Goal: Task Accomplishment & Management: Use online tool/utility

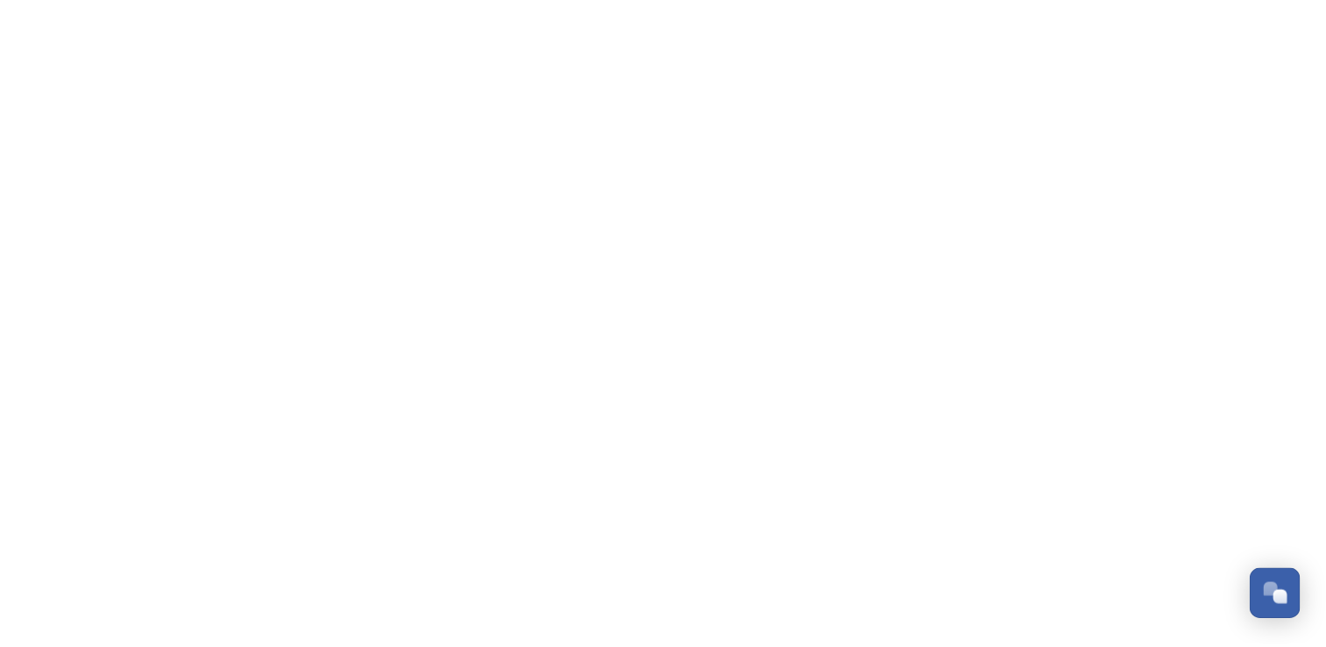
scroll to position [8264, 0]
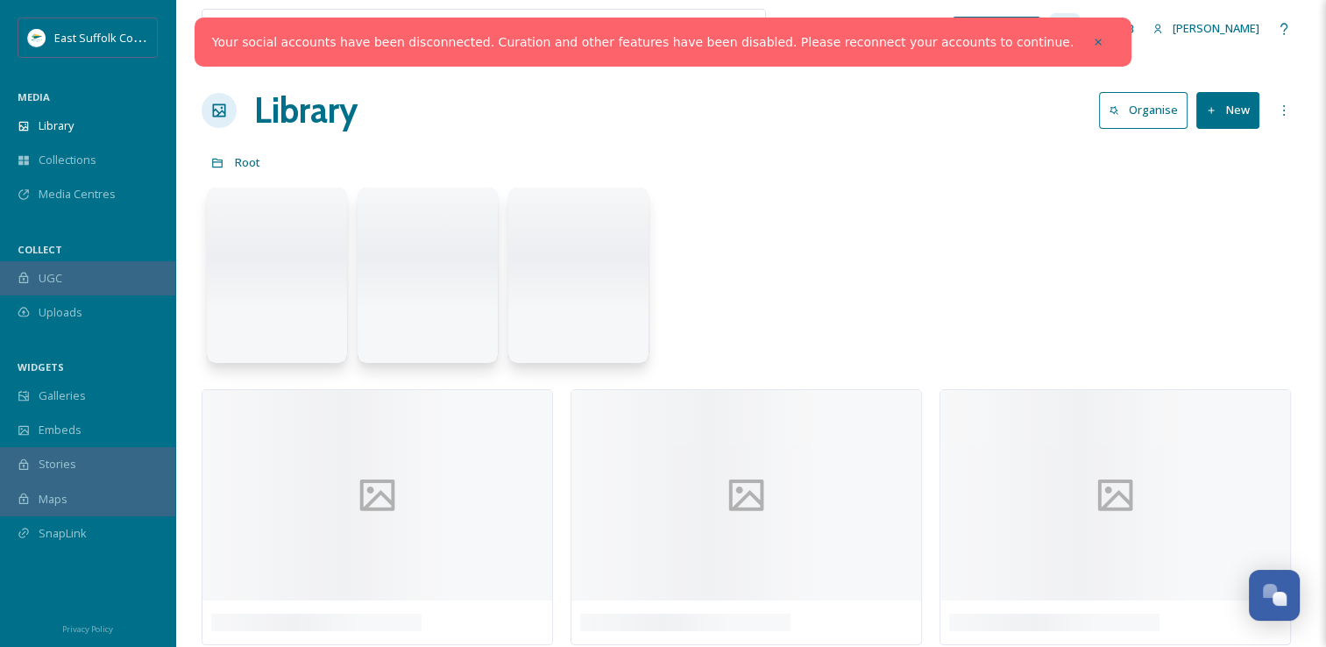
click at [1081, 37] on div "Dashboard" at bounding box center [1065, 29] width 32 height 32
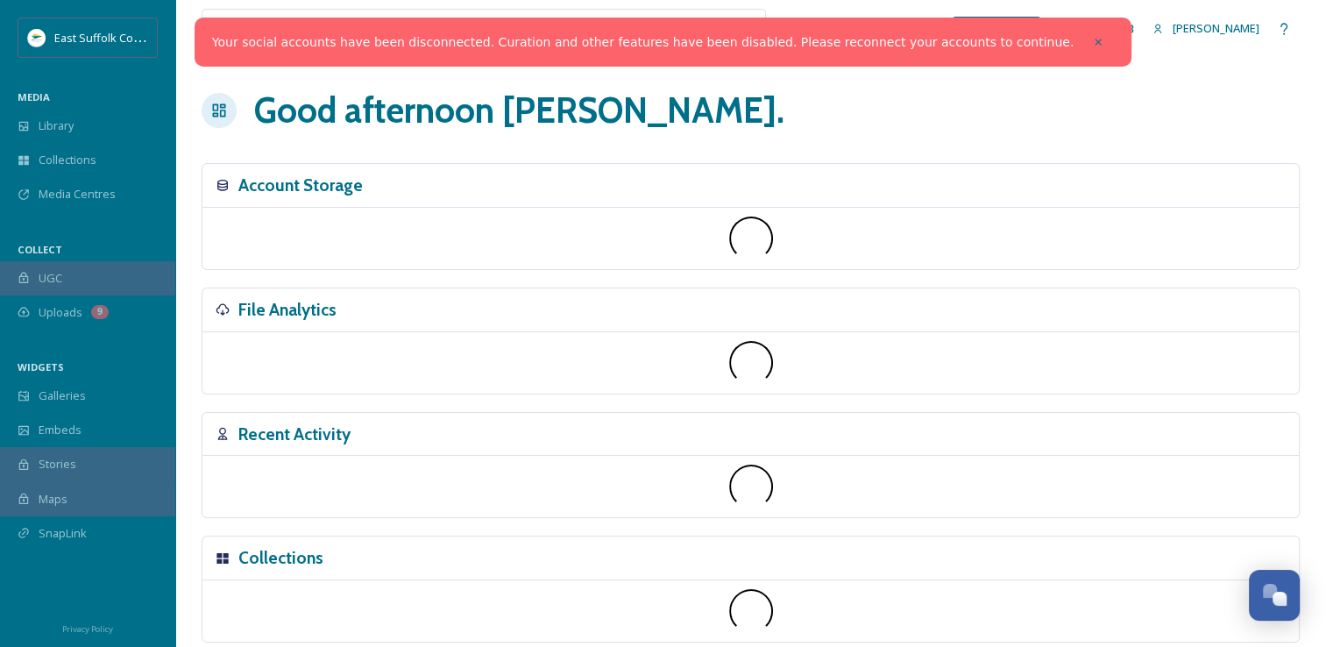
click at [1092, 44] on icon at bounding box center [1098, 42] width 12 height 12
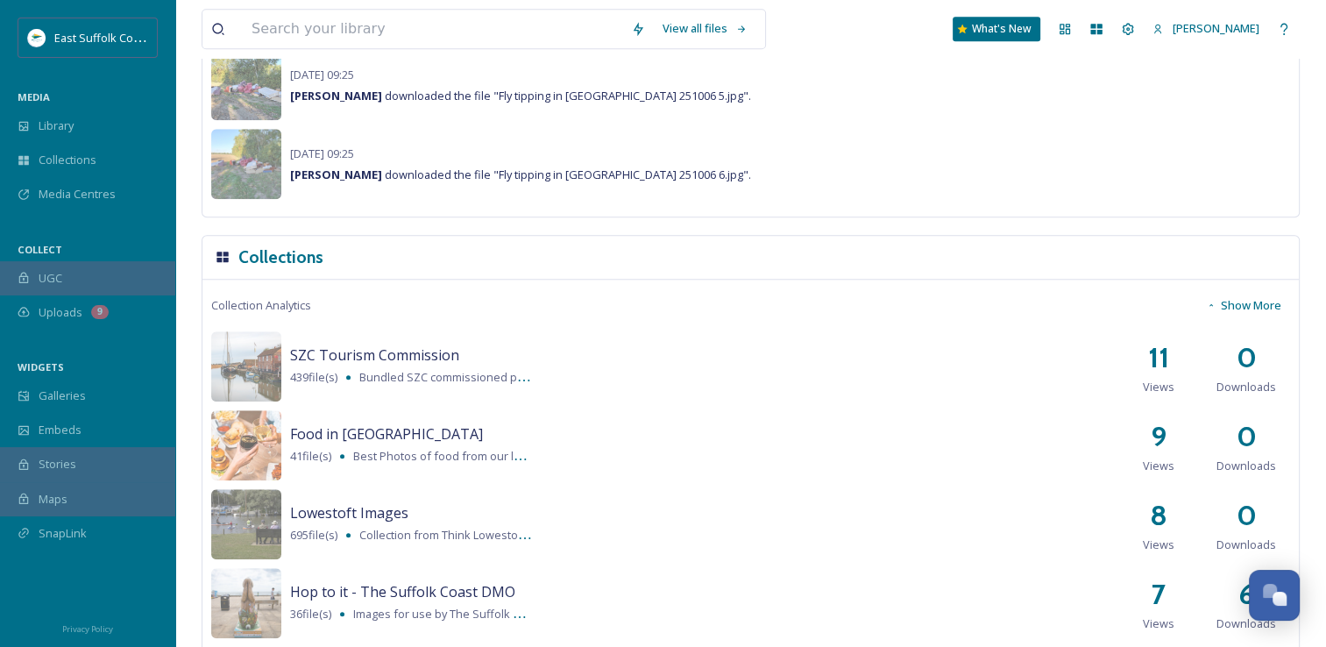
scroll to position [1139, 0]
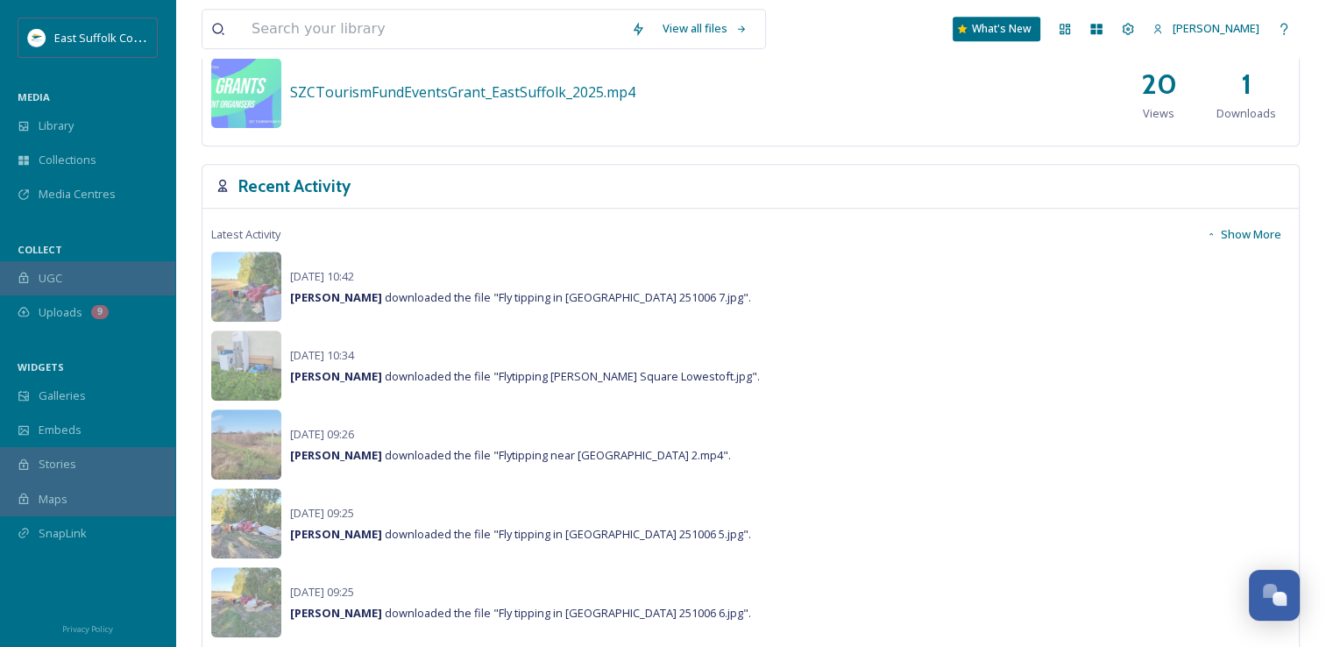
click at [1246, 235] on button "Show More" at bounding box center [1243, 234] width 93 height 34
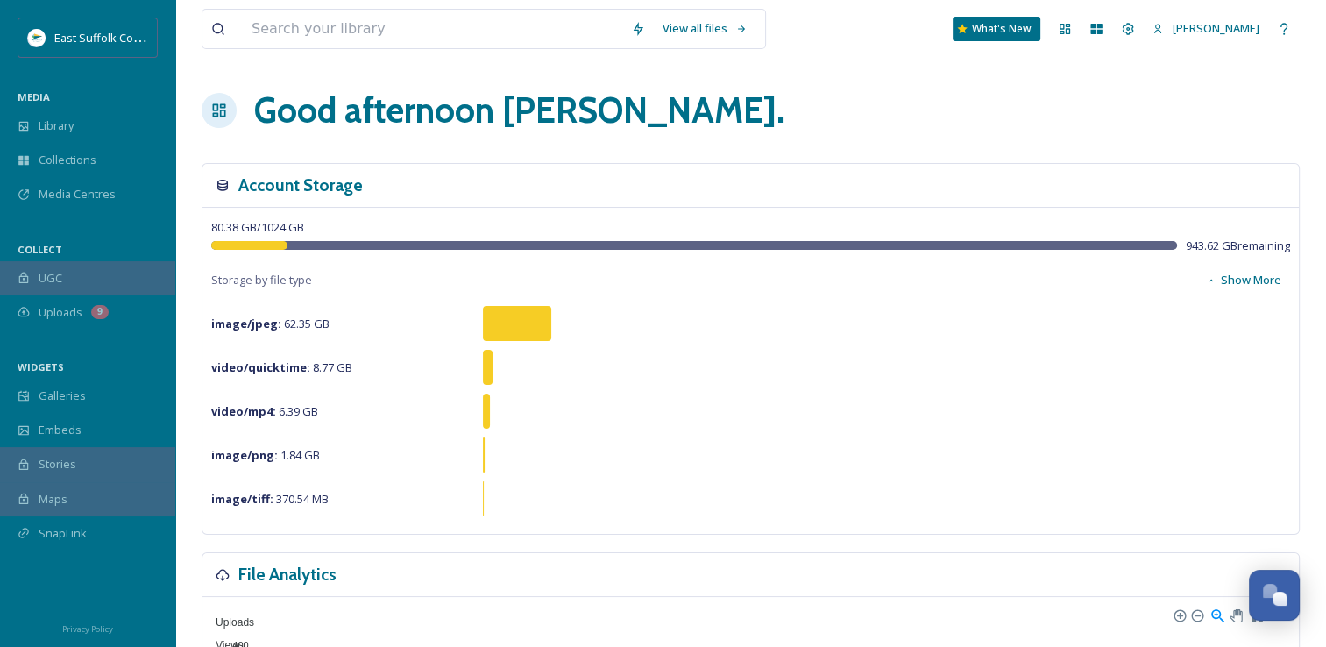
scroll to position [0, 0]
click at [84, 143] on div "Collections" at bounding box center [87, 160] width 175 height 34
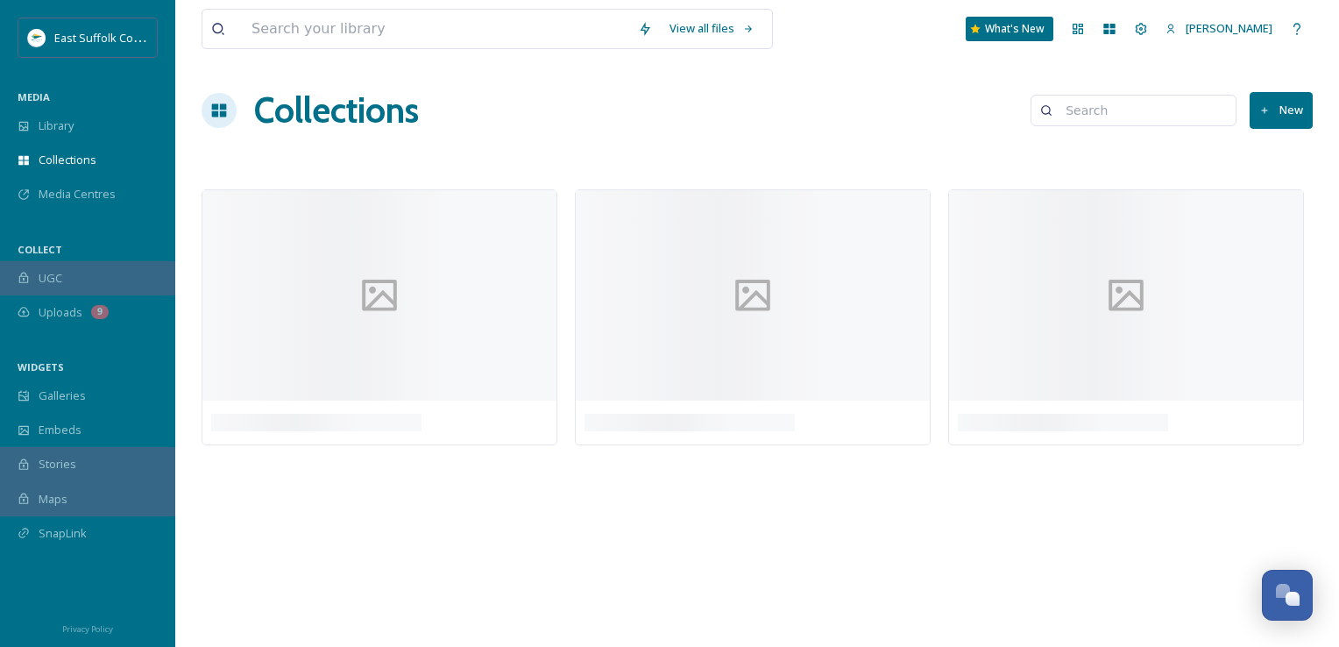
click at [81, 132] on div "Library" at bounding box center [87, 126] width 175 height 34
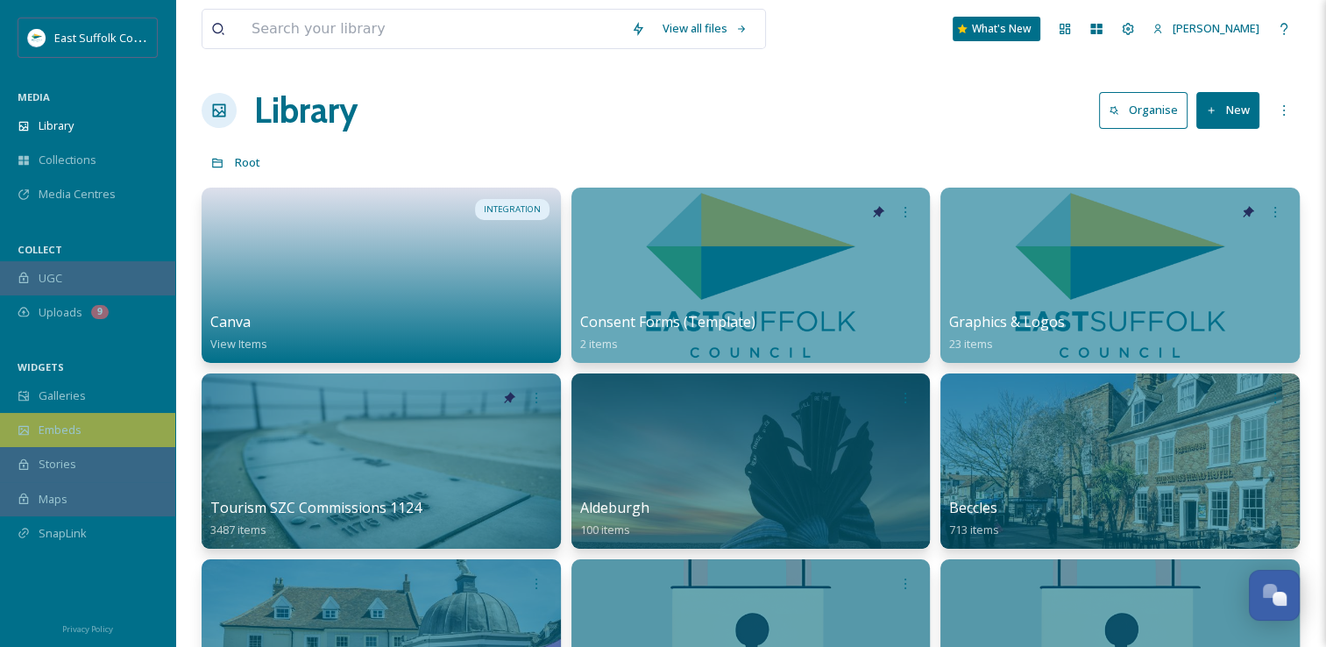
click at [76, 439] on div "Embeds" at bounding box center [87, 430] width 175 height 34
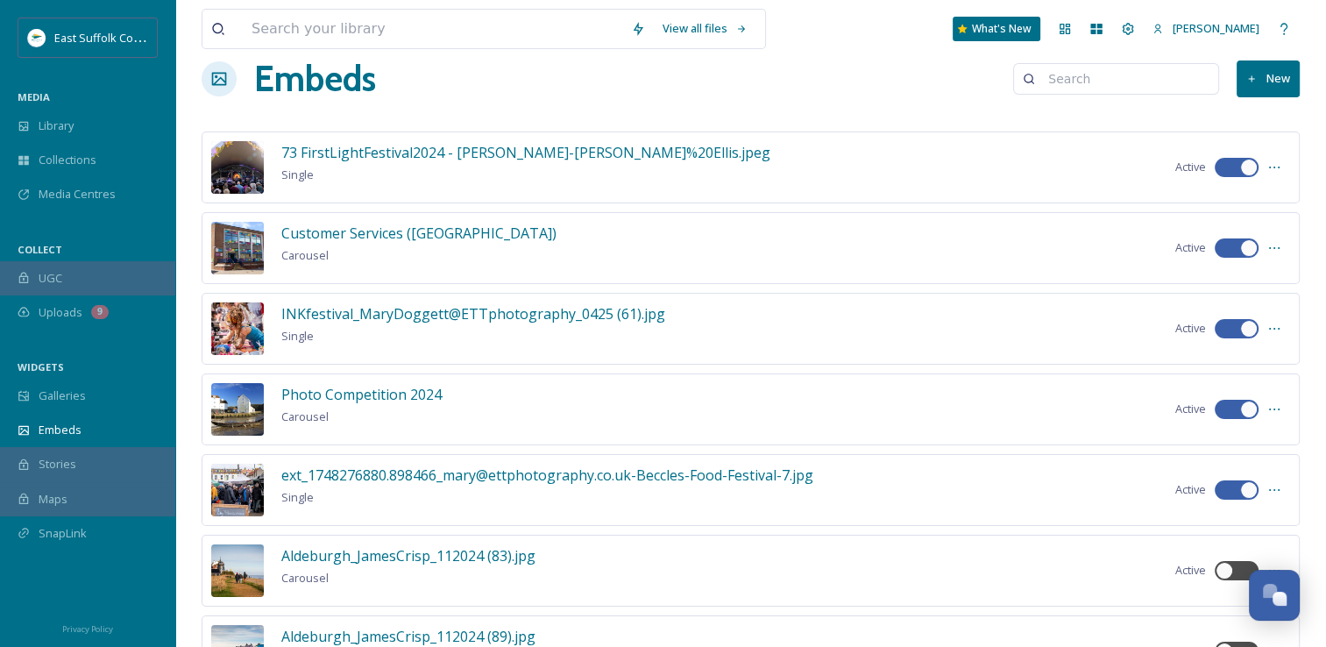
scroll to position [88, 0]
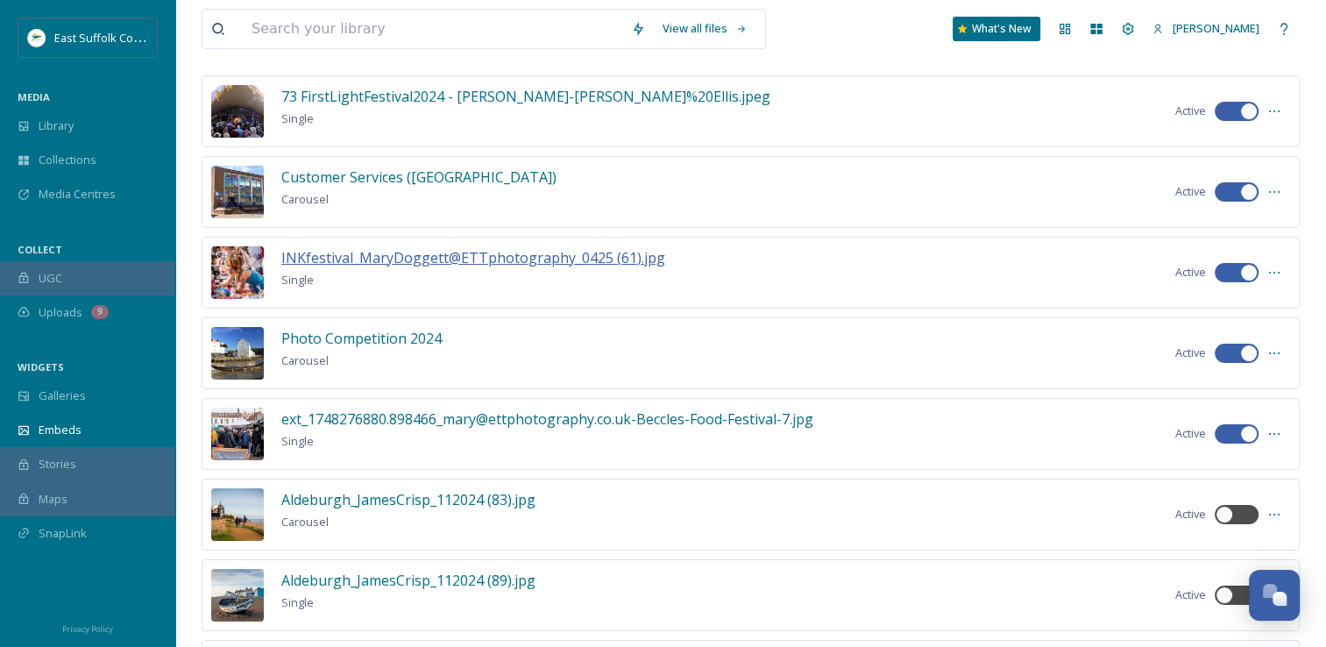
click at [484, 260] on span "INKfestival_MaryDoggett@ETTphotography_0425 (61).jpg" at bounding box center [473, 257] width 384 height 19
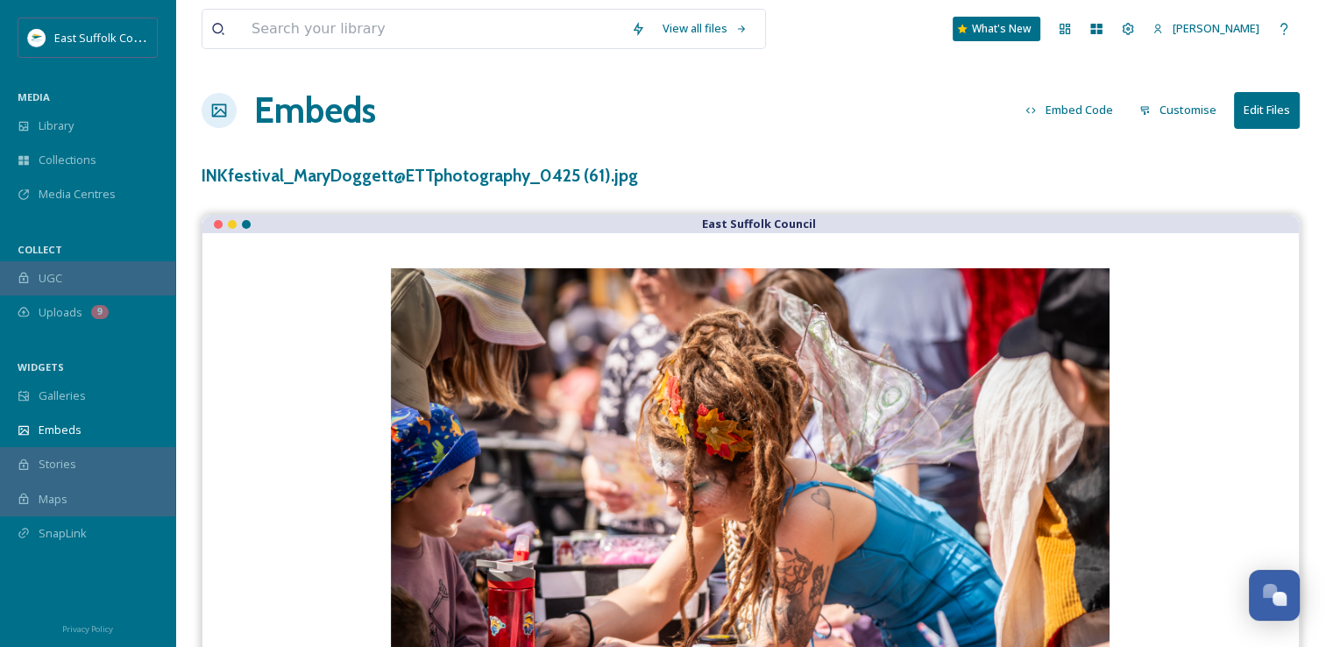
click at [1095, 107] on button "Embed Code" at bounding box center [1069, 110] width 105 height 34
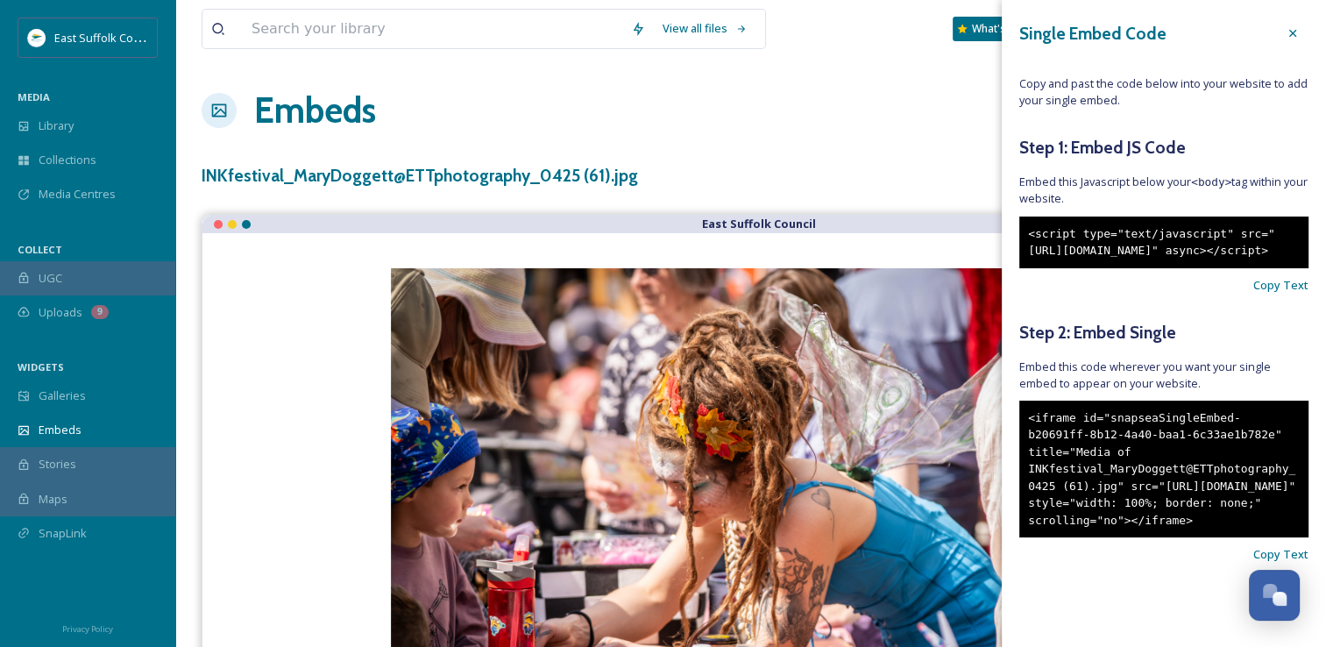
click at [1279, 47] on div at bounding box center [1293, 34] width 32 height 32
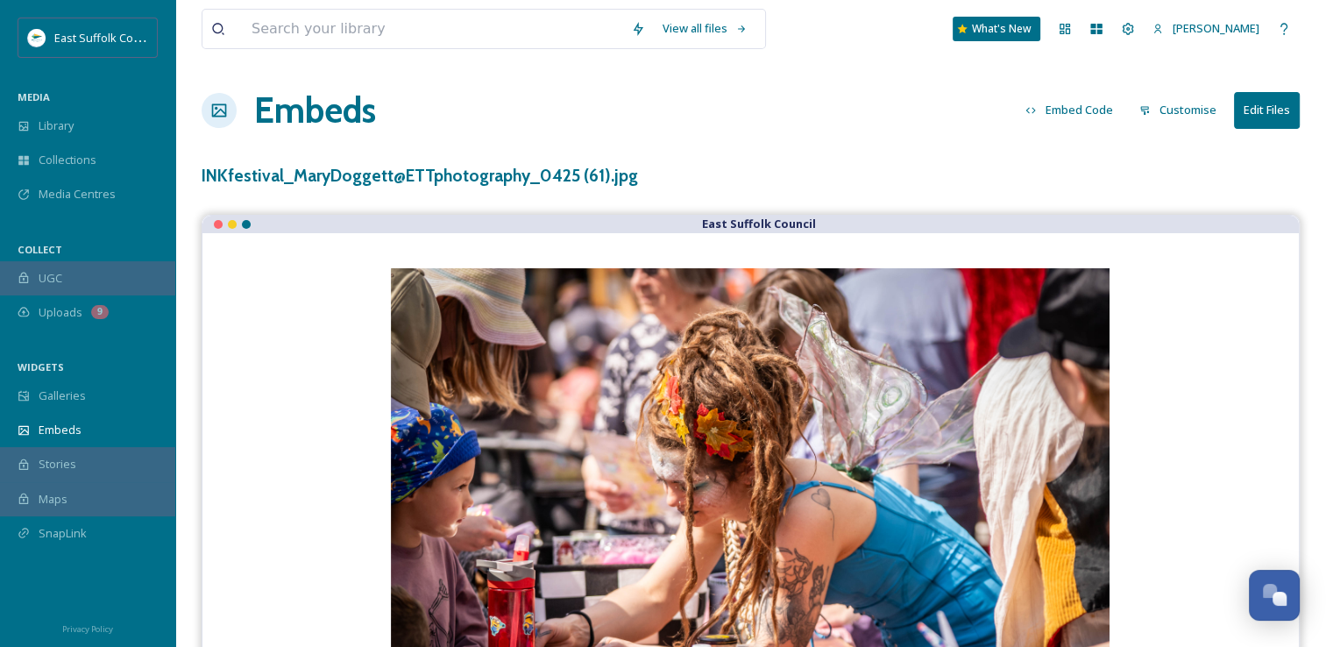
click at [1202, 113] on button "Customise" at bounding box center [1178, 110] width 95 height 34
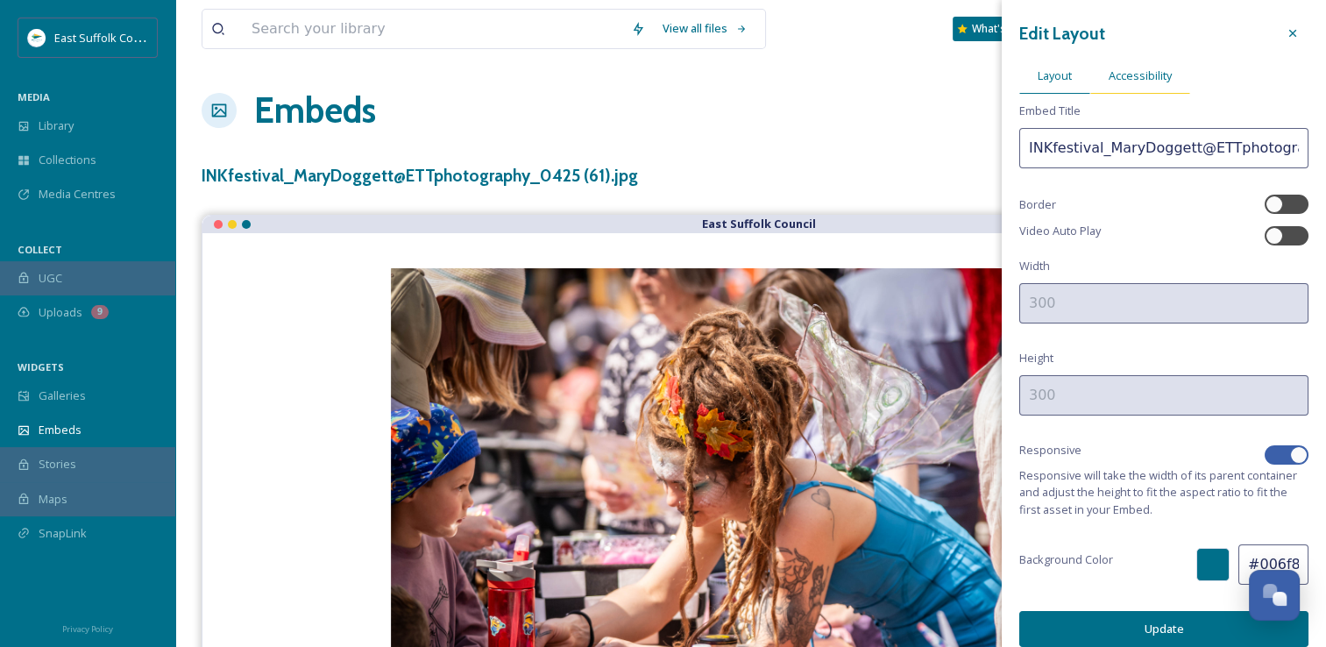
click at [1122, 80] on span "Accessibility" at bounding box center [1140, 75] width 63 height 17
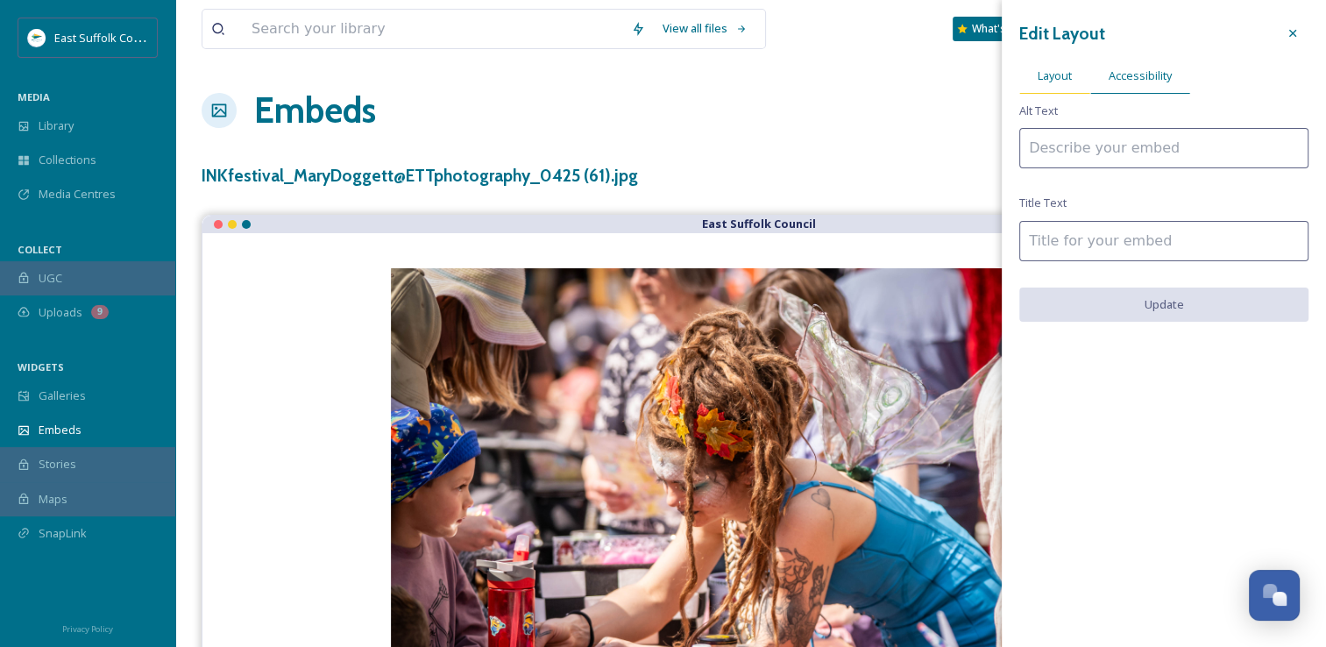
click at [1059, 73] on span "Layout" at bounding box center [1055, 75] width 34 height 17
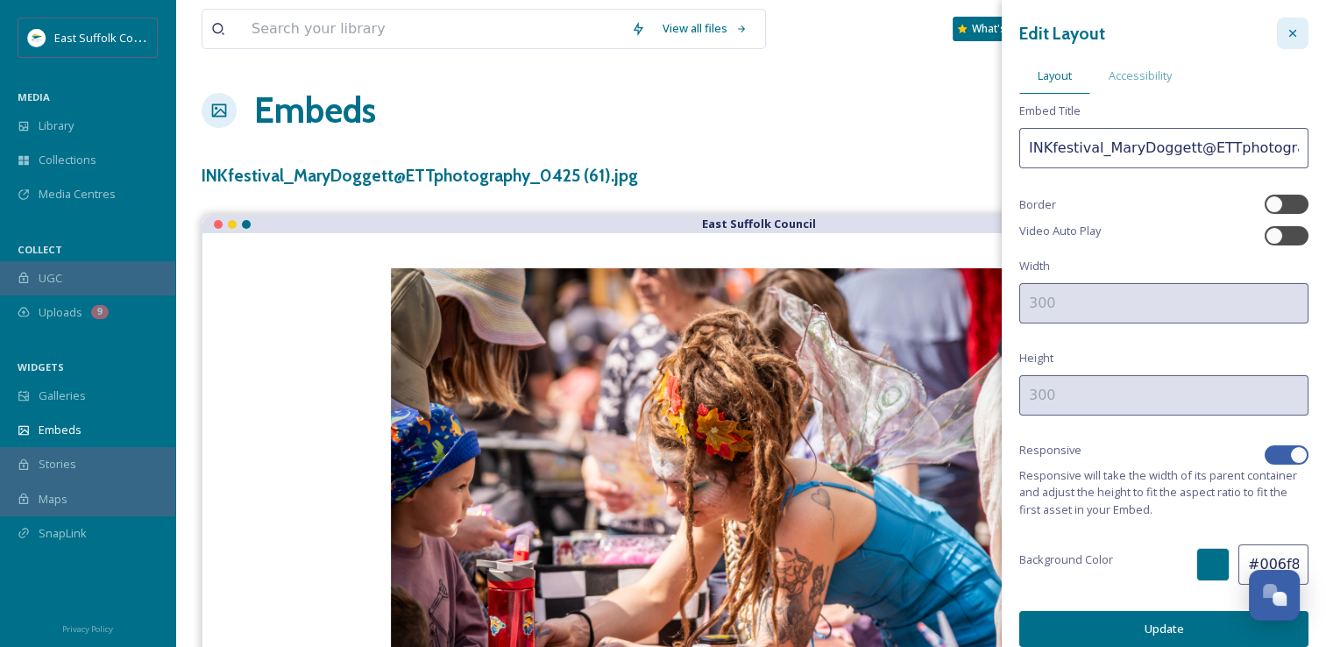
click at [1277, 36] on div at bounding box center [1293, 34] width 32 height 32
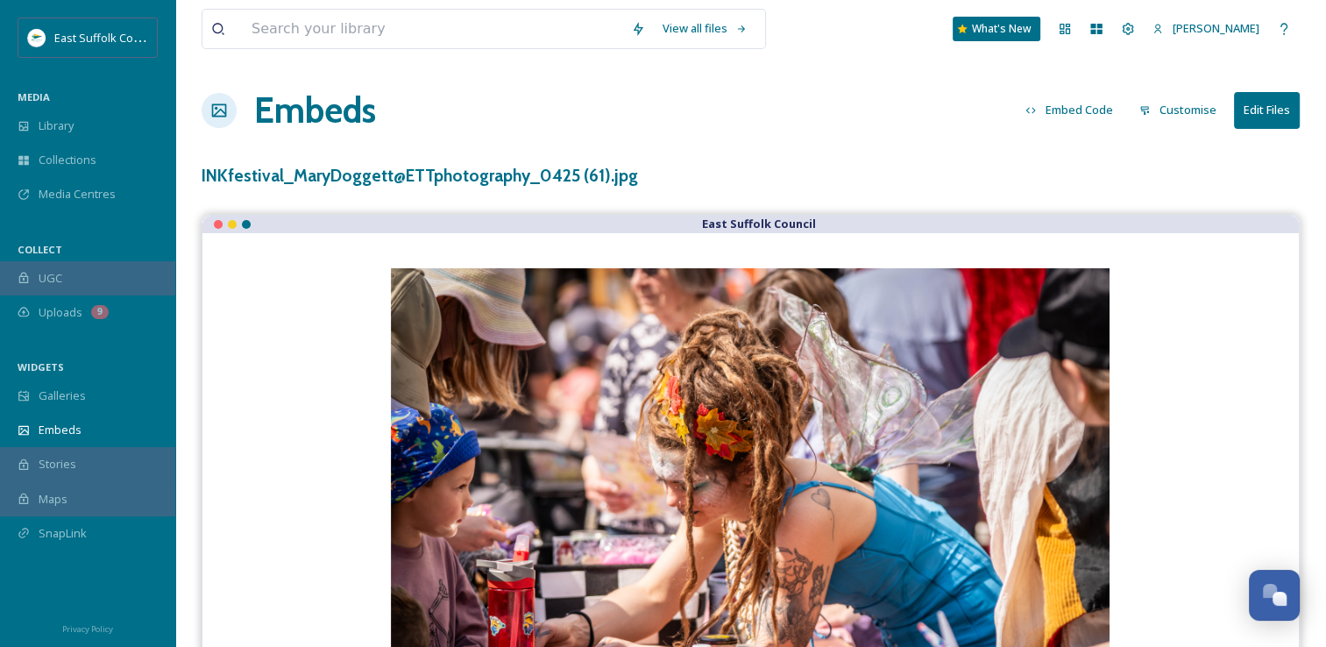
click at [301, 124] on h1 "Embeds" at bounding box center [315, 110] width 122 height 53
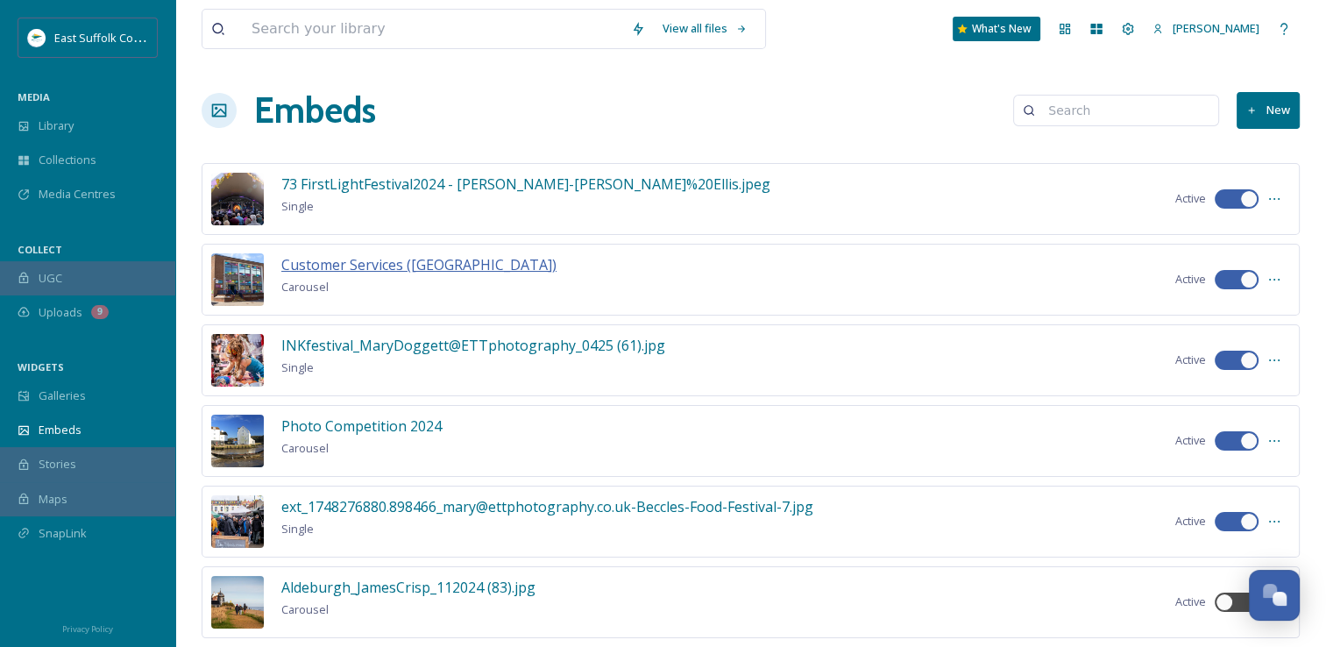
click at [351, 270] on span "Customer Services ([GEOGRAPHIC_DATA])" at bounding box center [418, 264] width 275 height 19
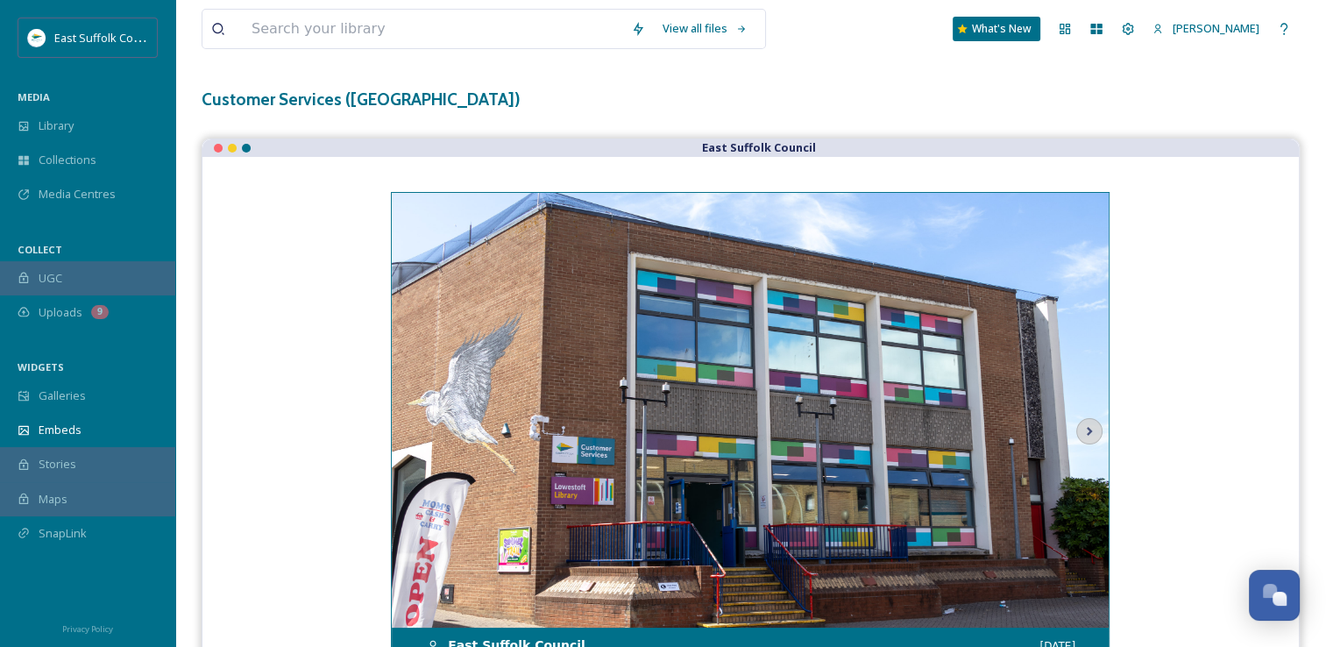
scroll to position [135, 0]
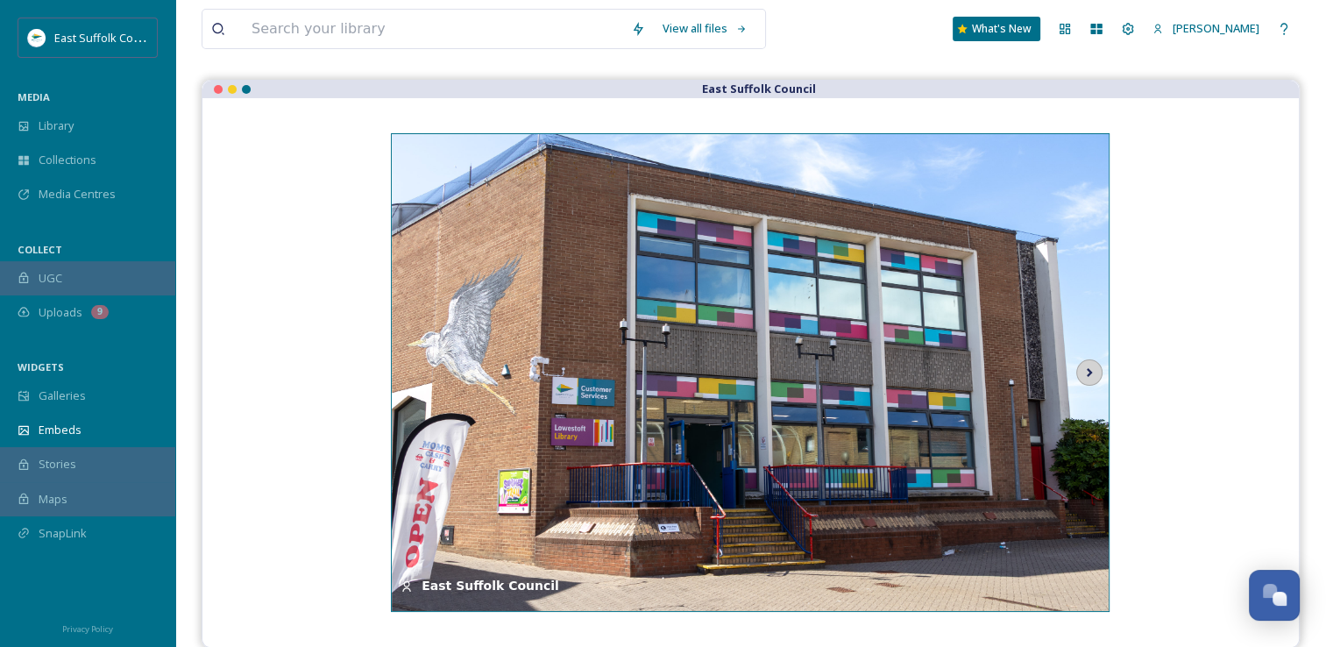
click at [1090, 384] on icon at bounding box center [1089, 372] width 25 height 26
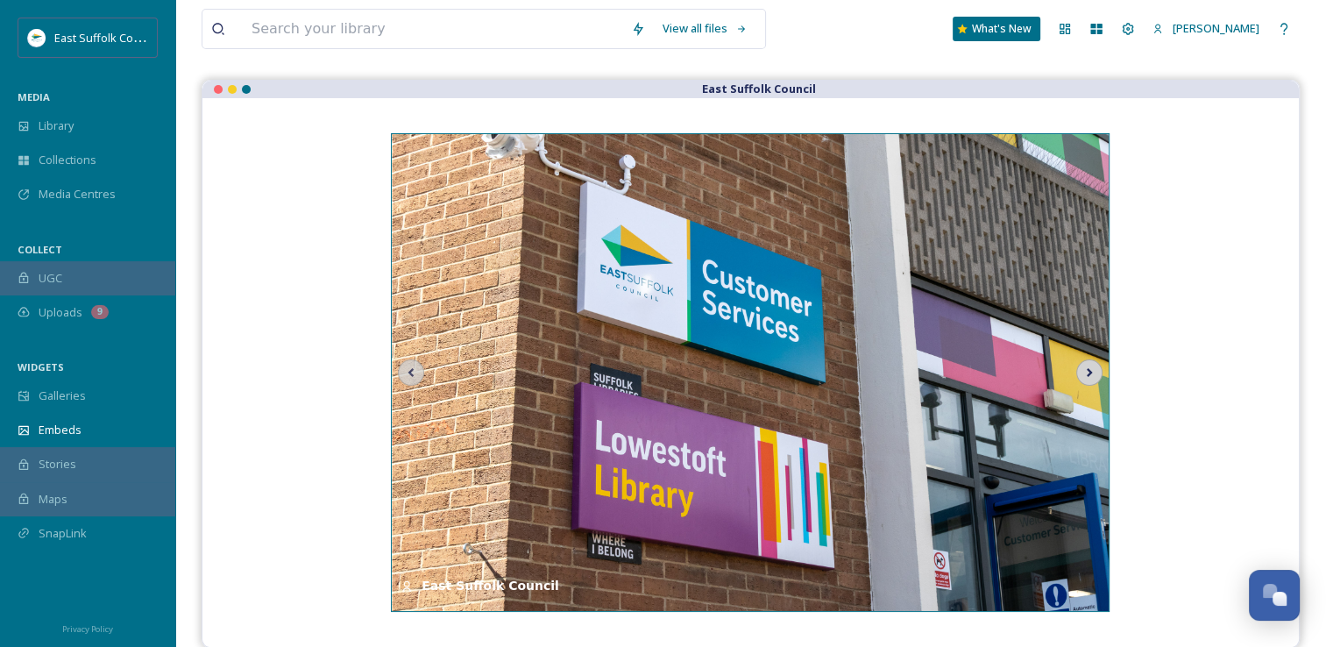
click at [1089, 384] on icon at bounding box center [1089, 372] width 25 height 26
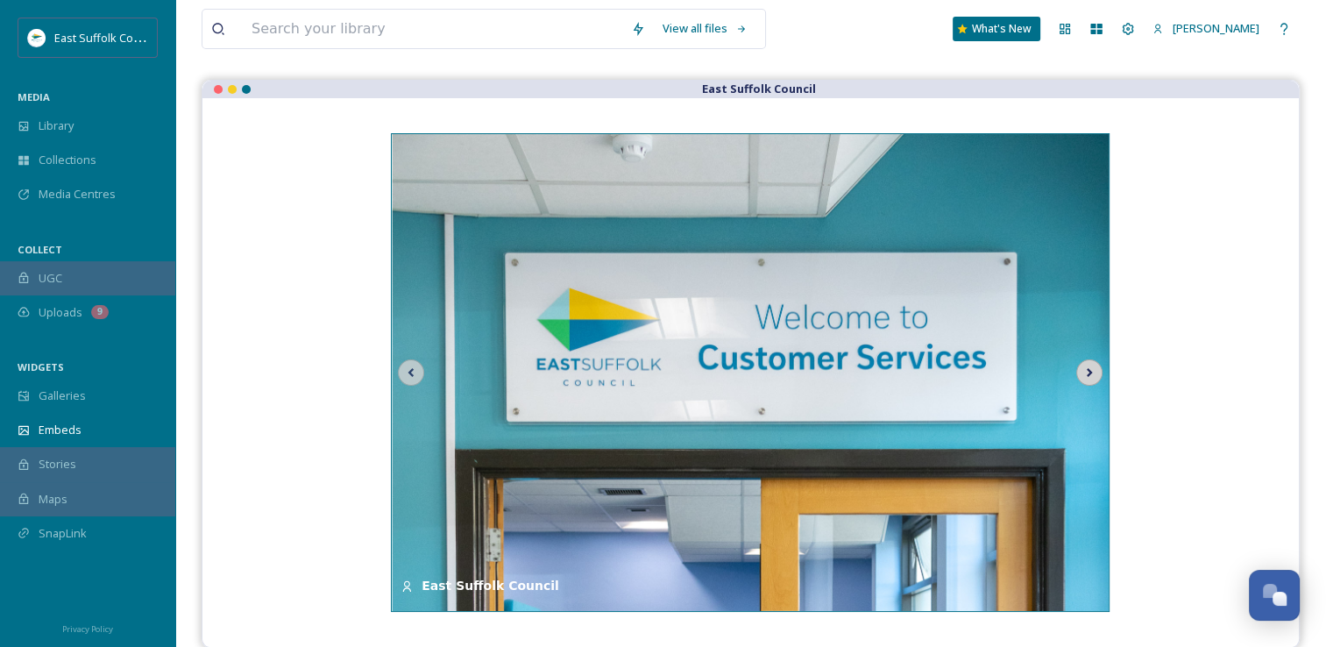
click at [1088, 384] on icon at bounding box center [1089, 372] width 25 height 26
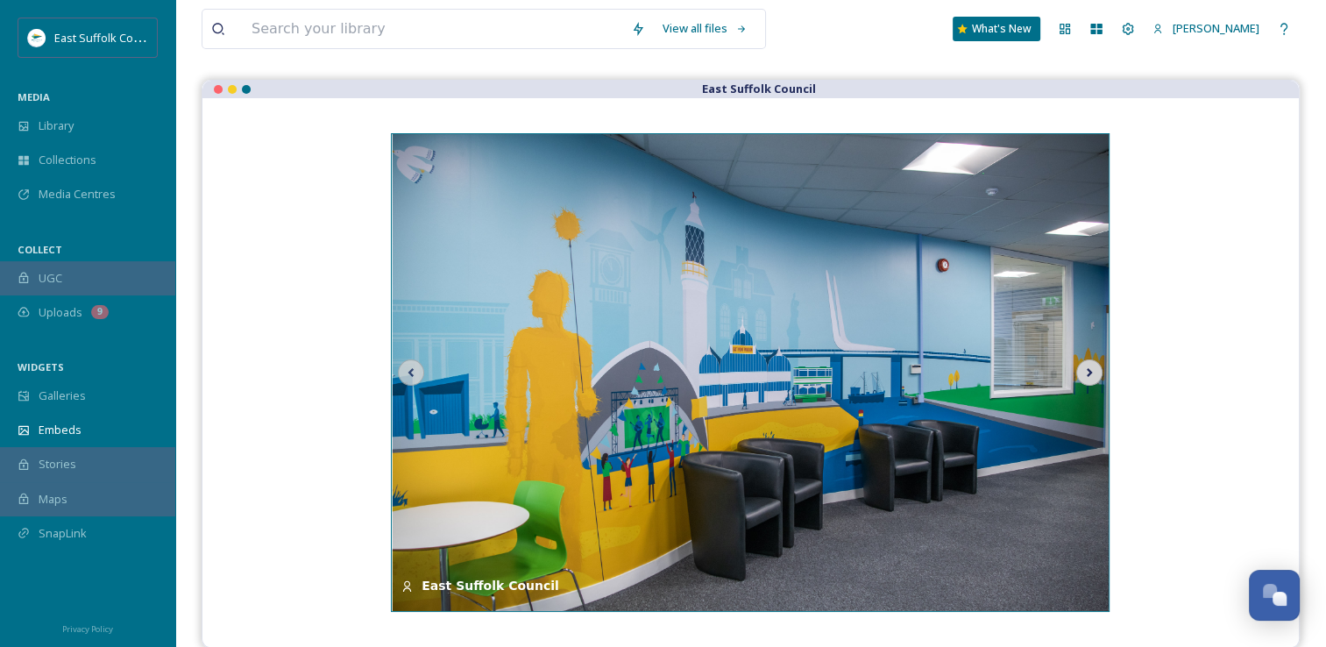
click at [1088, 384] on icon at bounding box center [1089, 372] width 25 height 26
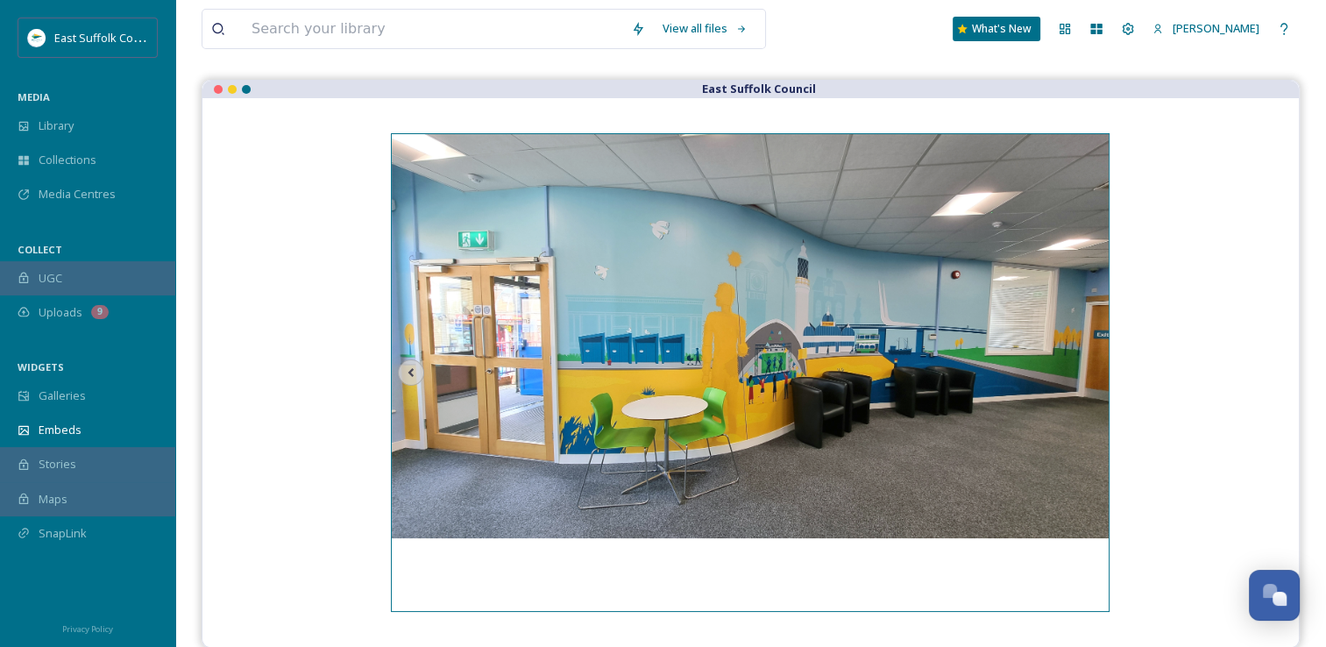
click at [1088, 384] on img at bounding box center [751, 336] width 719 height 404
click at [414, 375] on icon at bounding box center [411, 372] width 25 height 26
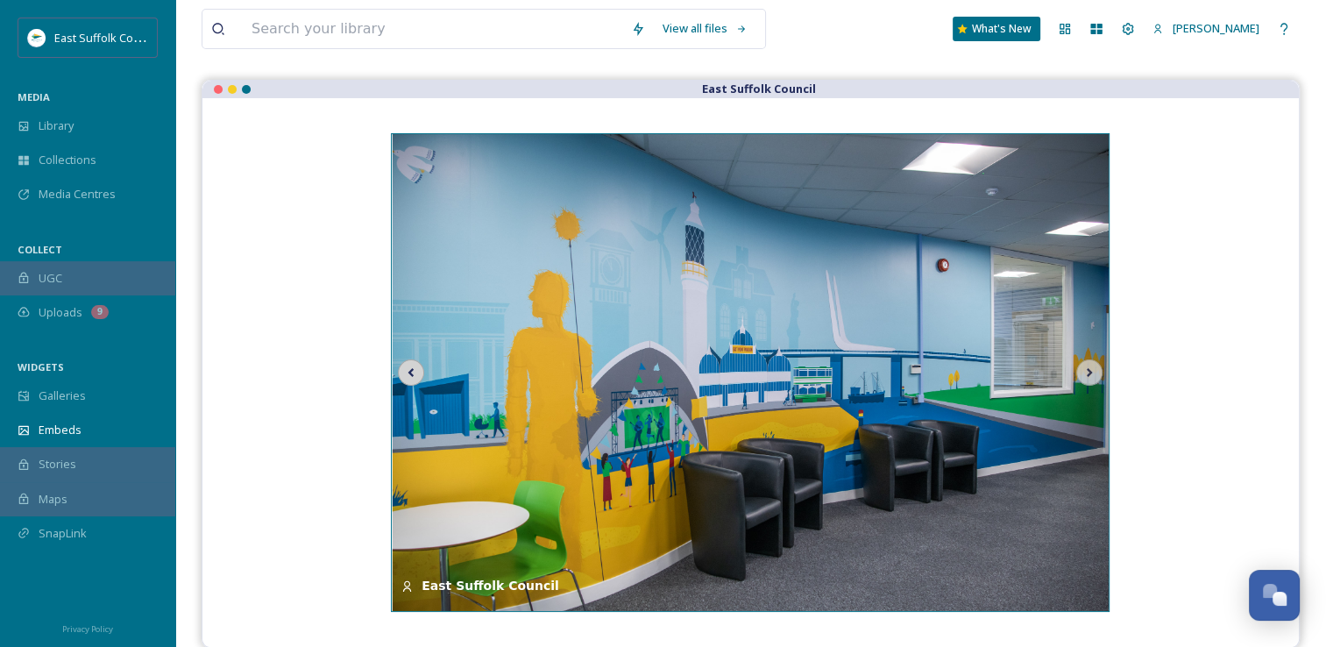
click at [414, 375] on icon at bounding box center [411, 372] width 25 height 26
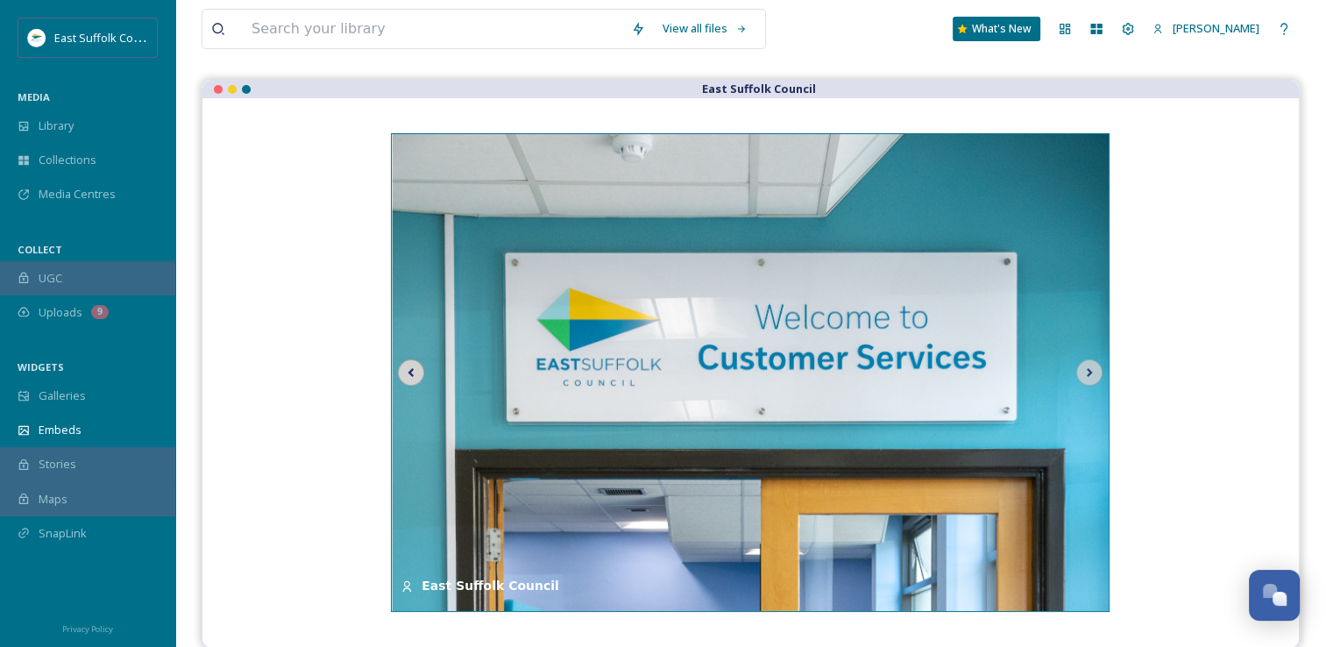
click at [414, 375] on icon at bounding box center [411, 372] width 25 height 26
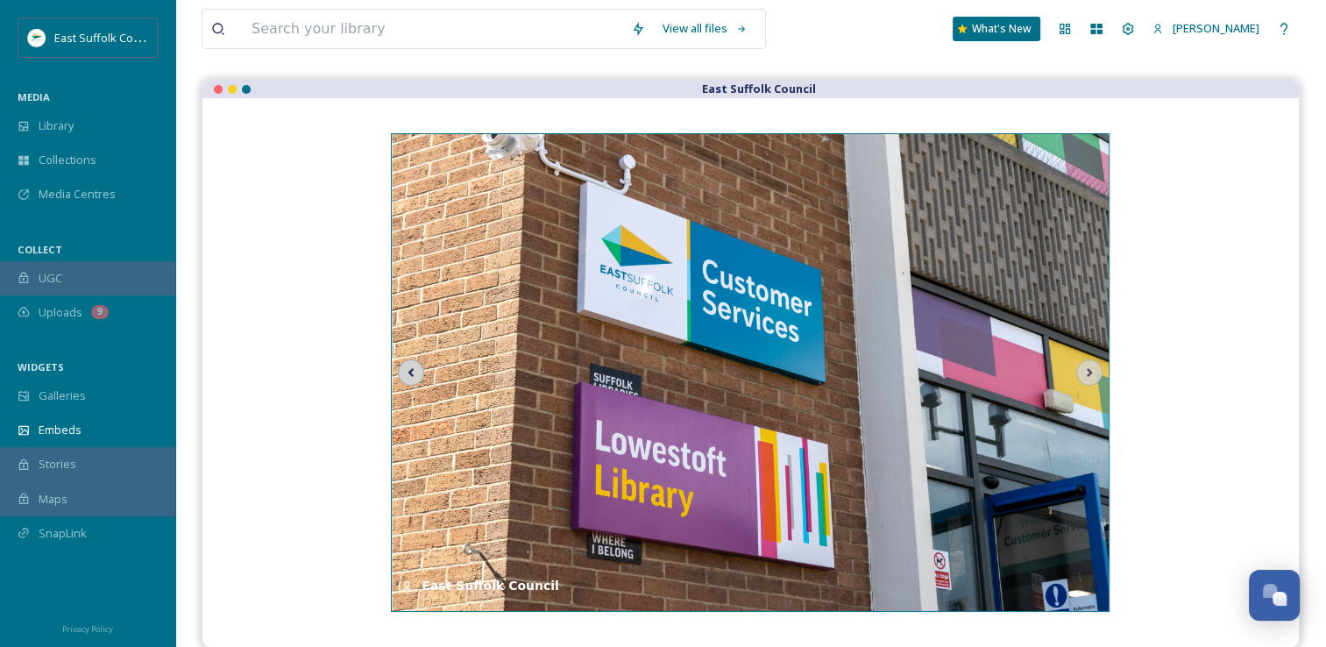
click at [414, 375] on icon at bounding box center [411, 372] width 25 height 26
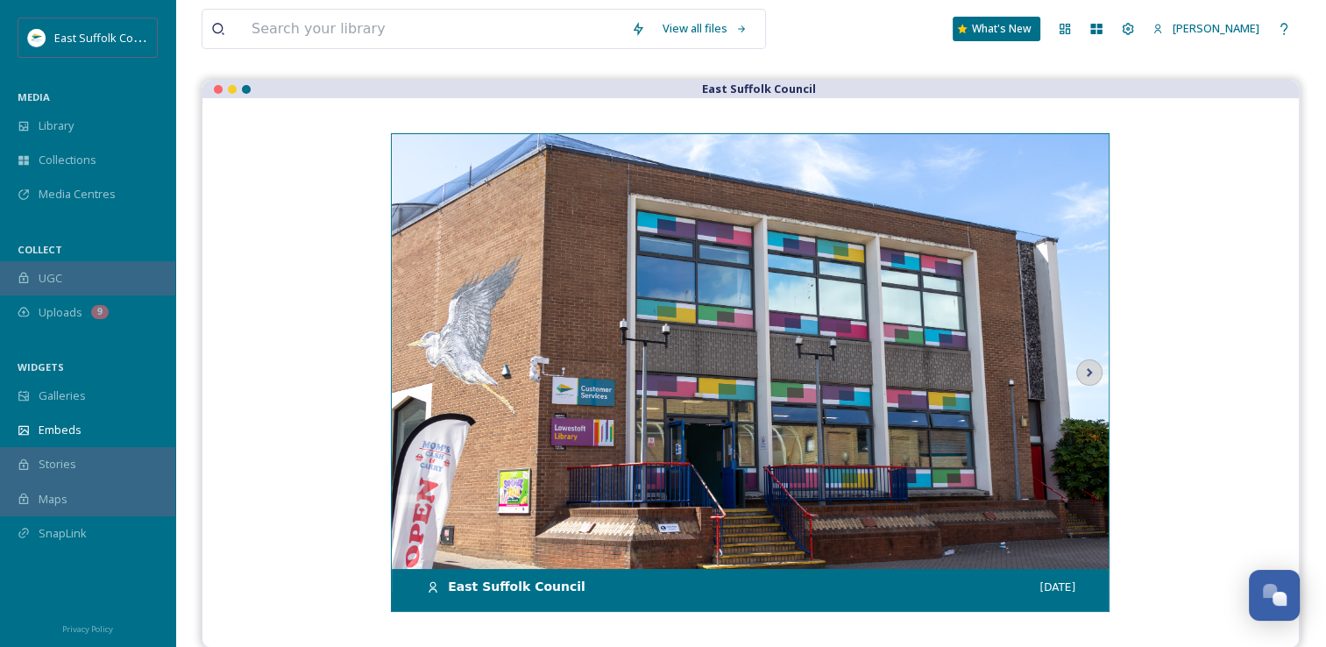
click at [414, 375] on img at bounding box center [751, 373] width 719 height 479
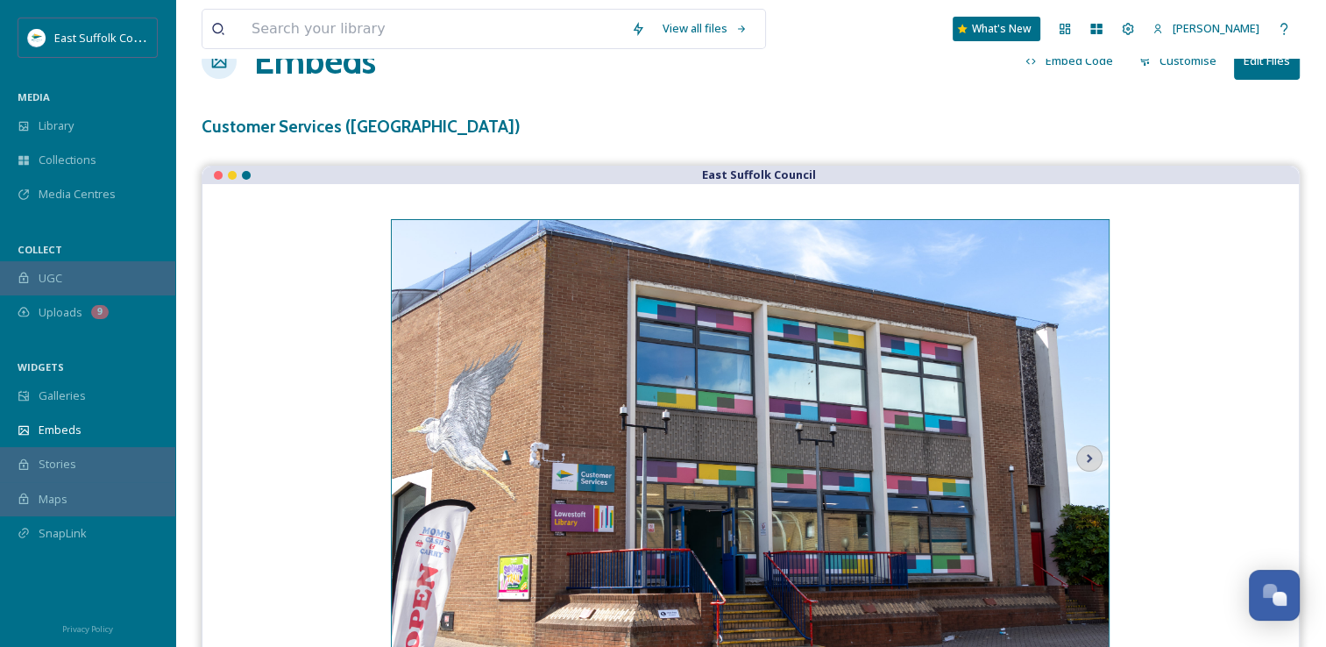
scroll to position [0, 0]
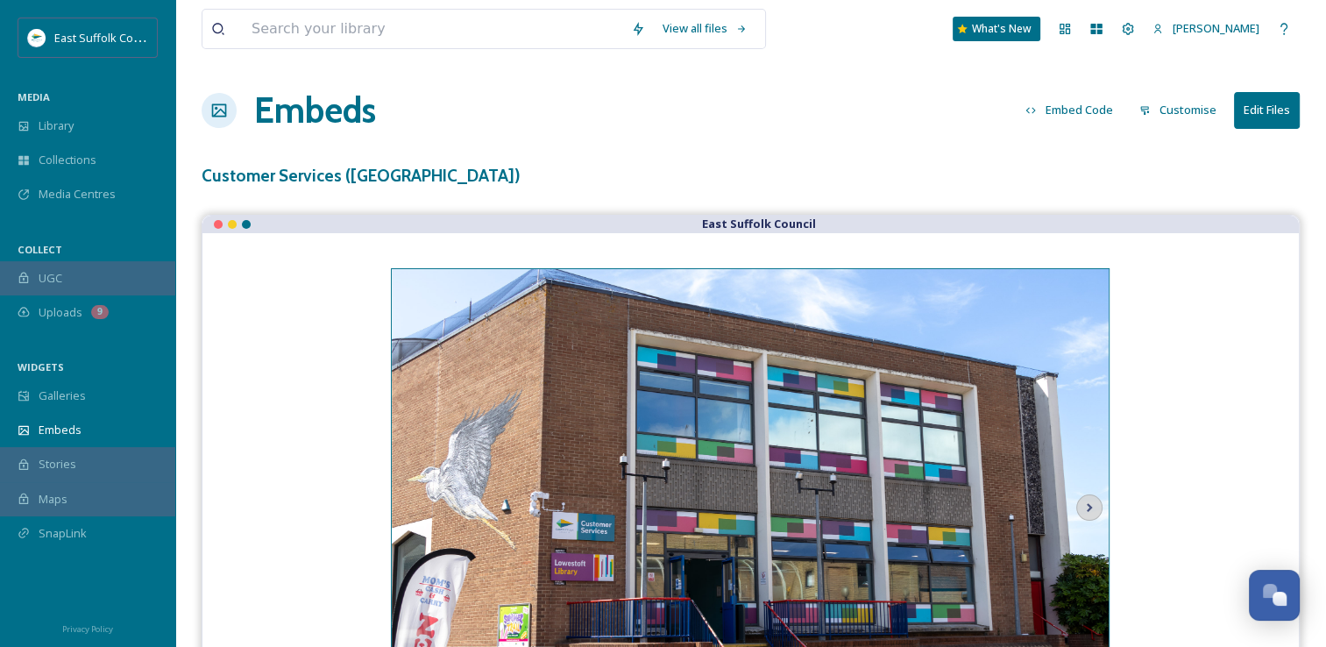
click at [338, 100] on h1 "Embeds" at bounding box center [315, 110] width 122 height 53
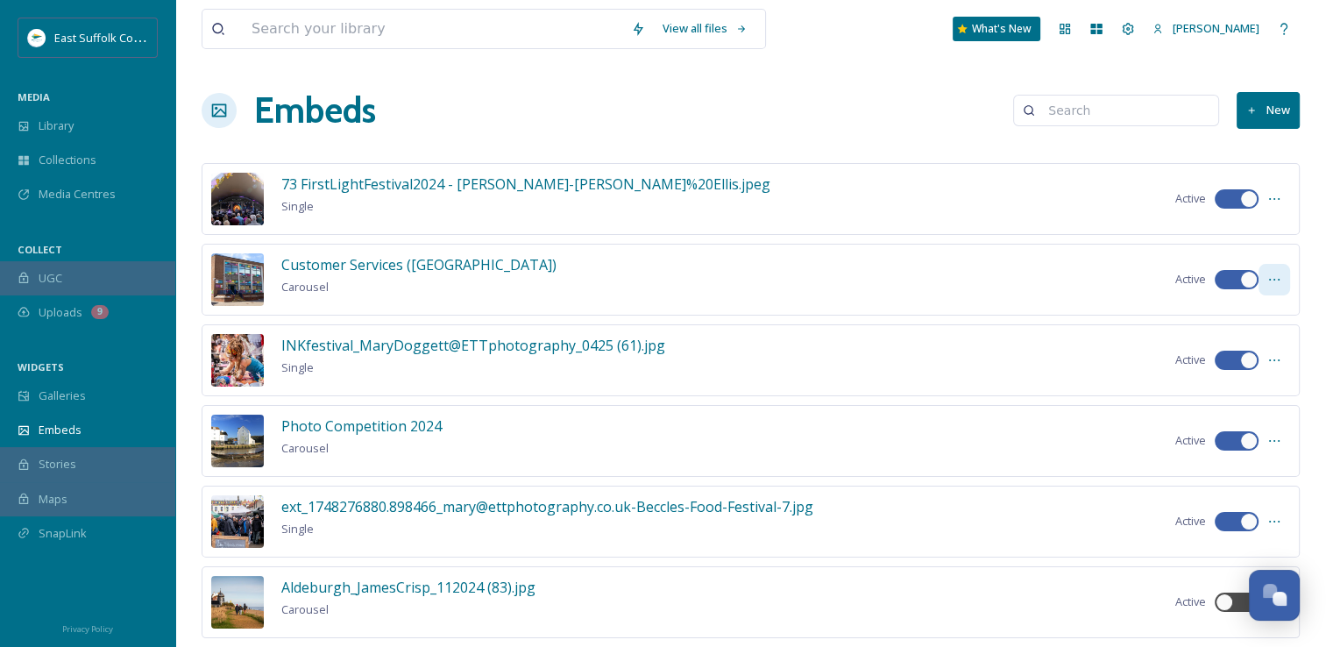
click at [1273, 278] on icon at bounding box center [1274, 280] width 14 height 14
click at [735, 137] on div "View all files What's New [PERSON_NAME] Embeds New 73 FirstLightFestival2024 - …" at bounding box center [750, 547] width 1151 height 1094
click at [1260, 117] on button "New" at bounding box center [1268, 110] width 63 height 36
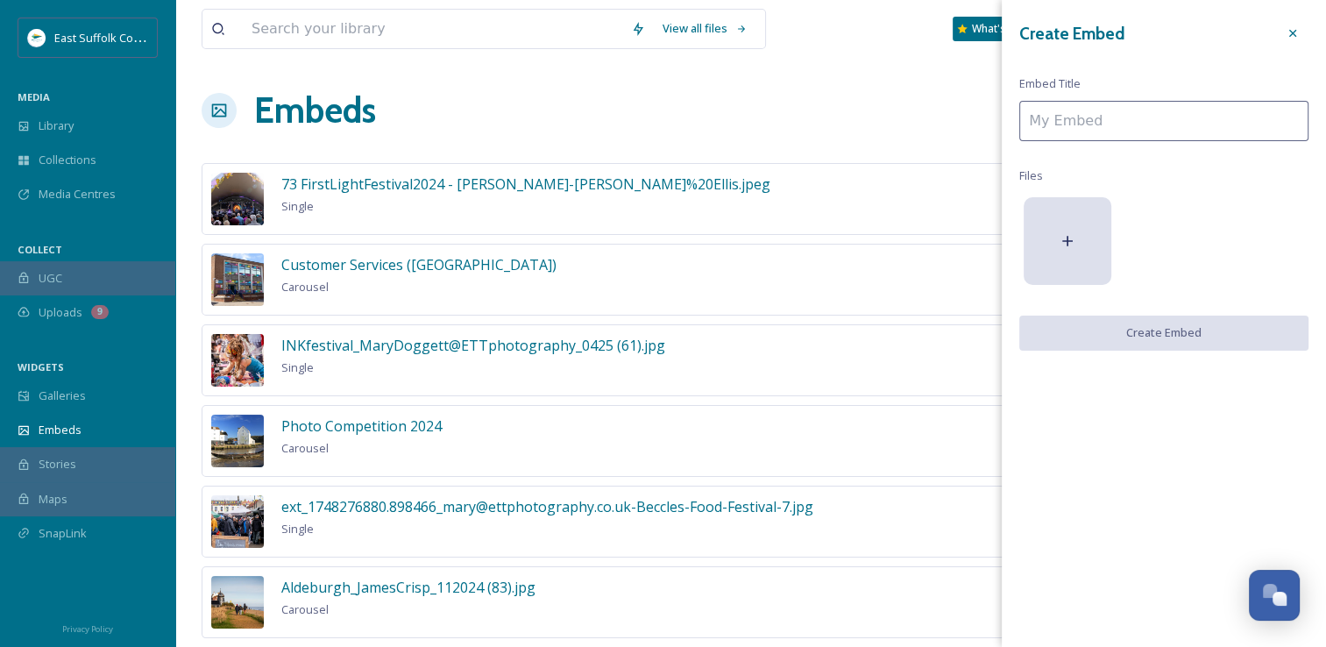
click at [1181, 124] on input at bounding box center [1163, 121] width 289 height 40
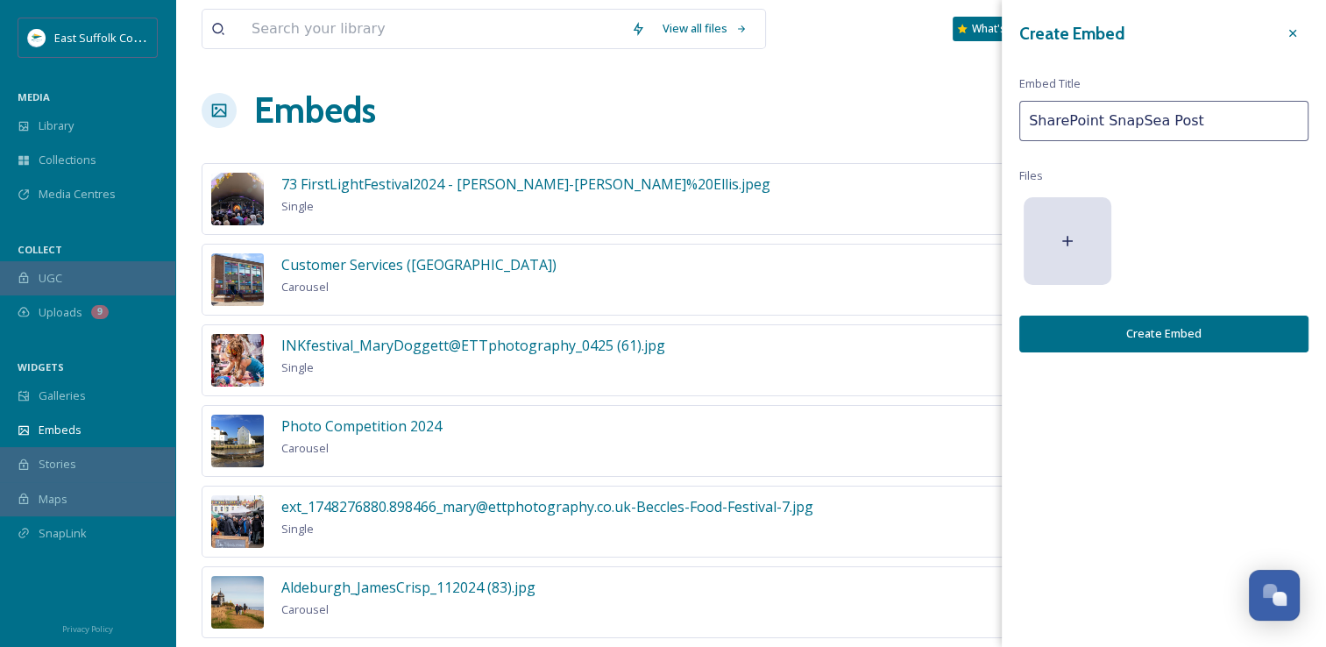
type input "SharePoint SnapSea Post"
click at [1117, 253] on div at bounding box center [1163, 241] width 289 height 96
click at [1101, 250] on div at bounding box center [1068, 241] width 88 height 88
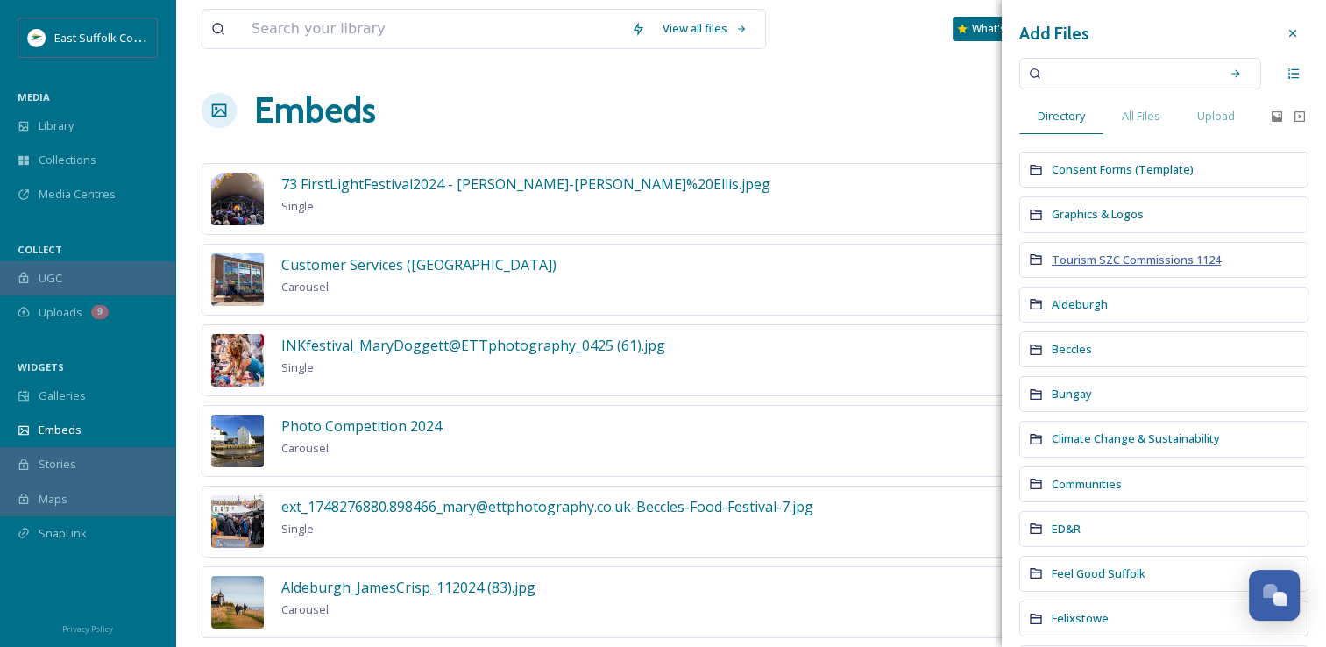
click at [1092, 254] on span "Tourism SZC Commissions 1124" at bounding box center [1136, 260] width 169 height 16
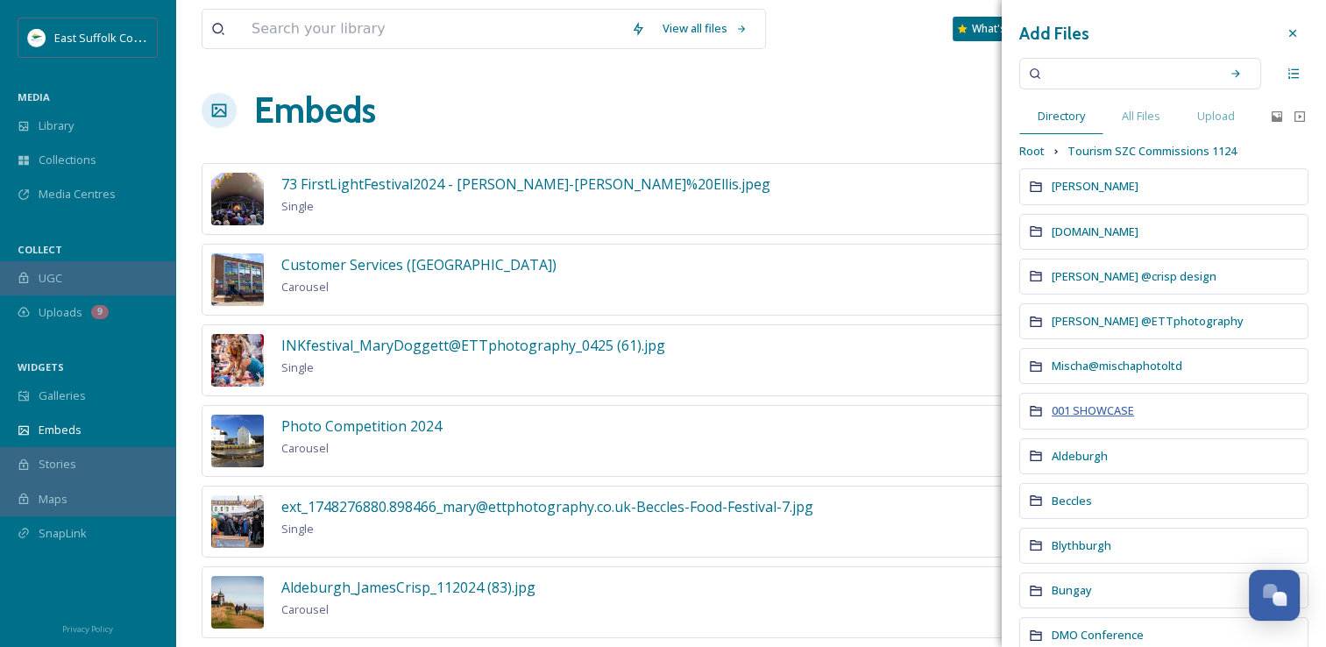
click at [1109, 408] on span "001 SHOWCASE" at bounding box center [1093, 410] width 82 height 16
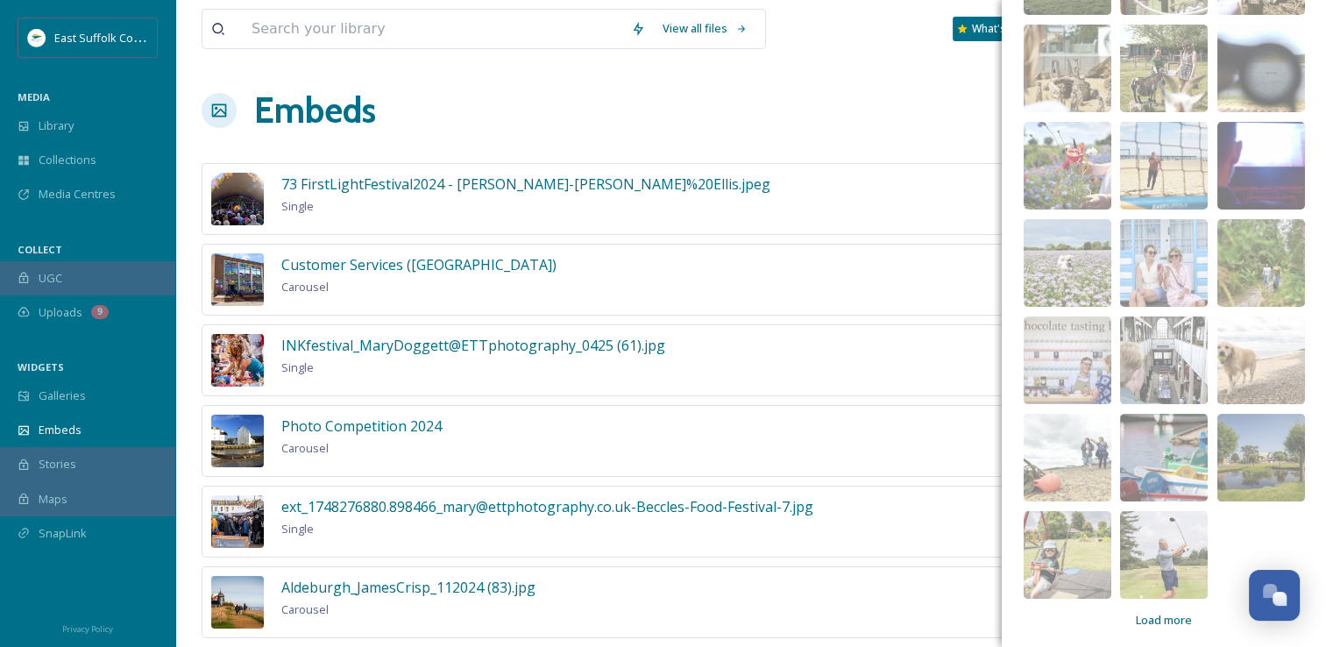
scroll to position [270, 0]
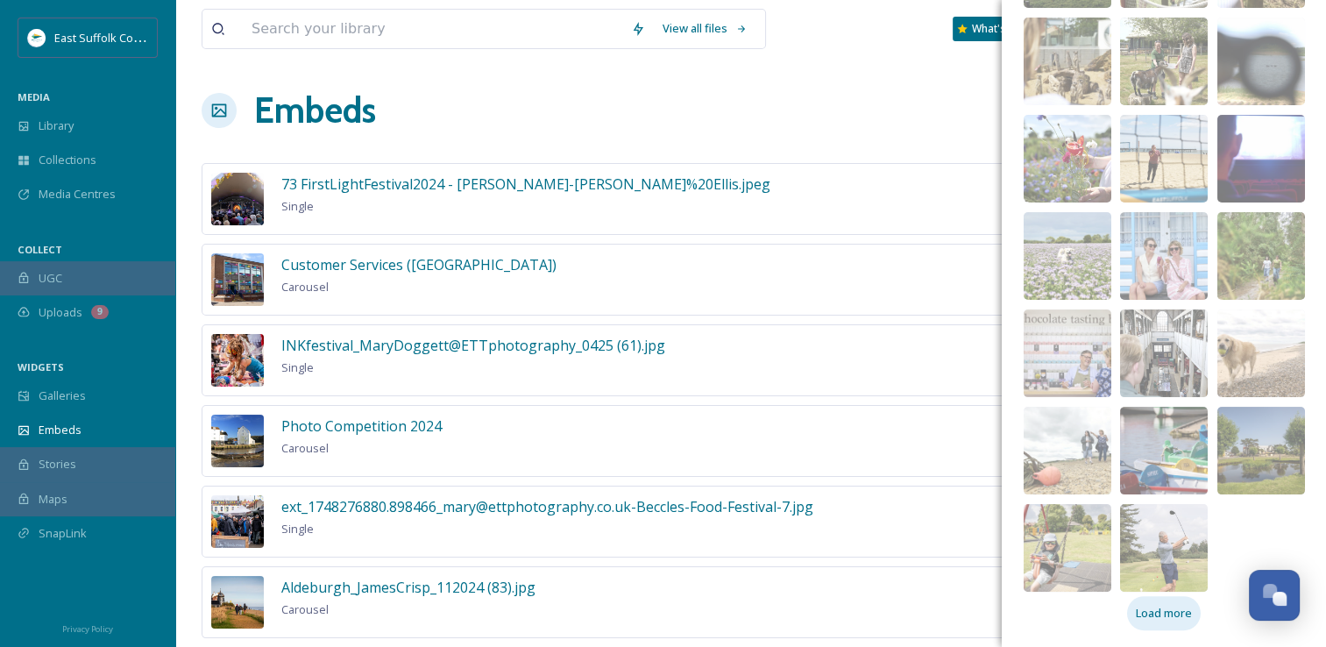
click at [1164, 609] on span "Load more" at bounding box center [1164, 613] width 56 height 17
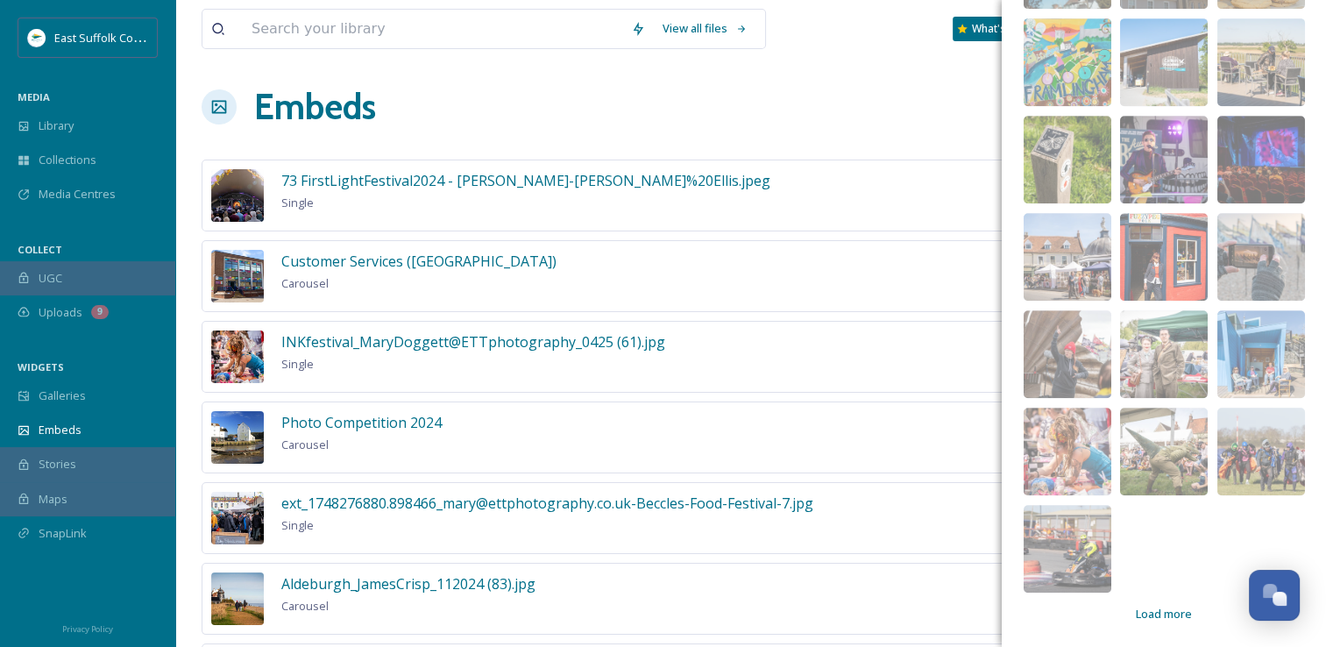
scroll to position [0, 0]
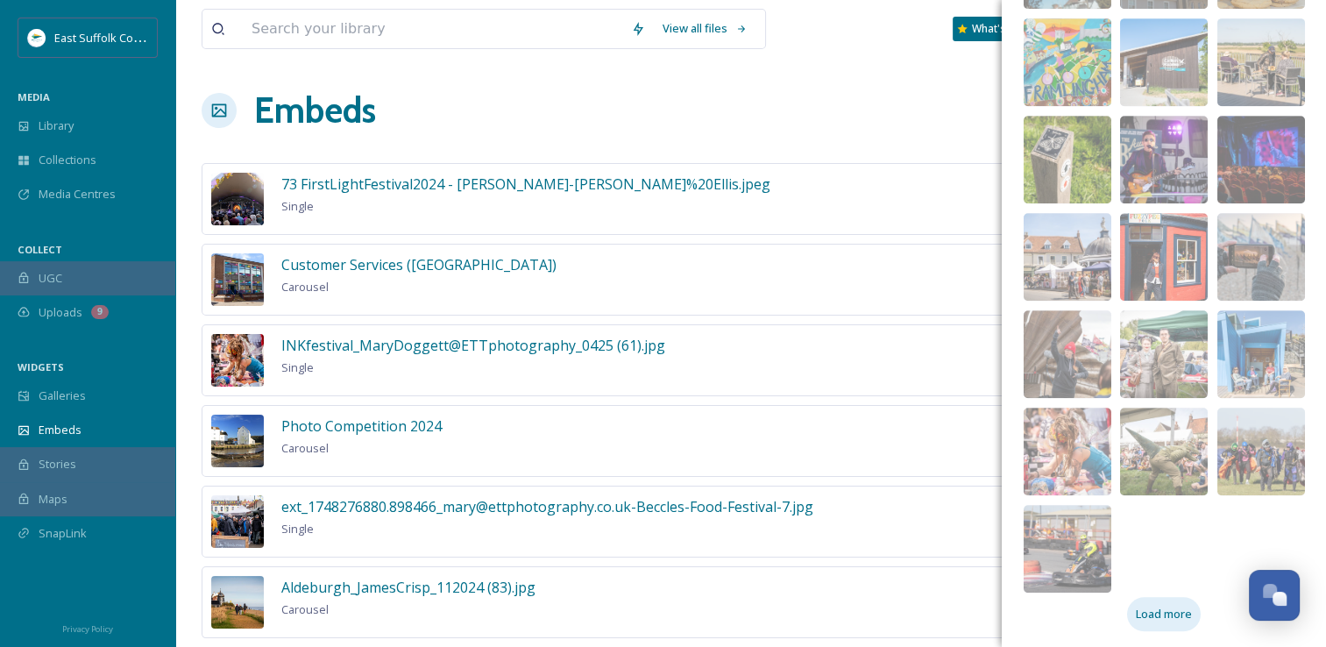
click at [1160, 615] on span "Load more" at bounding box center [1164, 614] width 56 height 17
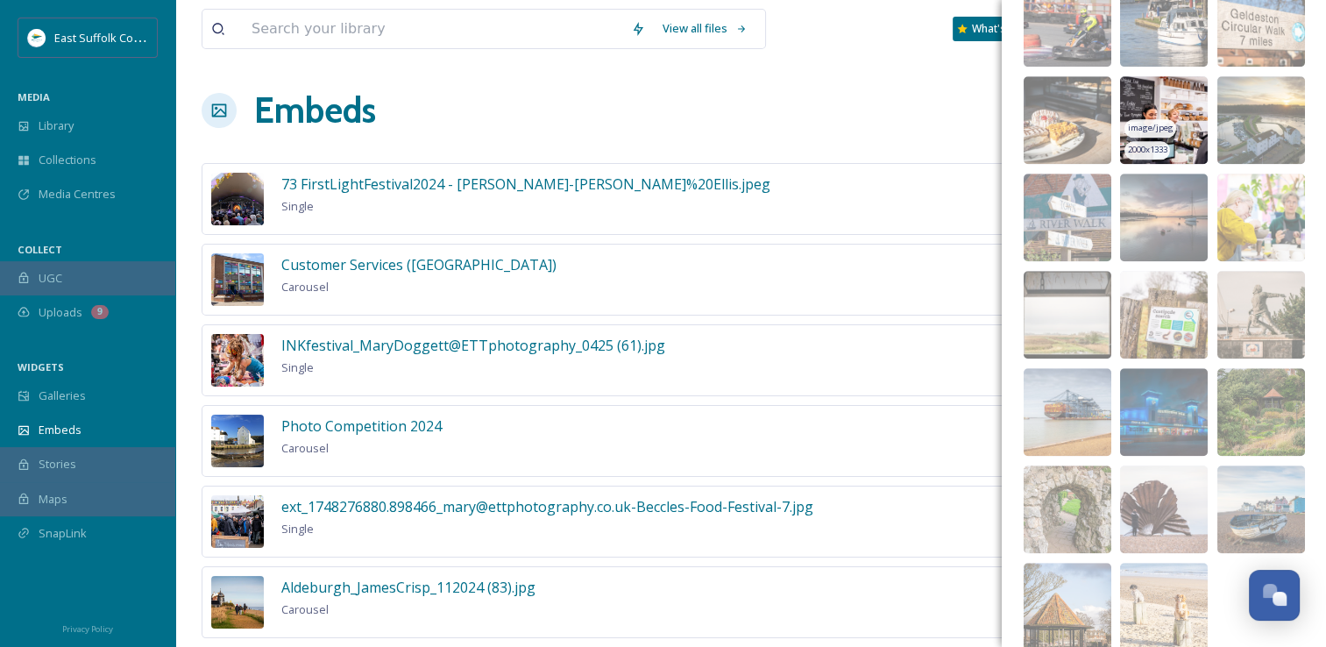
scroll to position [1476, 0]
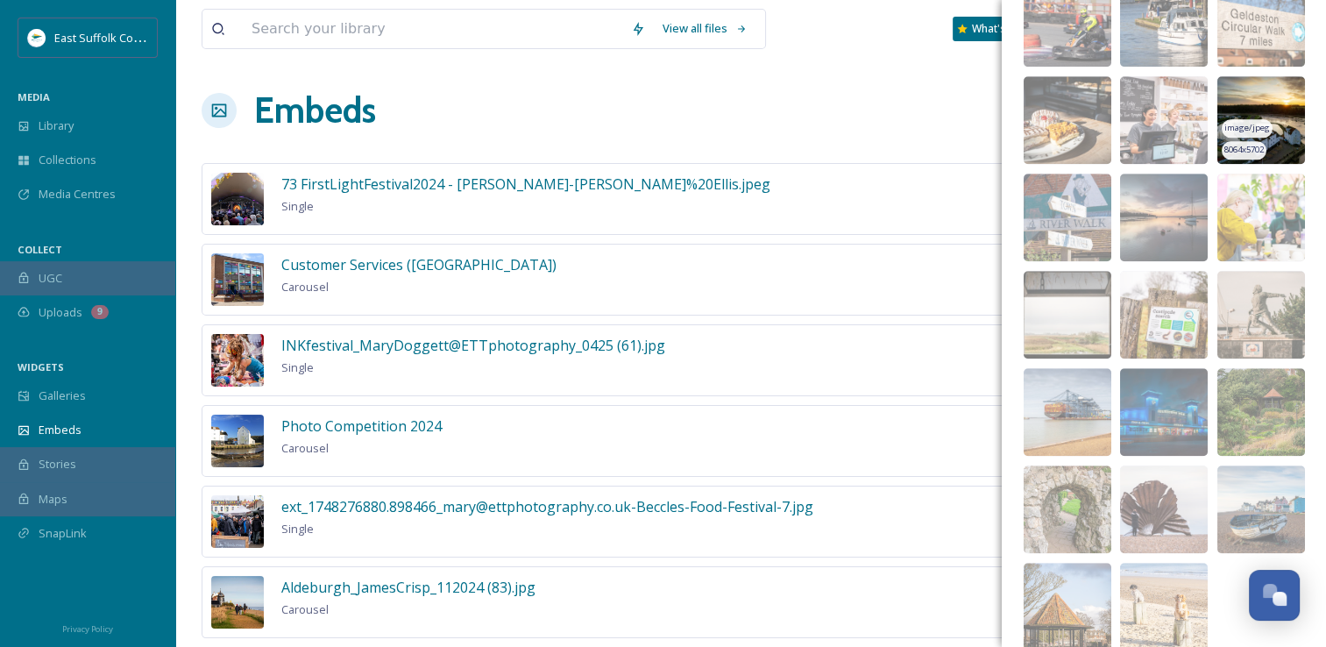
click at [1228, 92] on img at bounding box center [1261, 120] width 88 height 88
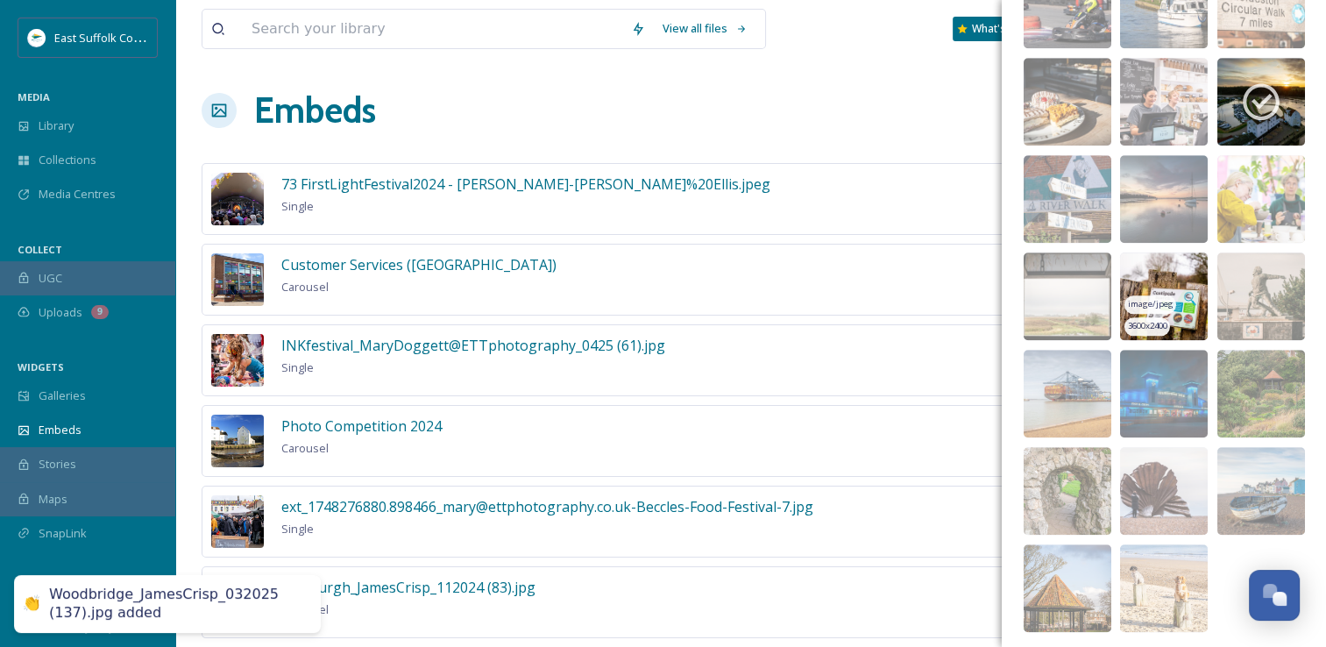
scroll to position [1500, 0]
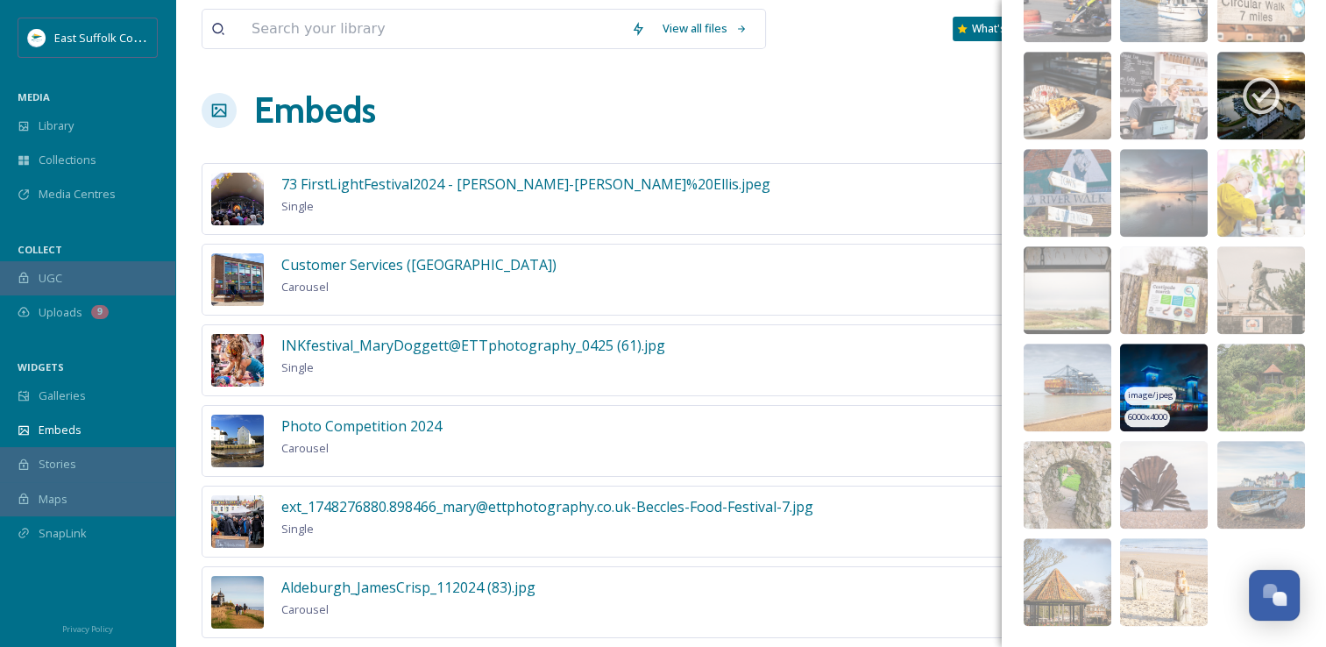
click at [1134, 360] on img at bounding box center [1164, 388] width 88 height 88
click at [1138, 458] on img at bounding box center [1164, 485] width 88 height 88
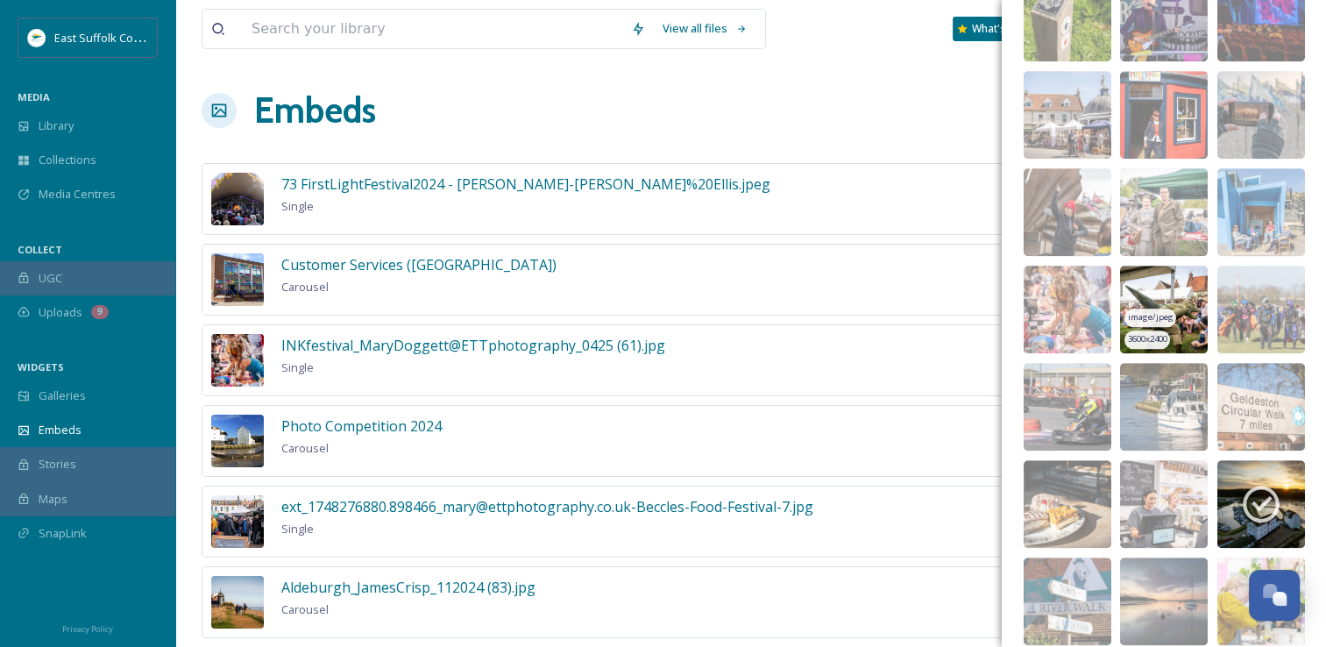
scroll to position [1062, 0]
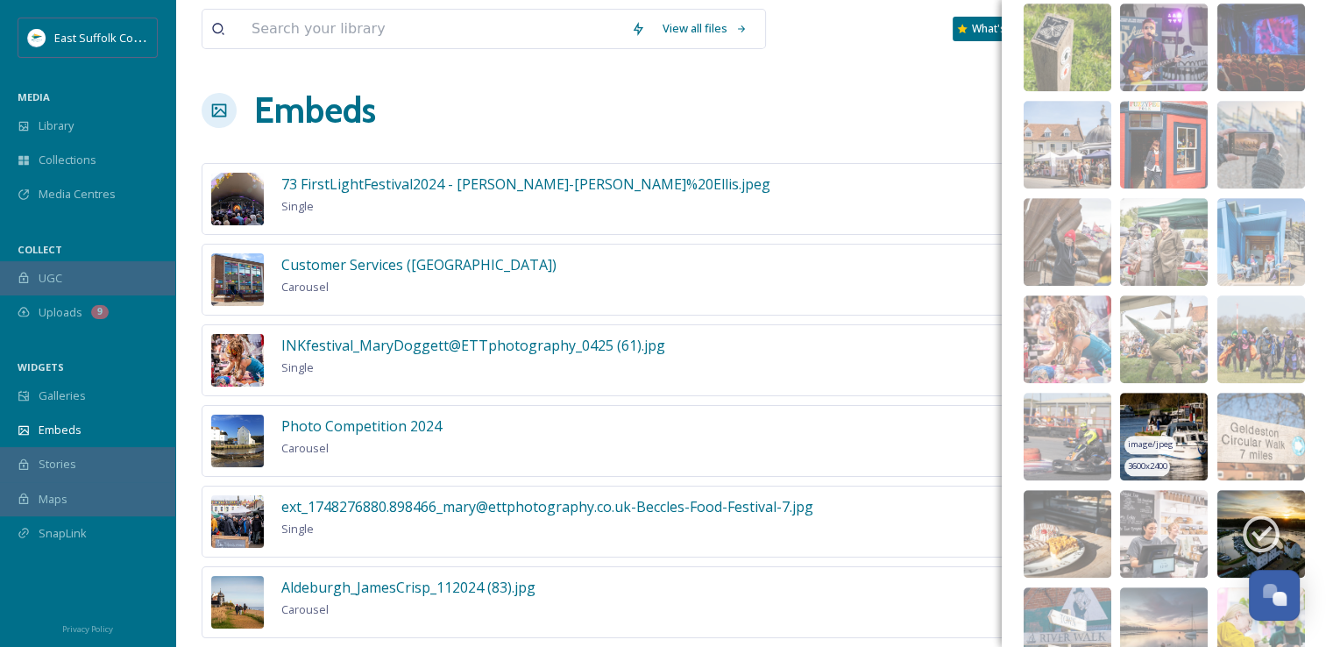
click at [1145, 409] on img at bounding box center [1164, 437] width 88 height 88
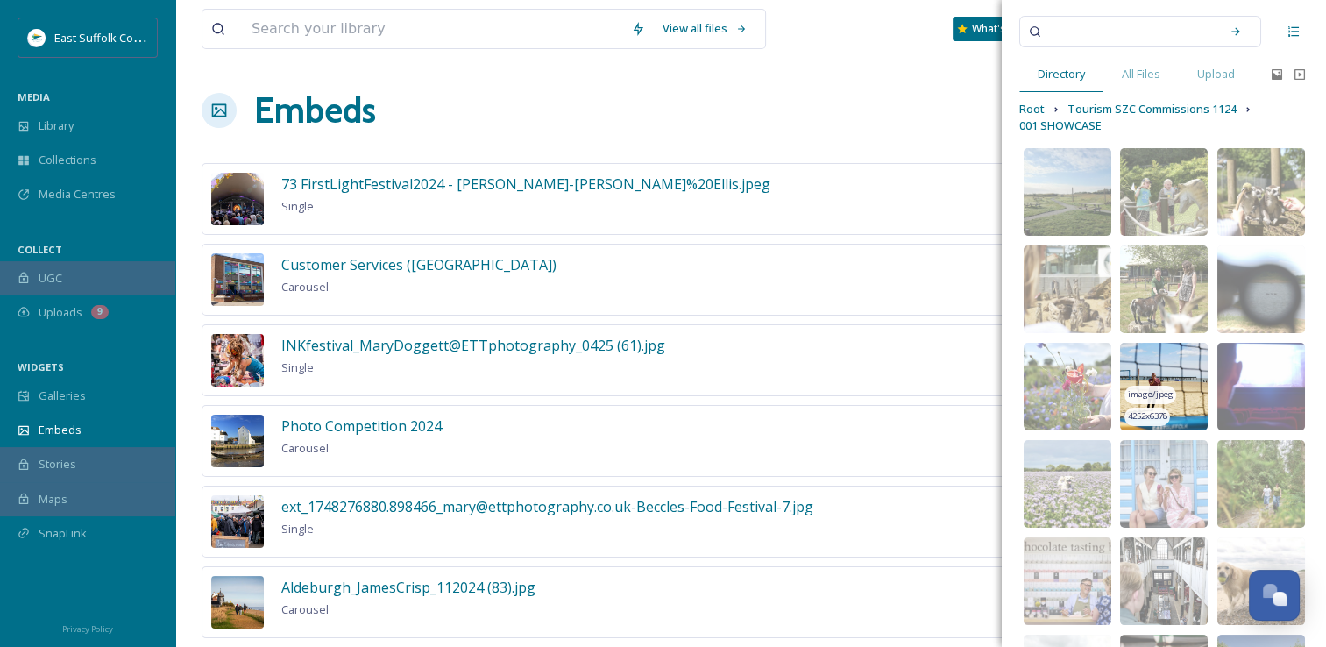
scroll to position [11, 0]
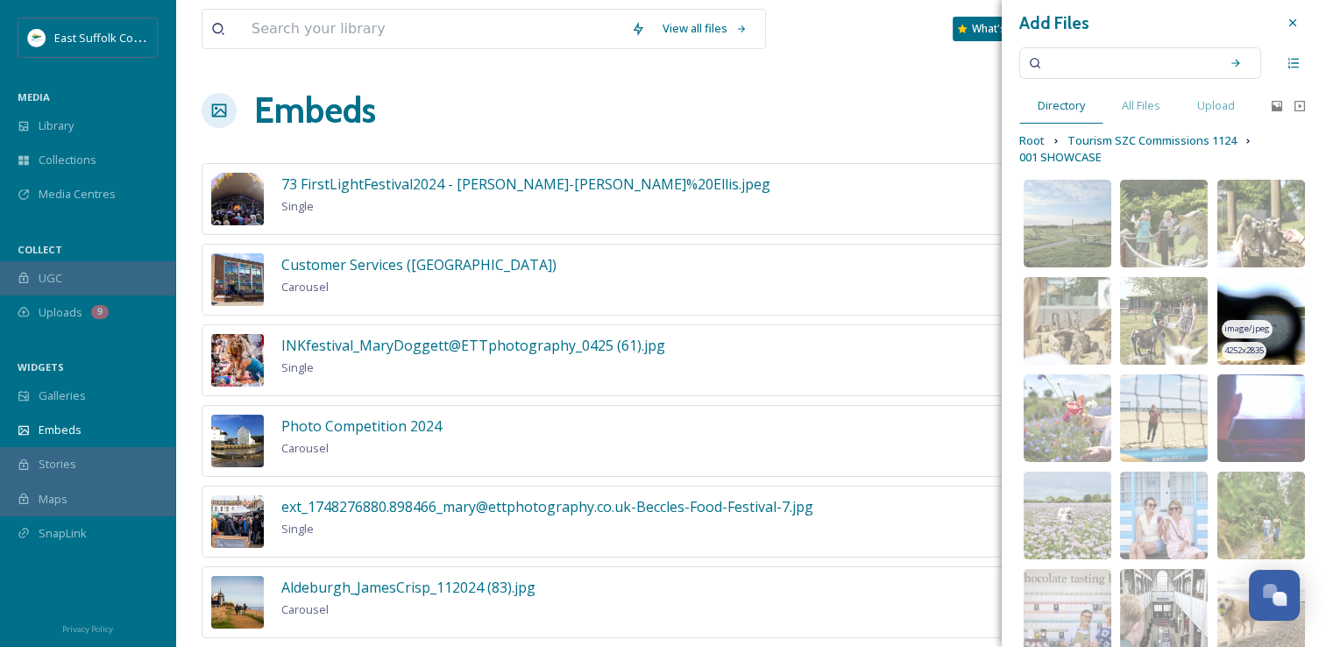
click at [1234, 296] on img at bounding box center [1261, 321] width 88 height 88
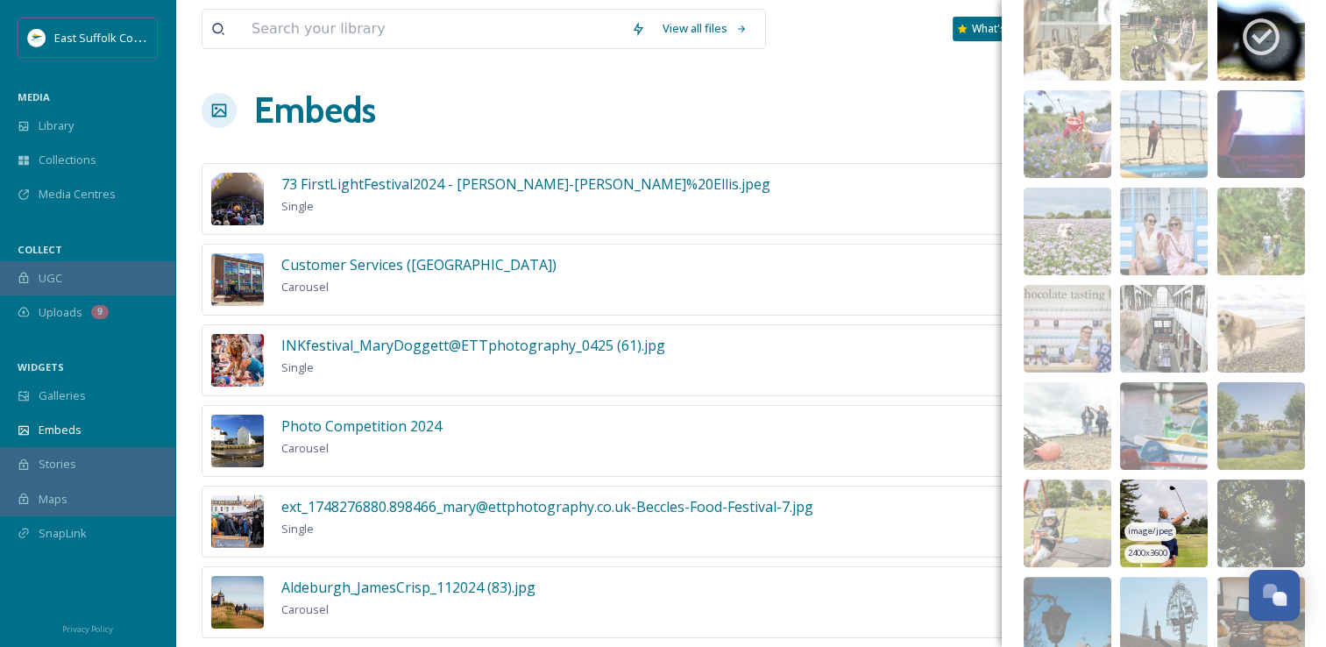
scroll to position [351, 0]
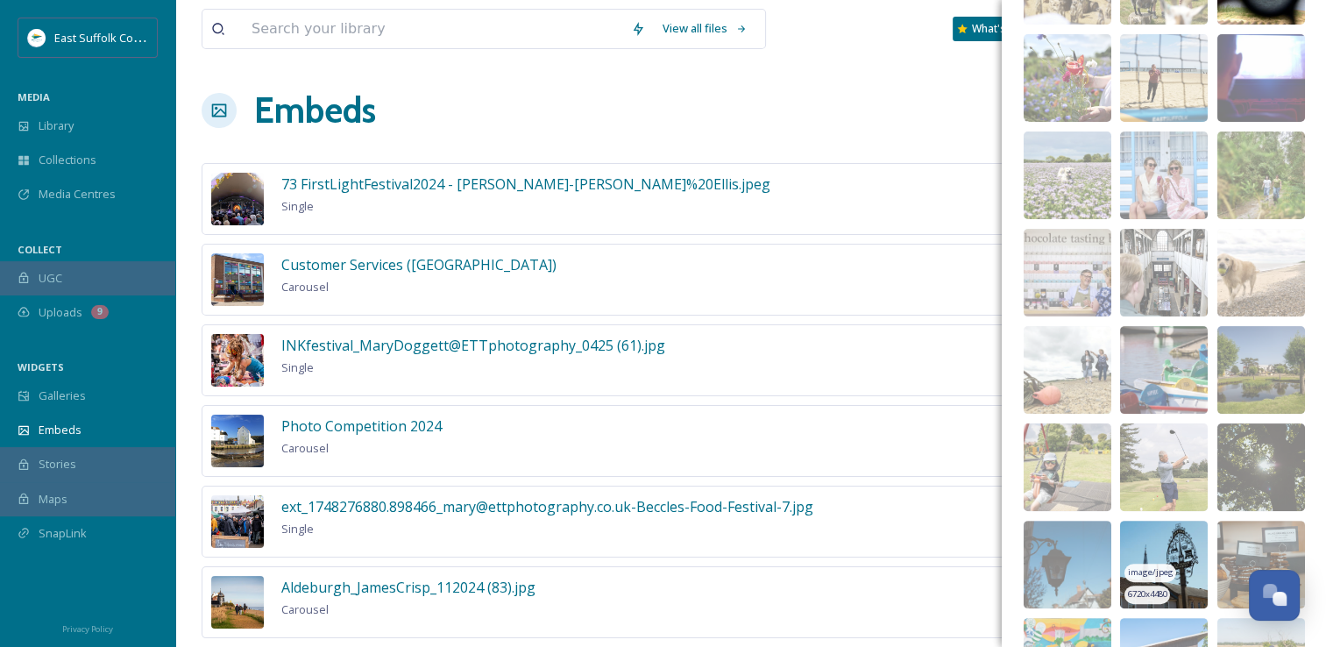
click at [1145, 539] on img at bounding box center [1164, 565] width 88 height 88
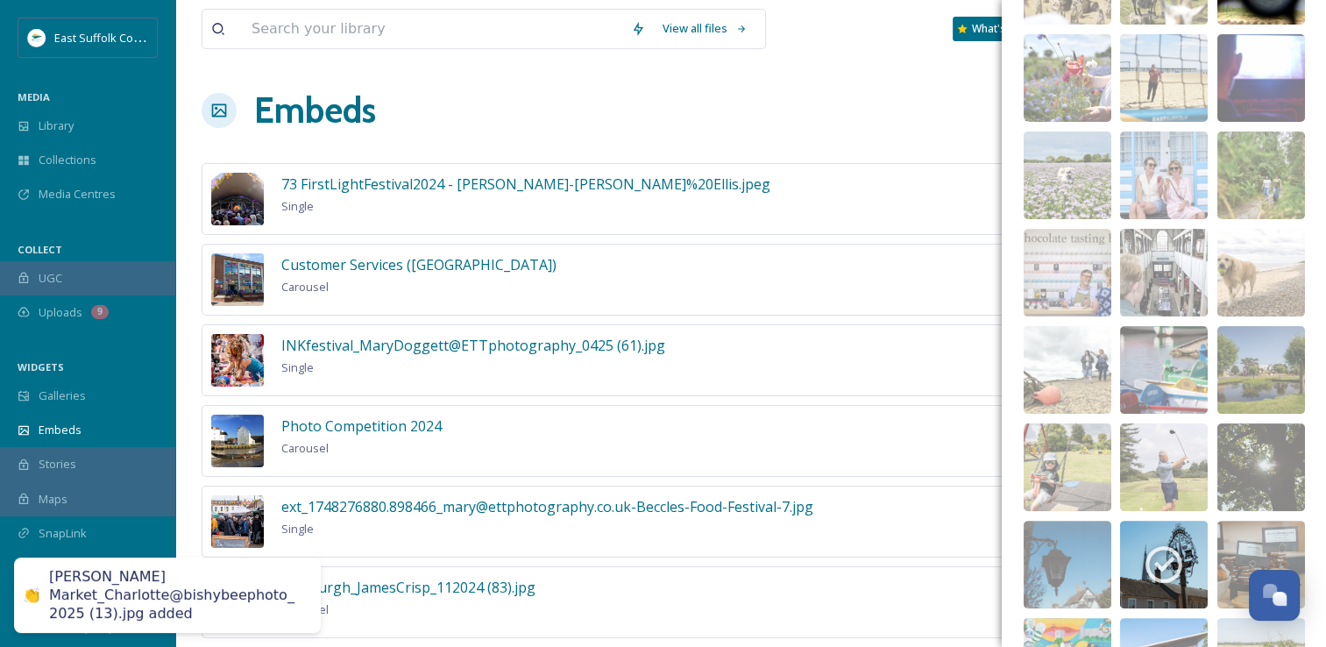
scroll to position [0, 0]
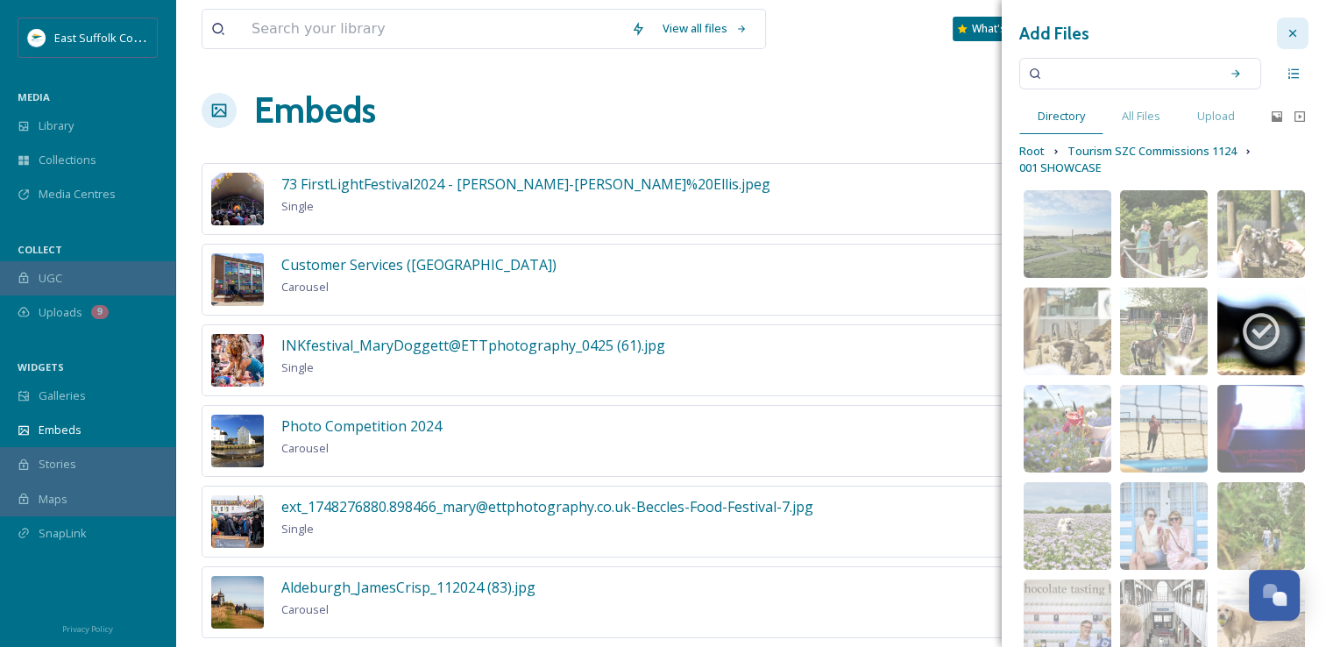
click at [1277, 42] on div at bounding box center [1293, 34] width 32 height 32
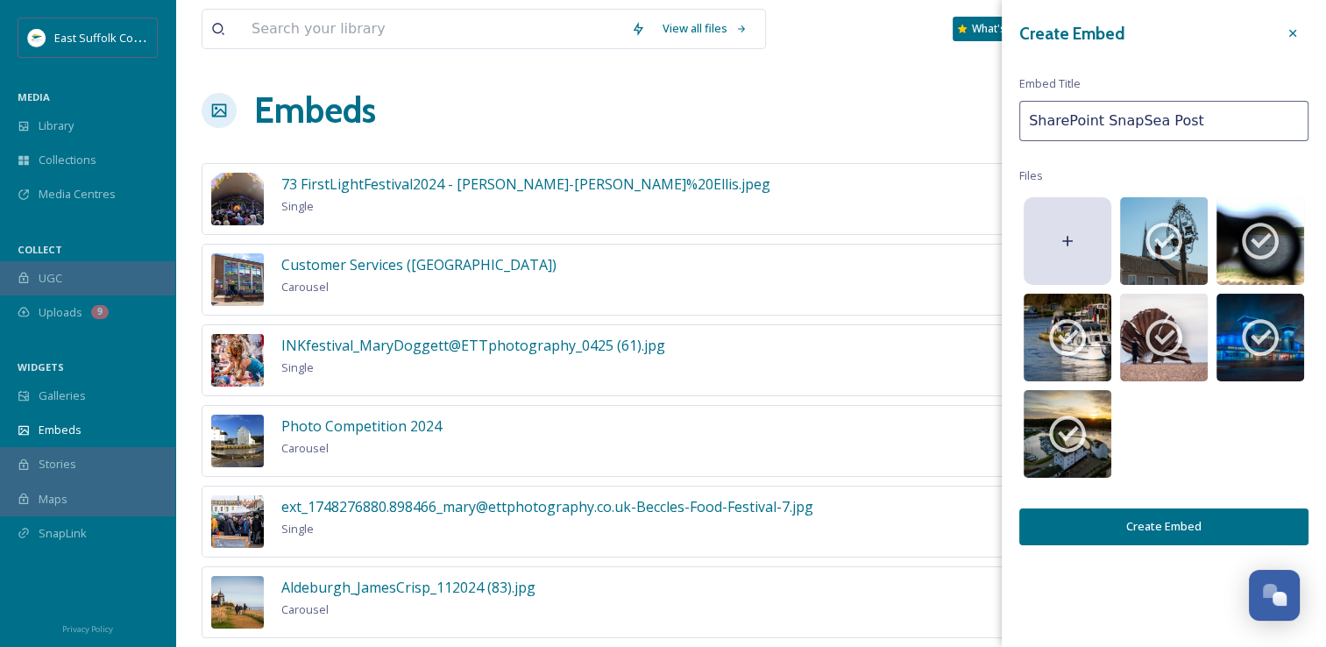
click at [1171, 535] on button "Create Embed" at bounding box center [1163, 526] width 289 height 36
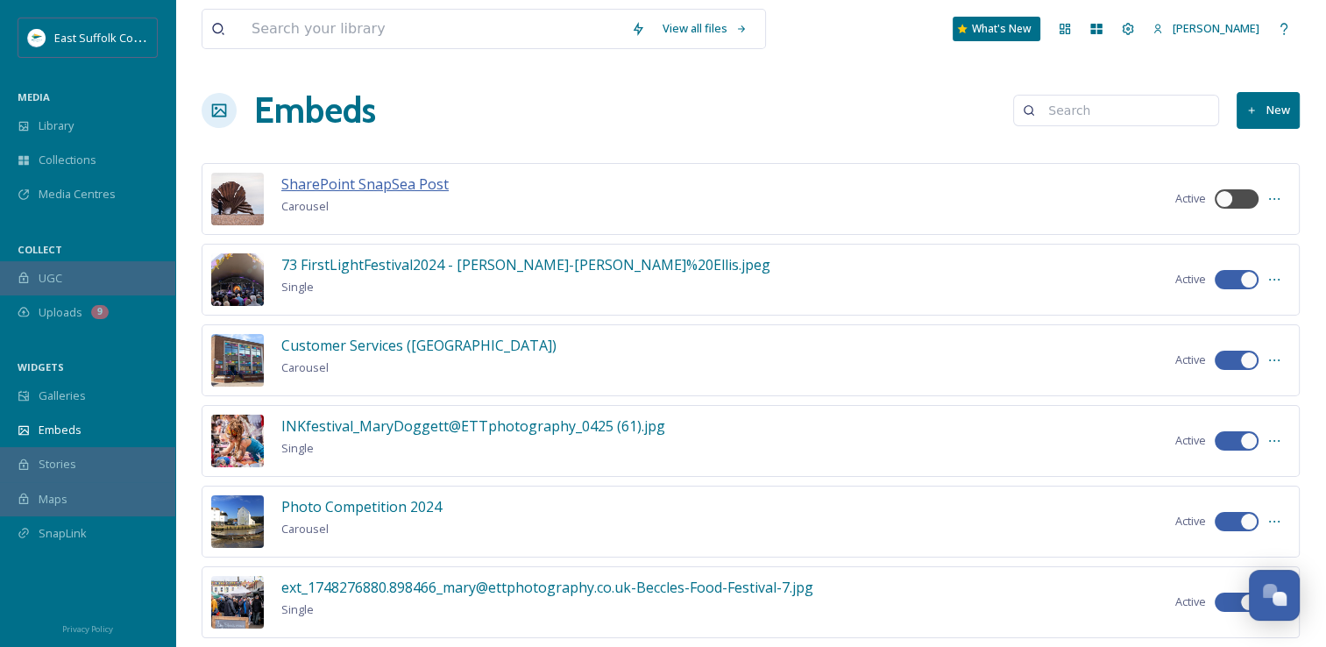
click at [341, 188] on span "SharePoint SnapSea Post" at bounding box center [364, 183] width 167 height 19
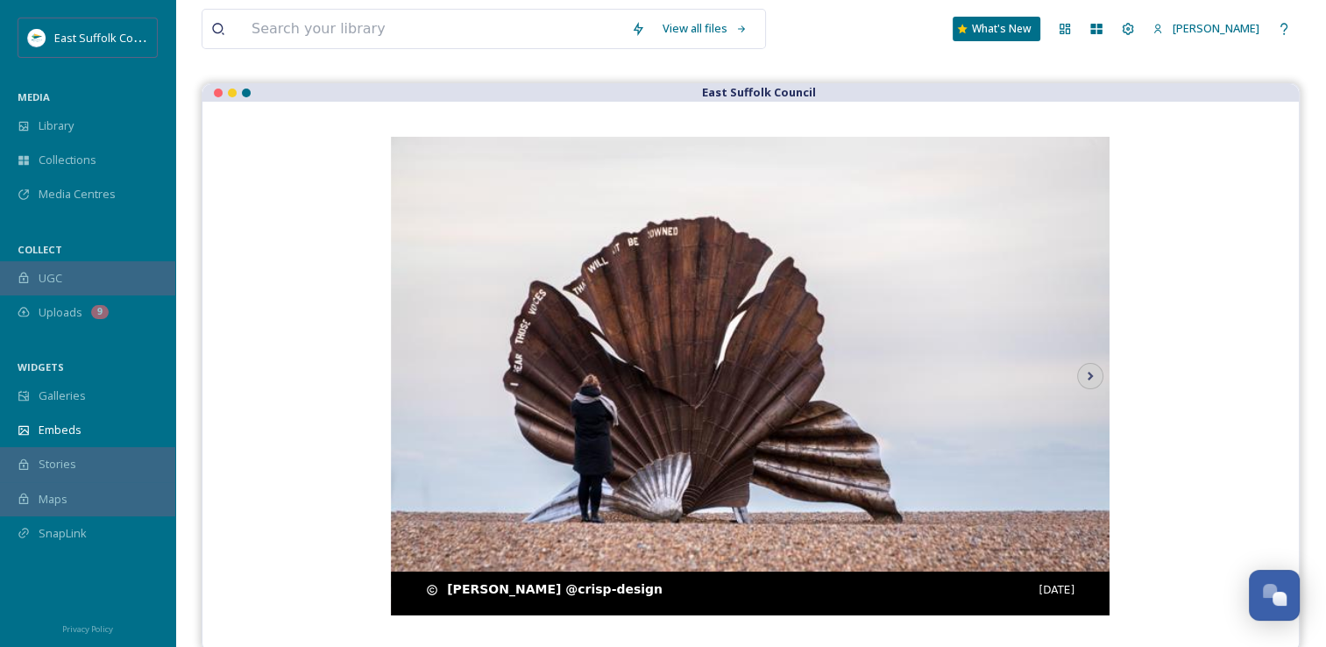
scroll to position [135, 0]
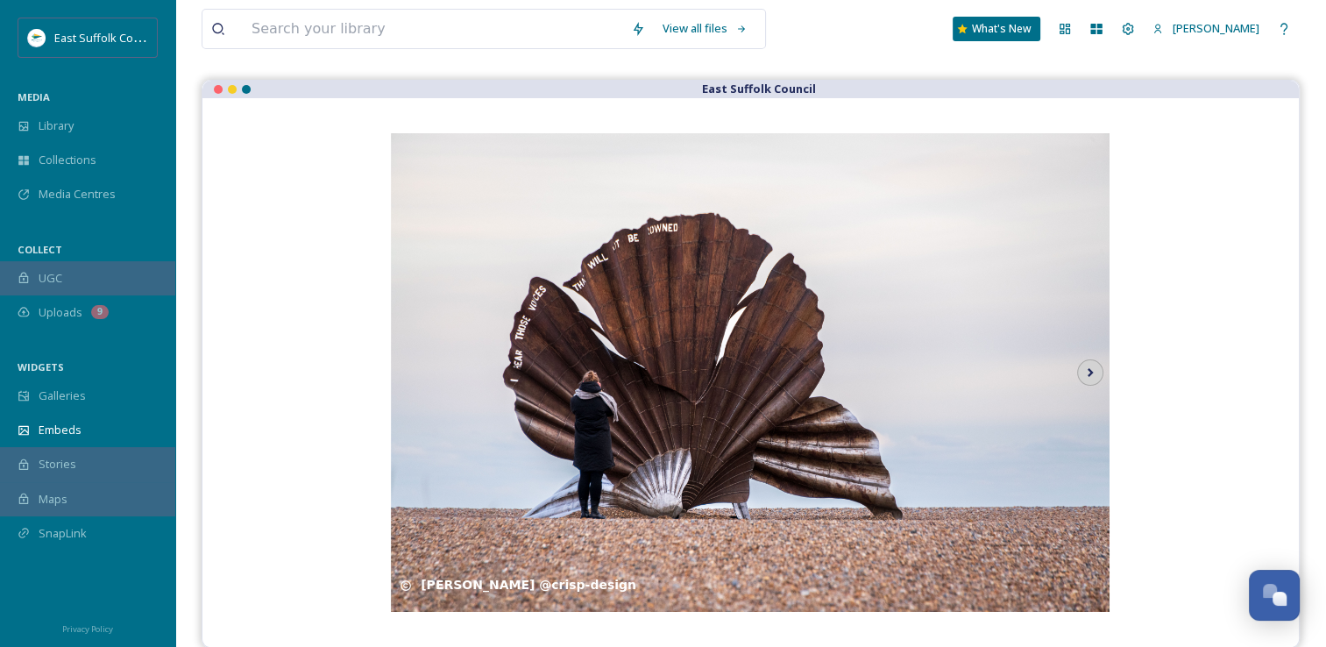
click at [1083, 376] on icon at bounding box center [1090, 372] width 25 height 26
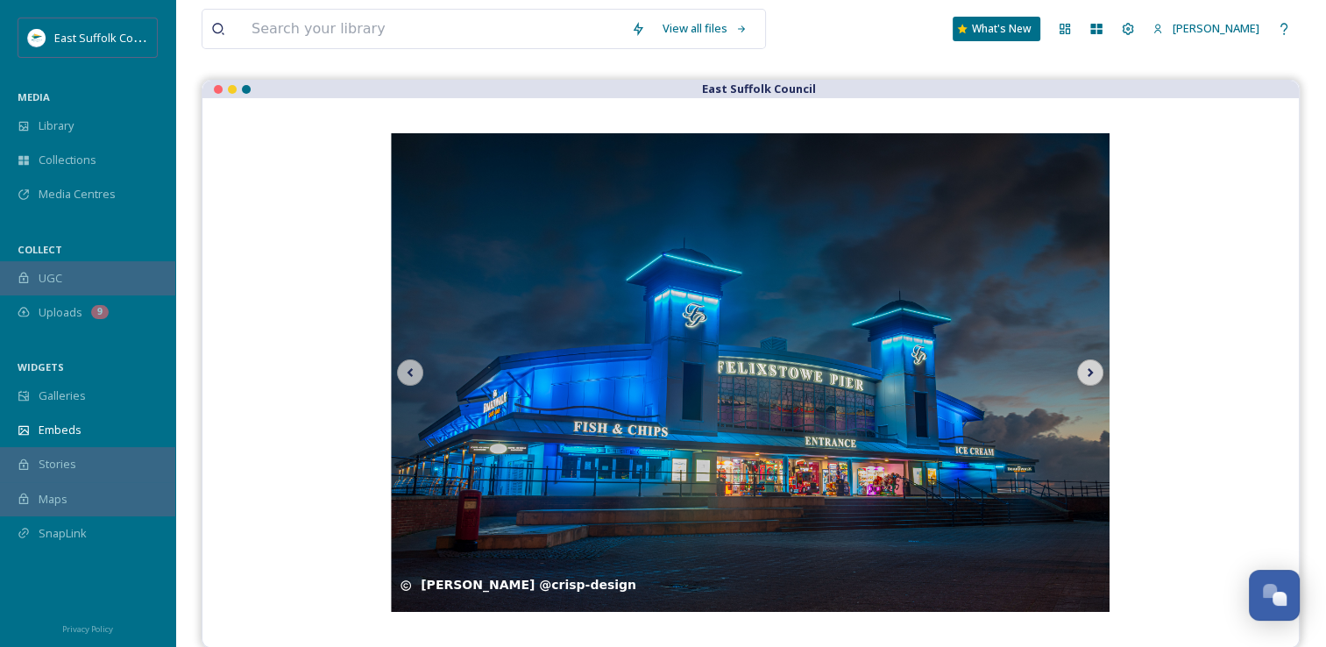
click at [1101, 375] on icon at bounding box center [1090, 372] width 25 height 26
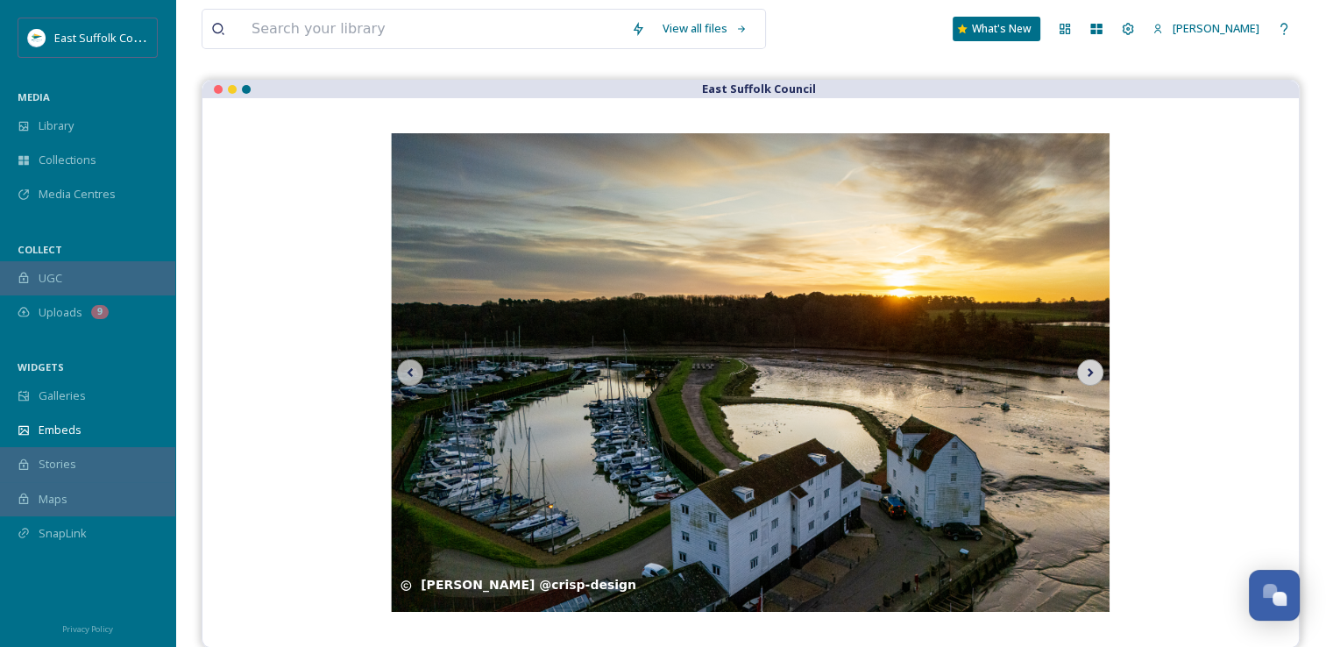
click at [1101, 375] on icon at bounding box center [1090, 372] width 25 height 26
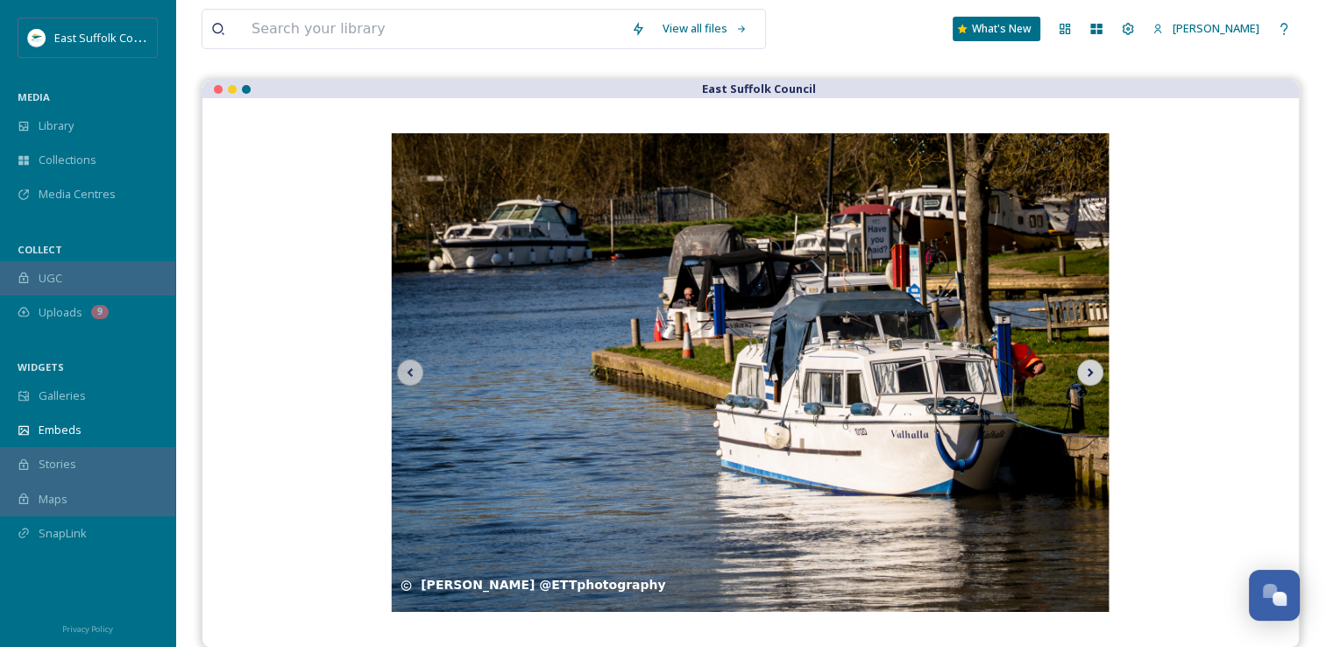
click at [1101, 375] on icon at bounding box center [1090, 372] width 25 height 26
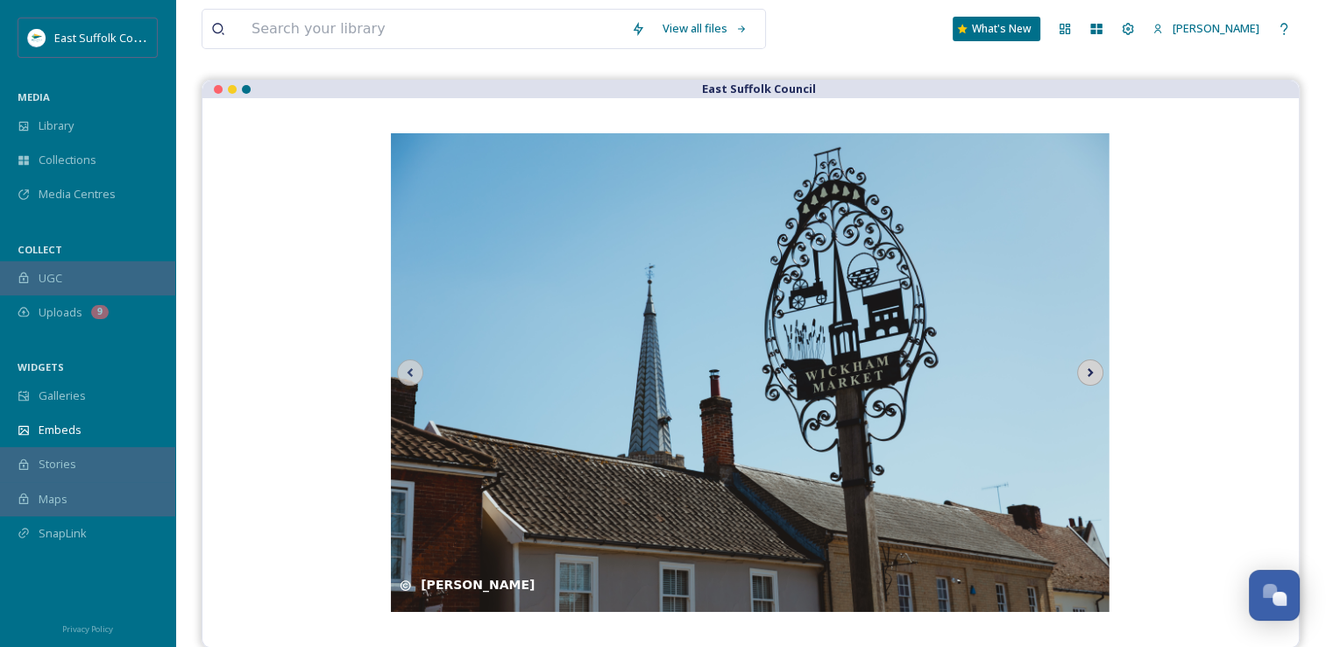
click at [1101, 375] on icon at bounding box center [1090, 372] width 25 height 26
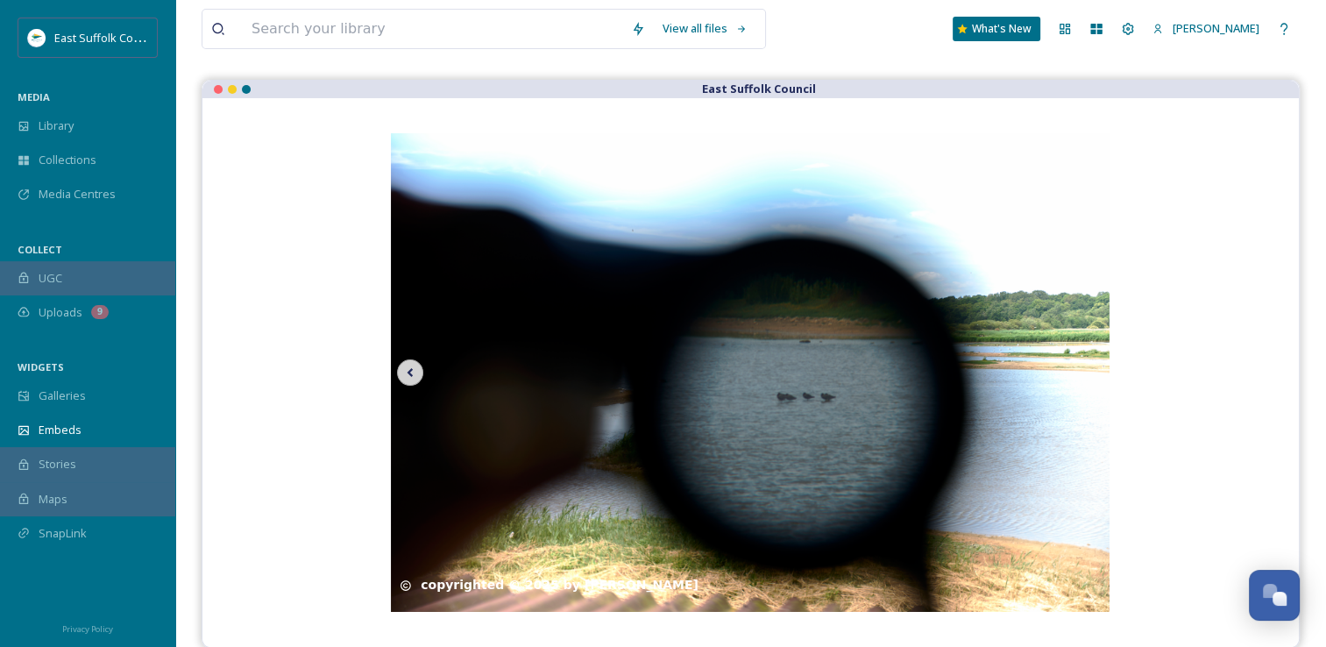
click at [417, 370] on icon at bounding box center [410, 372] width 25 height 26
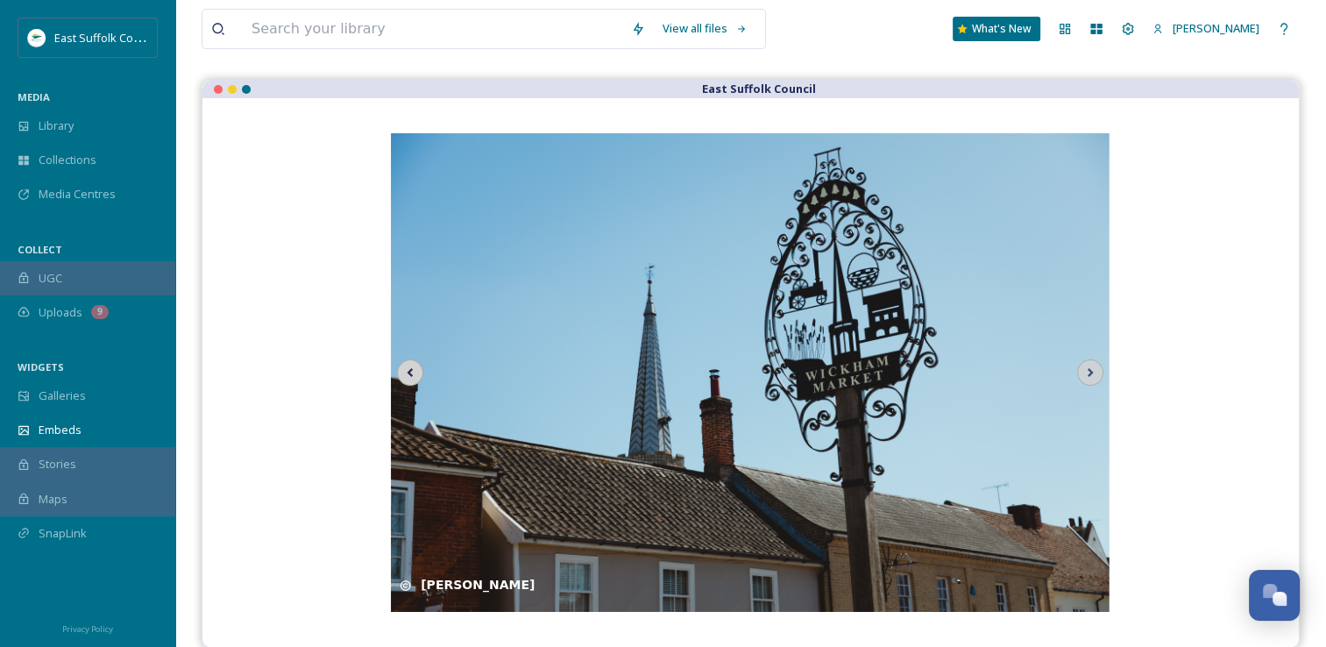
click at [406, 374] on icon at bounding box center [410, 372] width 25 height 26
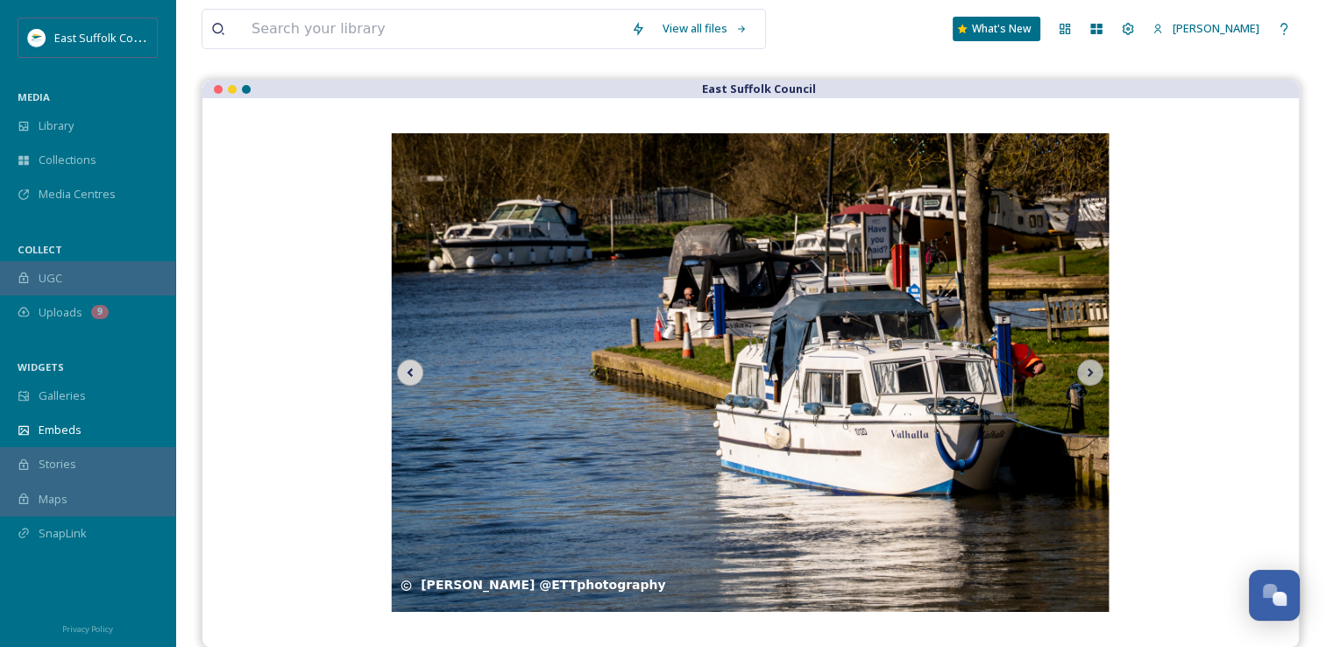
click at [405, 382] on icon at bounding box center [410, 372] width 25 height 26
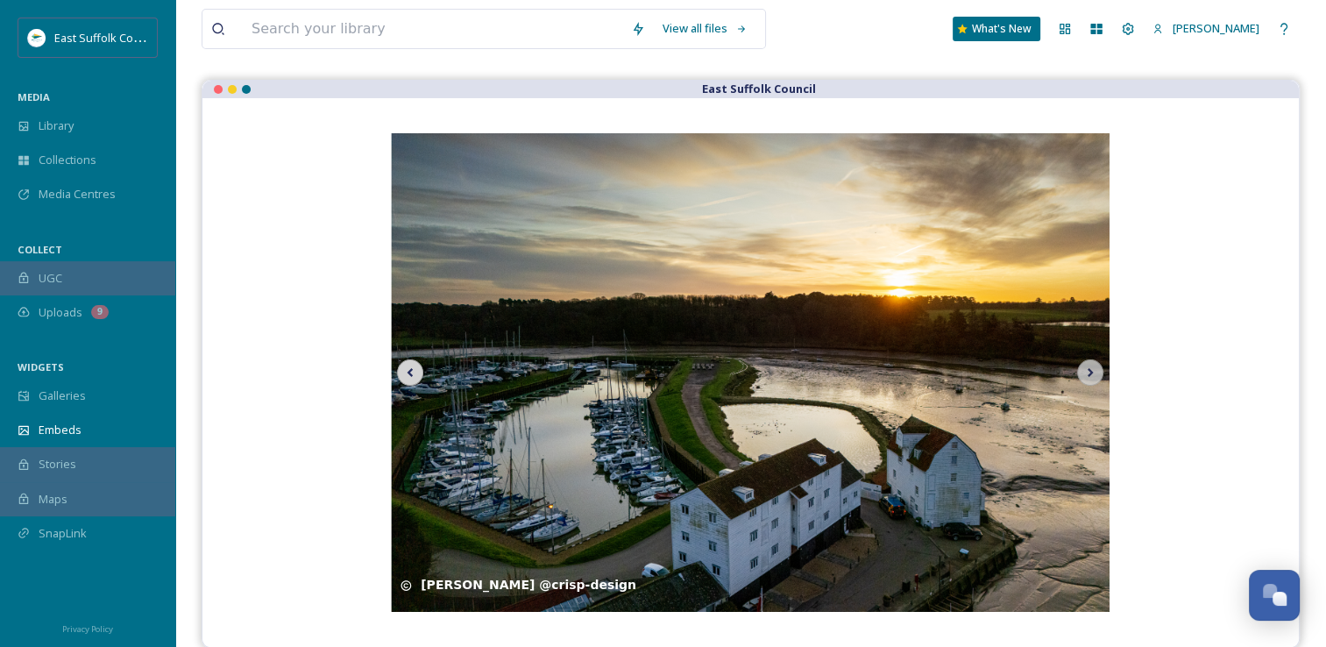
click at [403, 370] on icon at bounding box center [410, 372] width 25 height 26
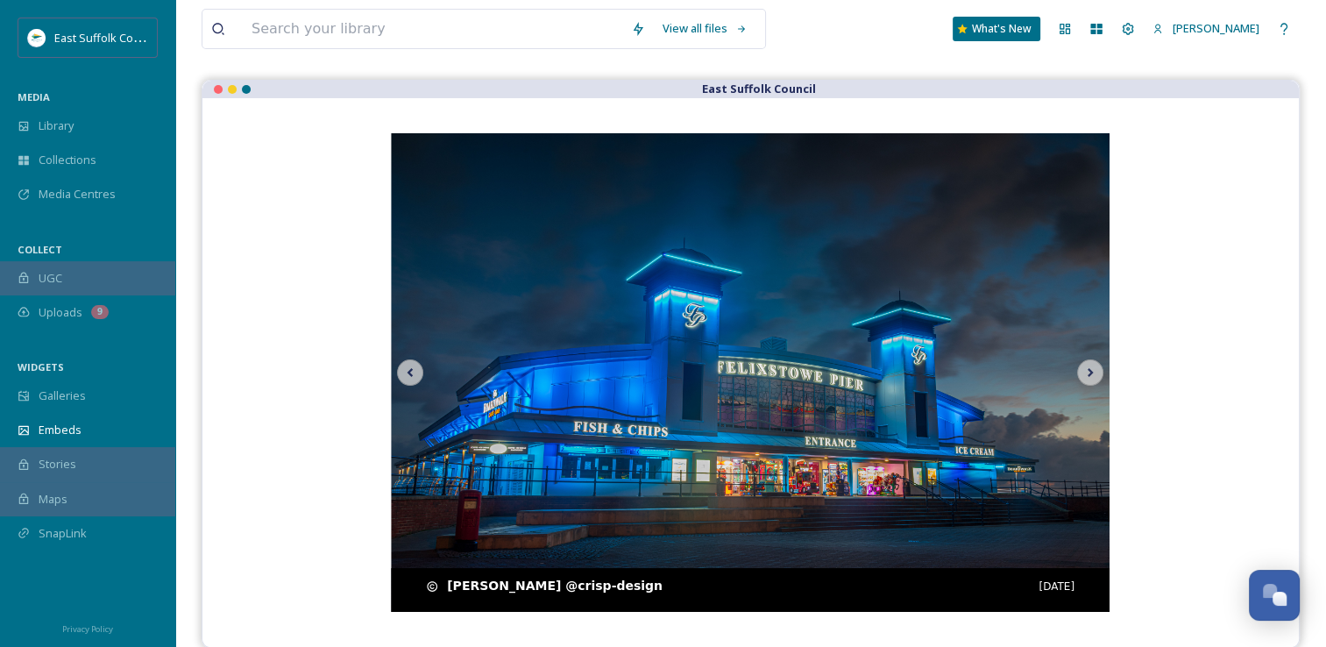
click at [424, 374] on img at bounding box center [750, 372] width 719 height 479
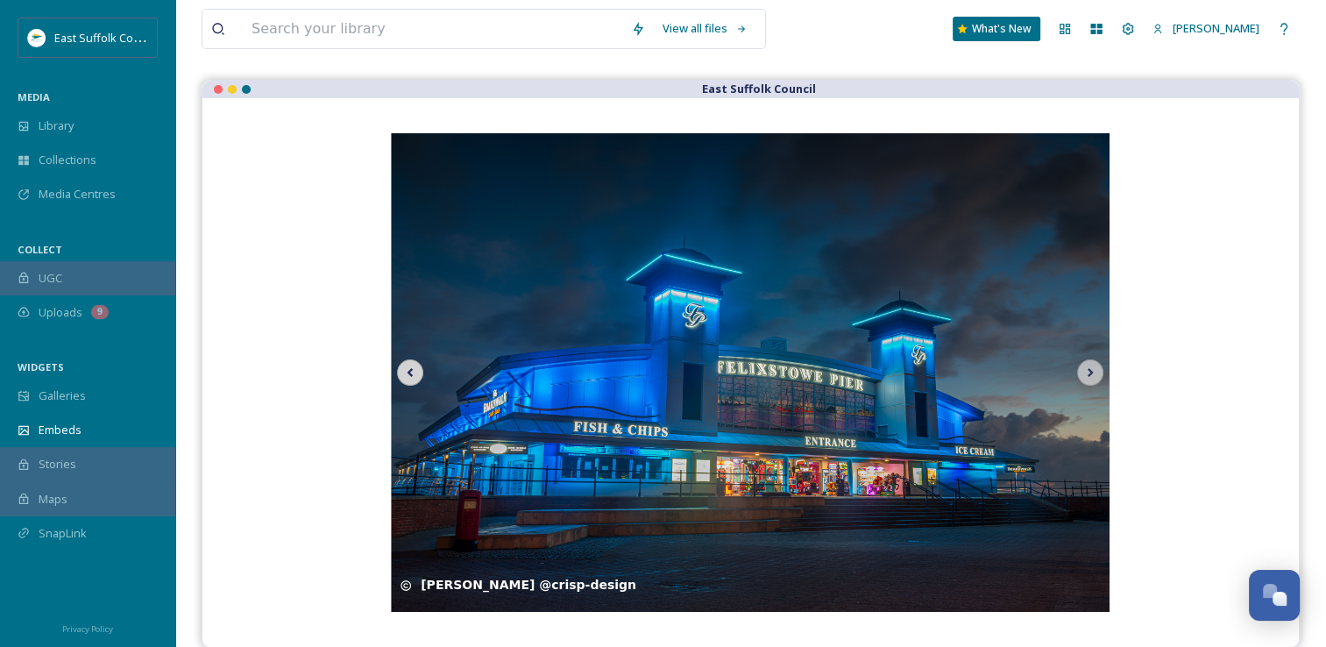
click at [410, 373] on icon at bounding box center [411, 372] width 6 height 9
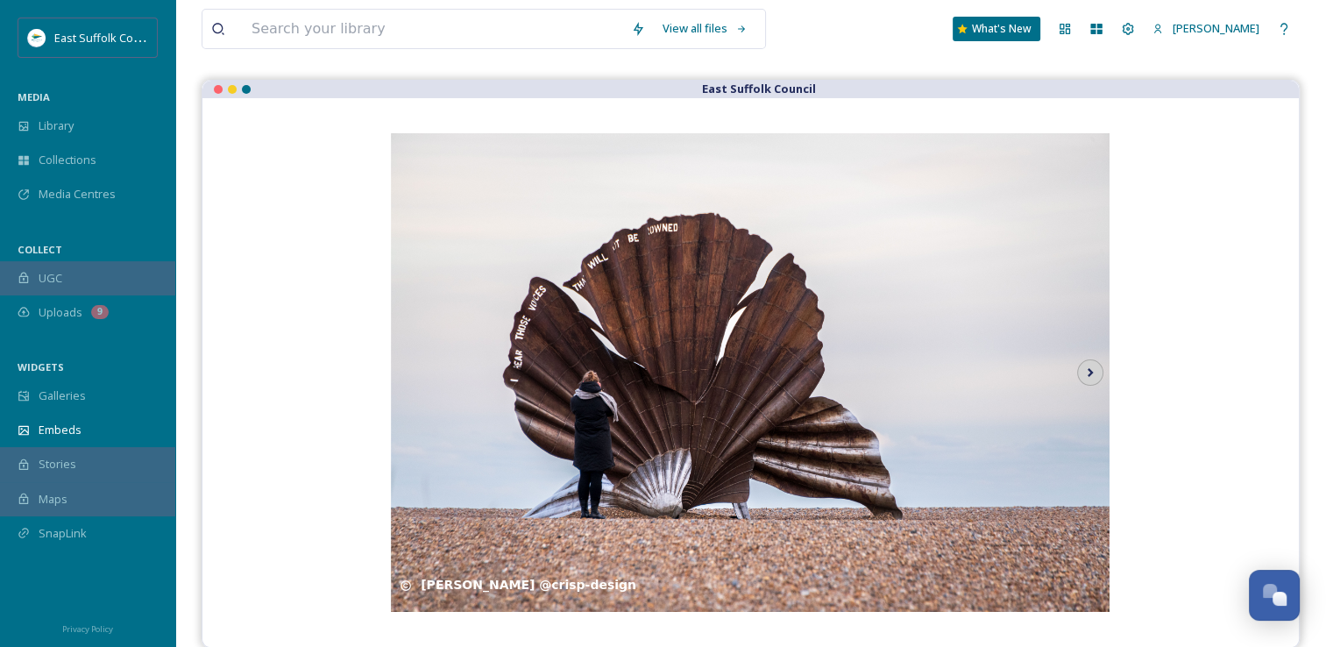
click at [1094, 370] on icon at bounding box center [1090, 372] width 25 height 26
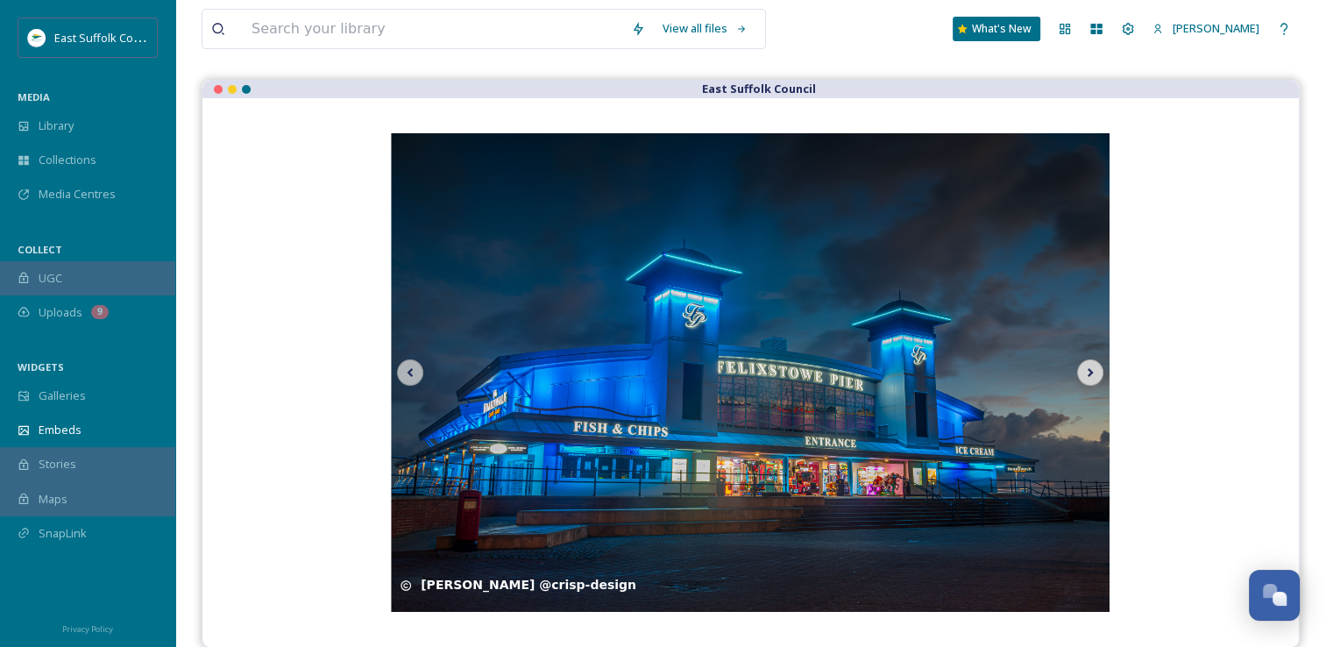
click at [1094, 370] on icon at bounding box center [1090, 372] width 25 height 26
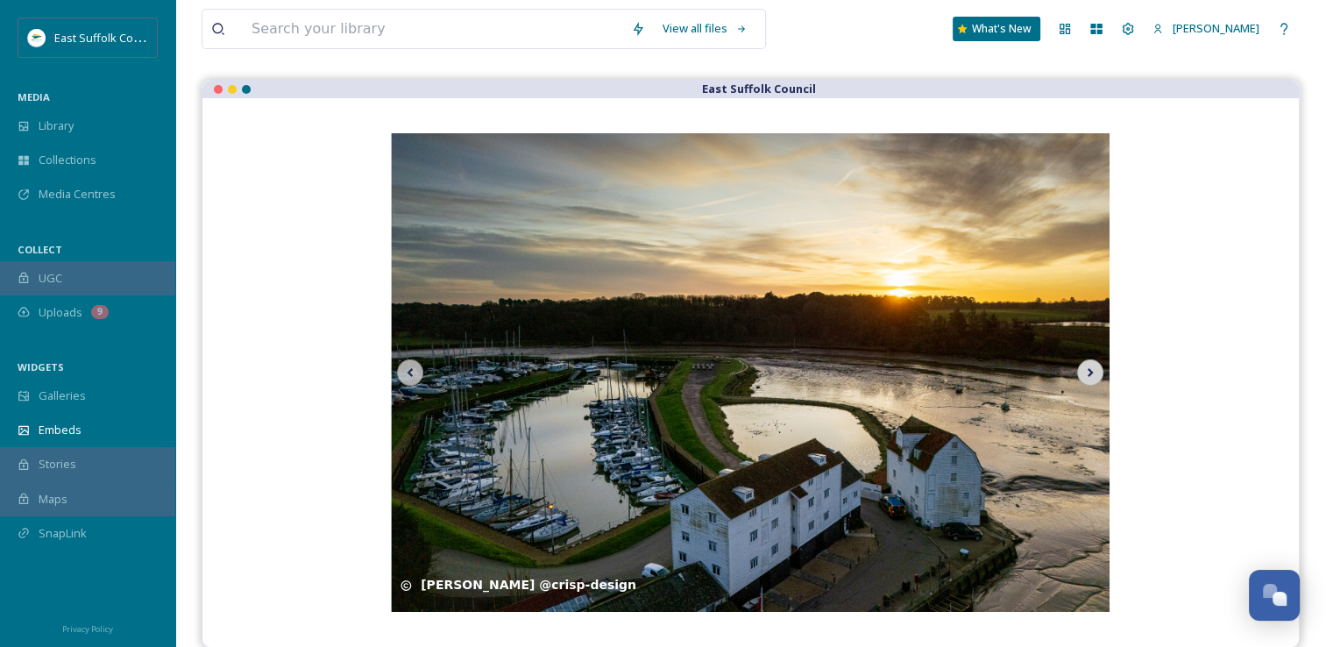
click at [1094, 370] on icon at bounding box center [1090, 372] width 25 height 26
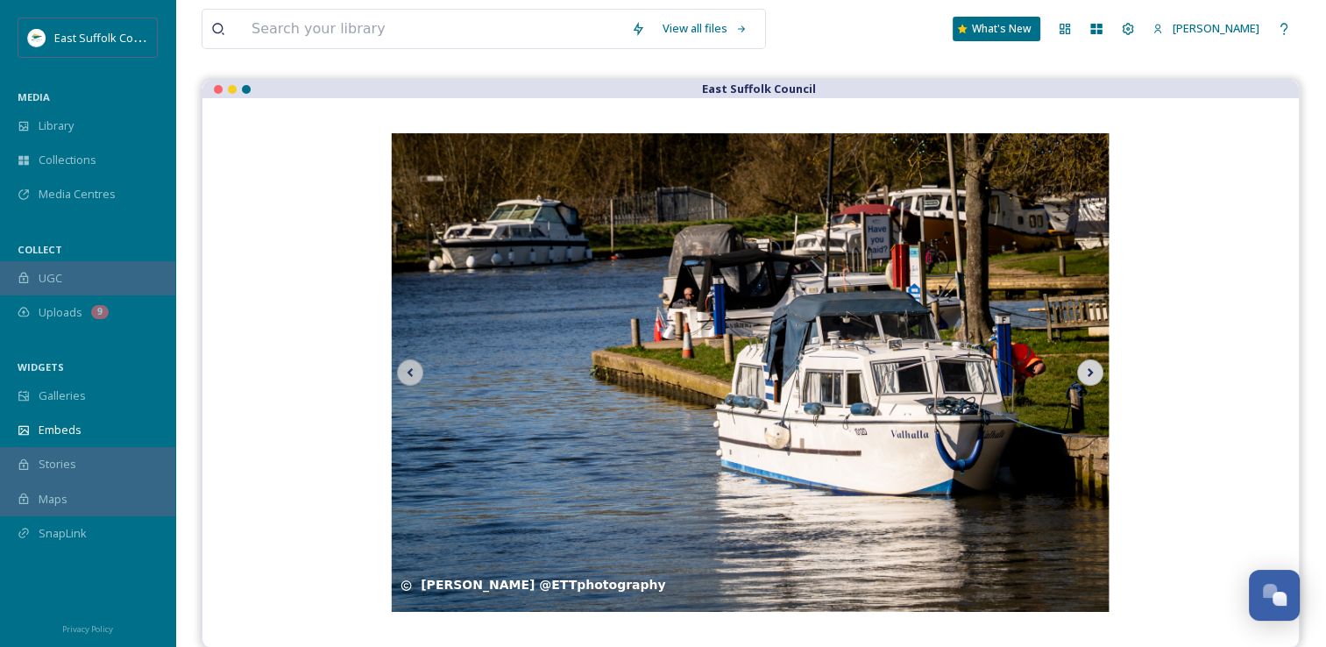
click at [1094, 370] on icon at bounding box center [1090, 372] width 25 height 26
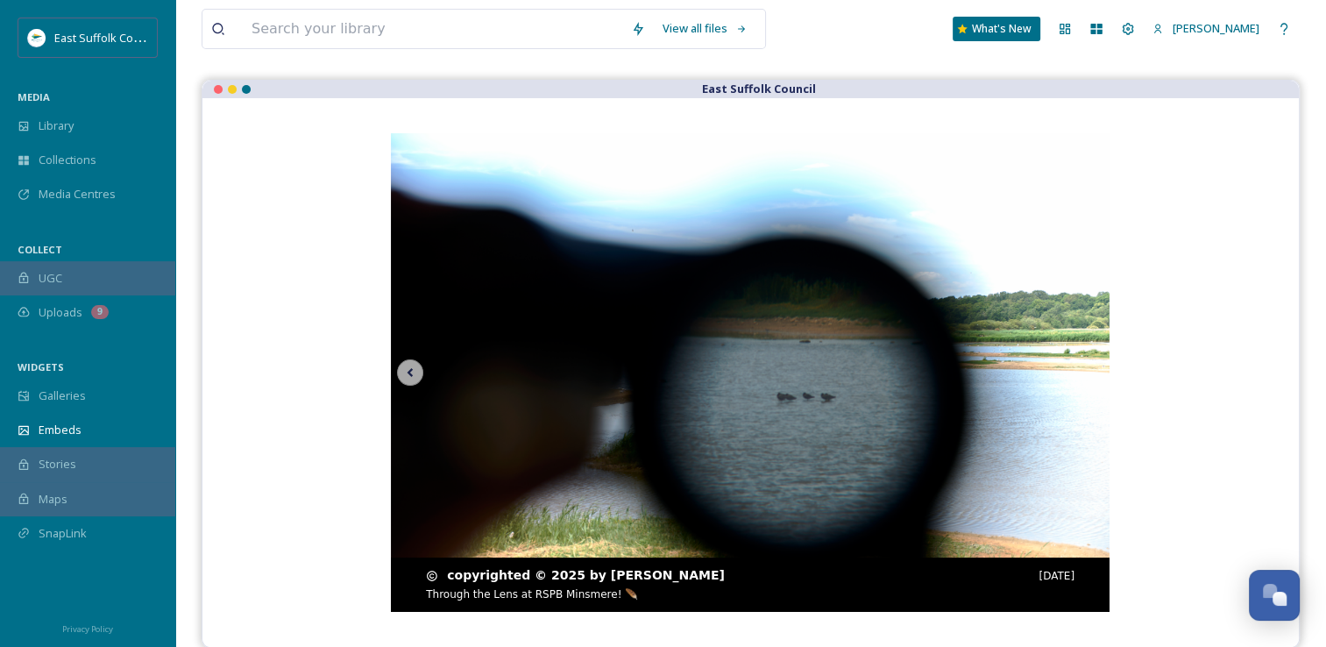
click at [1094, 370] on img at bounding box center [750, 372] width 719 height 479
click at [415, 387] on img at bounding box center [750, 372] width 719 height 479
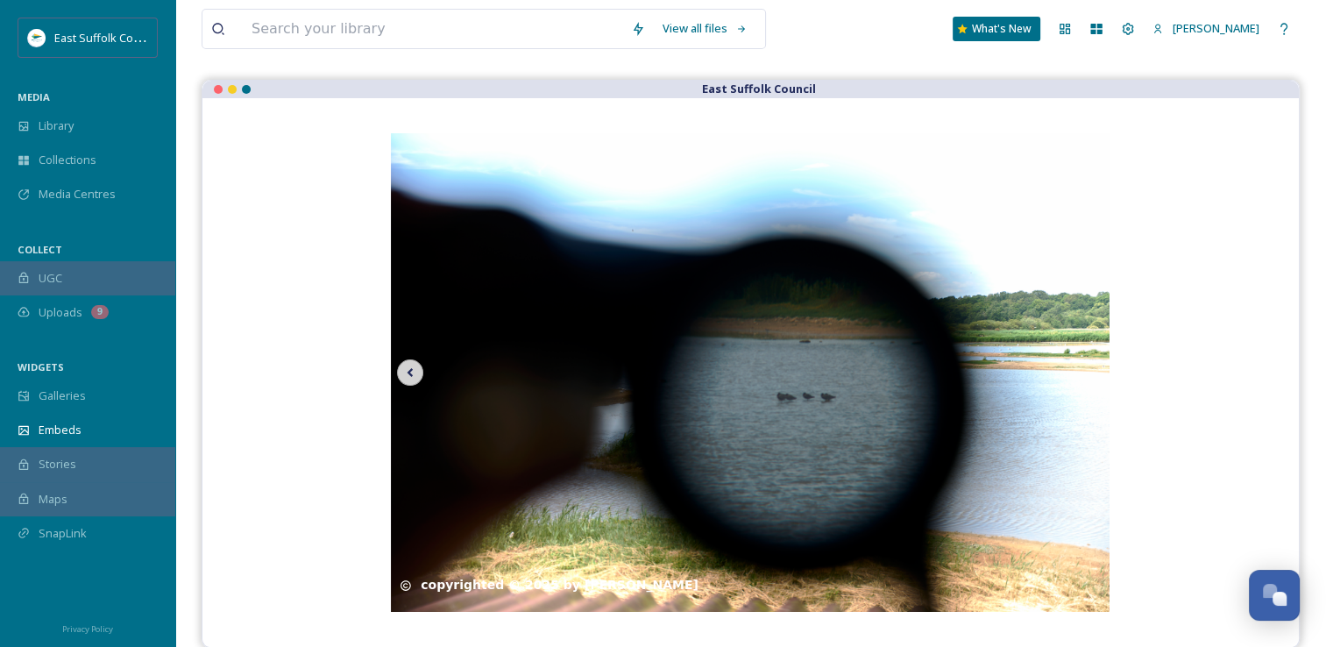
click at [415, 382] on icon at bounding box center [410, 372] width 25 height 26
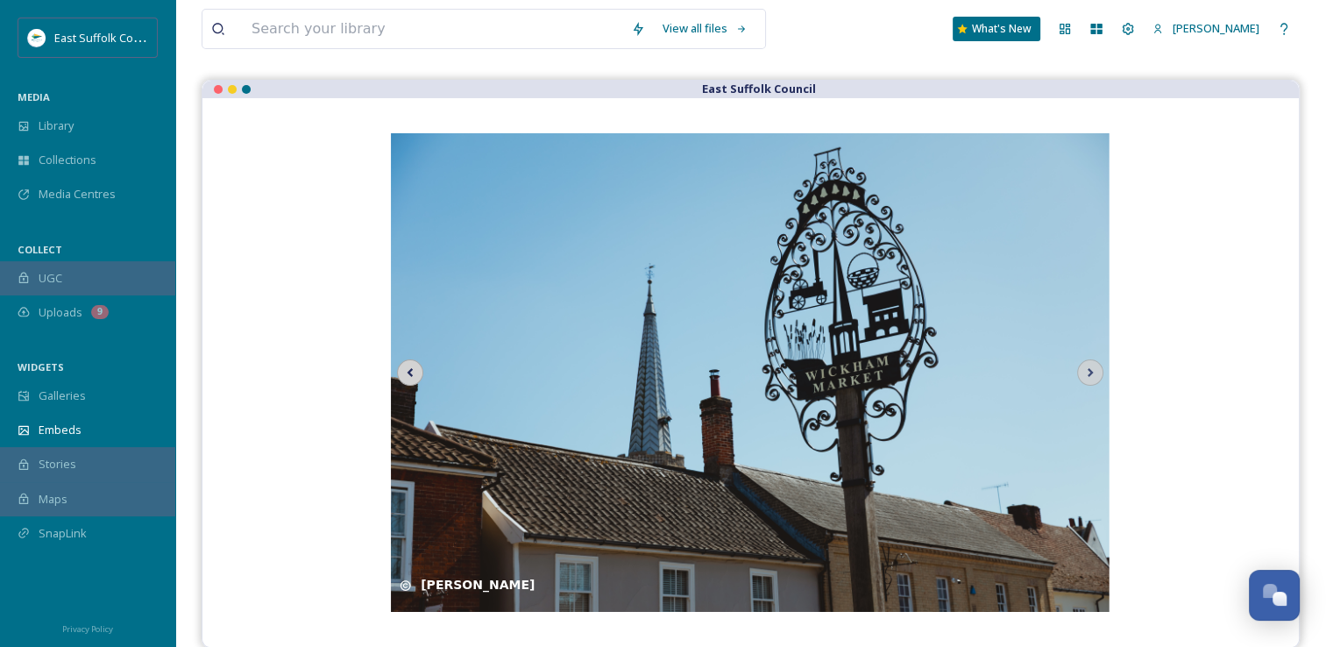
click at [415, 382] on icon at bounding box center [410, 372] width 25 height 26
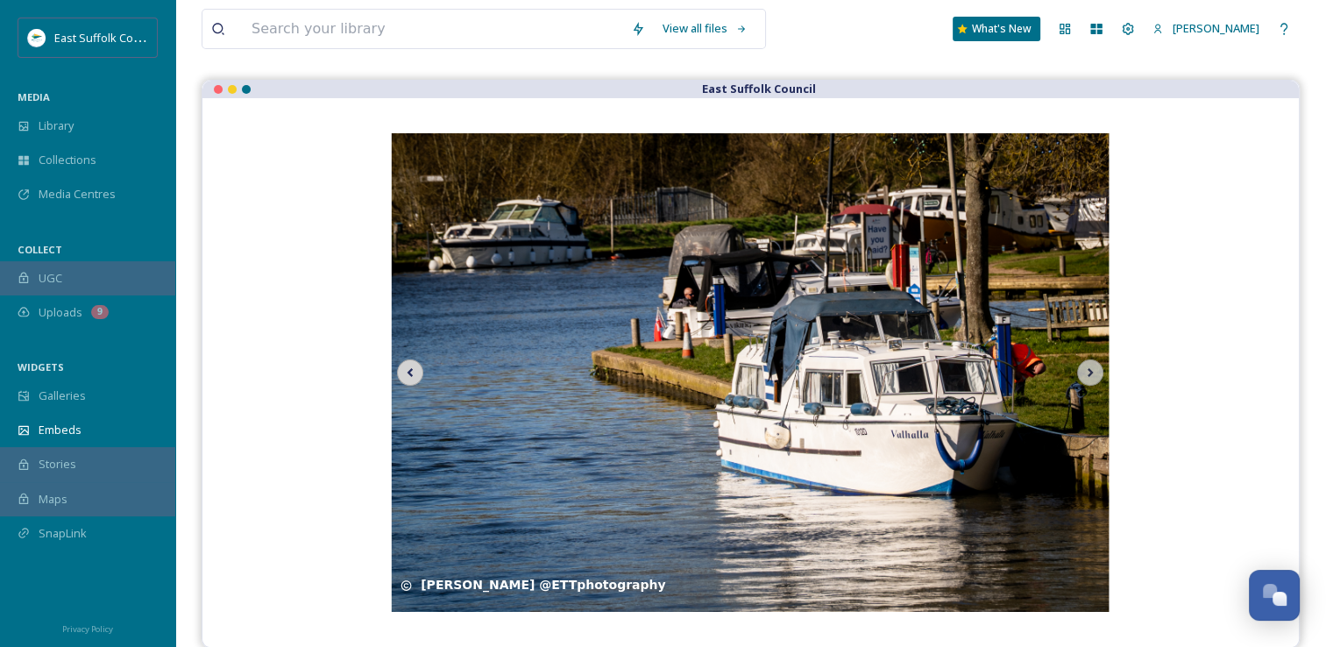
click at [414, 382] on icon at bounding box center [410, 372] width 25 height 26
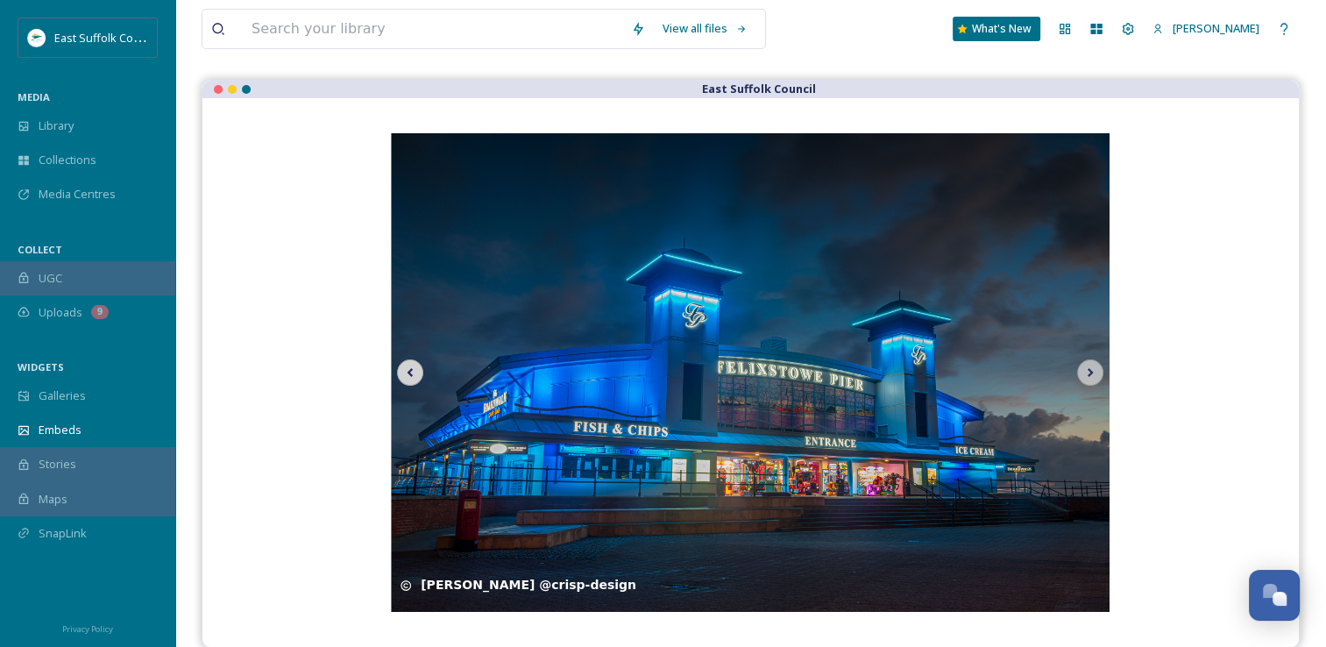
click at [414, 382] on icon at bounding box center [410, 372] width 25 height 26
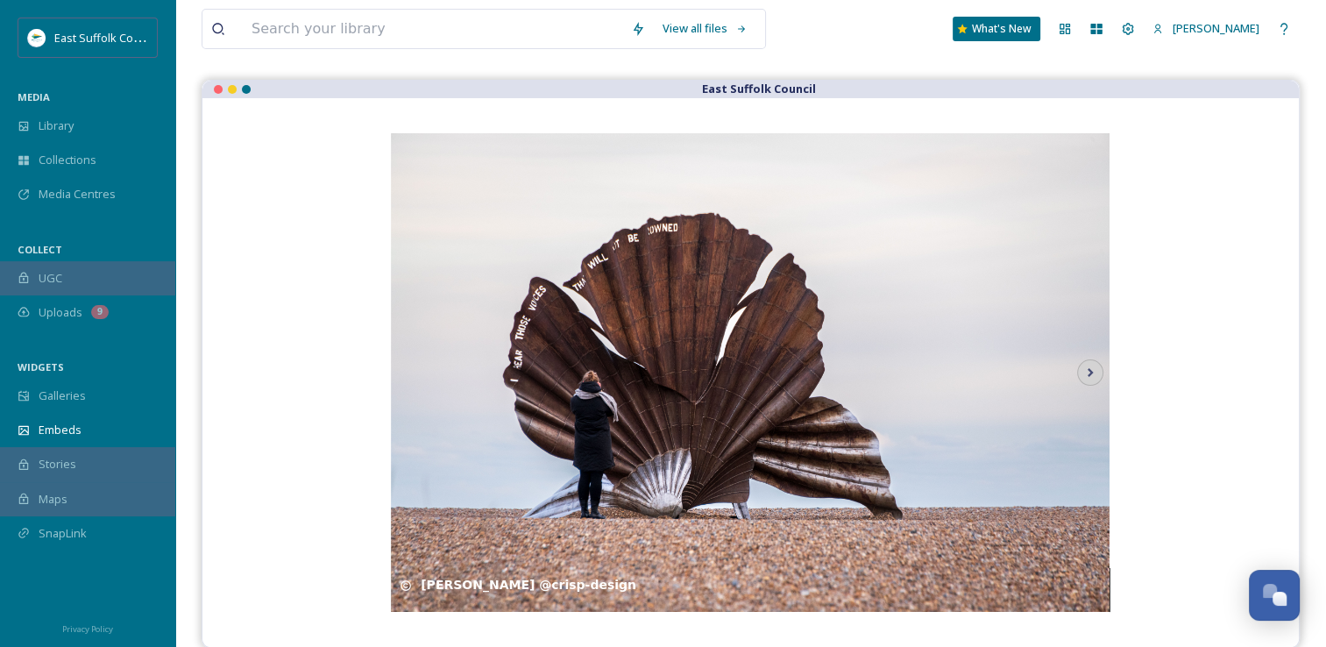
click at [414, 382] on img at bounding box center [750, 372] width 719 height 479
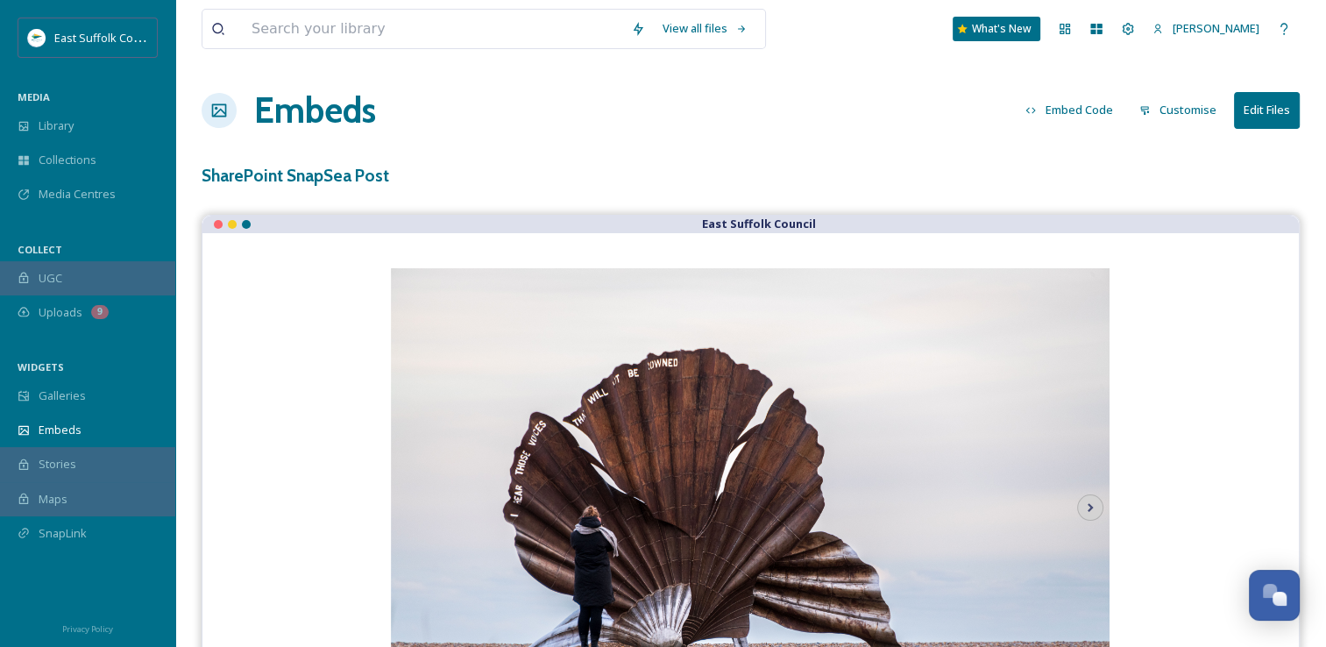
click at [1173, 133] on div "View all files What's New [PERSON_NAME] Embeds Embed Code Customise Edit Files …" at bounding box center [750, 391] width 1151 height 783
click at [1166, 108] on button "Customise" at bounding box center [1178, 110] width 95 height 34
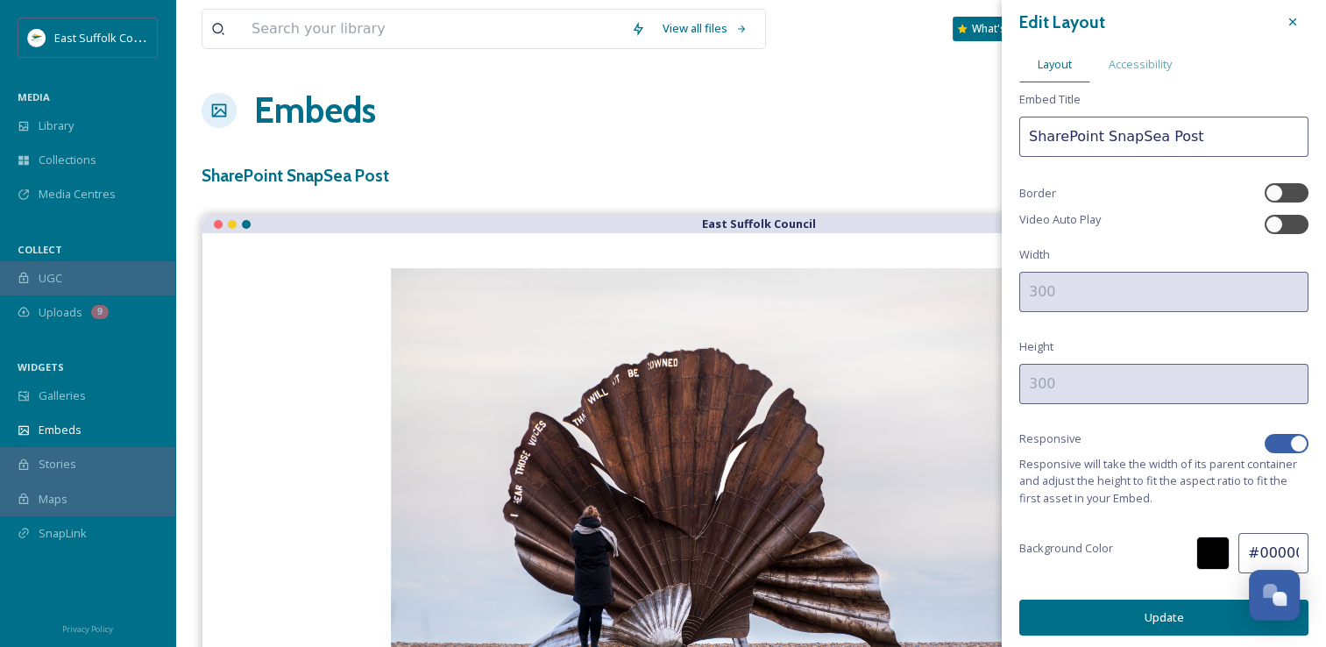
scroll to position [15, 0]
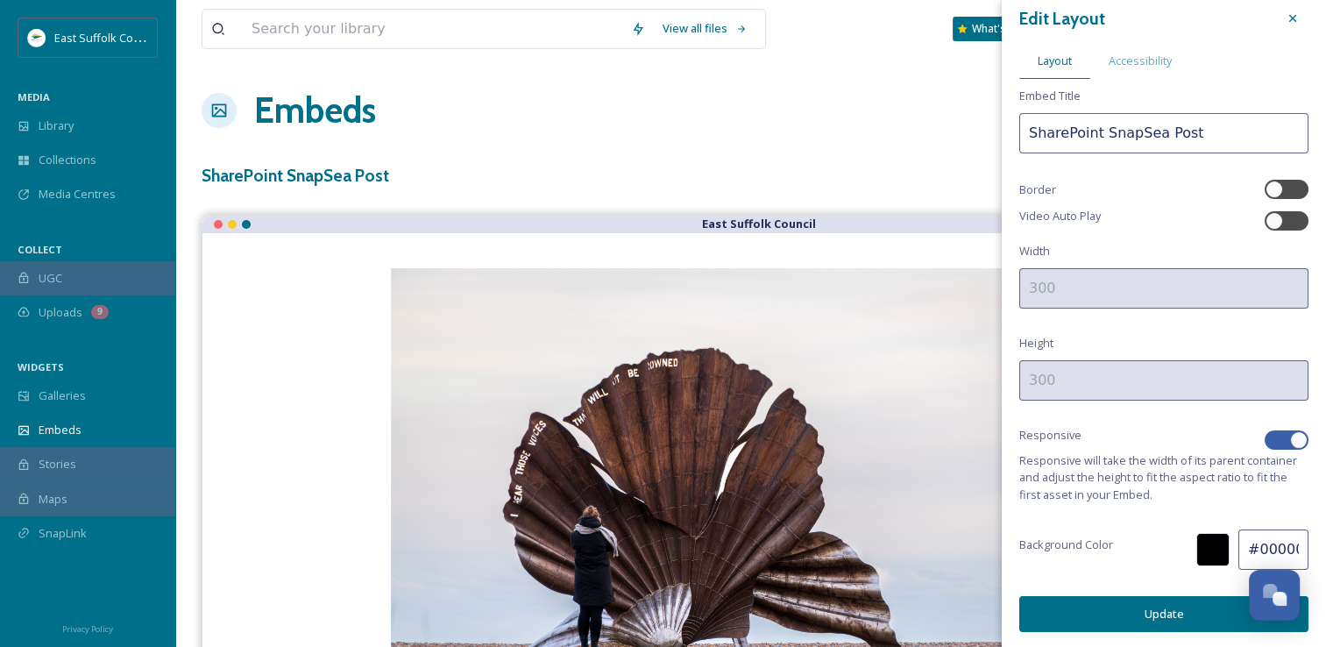
click at [1272, 546] on input "#000000" at bounding box center [1273, 549] width 70 height 40
click at [1265, 542] on input "#000000" at bounding box center [1273, 549] width 70 height 40
click at [1258, 548] on input "#000000" at bounding box center [1273, 549] width 70 height 40
drag, startPoint x: 1244, startPoint y: 549, endPoint x: 1338, endPoint y: 562, distance: 94.7
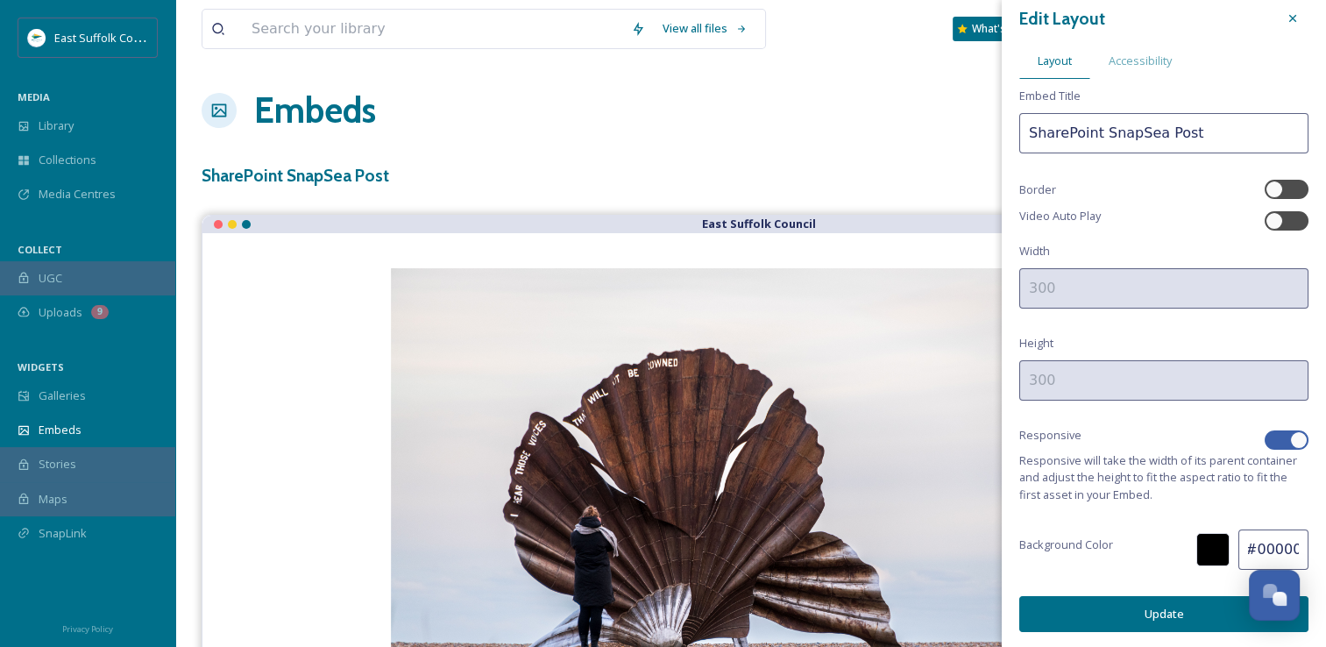
click at [1326, 562] on html "East Suffolk Council MEDIA Library Collections Media Centres COLLECT UGC Upload…" at bounding box center [663, 391] width 1326 height 783
type input "#006f8a"
click at [1106, 612] on button "Update" at bounding box center [1163, 614] width 289 height 36
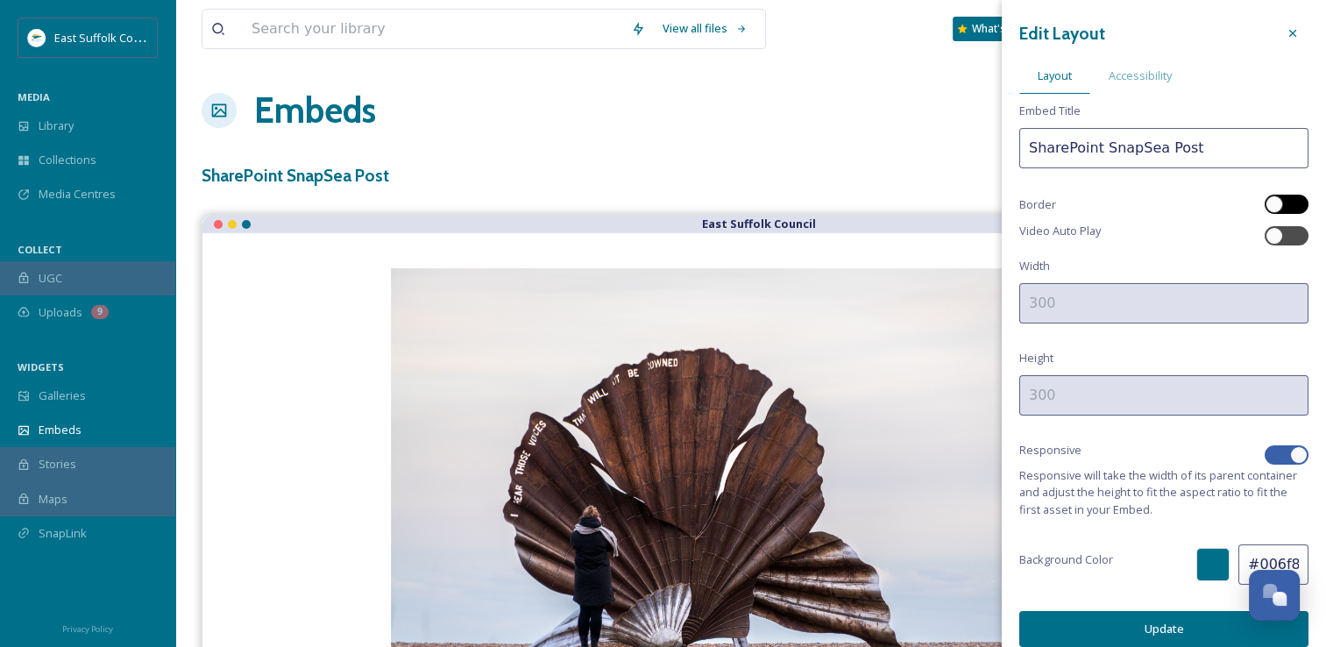
click at [1266, 204] on div at bounding box center [1274, 204] width 18 height 18
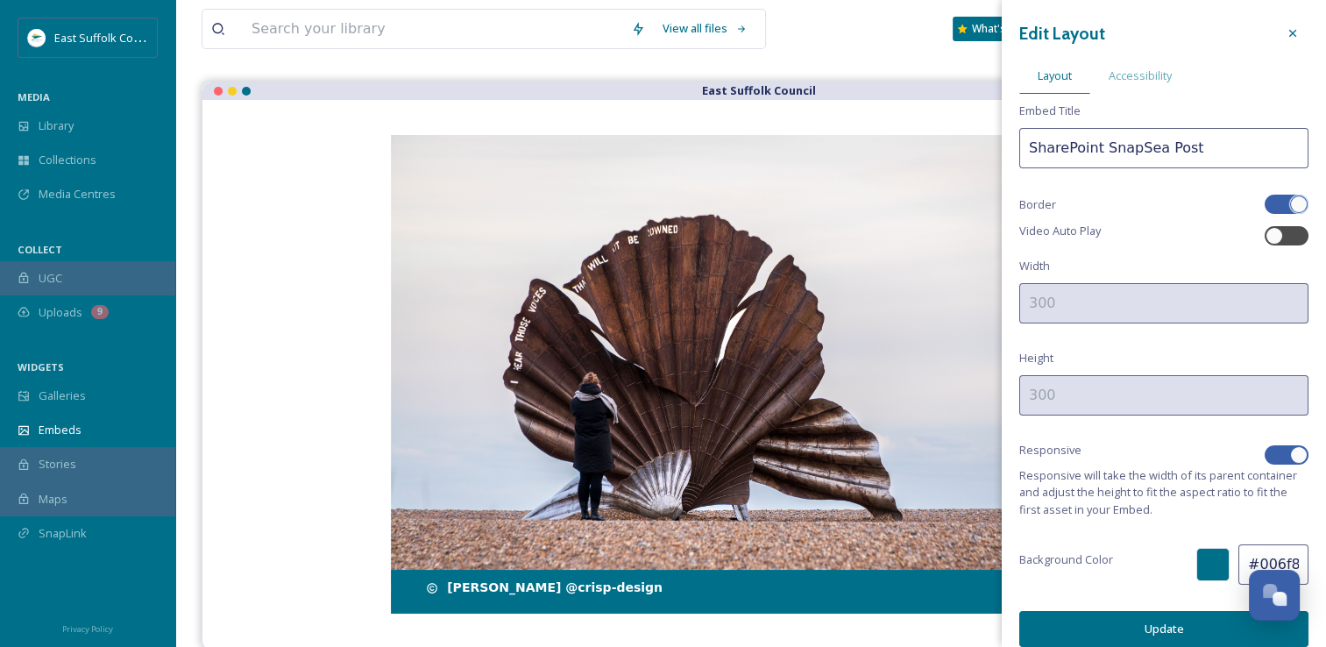
scroll to position [135, 0]
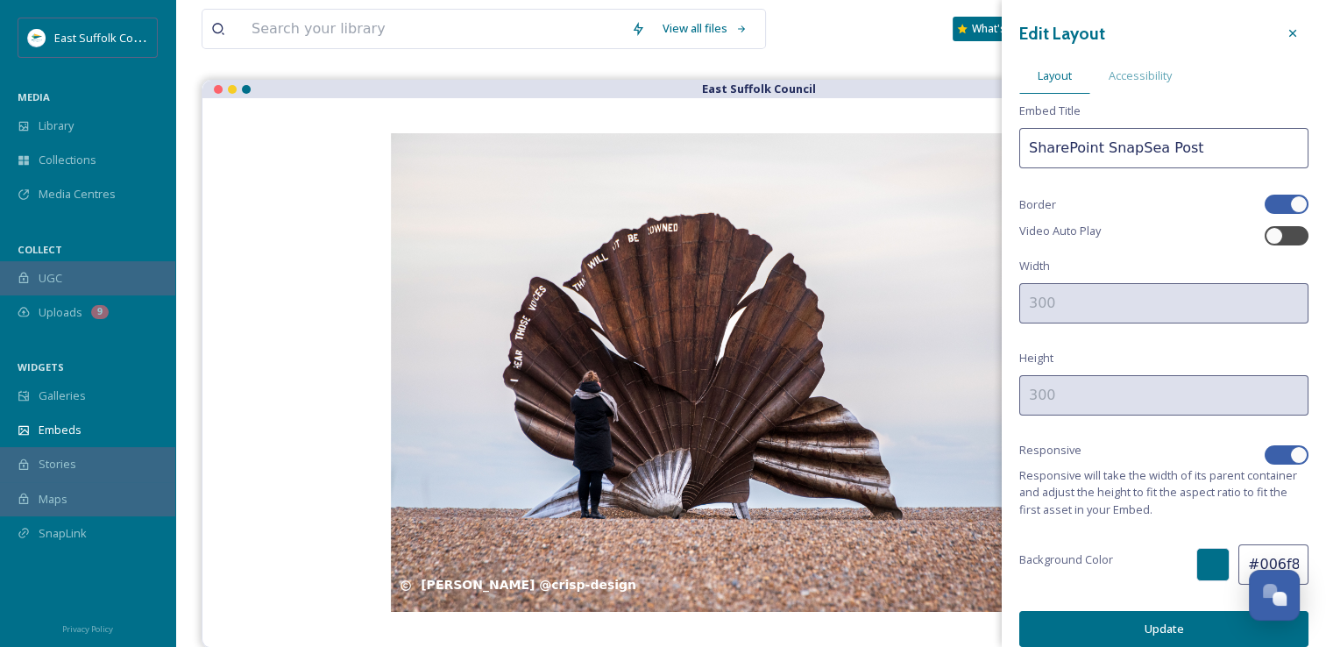
click at [1265, 210] on div at bounding box center [1287, 204] width 44 height 19
checkbox input "false"
click at [1265, 230] on div at bounding box center [1274, 236] width 18 height 18
checkbox input "true"
click at [1265, 199] on div at bounding box center [1287, 204] width 44 height 19
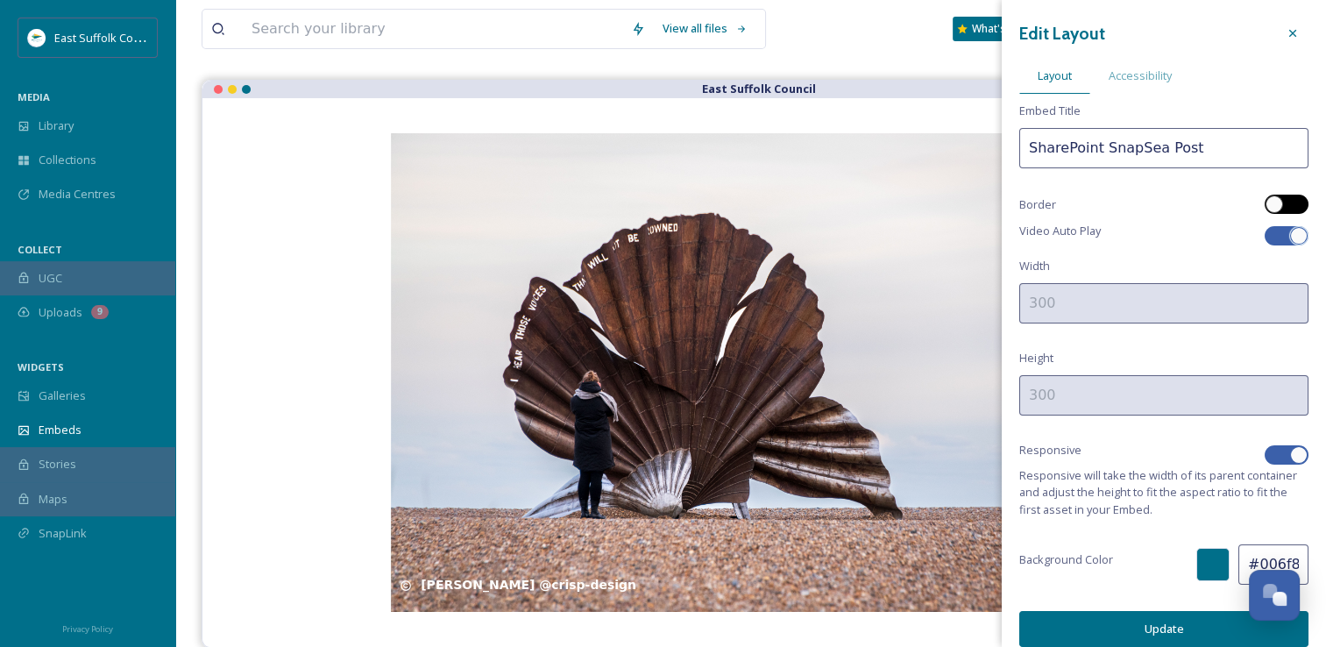
checkbox input "true"
click at [1272, 218] on div "Edit Layout Layout Accessibility Embed Title SharePoint SnapSea Post Border Vid…" at bounding box center [1164, 332] width 324 height 664
drag, startPoint x: 1272, startPoint y: 218, endPoint x: 1272, endPoint y: 236, distance: 17.5
click at [1272, 235] on div at bounding box center [1287, 235] width 44 height 19
checkbox input "false"
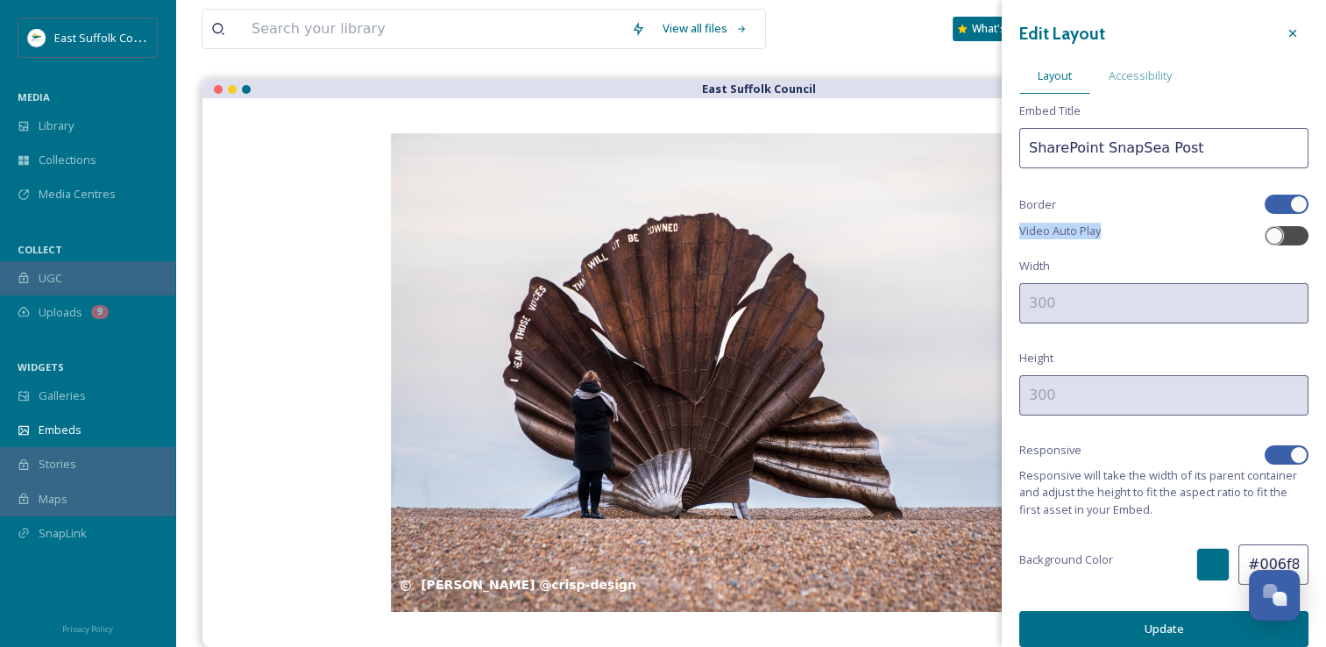
click at [1152, 627] on button "Update" at bounding box center [1163, 629] width 289 height 36
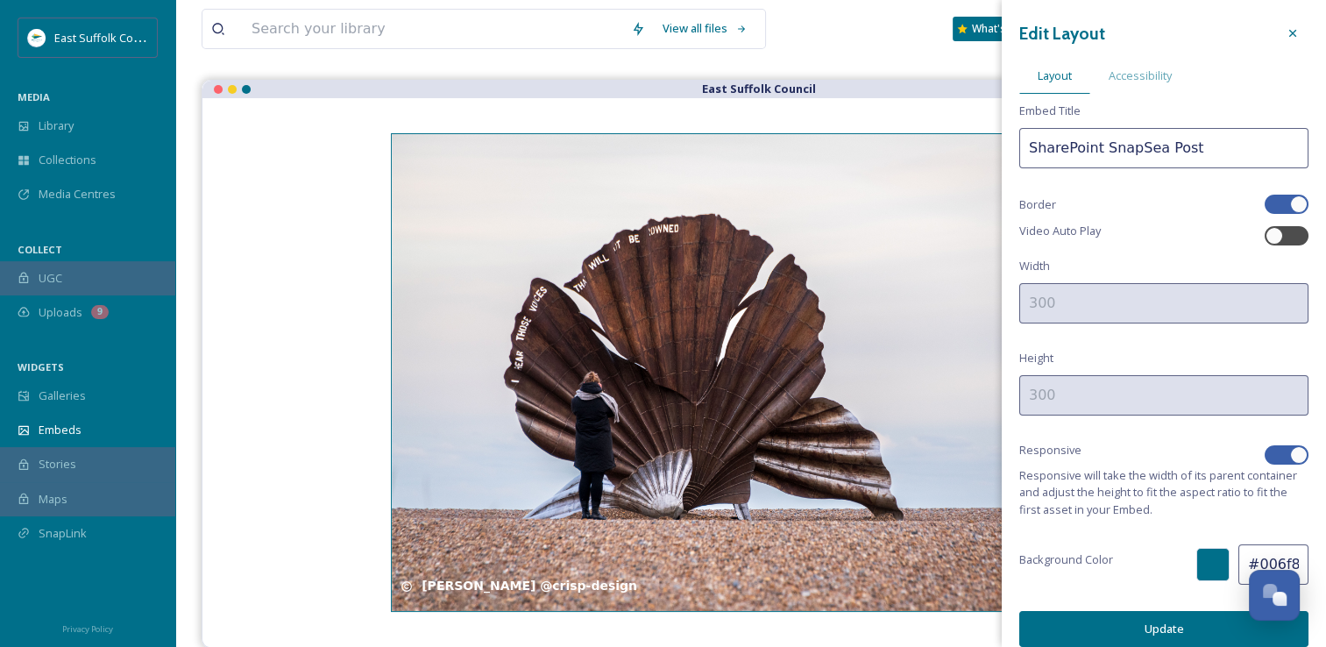
click at [1174, 181] on div "Edit Layout Layout Accessibility Embed Title SharePoint SnapSea Post Border Vid…" at bounding box center [1164, 332] width 324 height 664
click at [1144, 65] on div "Accessibility" at bounding box center [1140, 76] width 100 height 36
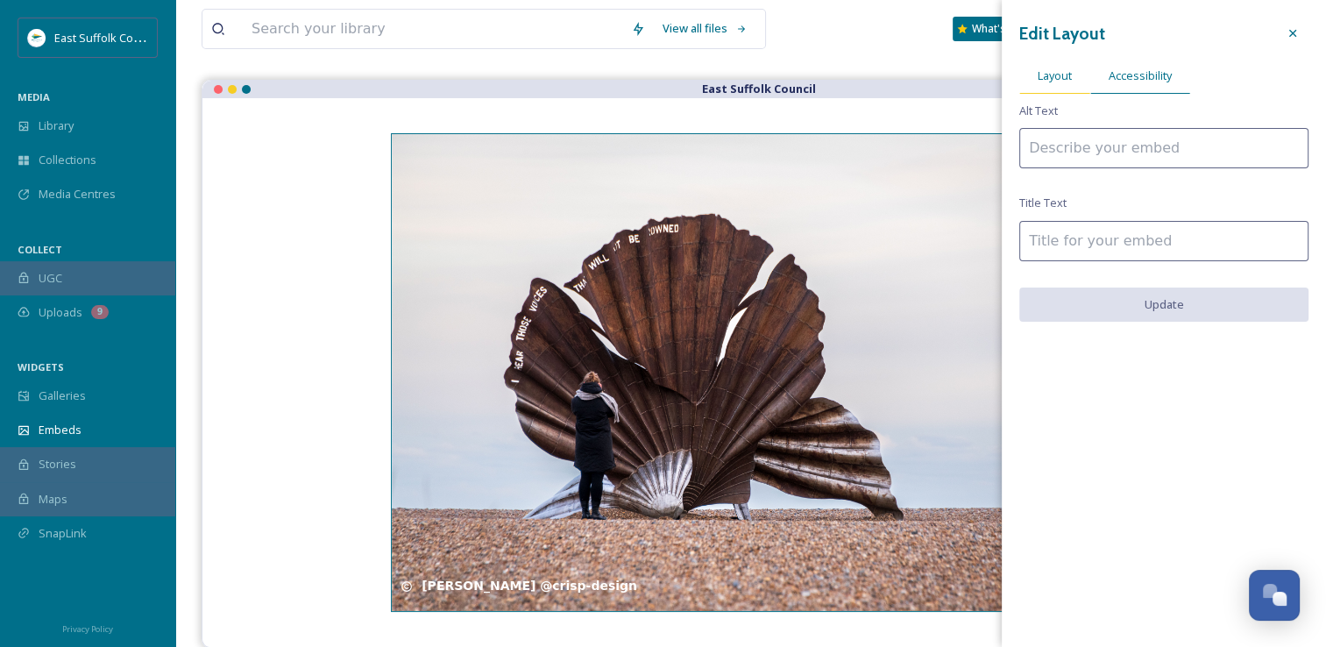
click at [1083, 63] on div "Layout" at bounding box center [1054, 76] width 71 height 36
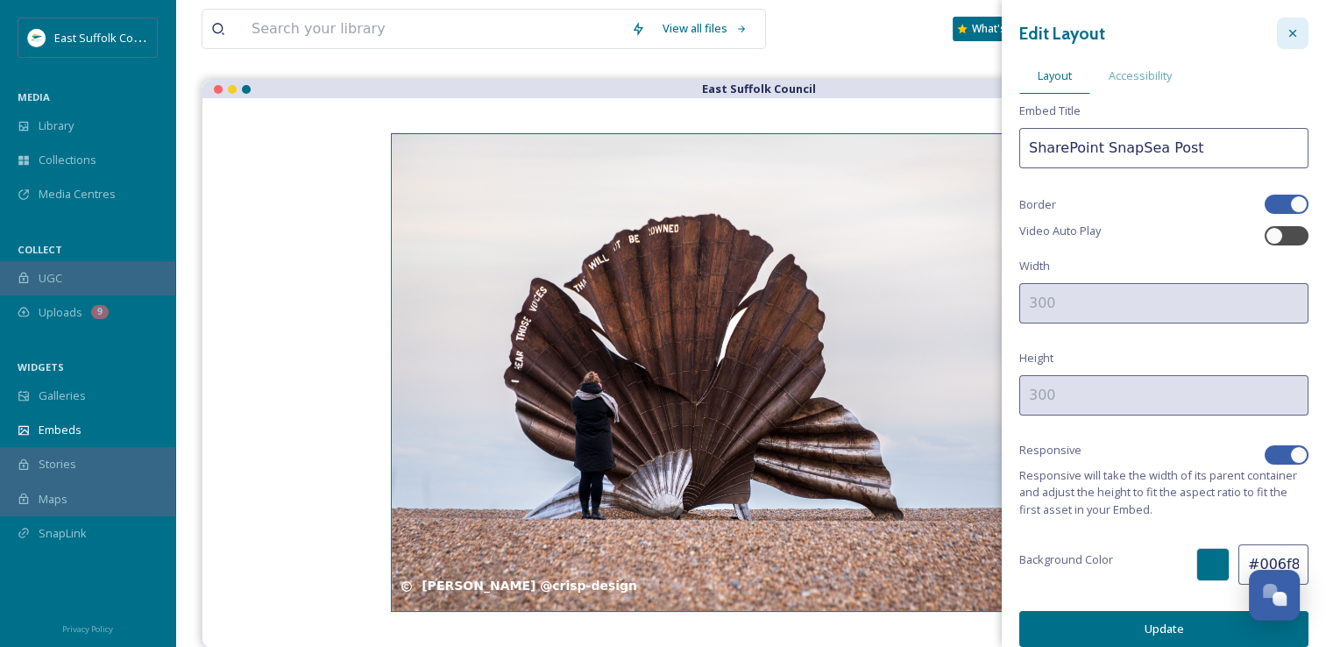
click at [1277, 26] on div at bounding box center [1293, 34] width 32 height 32
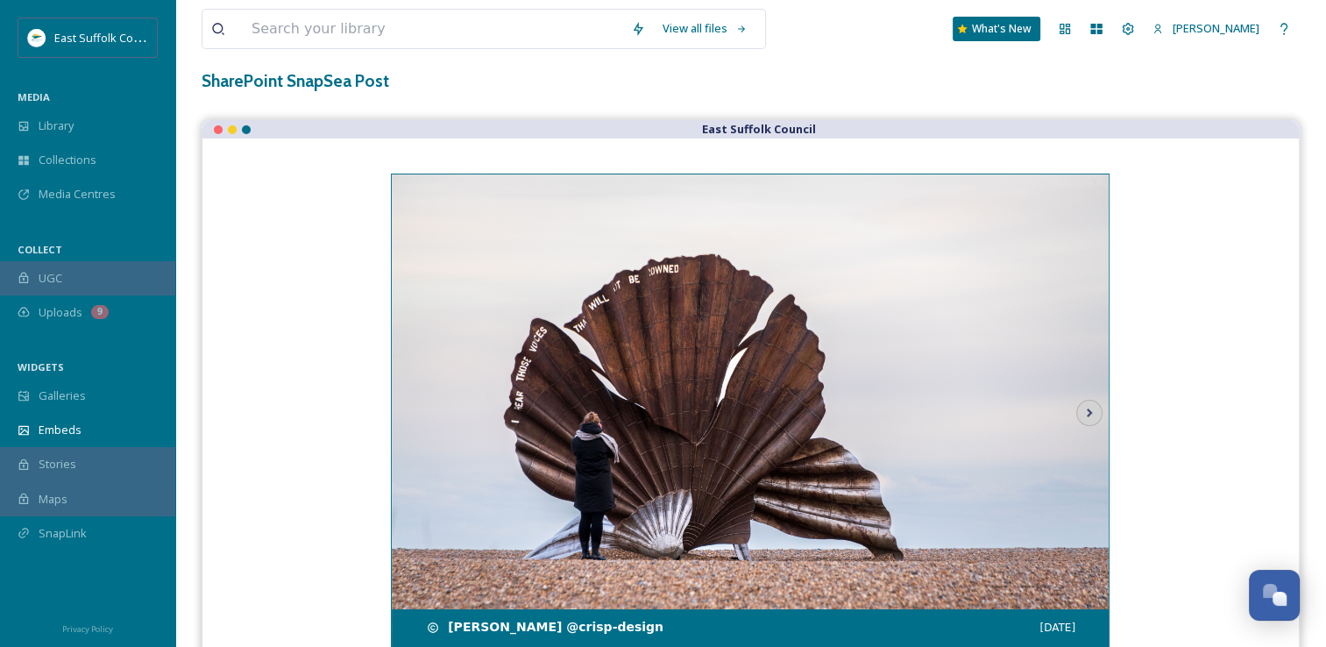
scroll to position [0, 0]
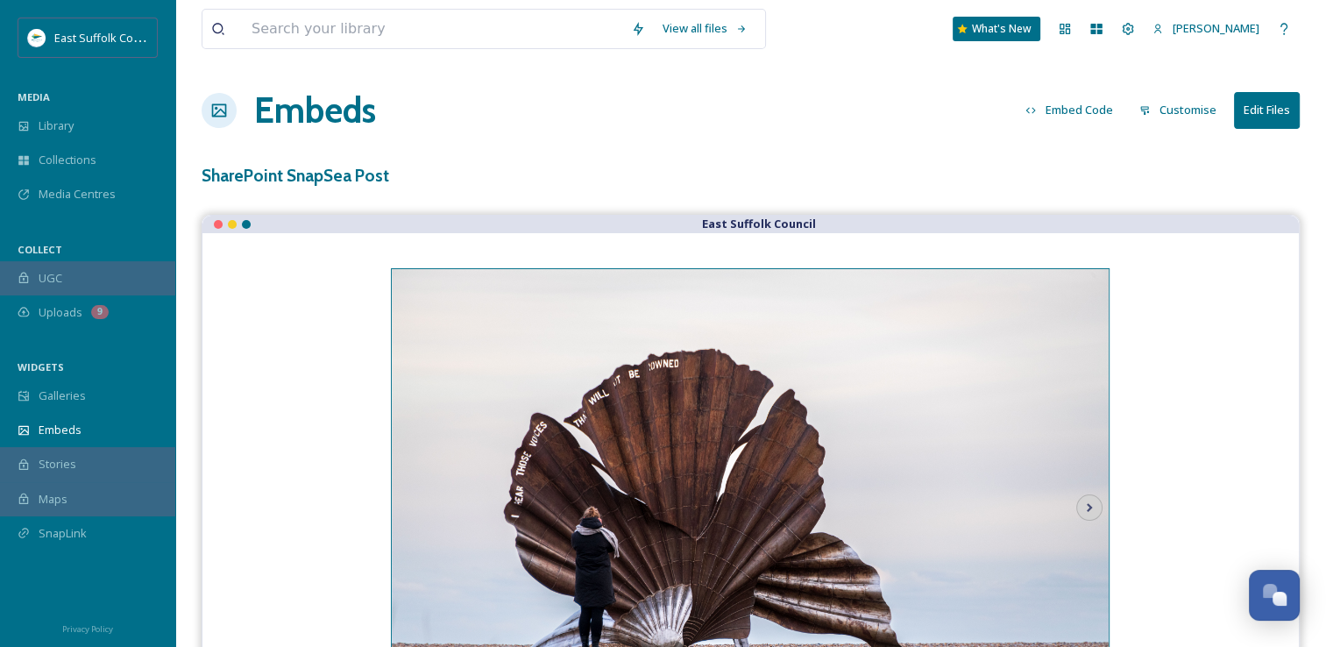
click at [1041, 124] on button "Embed Code" at bounding box center [1069, 110] width 105 height 34
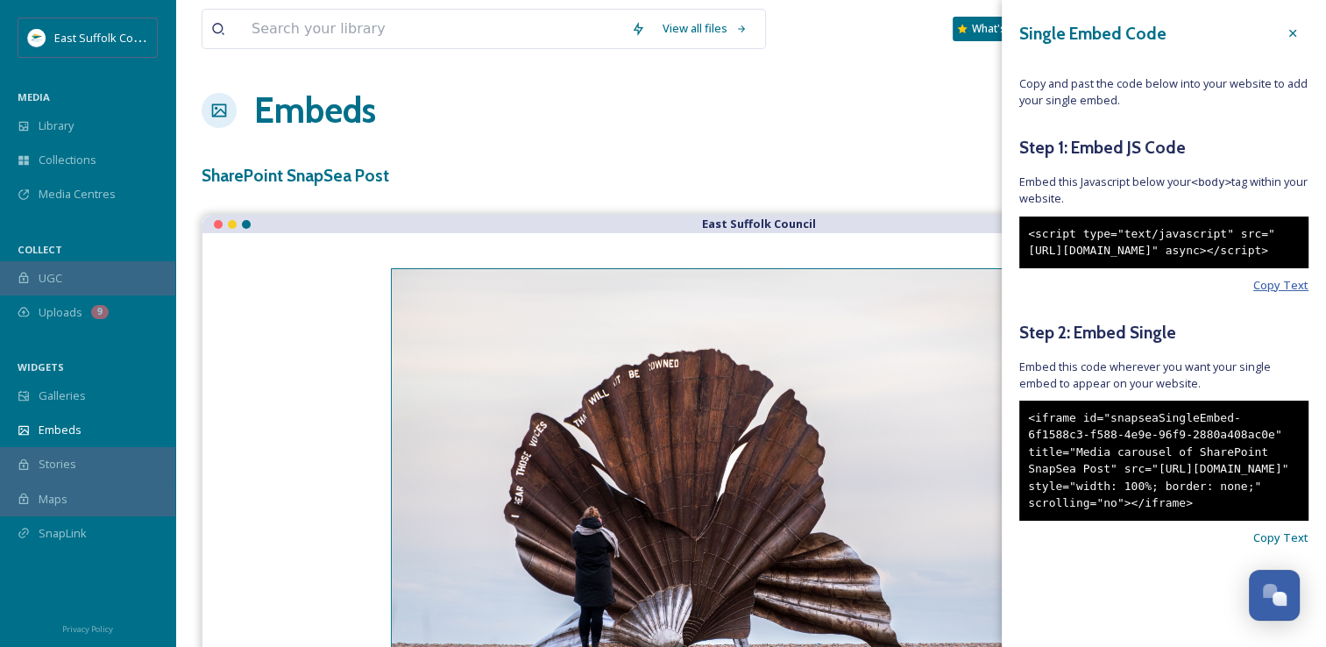
click at [1253, 294] on span "Copy Text" at bounding box center [1280, 285] width 55 height 17
click at [1253, 546] on span "Copy Text" at bounding box center [1280, 537] width 55 height 17
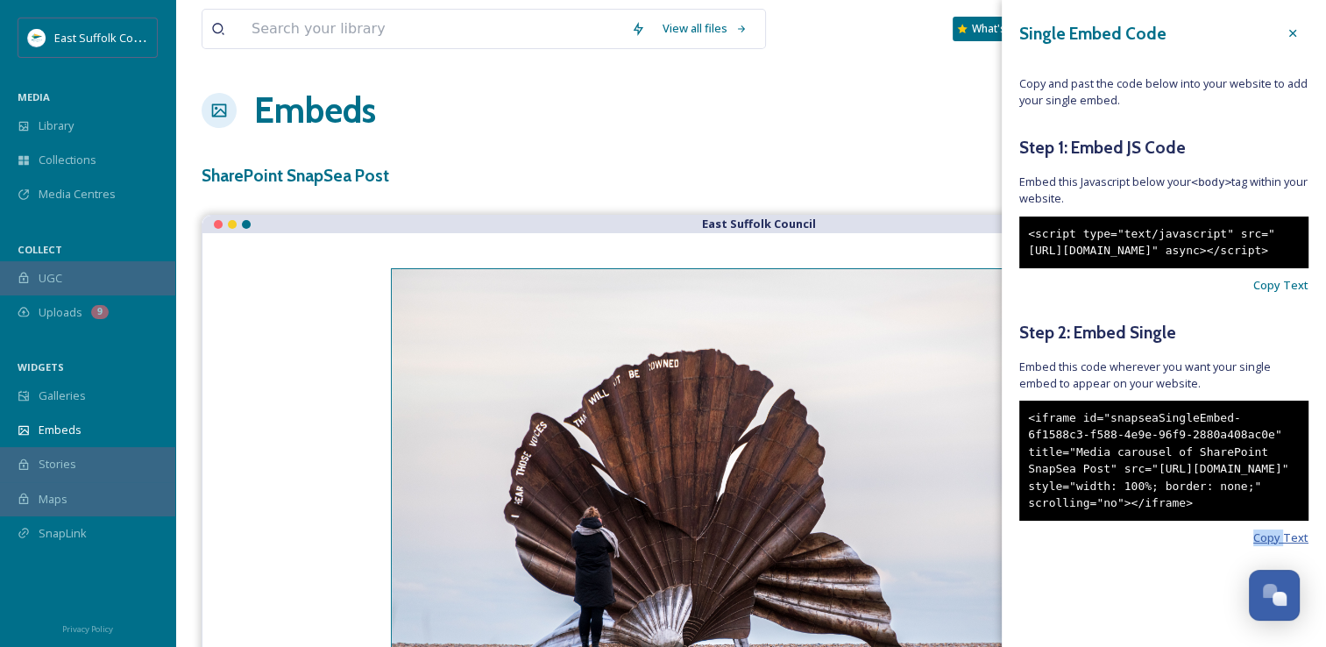
click at [1253, 546] on span "Copy Text" at bounding box center [1280, 537] width 55 height 17
drag, startPoint x: 1251, startPoint y: 566, endPoint x: 1180, endPoint y: 603, distance: 80.0
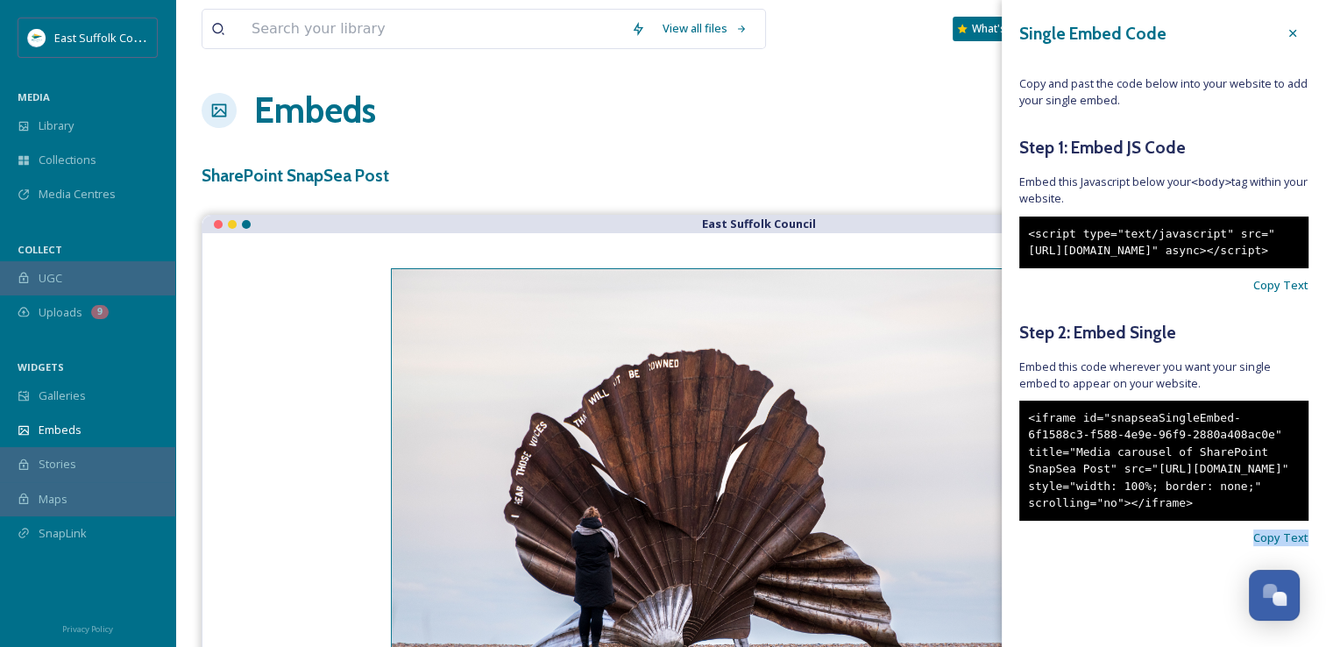
click at [1180, 603] on div "Single Embed Code Copy and past the code below into your website to add your si…" at bounding box center [1164, 308] width 324 height 616
click at [1085, 584] on div "Single Embed Code Copy and past the code below into your website to add your si…" at bounding box center [1164, 308] width 324 height 616
click at [1277, 21] on div at bounding box center [1293, 34] width 32 height 32
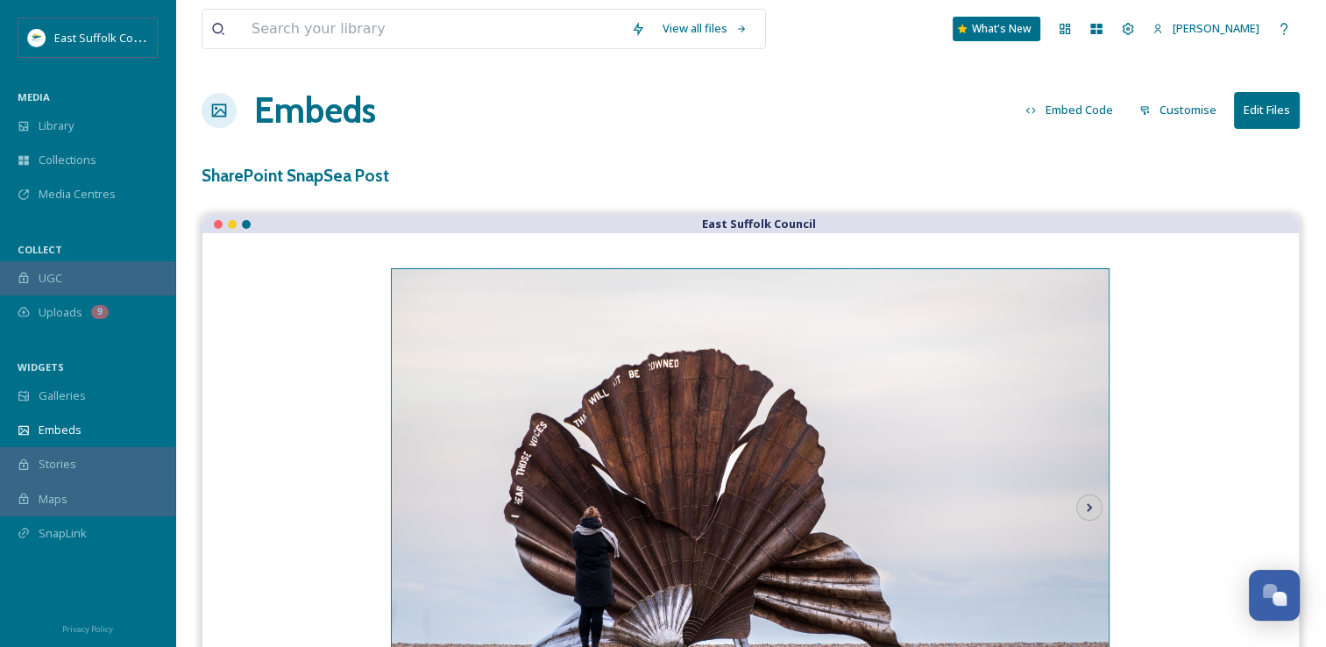
click at [806, 118] on div "Embeds Embed Code Customise Edit Files" at bounding box center [751, 110] width 1098 height 53
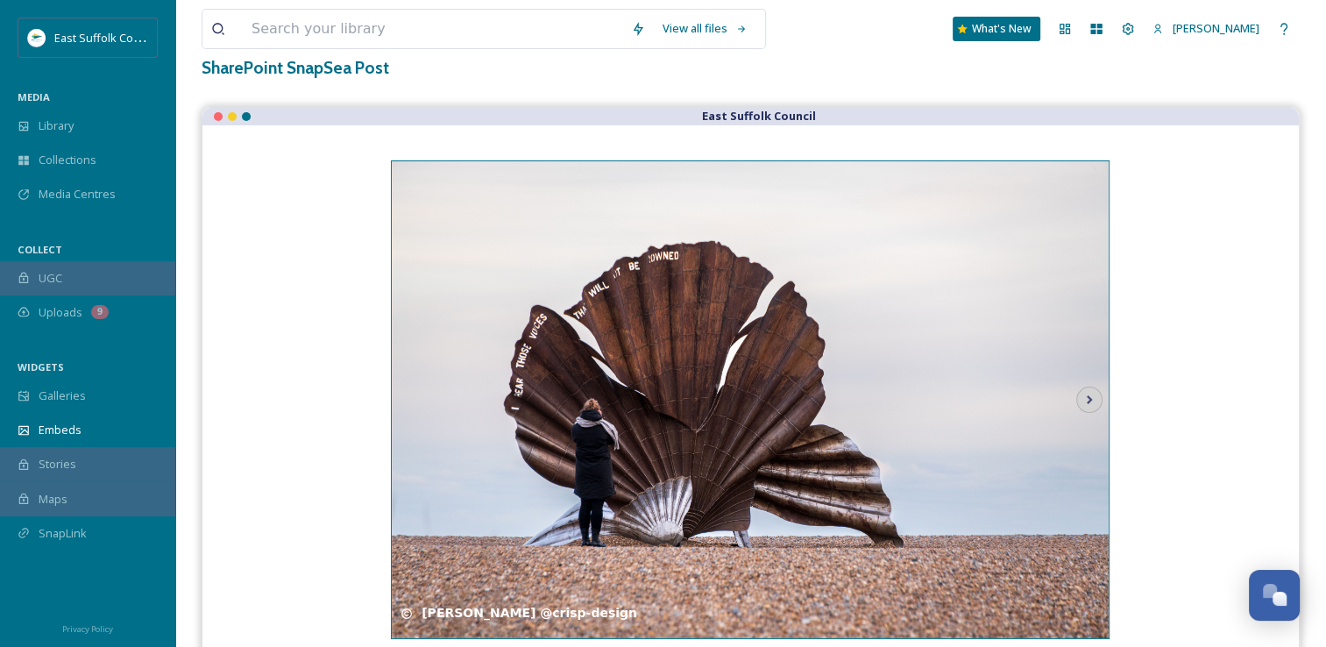
scroll to position [0, 0]
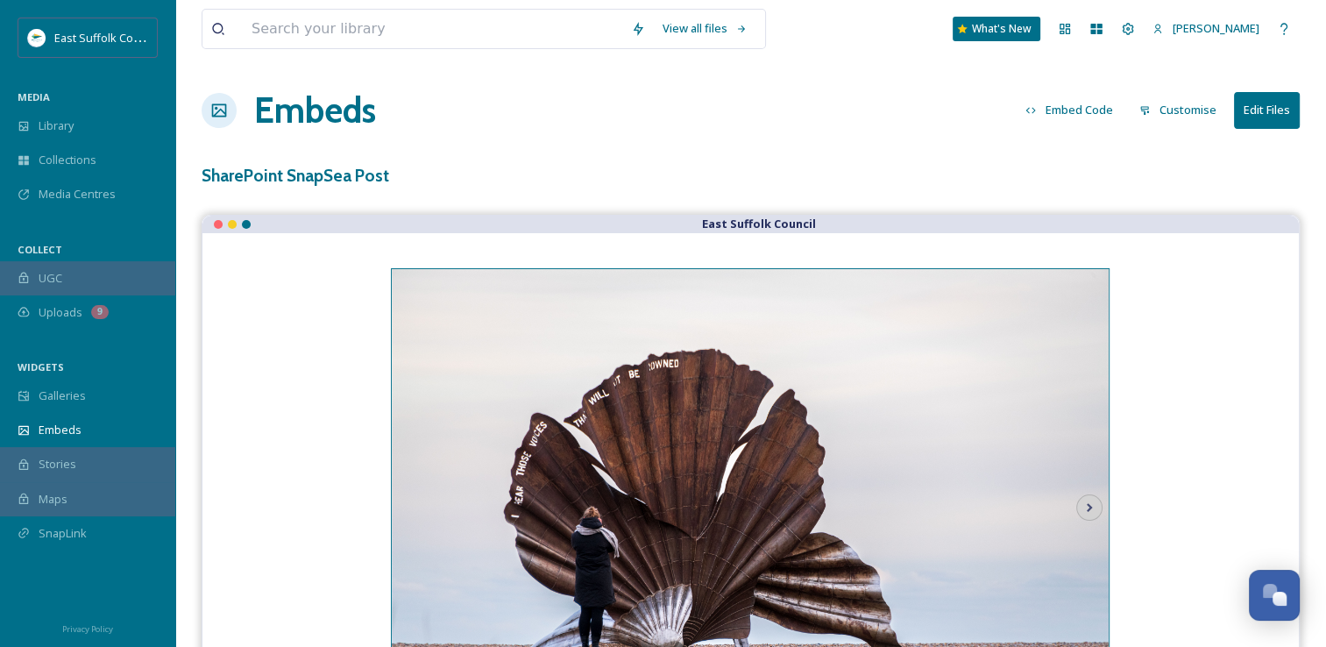
click at [1081, 118] on button "Embed Code" at bounding box center [1069, 110] width 105 height 34
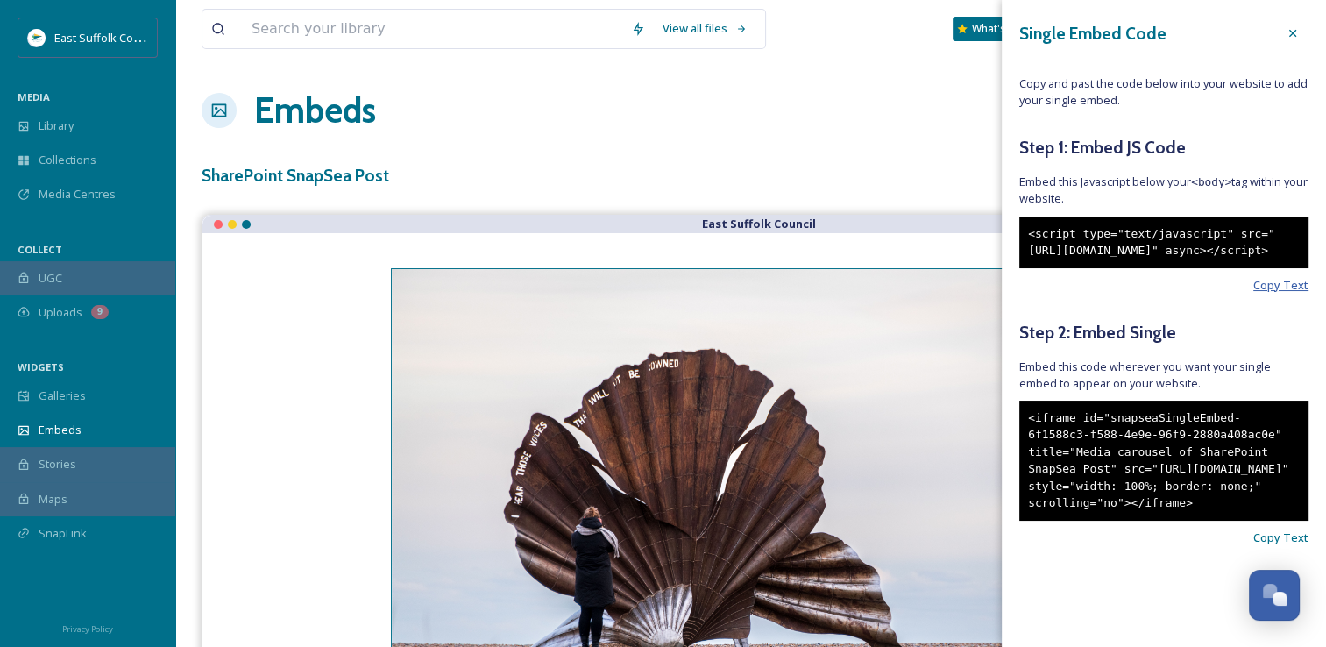
click at [1266, 294] on span "Copy Text" at bounding box center [1280, 285] width 55 height 17
click at [561, 179] on div "SharePoint SnapSea Post" at bounding box center [751, 175] width 1098 height 25
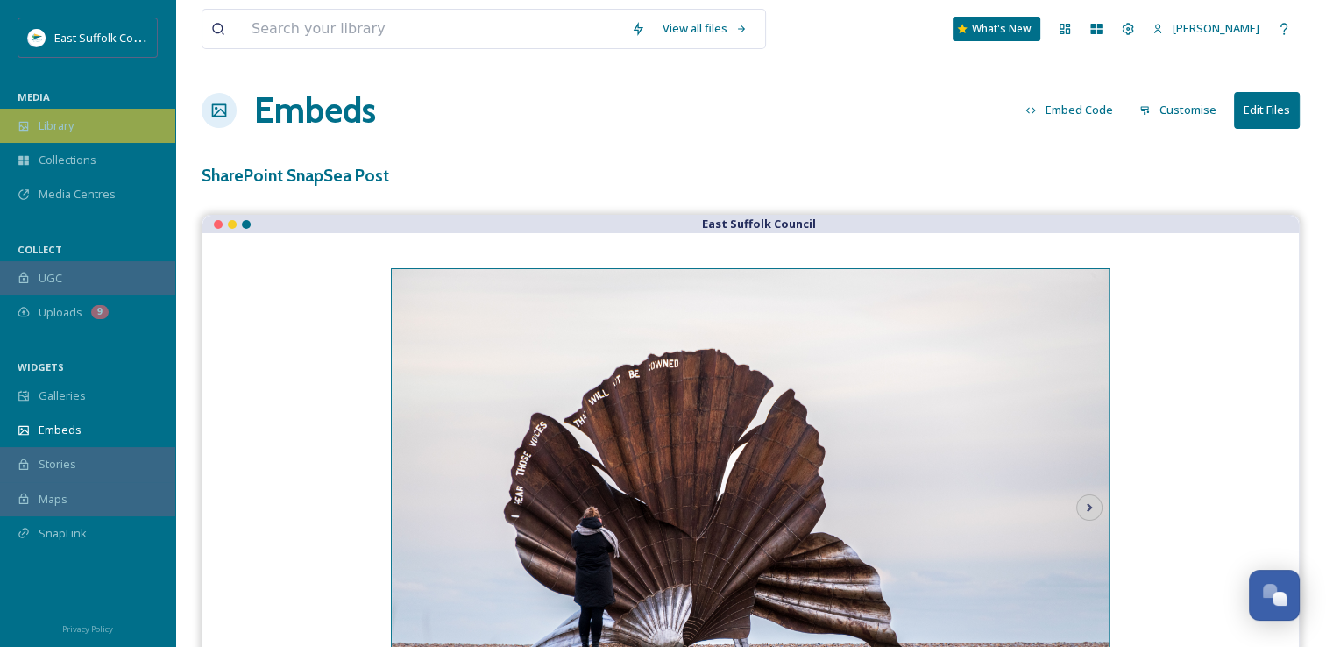
click at [70, 118] on span "Library" at bounding box center [56, 125] width 35 height 17
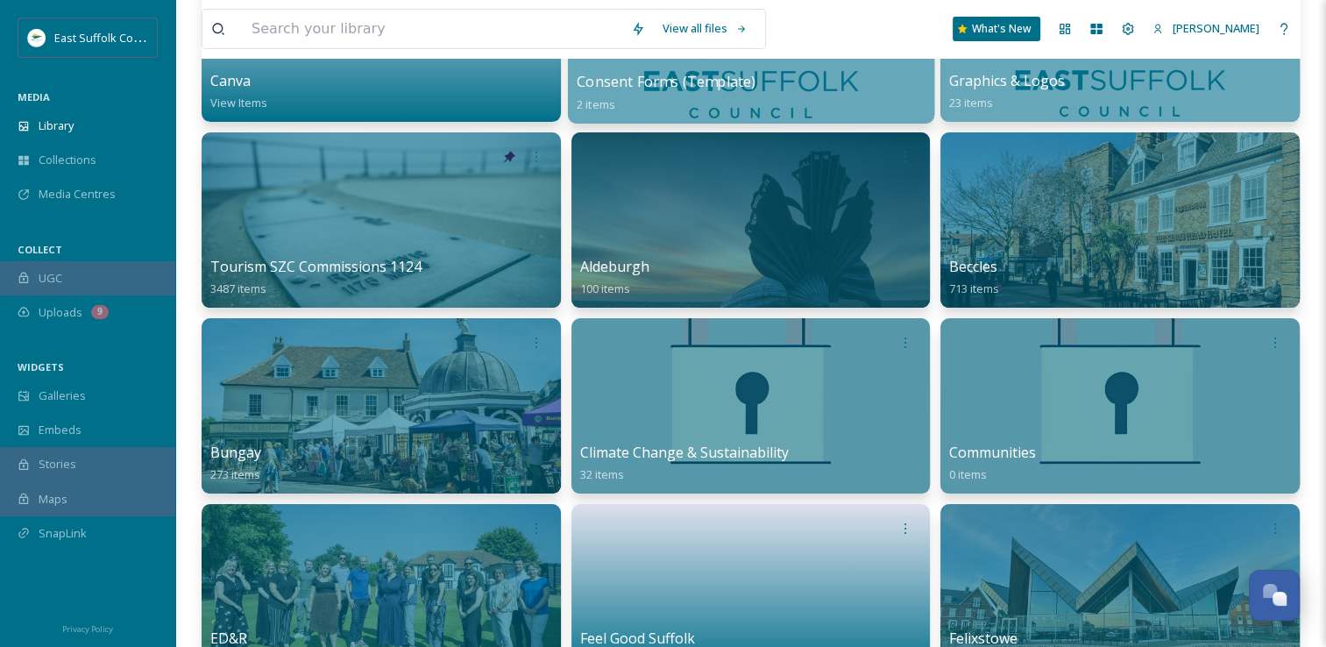
scroll to position [351, 0]
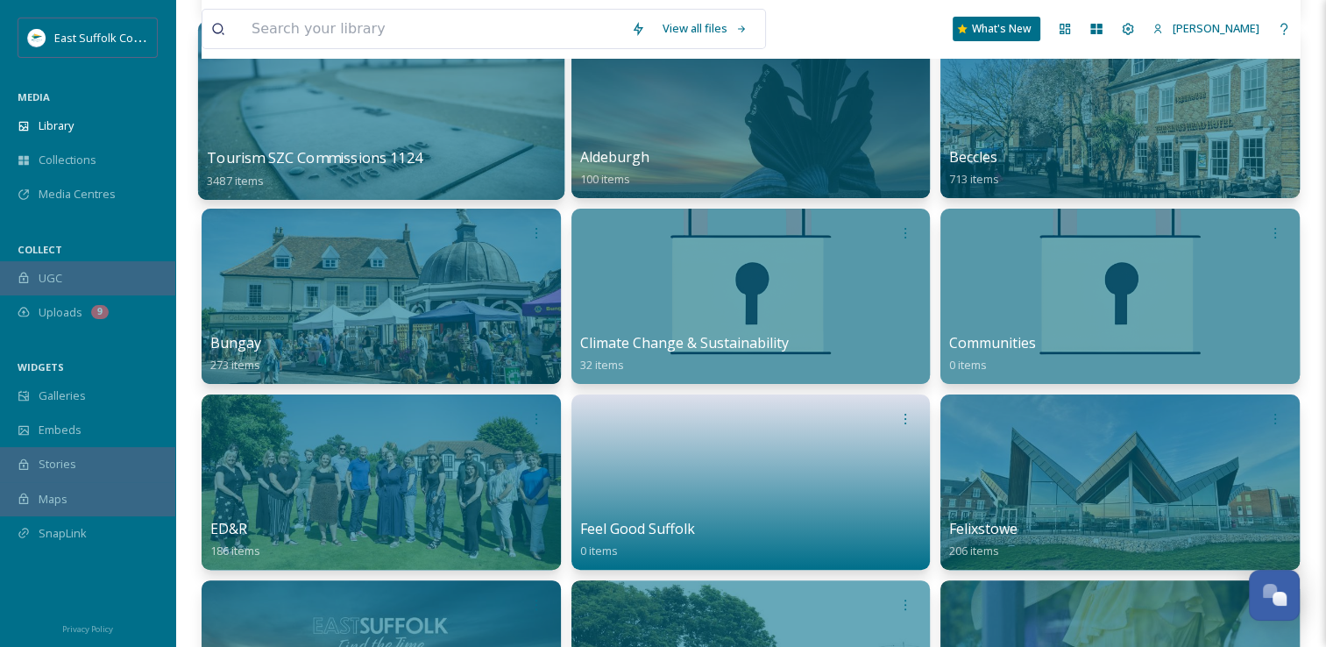
click at [454, 105] on div at bounding box center [381, 110] width 366 height 179
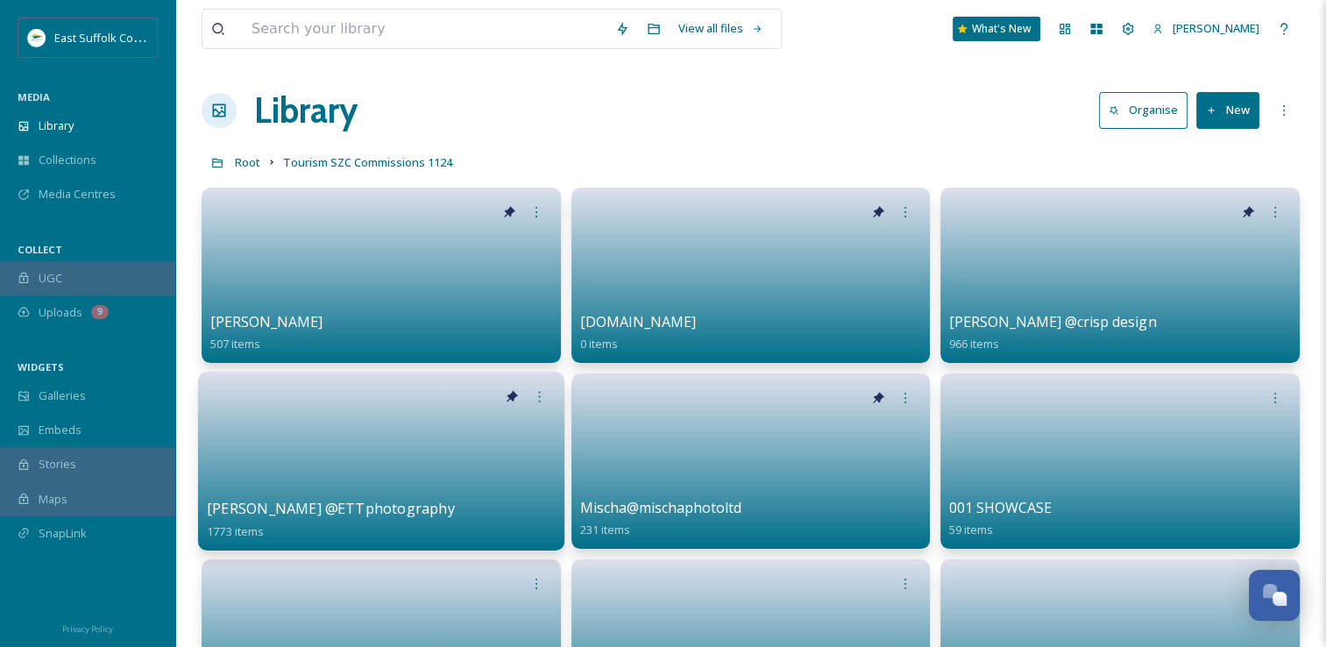
click at [331, 461] on link at bounding box center [381, 455] width 348 height 85
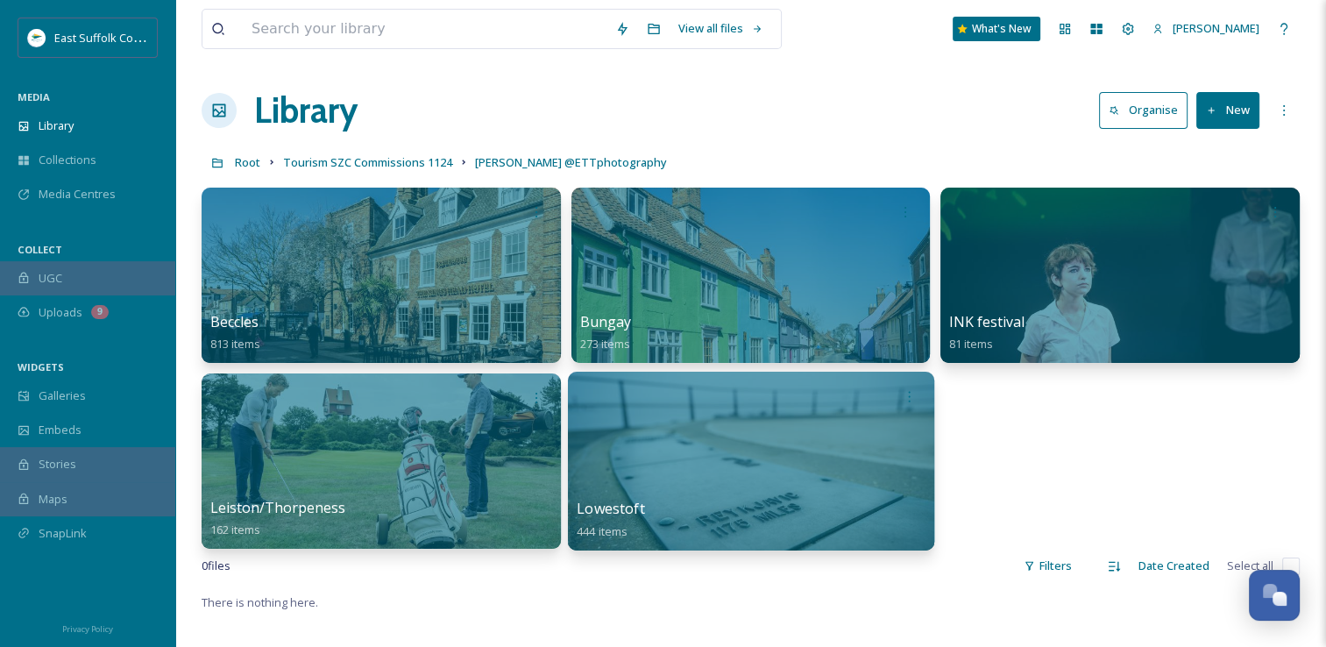
click at [790, 450] on div at bounding box center [751, 461] width 366 height 179
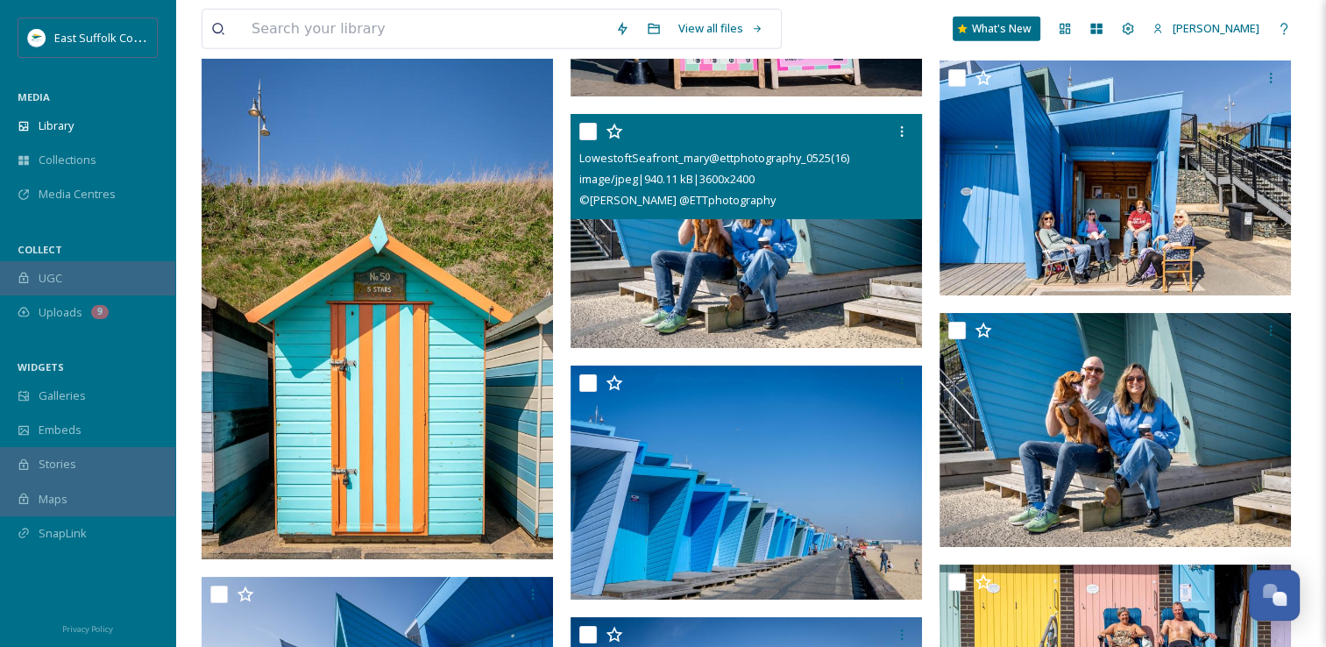
scroll to position [12127, 0]
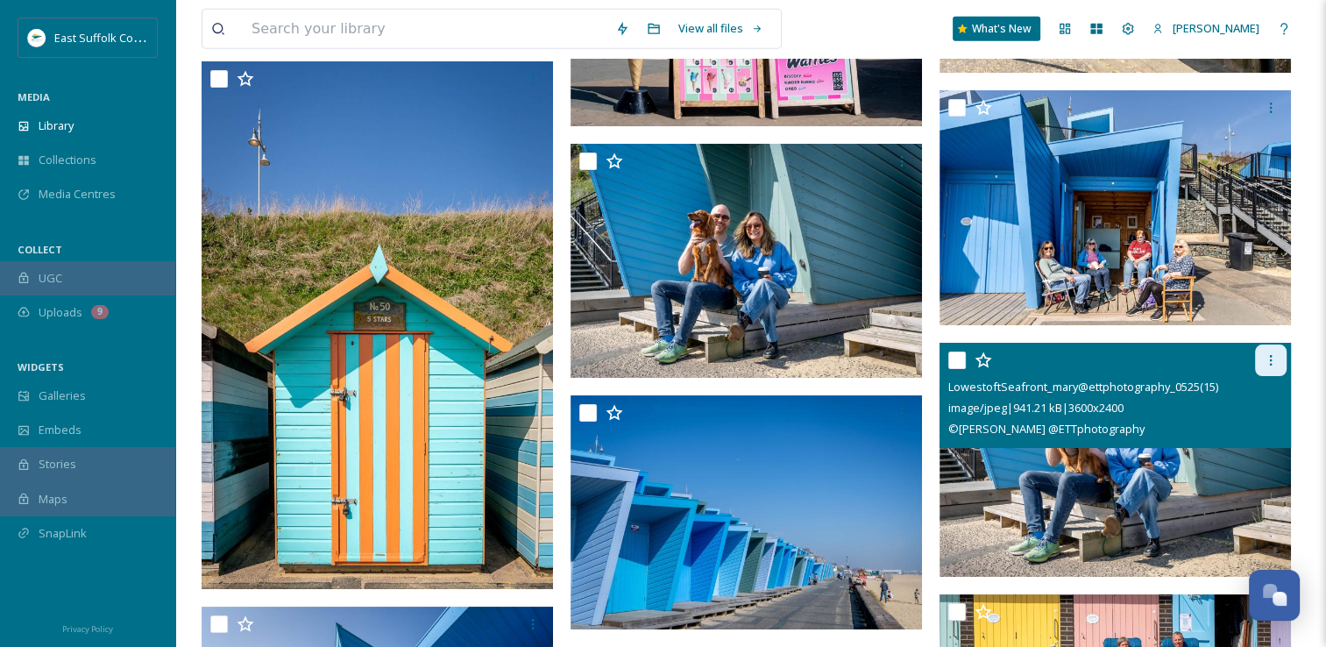
click at [1267, 362] on icon at bounding box center [1271, 360] width 14 height 14
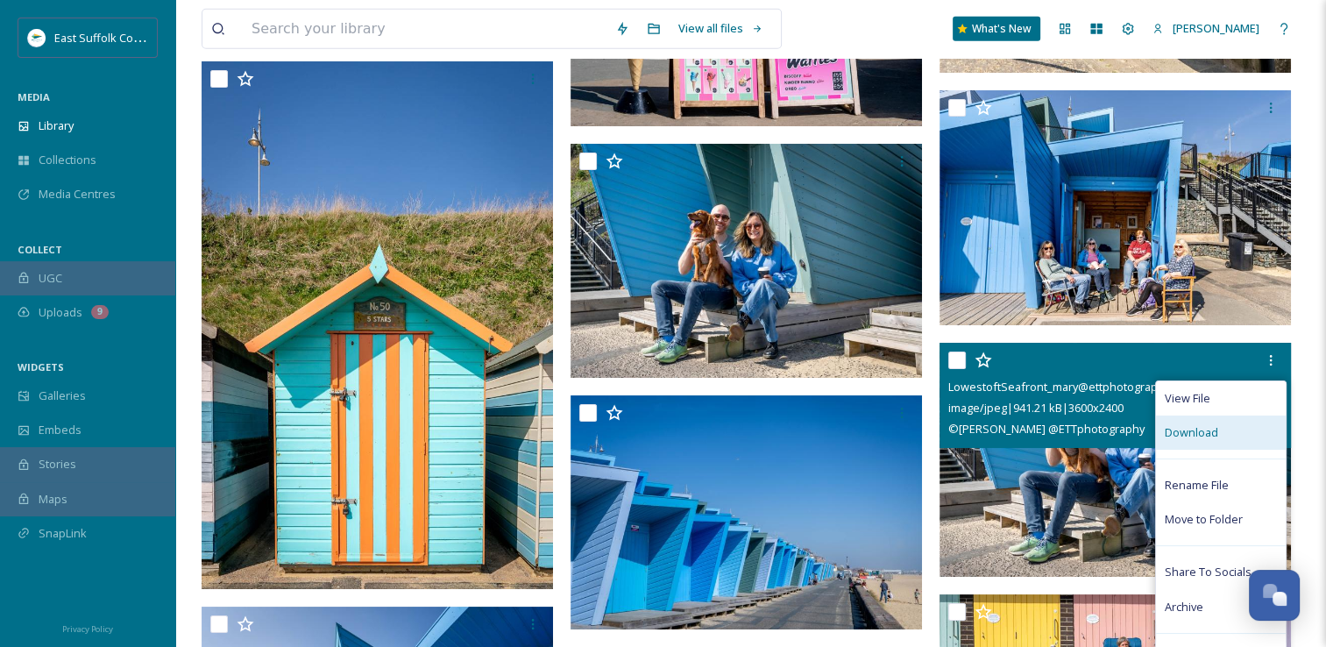
click at [1185, 424] on span "Download" at bounding box center [1191, 432] width 53 height 17
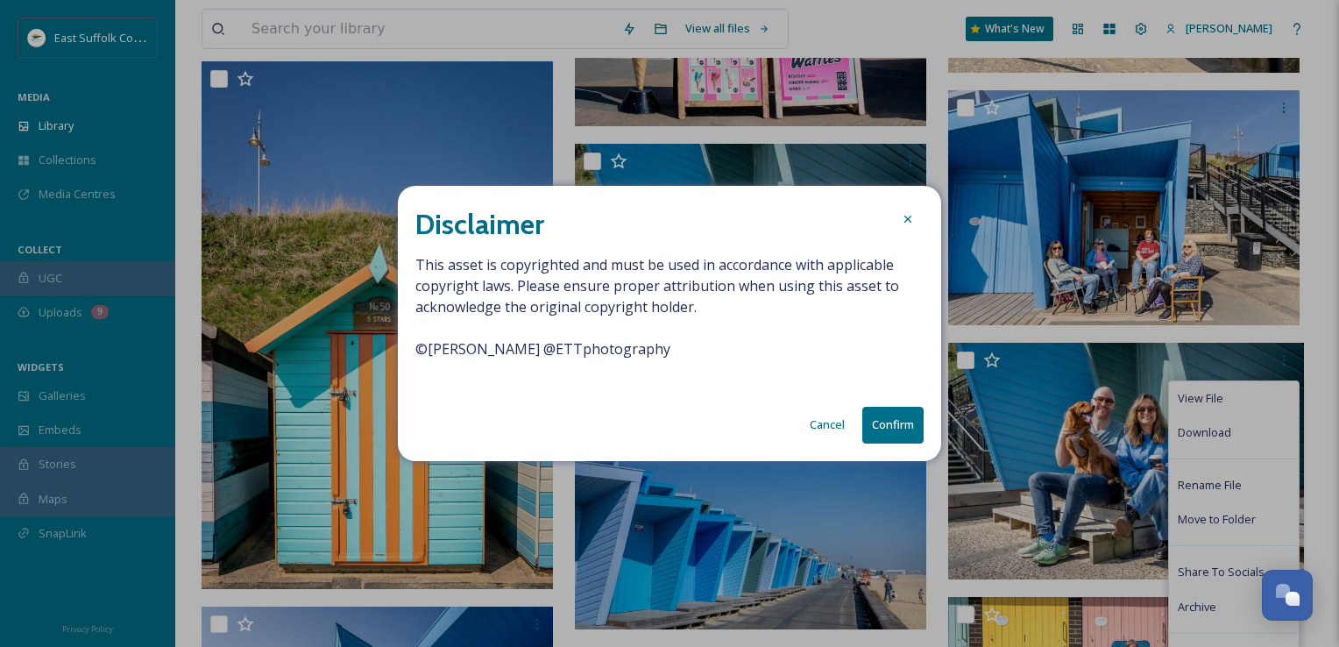
click at [894, 423] on button "Confirm" at bounding box center [892, 425] width 61 height 36
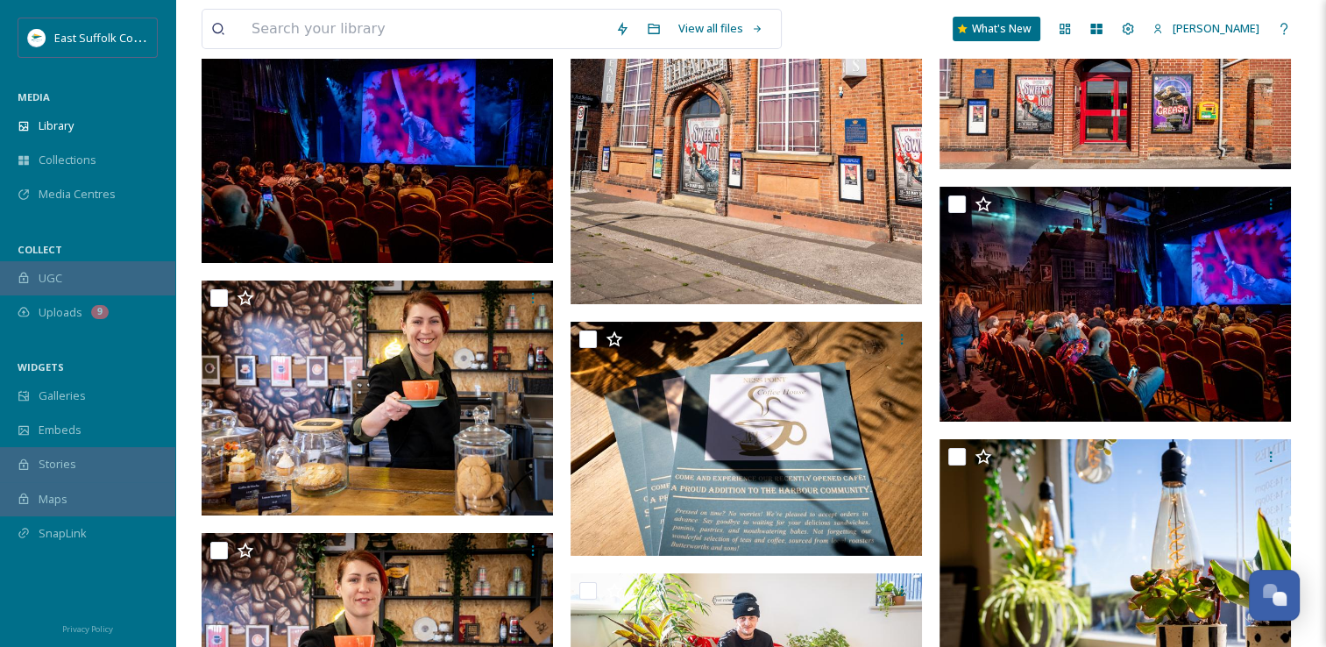
scroll to position [0, 0]
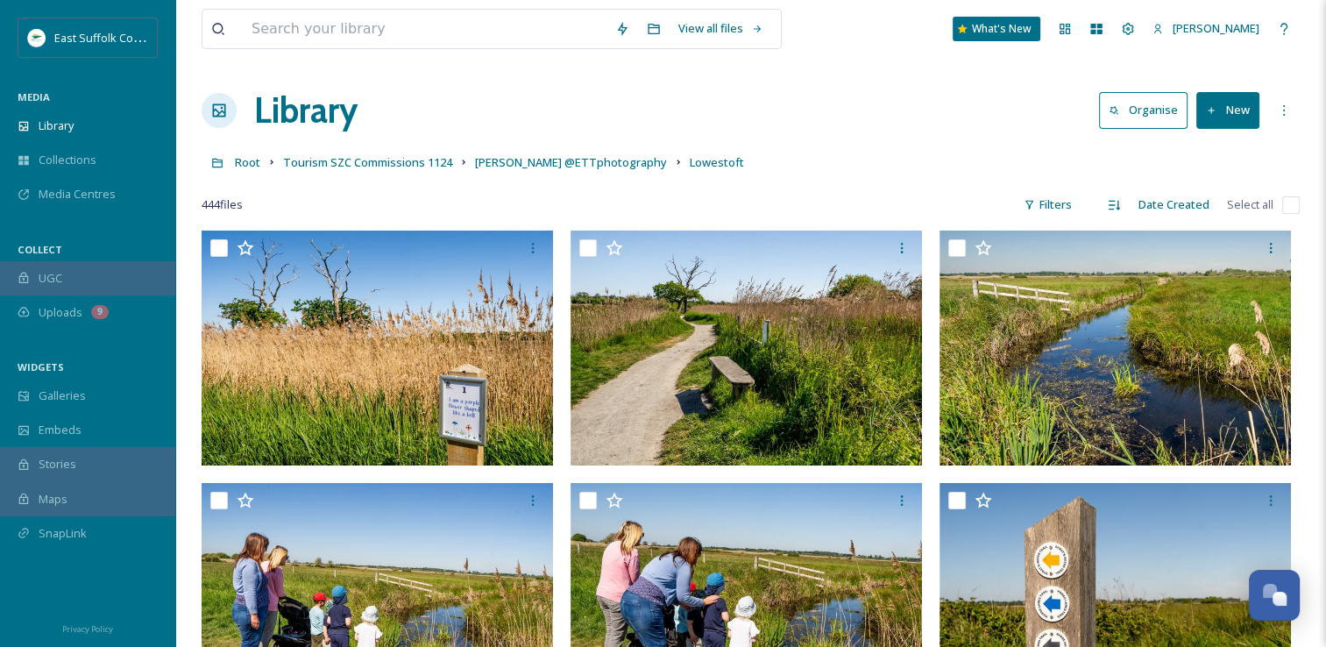
drag, startPoint x: 775, startPoint y: 503, endPoint x: 696, endPoint y: 69, distance: 440.9
click at [519, 160] on span "[PERSON_NAME] @ETTphotography" at bounding box center [571, 162] width 192 height 16
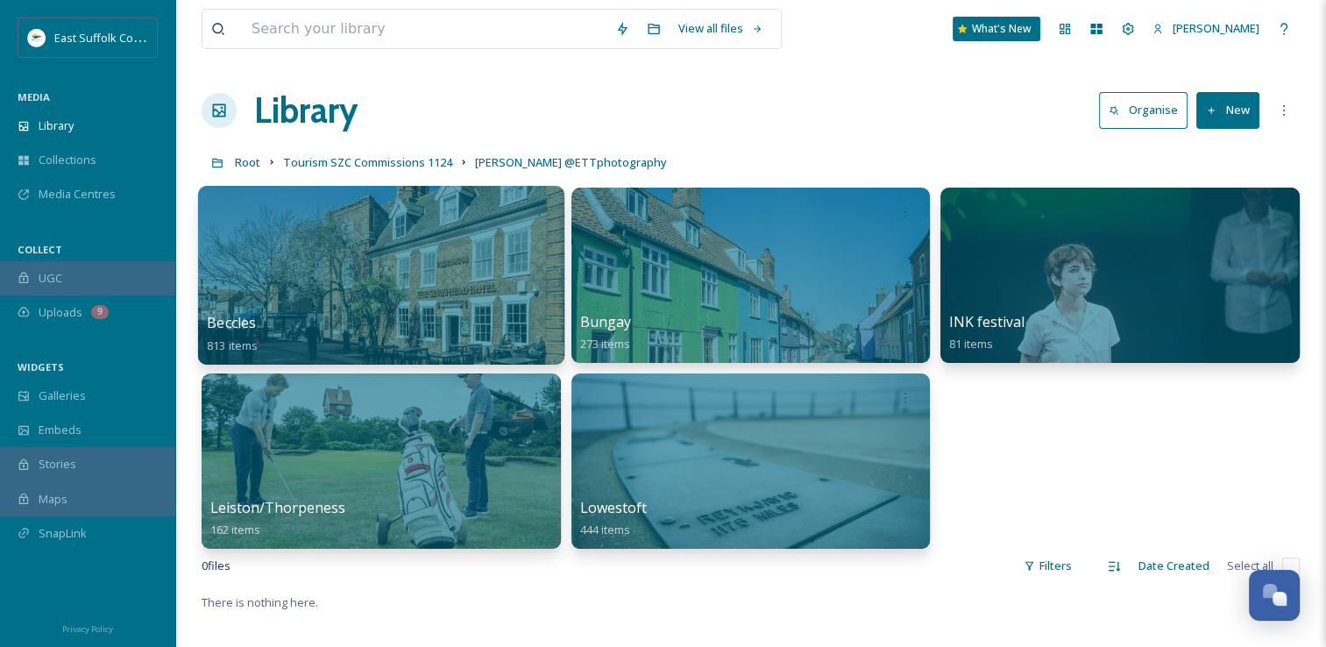
click at [376, 273] on div at bounding box center [381, 275] width 366 height 179
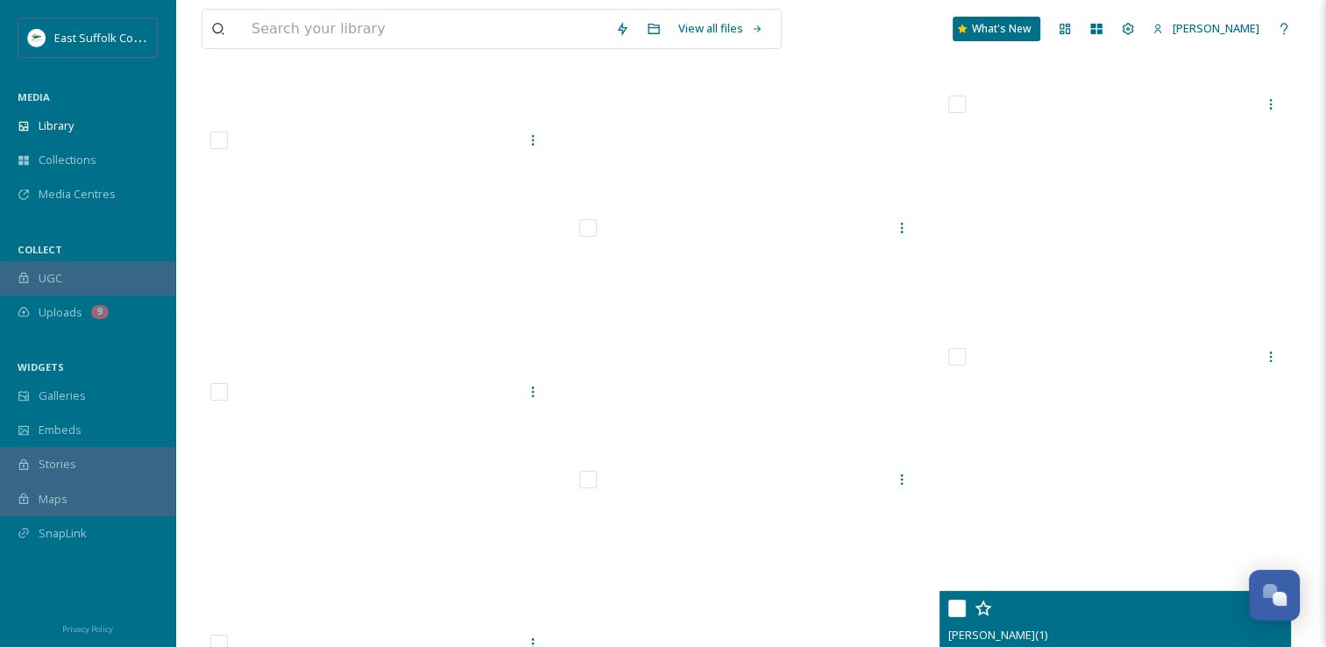
scroll to position [52544, 0]
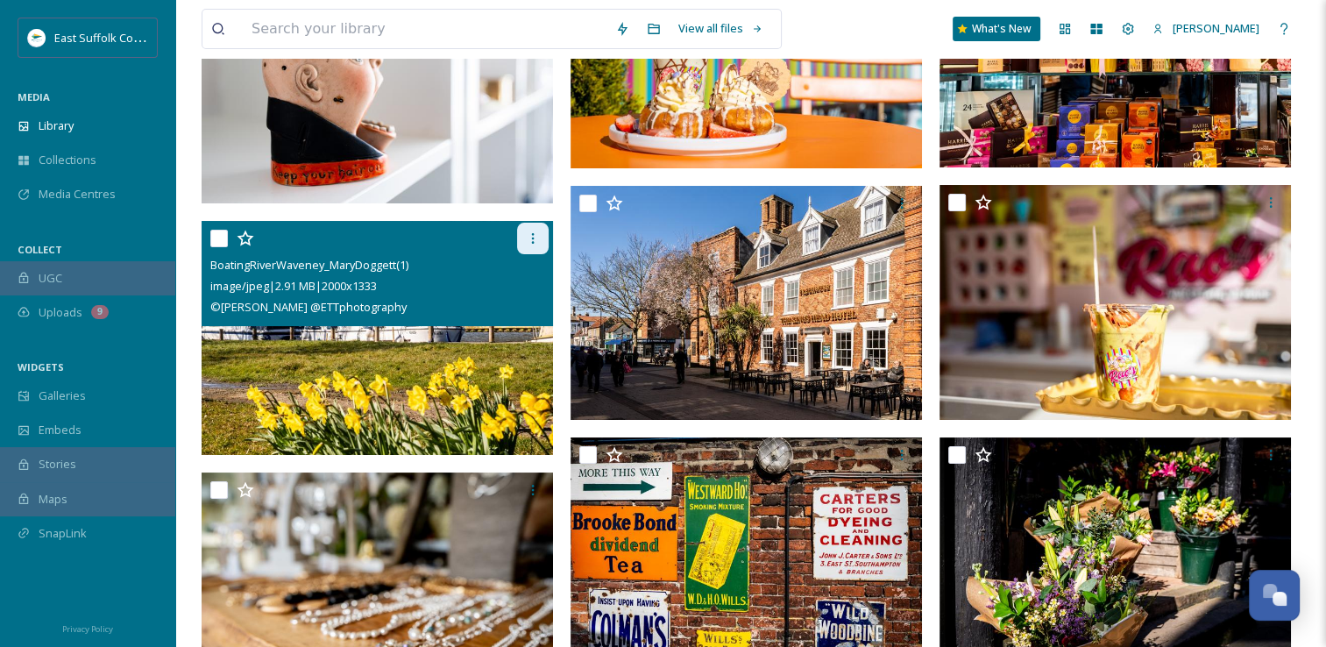
click at [532, 242] on icon at bounding box center [533, 238] width 3 height 11
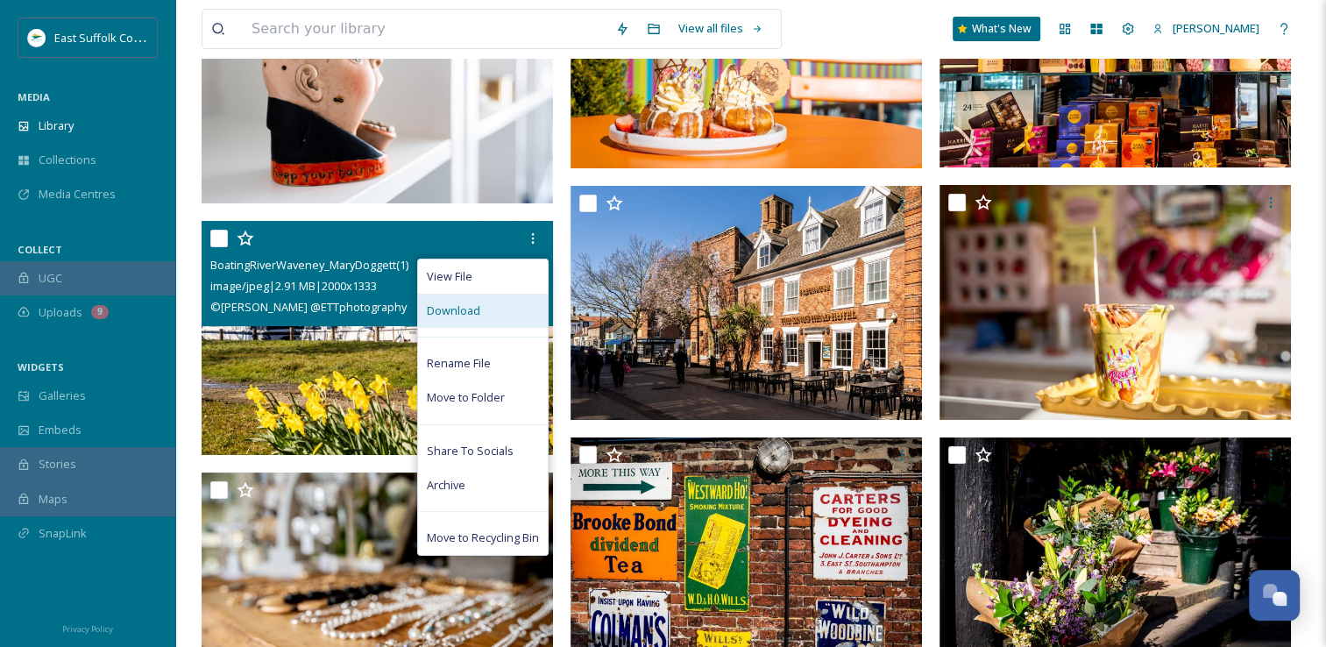
click at [482, 314] on div "Download" at bounding box center [483, 311] width 130 height 34
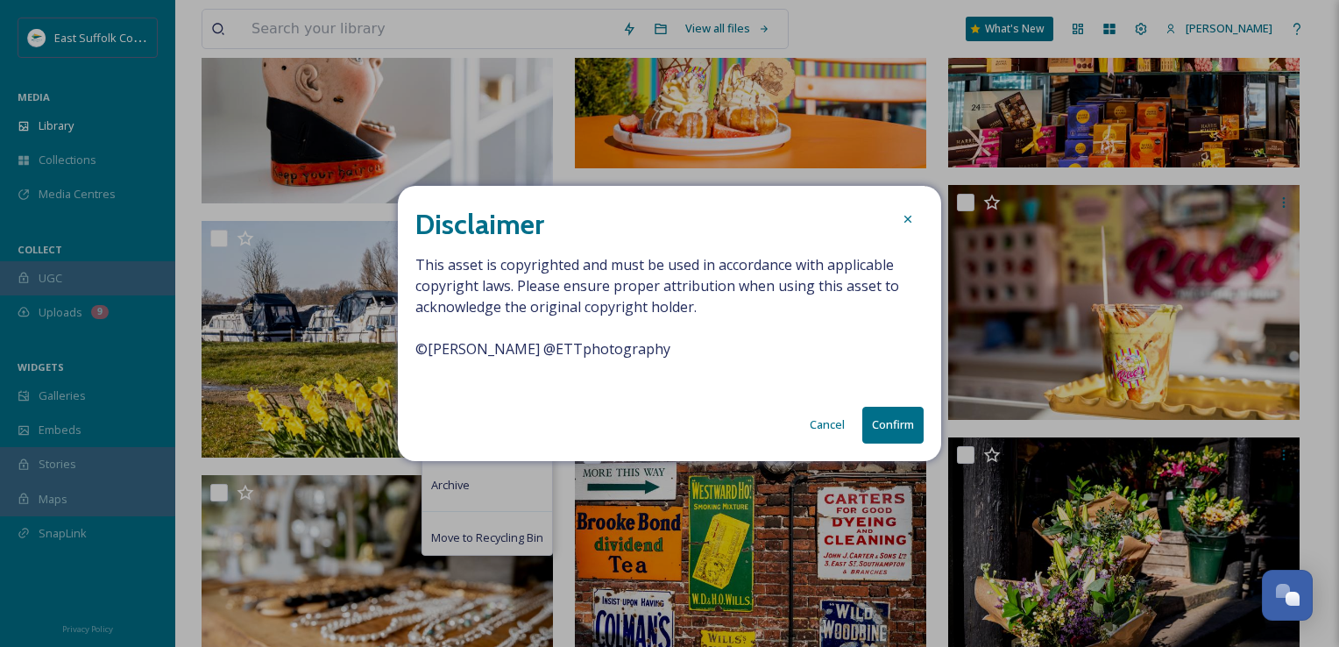
click at [898, 433] on button "Confirm" at bounding box center [892, 425] width 61 height 36
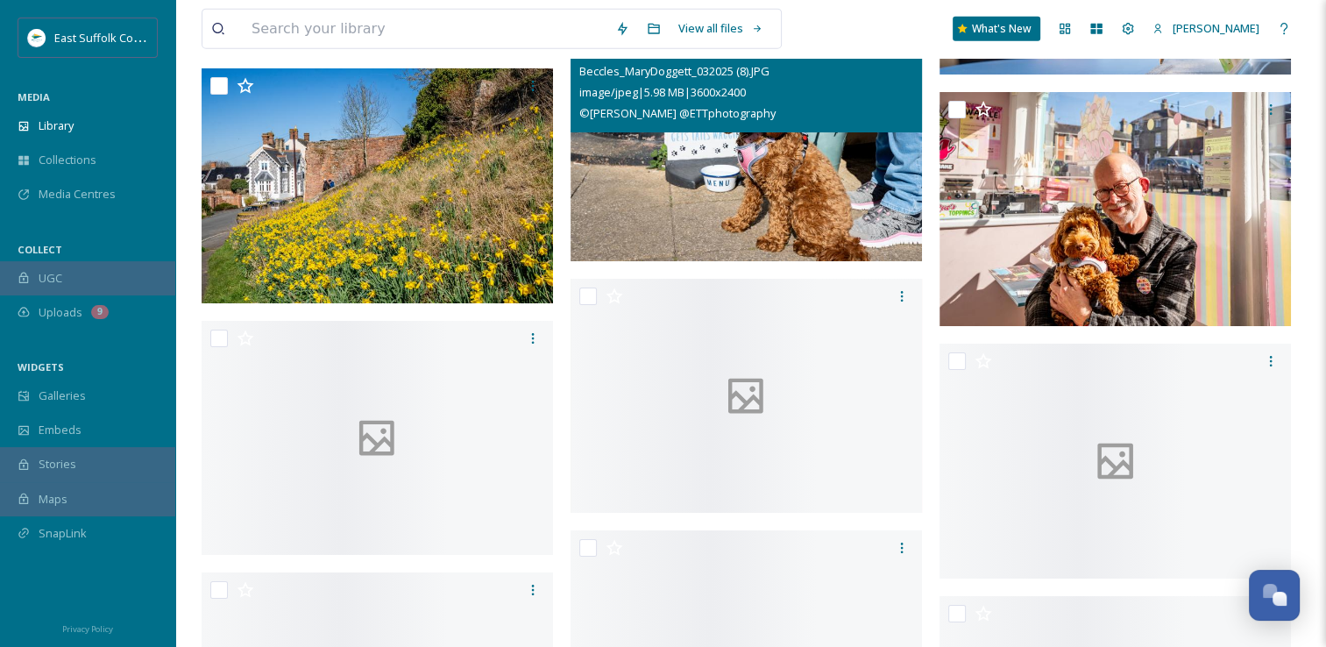
scroll to position [64025, 0]
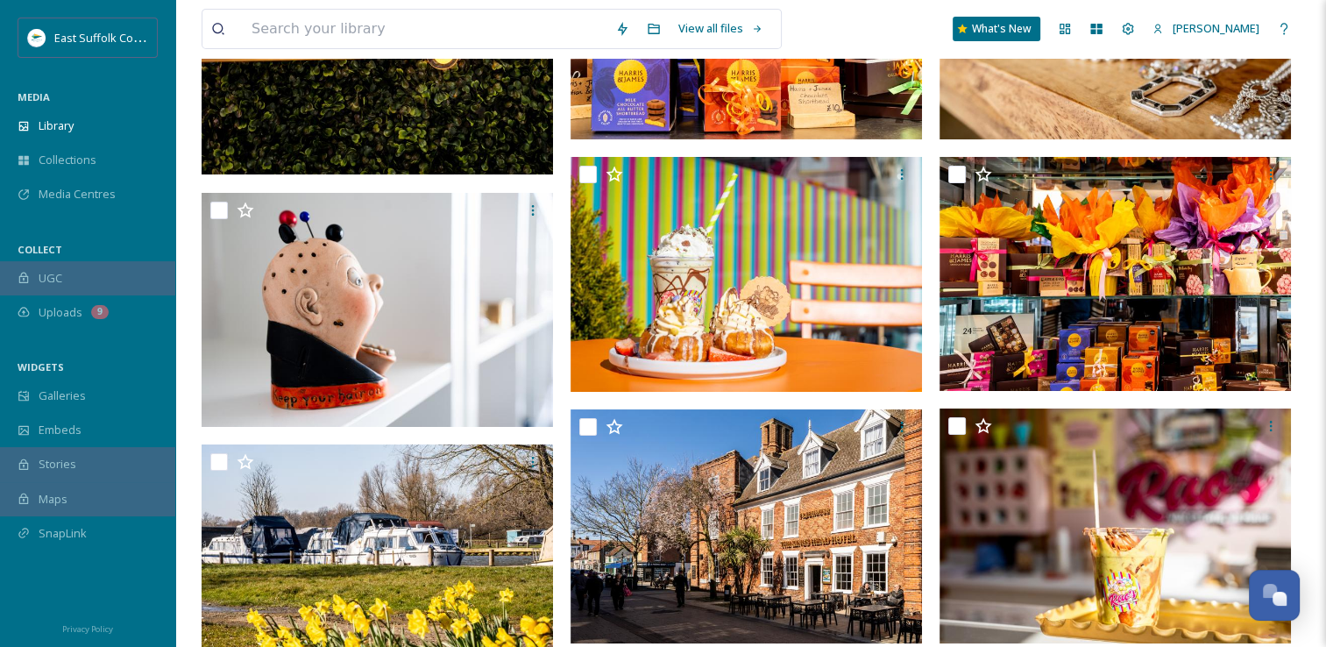
drag, startPoint x: 742, startPoint y: 406, endPoint x: 637, endPoint y: 117, distance: 306.9
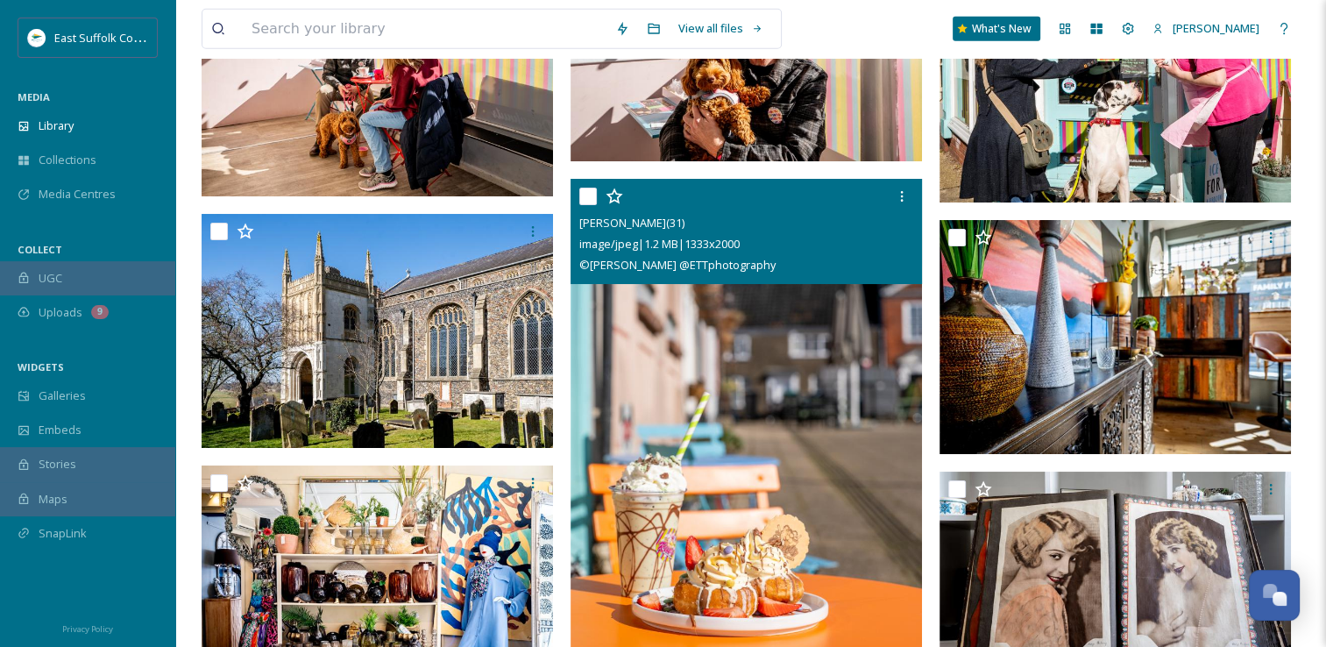
drag, startPoint x: 790, startPoint y: 289, endPoint x: 787, endPoint y: 264, distance: 25.6
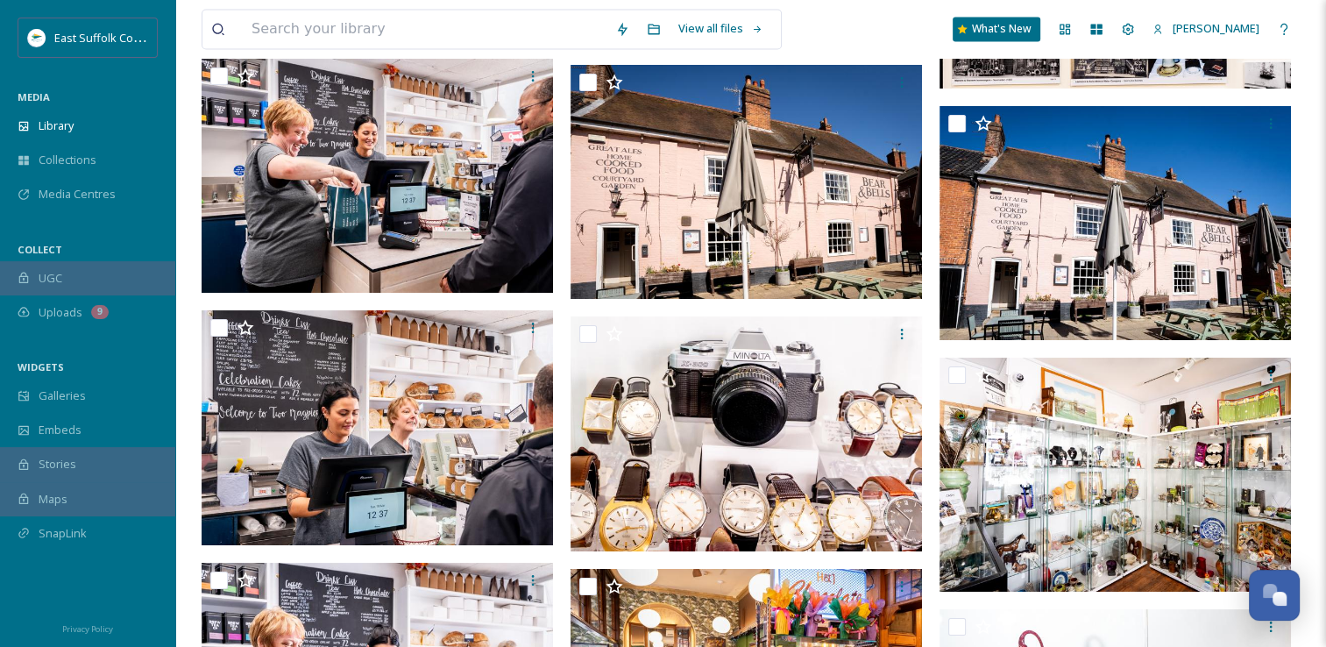
drag, startPoint x: 776, startPoint y: 268, endPoint x: 773, endPoint y: 121, distance: 147.3
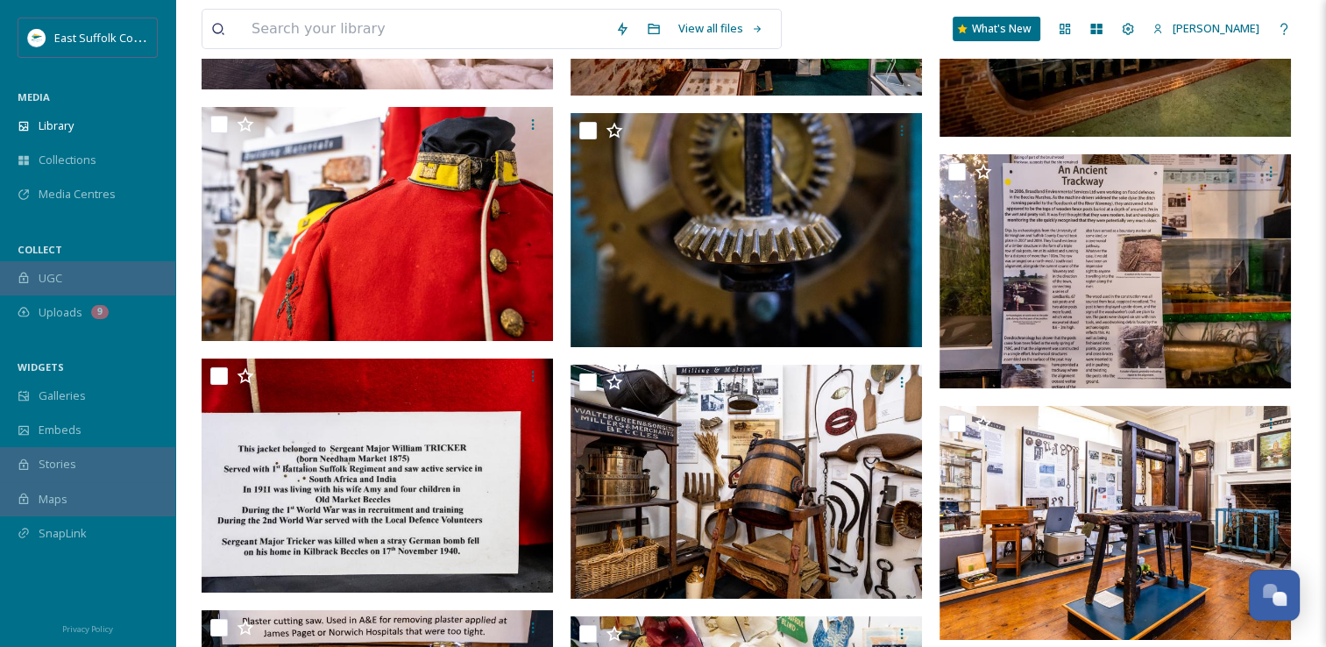
drag, startPoint x: 778, startPoint y: 234, endPoint x: 798, endPoint y: 32, distance: 202.5
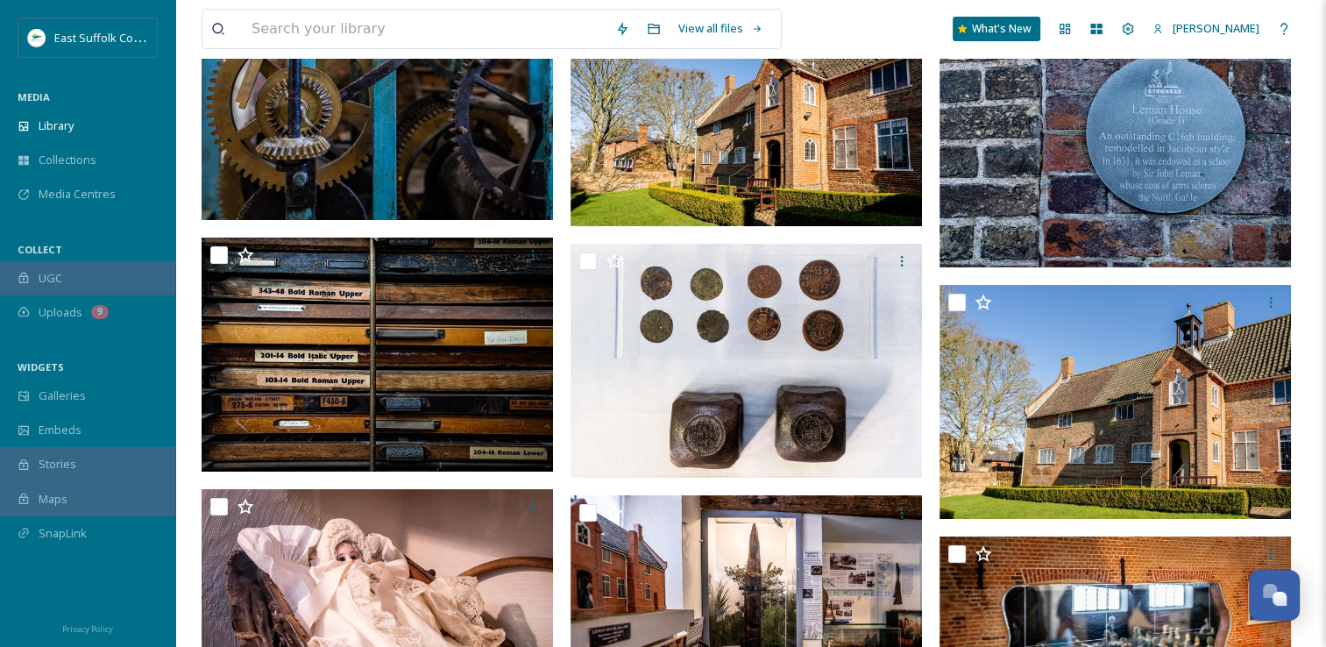
drag, startPoint x: 798, startPoint y: 32, endPoint x: 792, endPoint y: -26, distance: 59.0
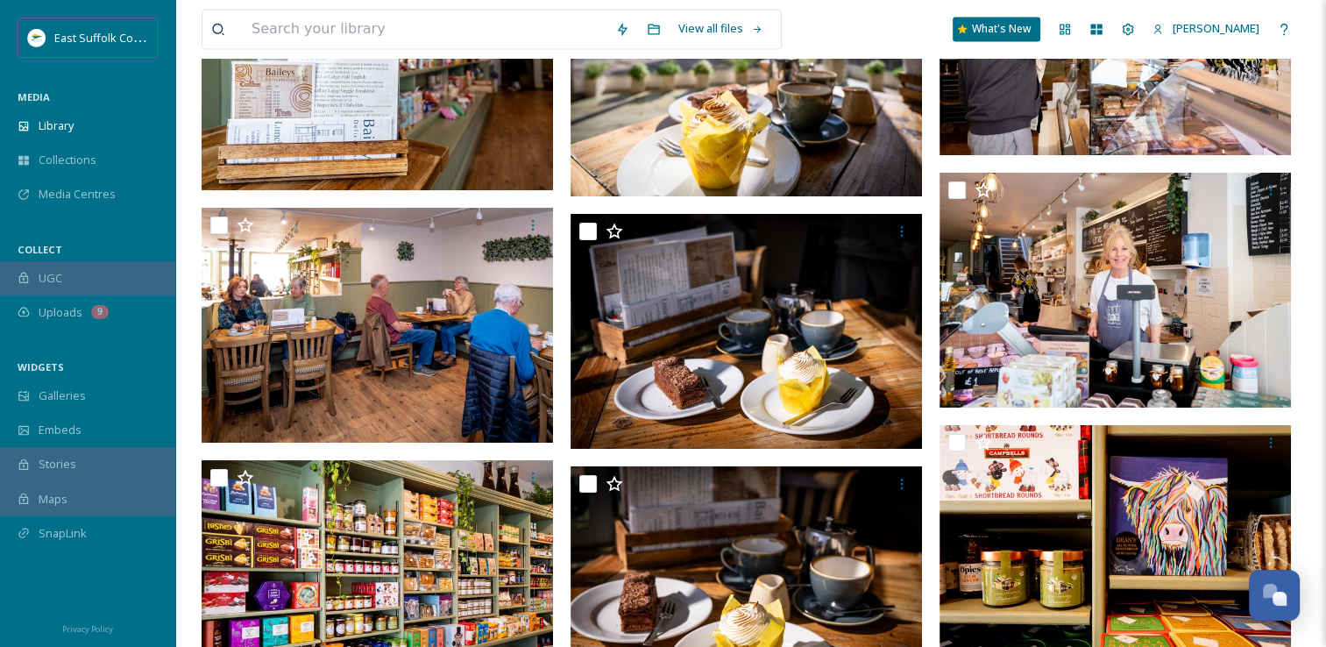
drag, startPoint x: 820, startPoint y: 460, endPoint x: 785, endPoint y: 141, distance: 320.9
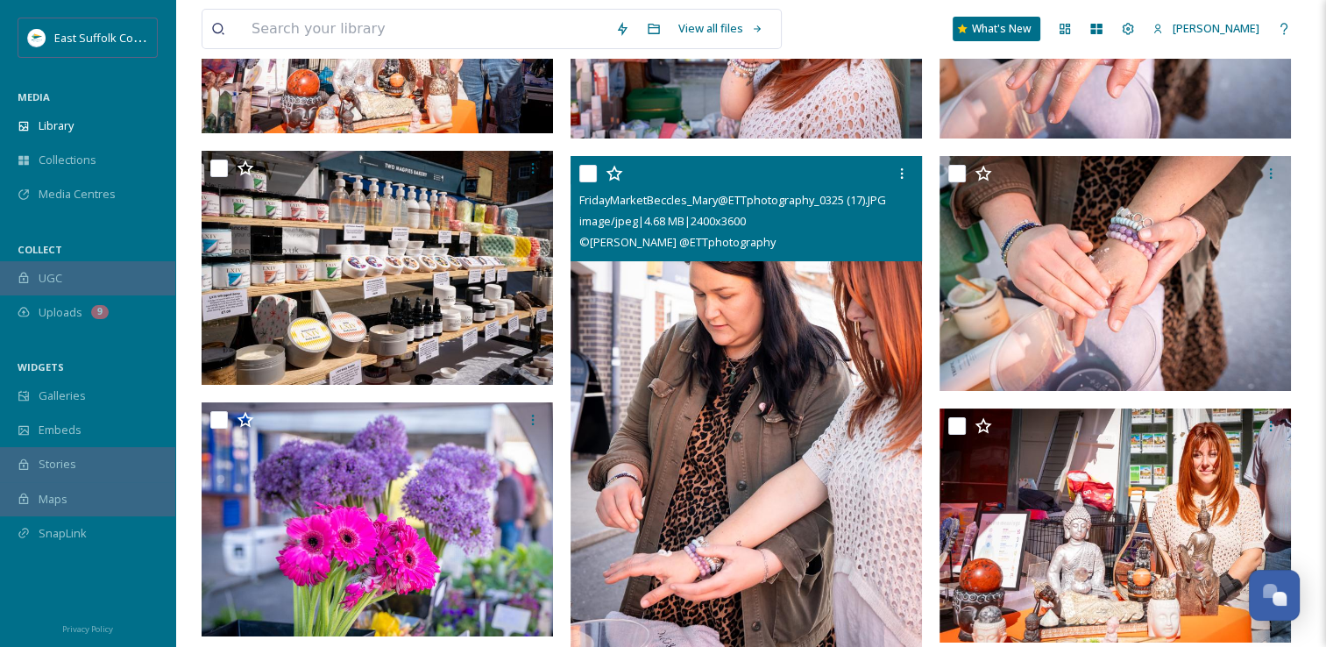
drag, startPoint x: 798, startPoint y: 463, endPoint x: 796, endPoint y: 143, distance: 319.9
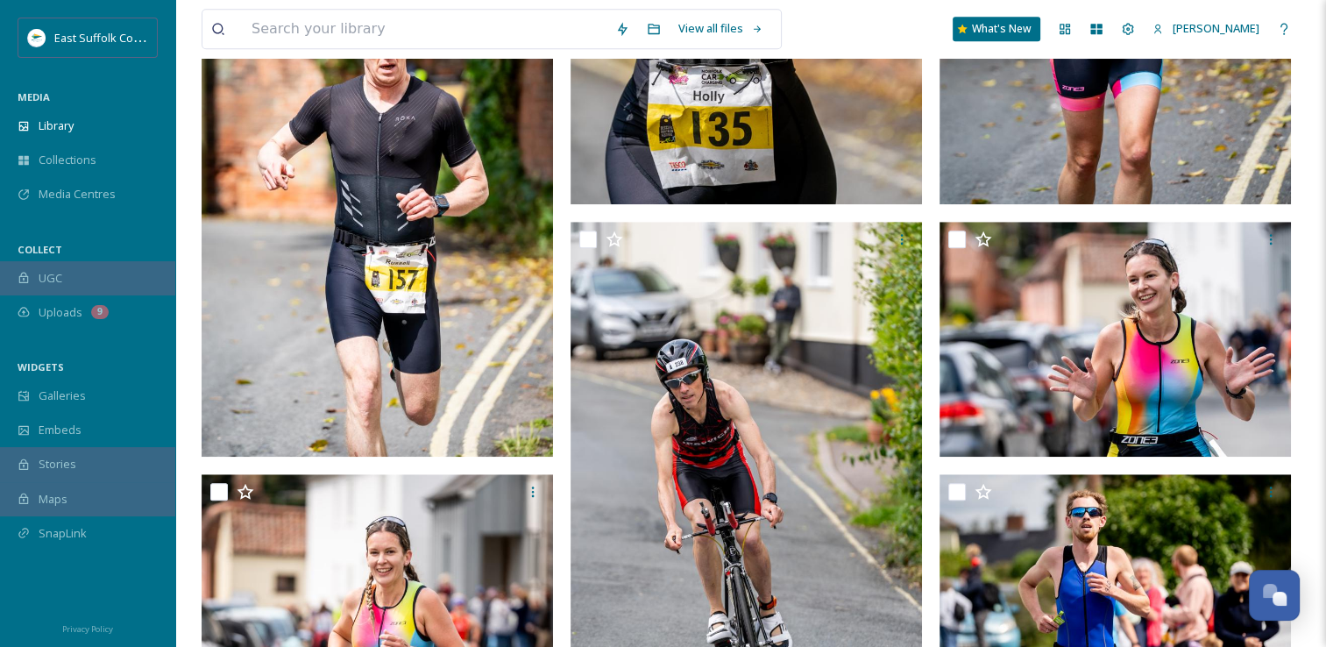
scroll to position [0, 0]
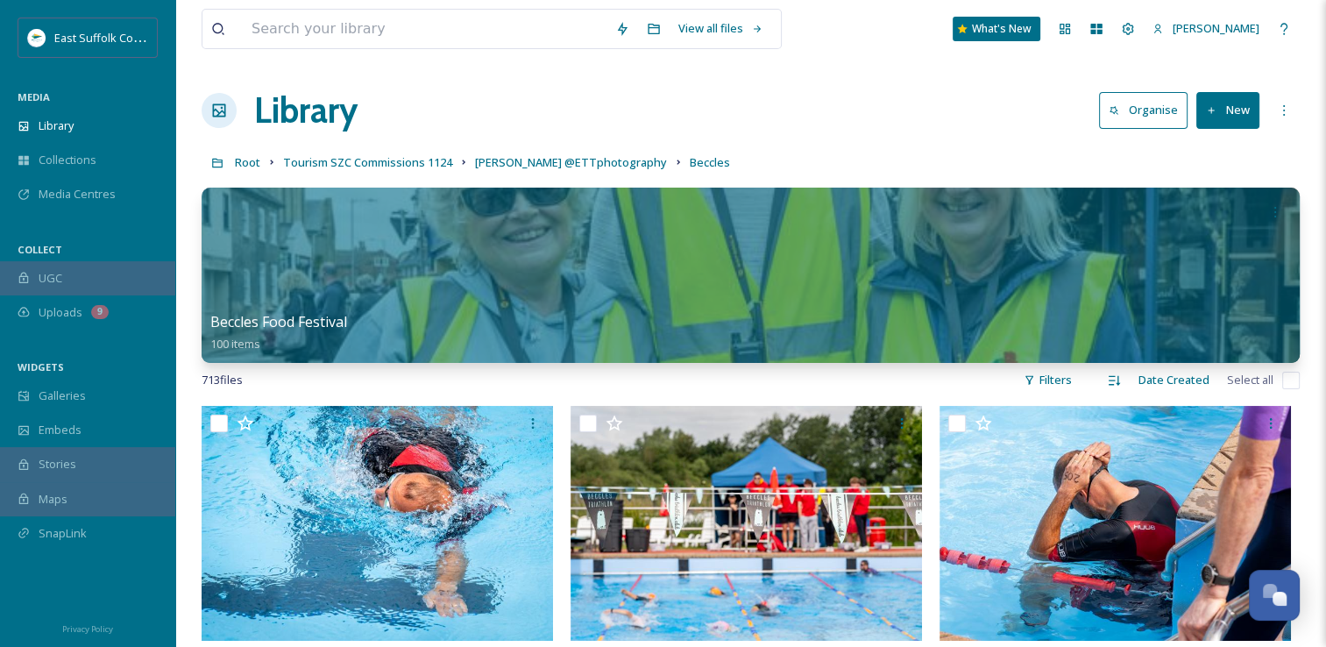
drag, startPoint x: 793, startPoint y: 493, endPoint x: 802, endPoint y: 230, distance: 262.2
click at [569, 155] on span "[PERSON_NAME] @ETTphotography" at bounding box center [571, 162] width 192 height 16
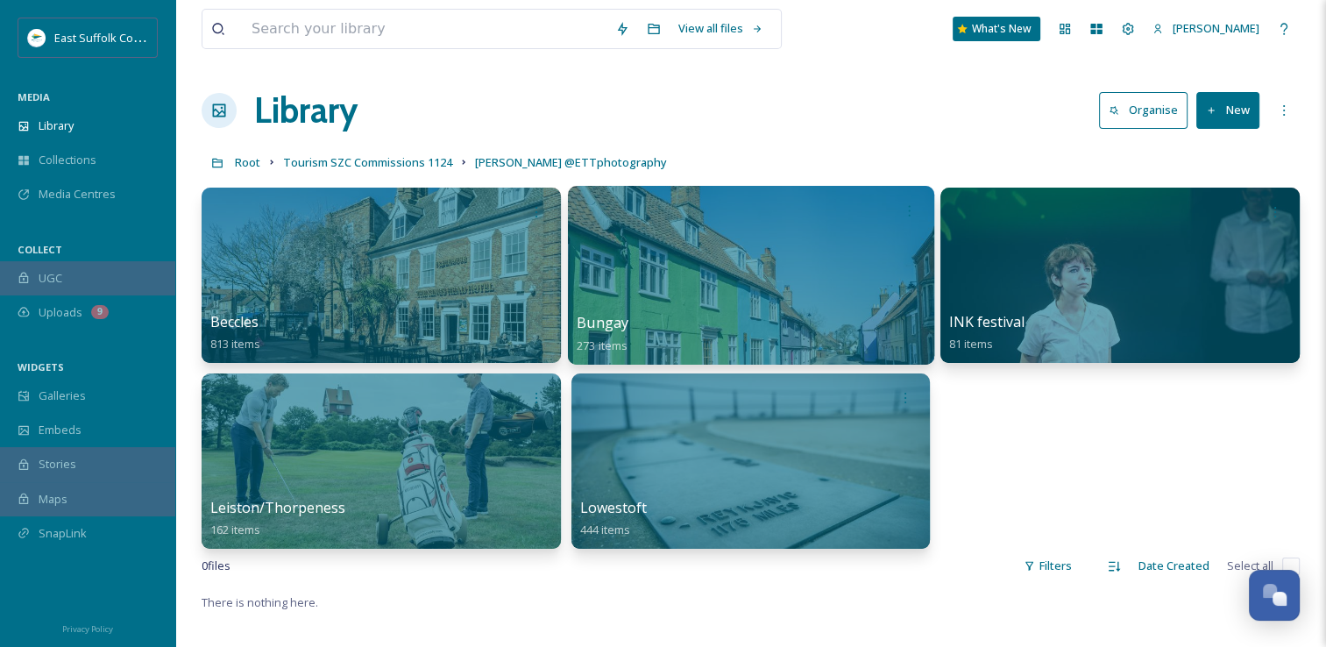
click at [680, 270] on div at bounding box center [751, 275] width 366 height 179
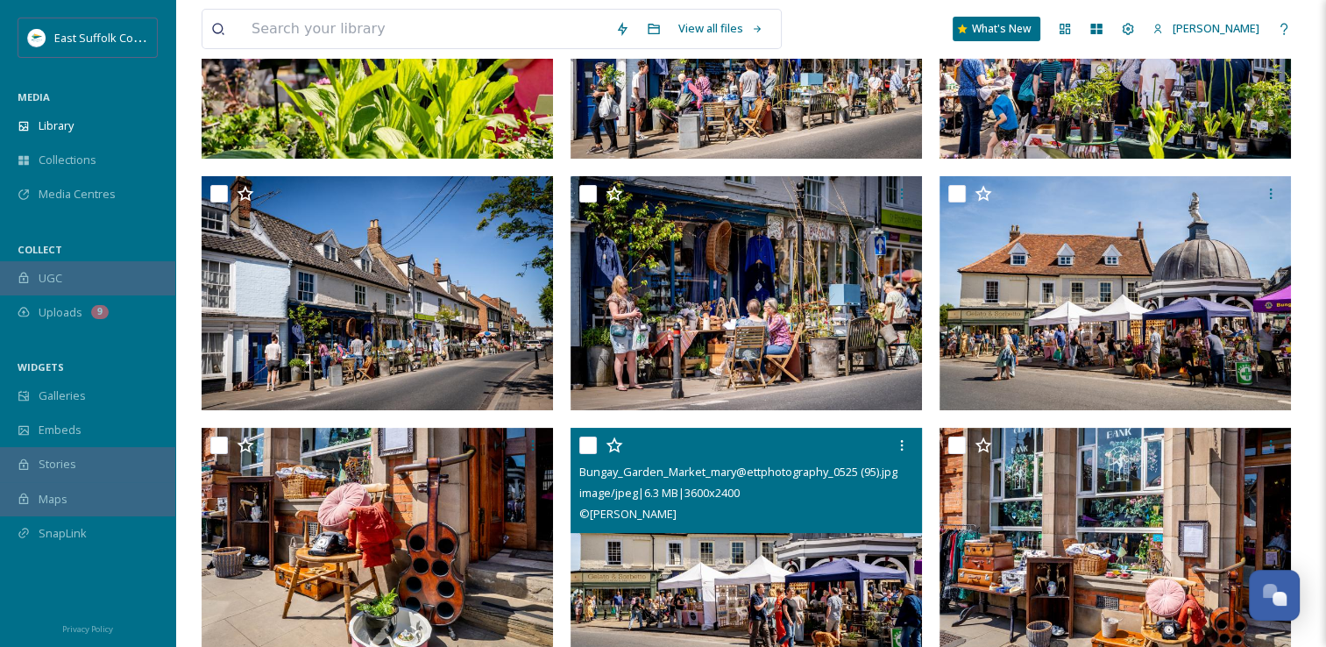
scroll to position [263, 0]
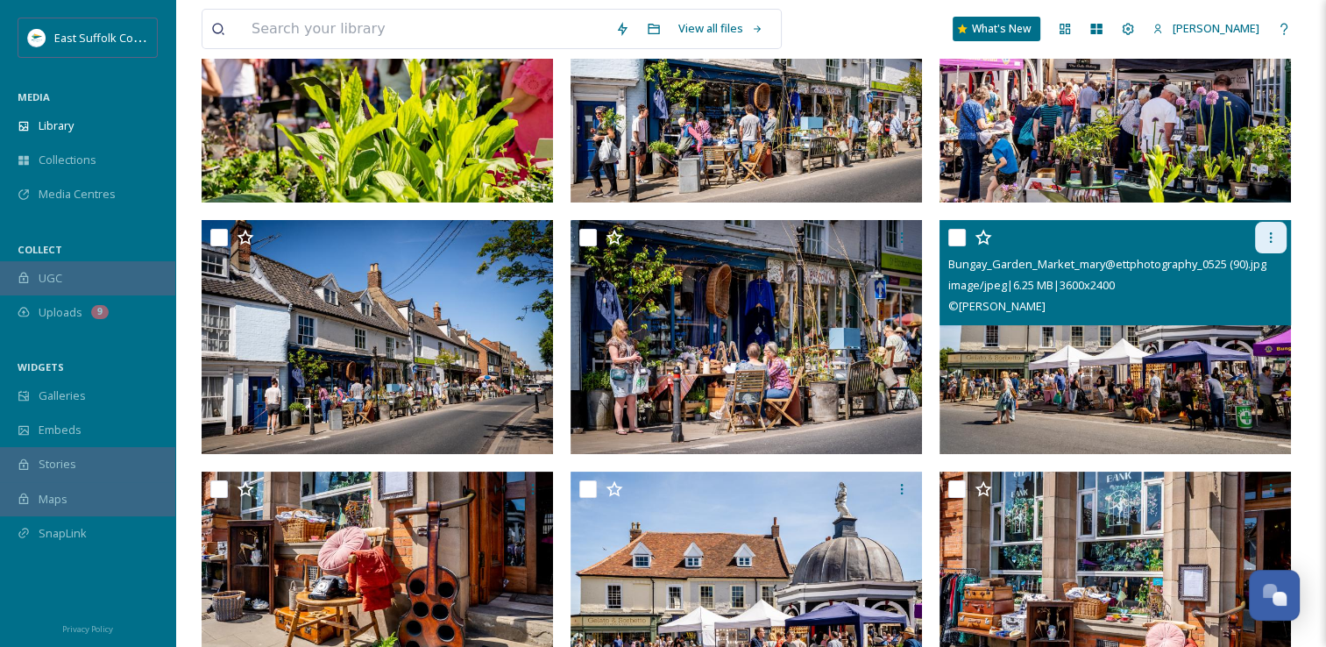
click at [1265, 242] on icon at bounding box center [1271, 237] width 14 height 14
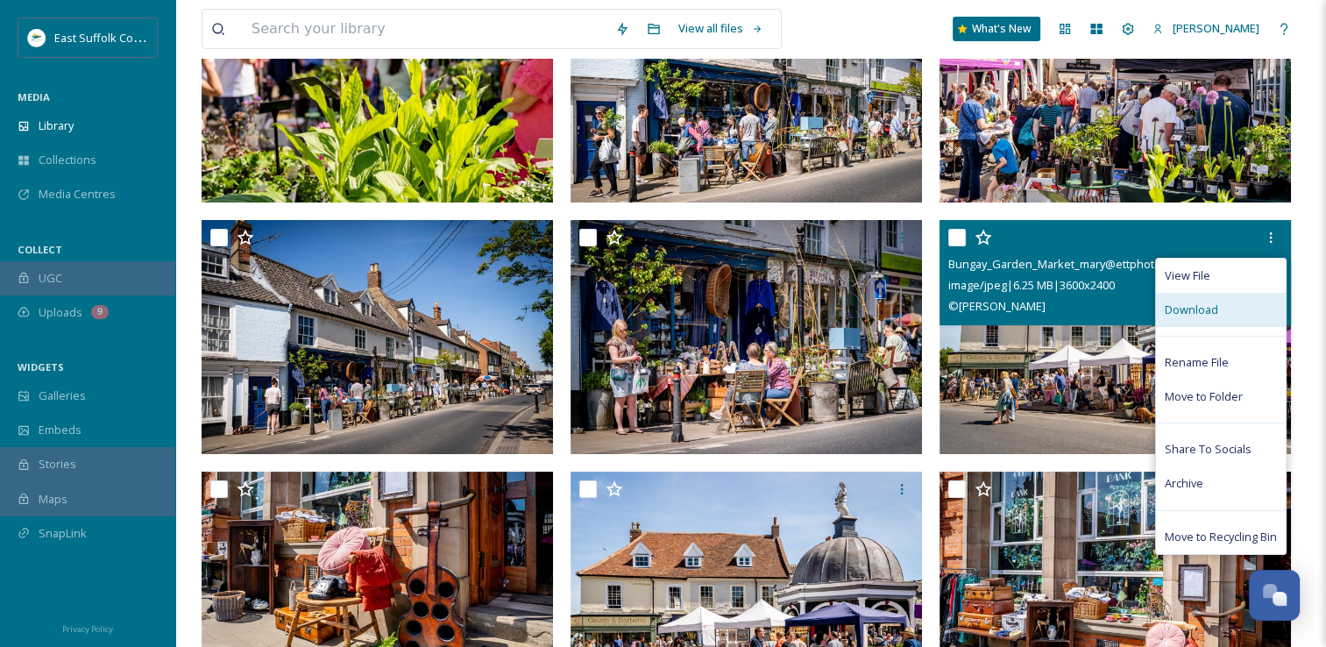
click at [1190, 314] on span "Download" at bounding box center [1191, 309] width 53 height 17
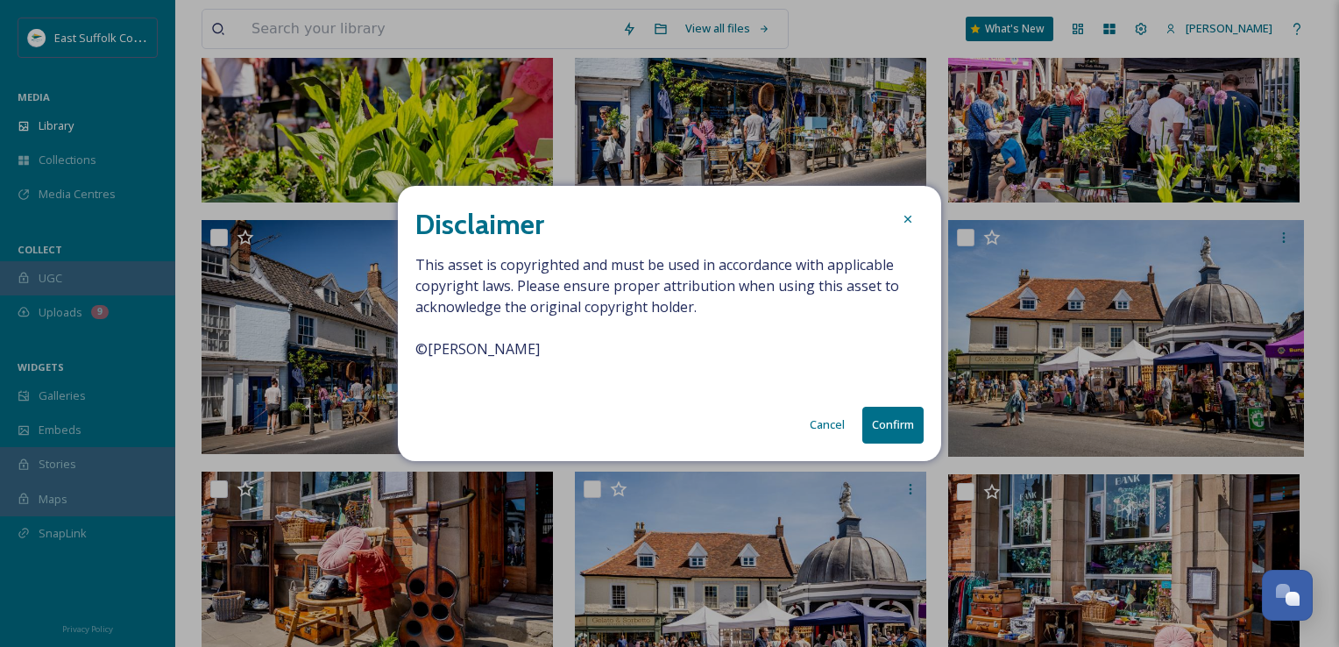
click at [883, 429] on button "Confirm" at bounding box center [892, 425] width 61 height 36
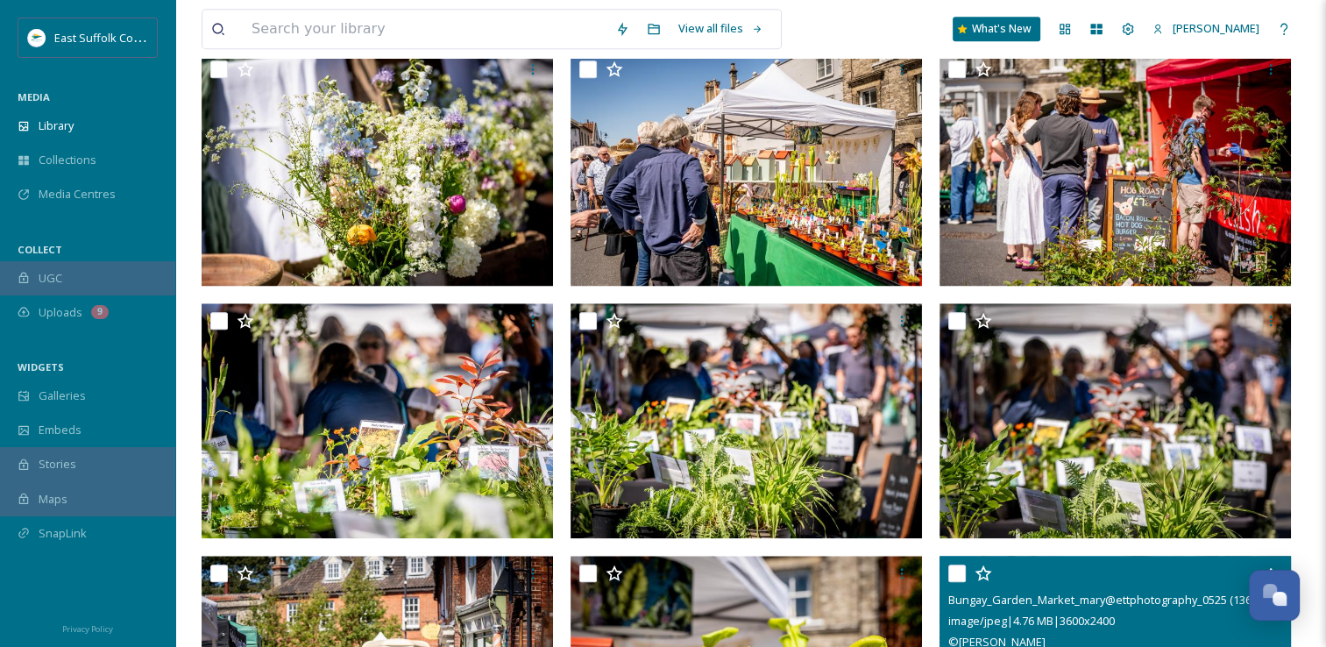
scroll to position [1402, 0]
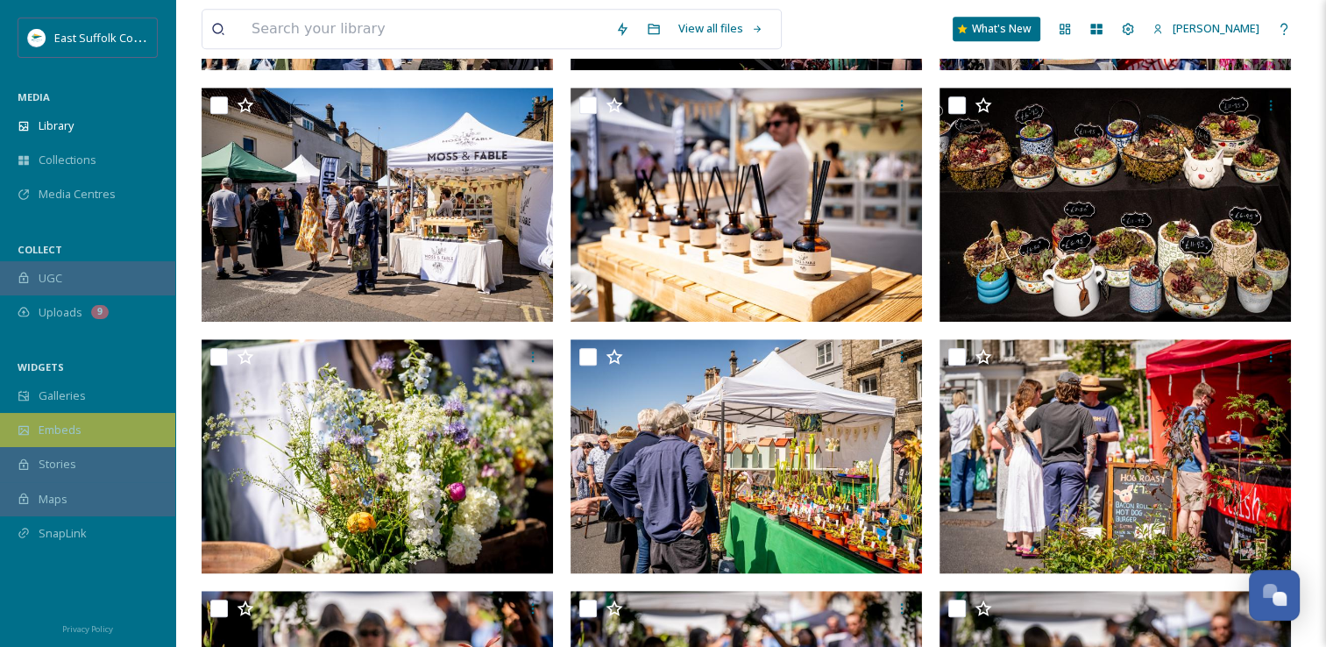
click at [81, 436] on div "Embeds" at bounding box center [87, 430] width 175 height 34
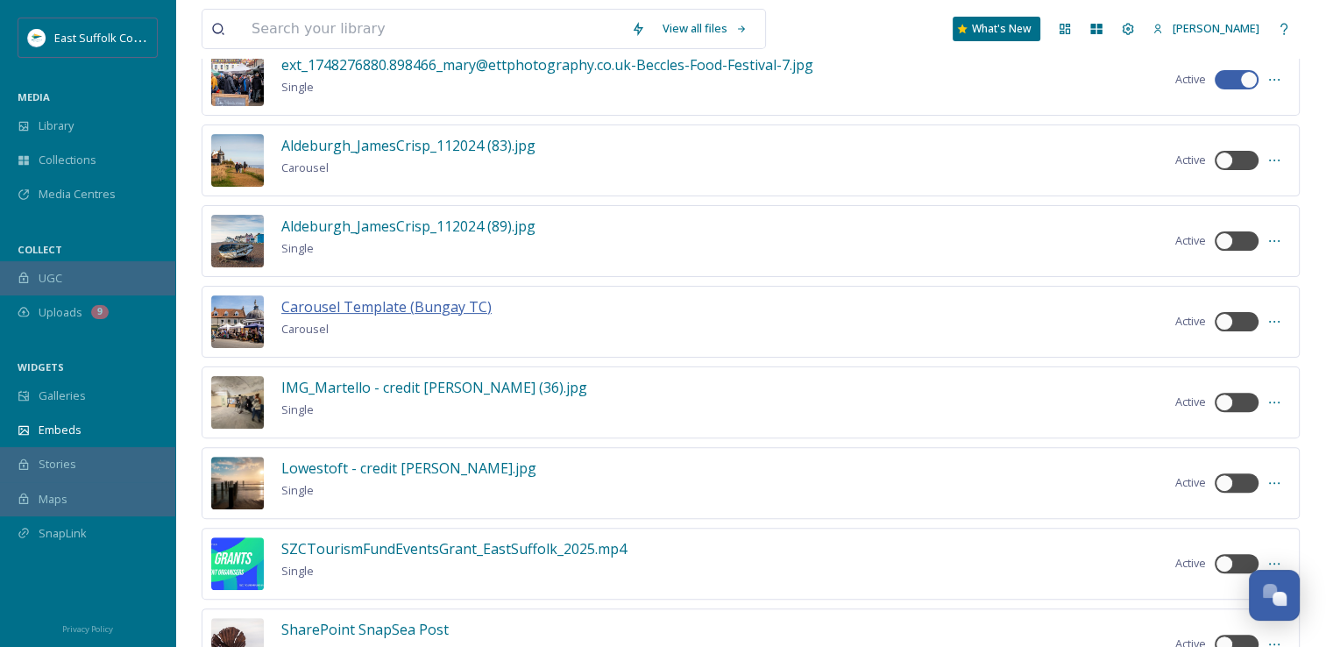
scroll to position [522, 0]
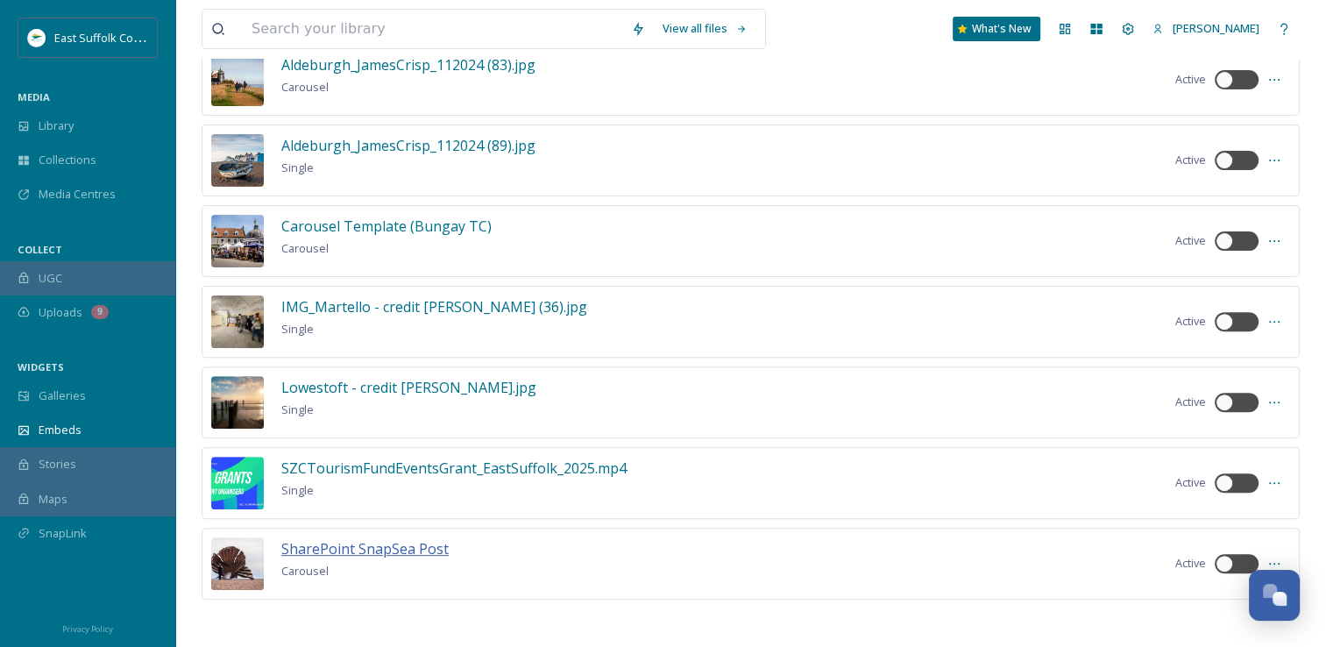
click at [366, 542] on span "SharePoint SnapSea Post" at bounding box center [364, 548] width 167 height 19
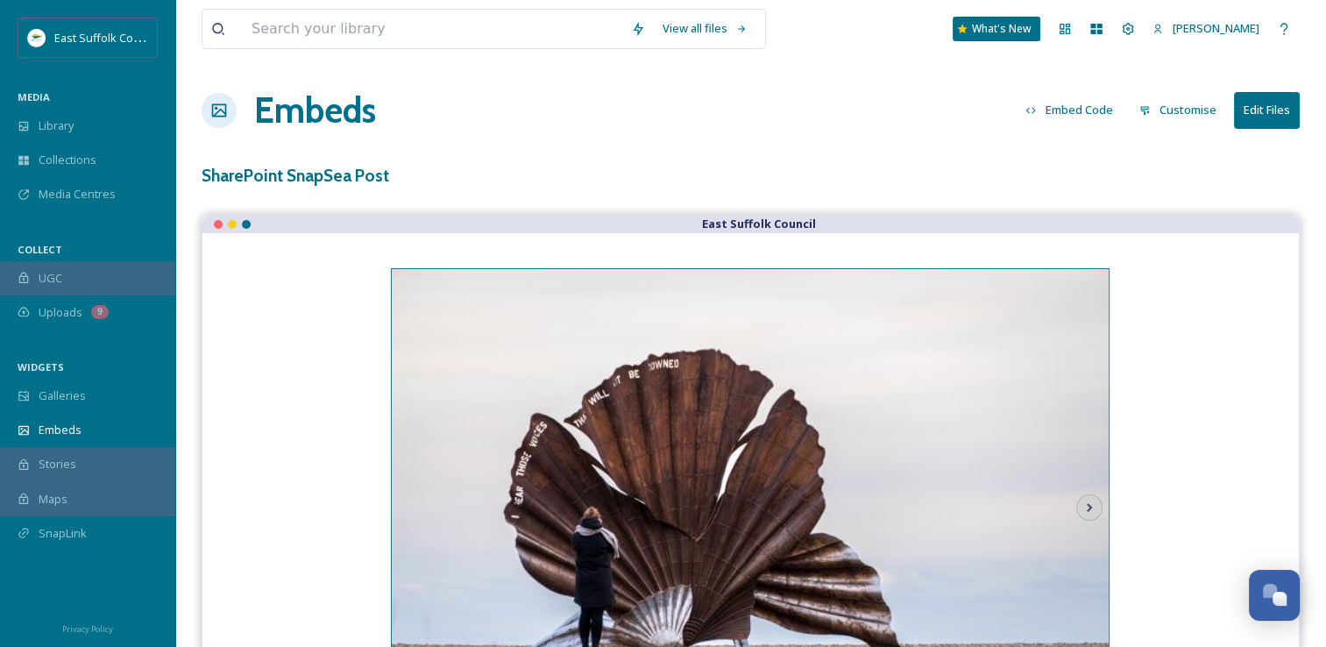
click at [1173, 109] on button "Customise" at bounding box center [1178, 110] width 95 height 34
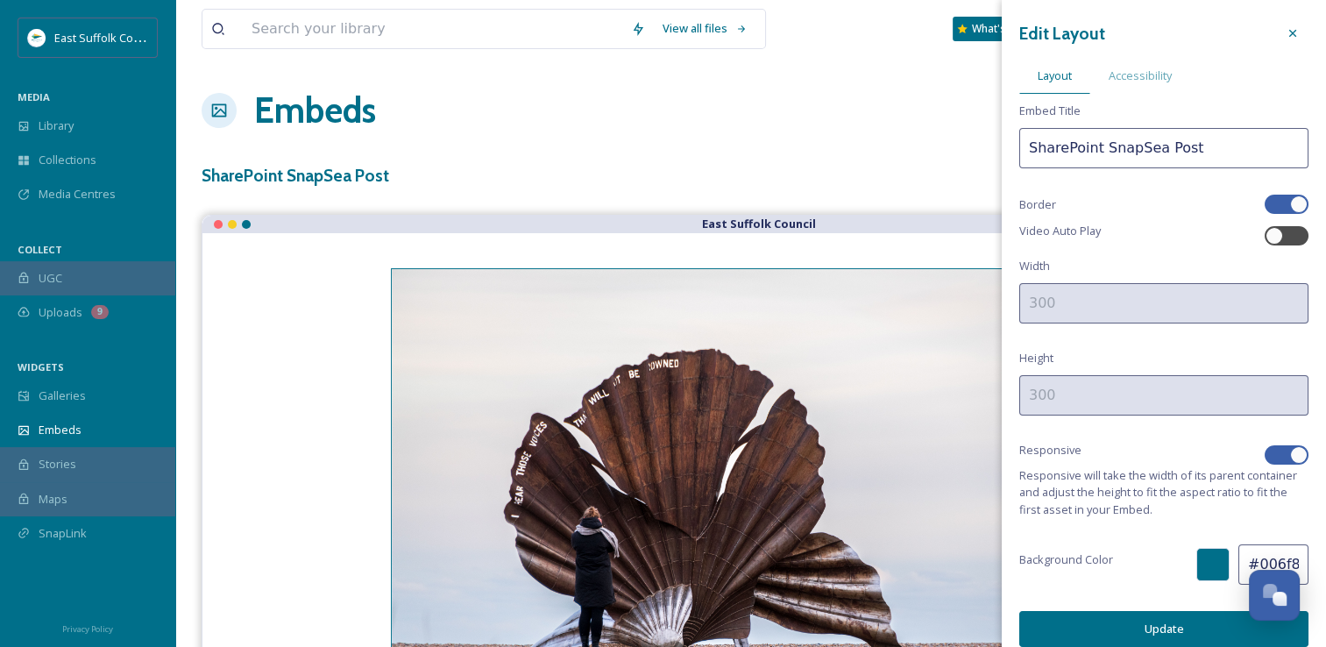
click at [1290, 200] on div at bounding box center [1299, 204] width 18 height 18
checkbox input "false"
click at [1290, 447] on div at bounding box center [1299, 455] width 18 height 18
checkbox input "false"
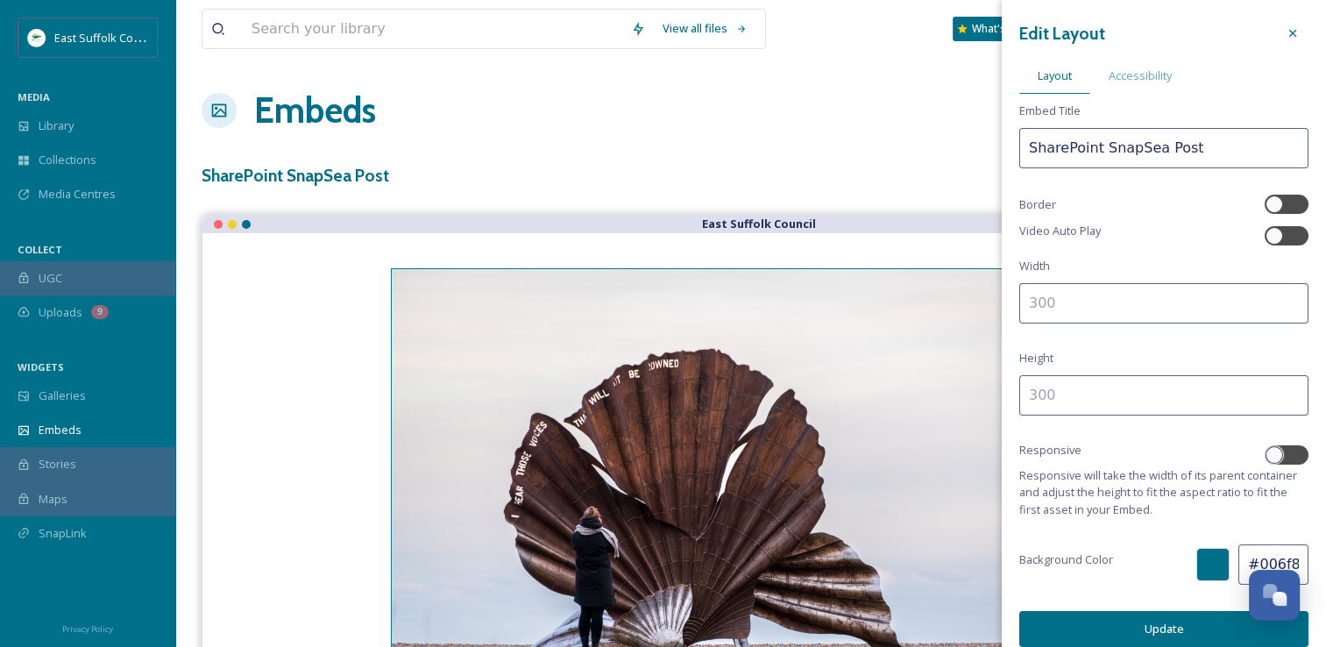
click at [1117, 290] on input at bounding box center [1163, 303] width 289 height 40
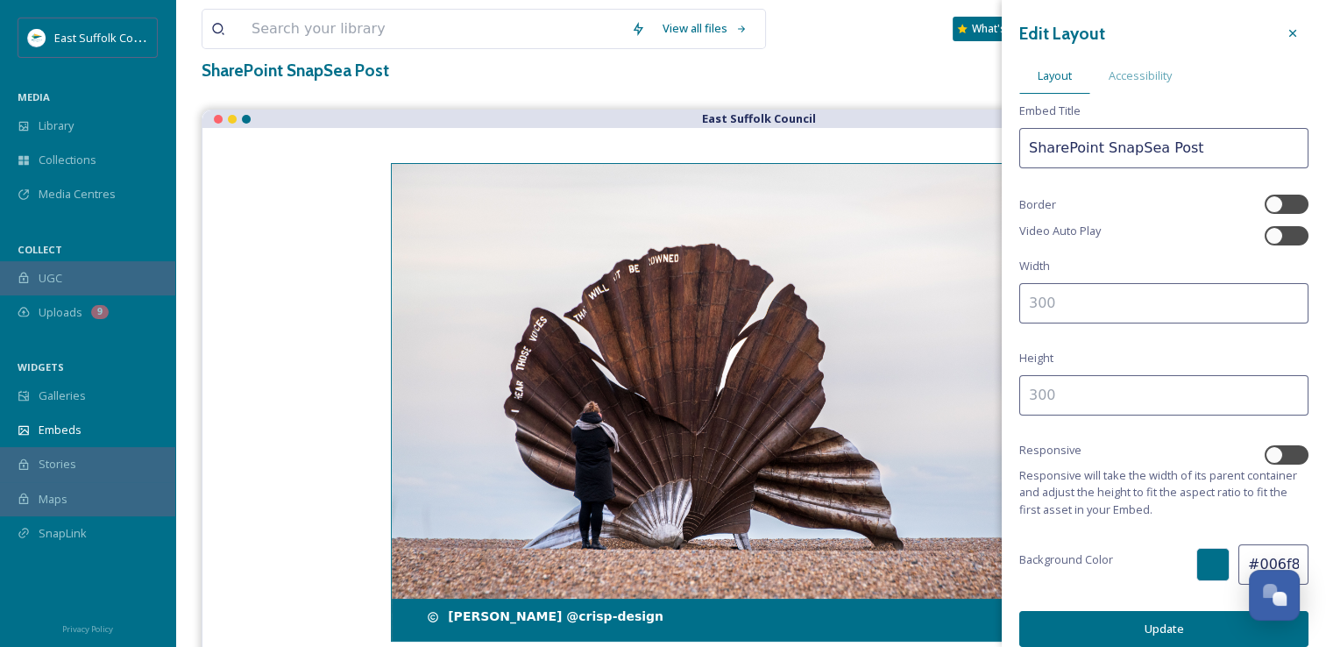
scroll to position [135, 0]
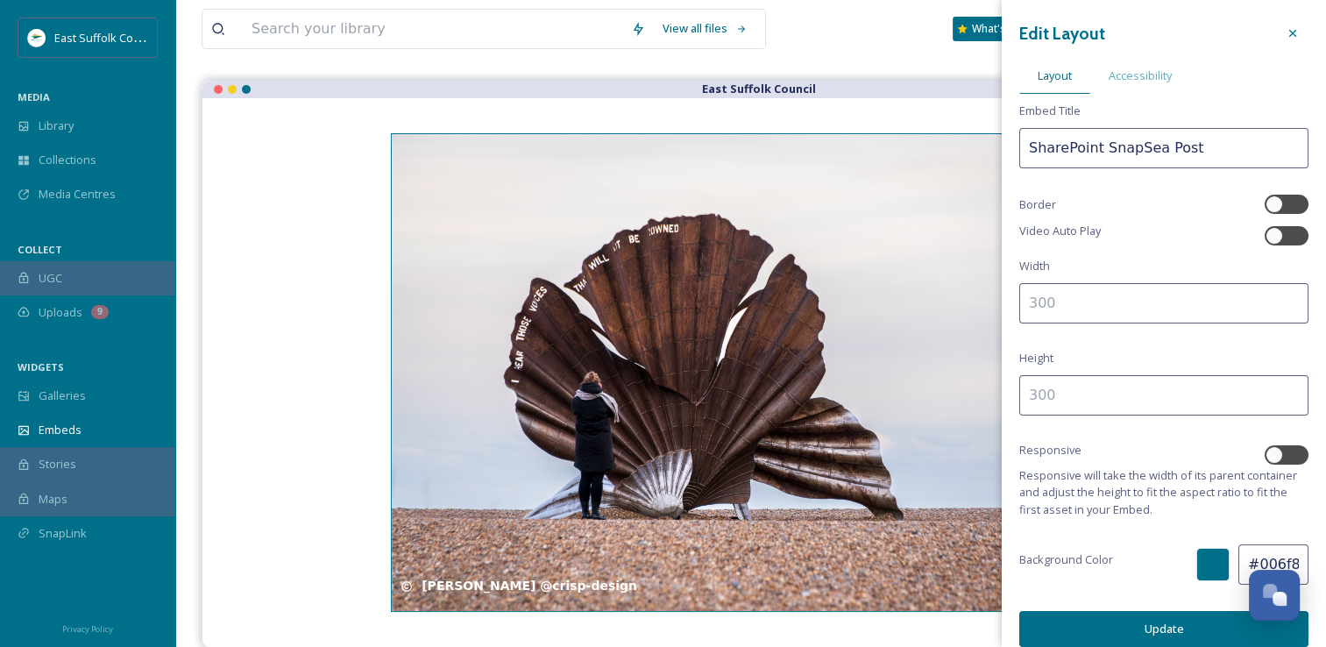
click at [1157, 635] on button "Update" at bounding box center [1163, 629] width 289 height 36
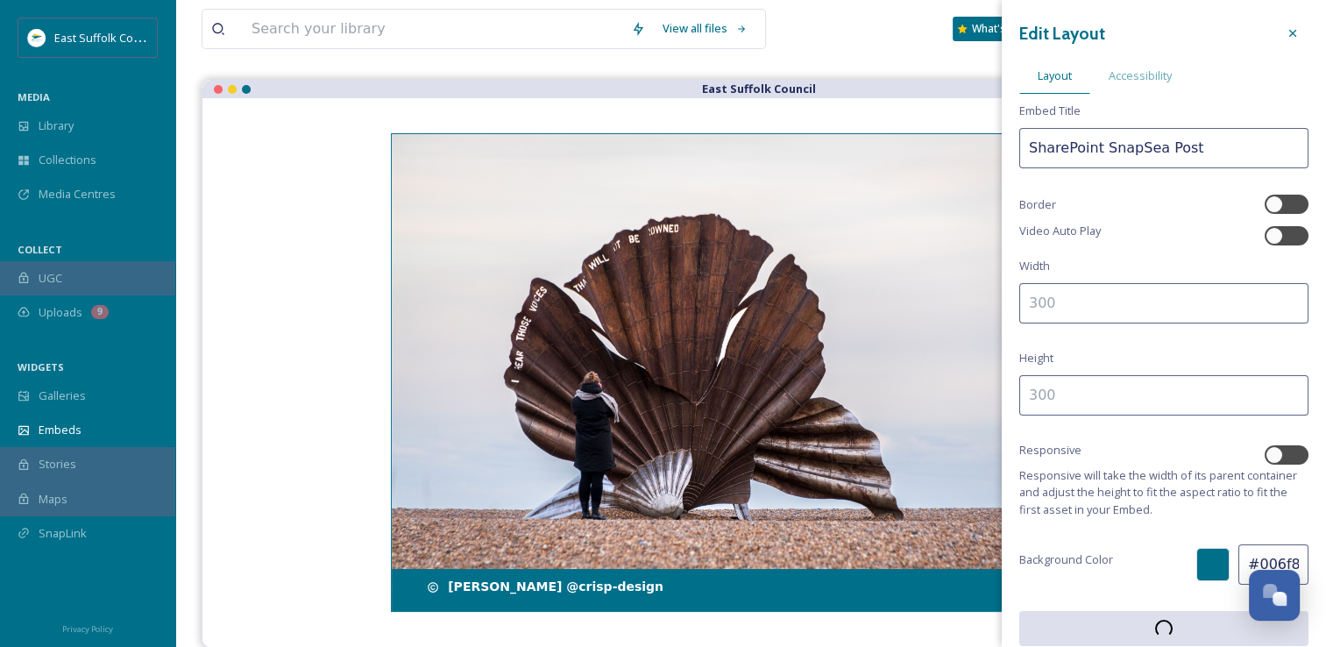
scroll to position [0, 0]
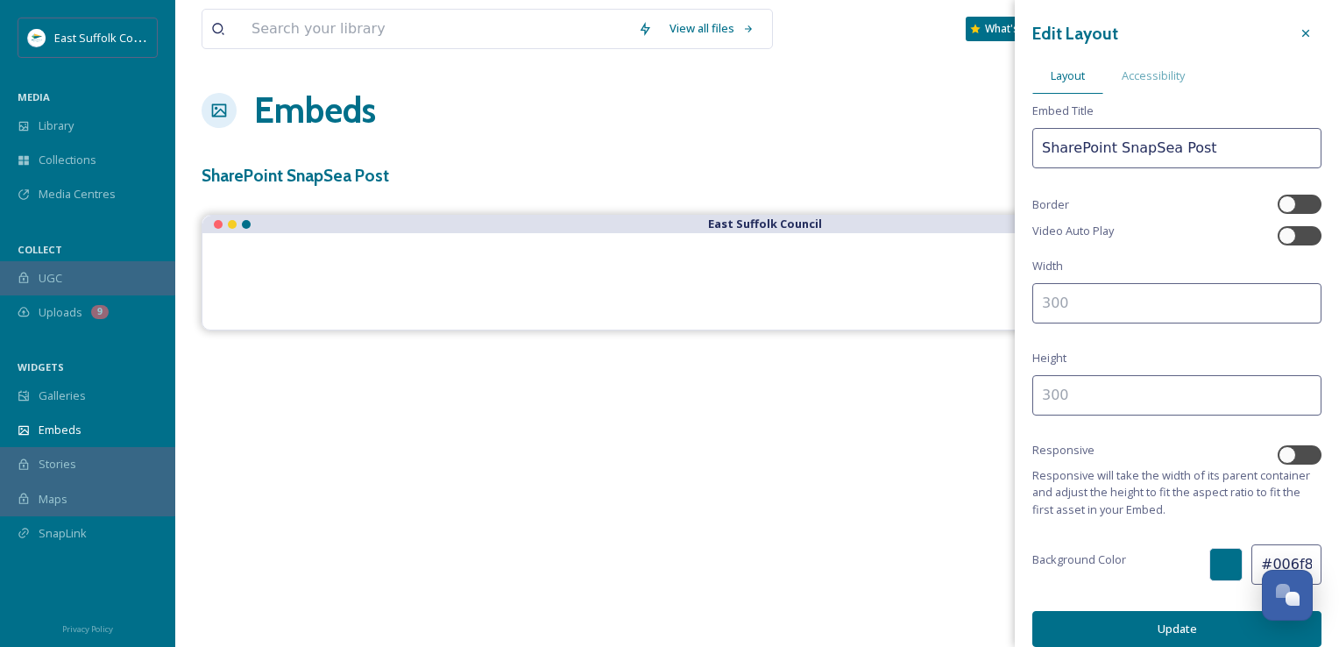
click at [1090, 632] on button "Update" at bounding box center [1176, 629] width 289 height 36
click at [1115, 308] on input at bounding box center [1176, 303] width 289 height 40
type input "300"
click at [1115, 393] on input at bounding box center [1176, 395] width 289 height 40
type input "300"
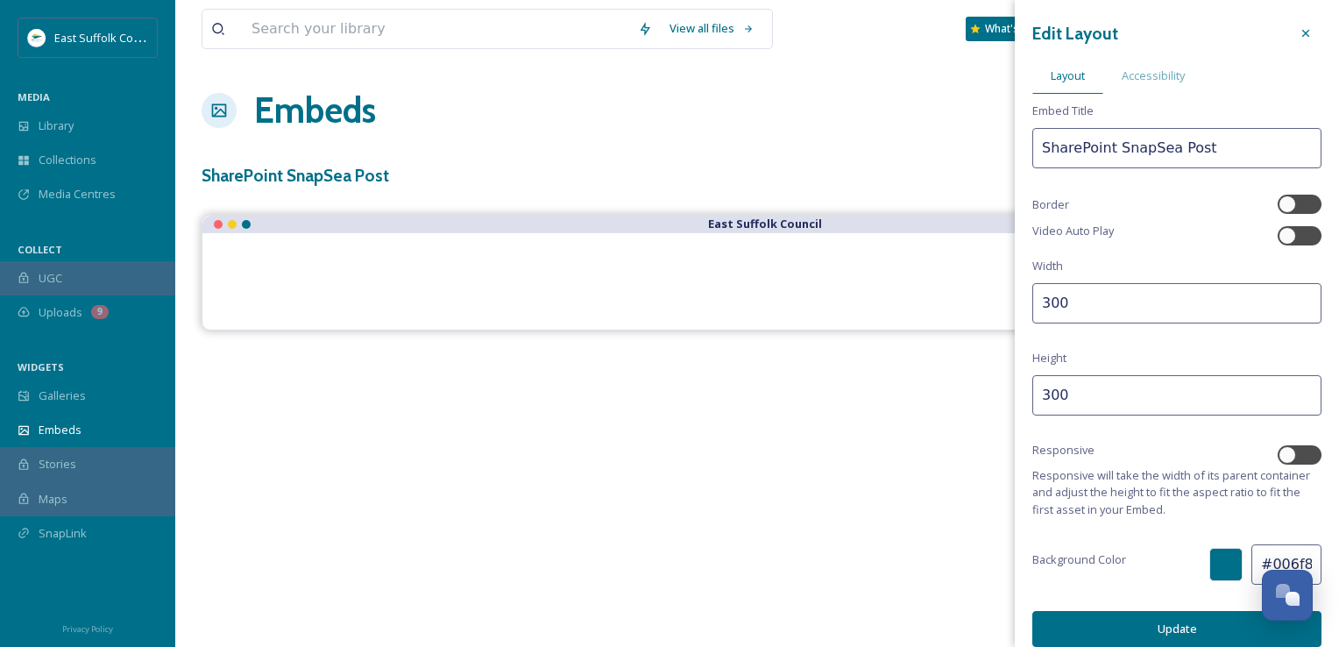
click at [1121, 632] on button "Update" at bounding box center [1176, 629] width 289 height 36
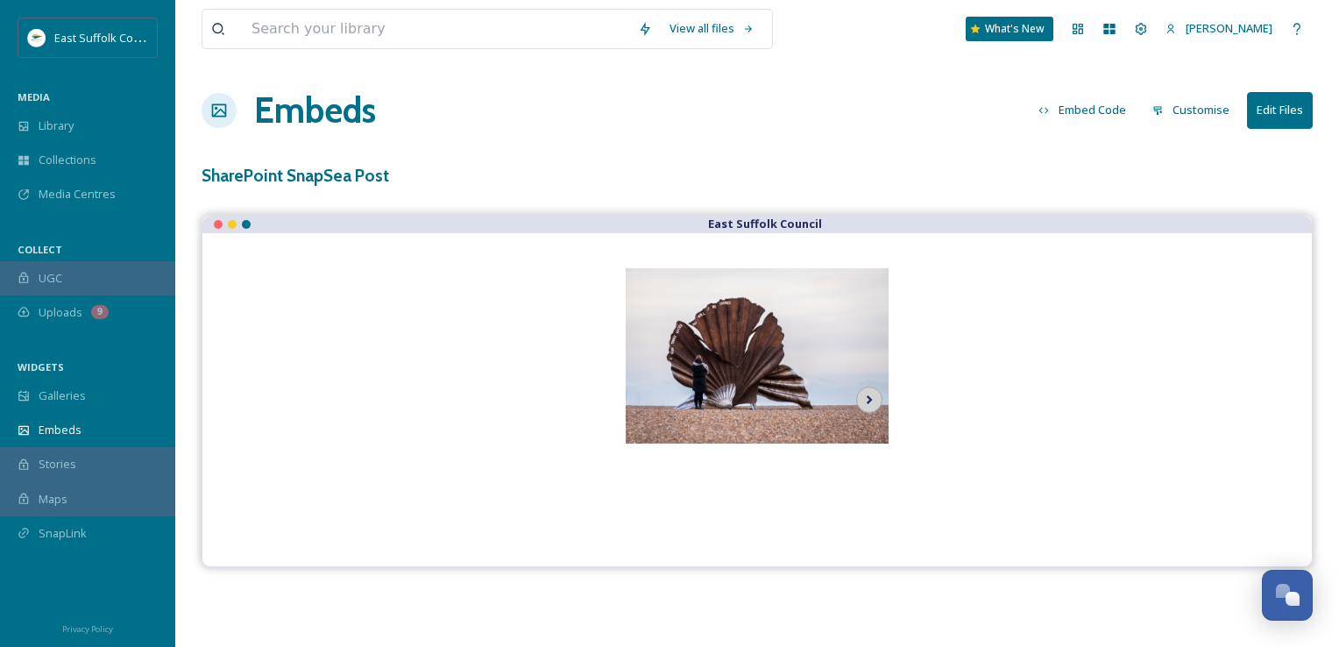
click at [869, 399] on icon at bounding box center [869, 399] width 6 height 9
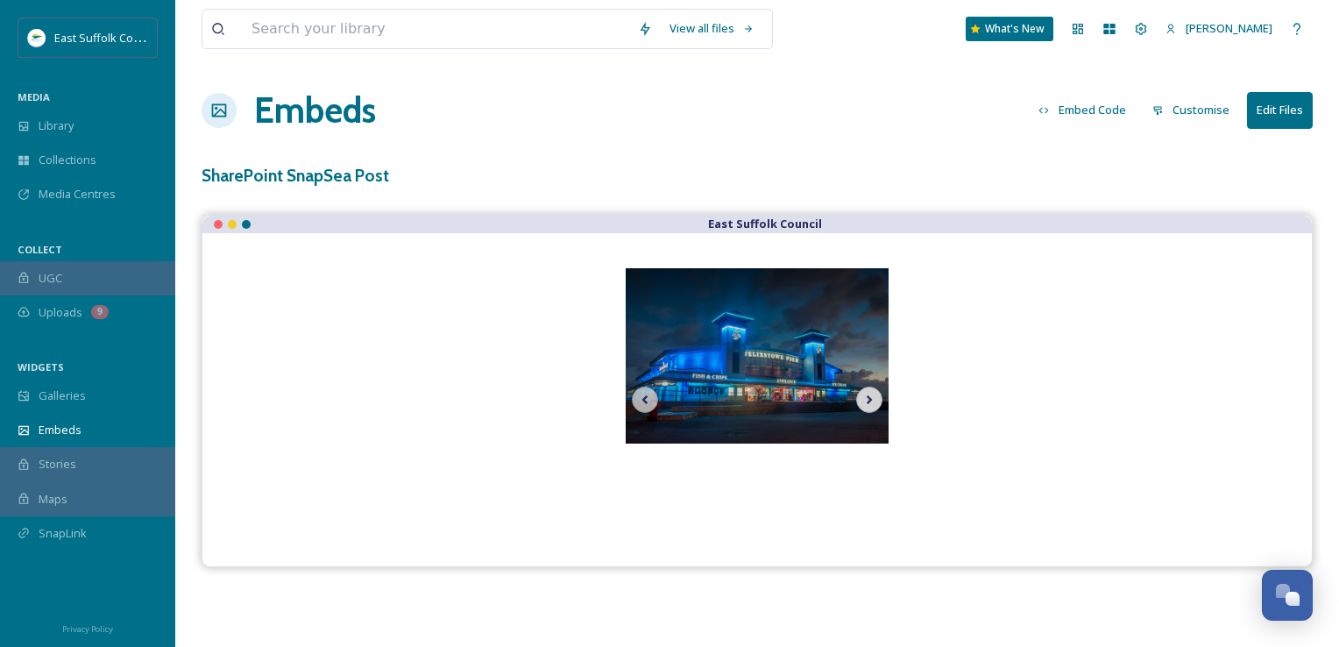
click at [869, 399] on icon at bounding box center [869, 399] width 6 height 9
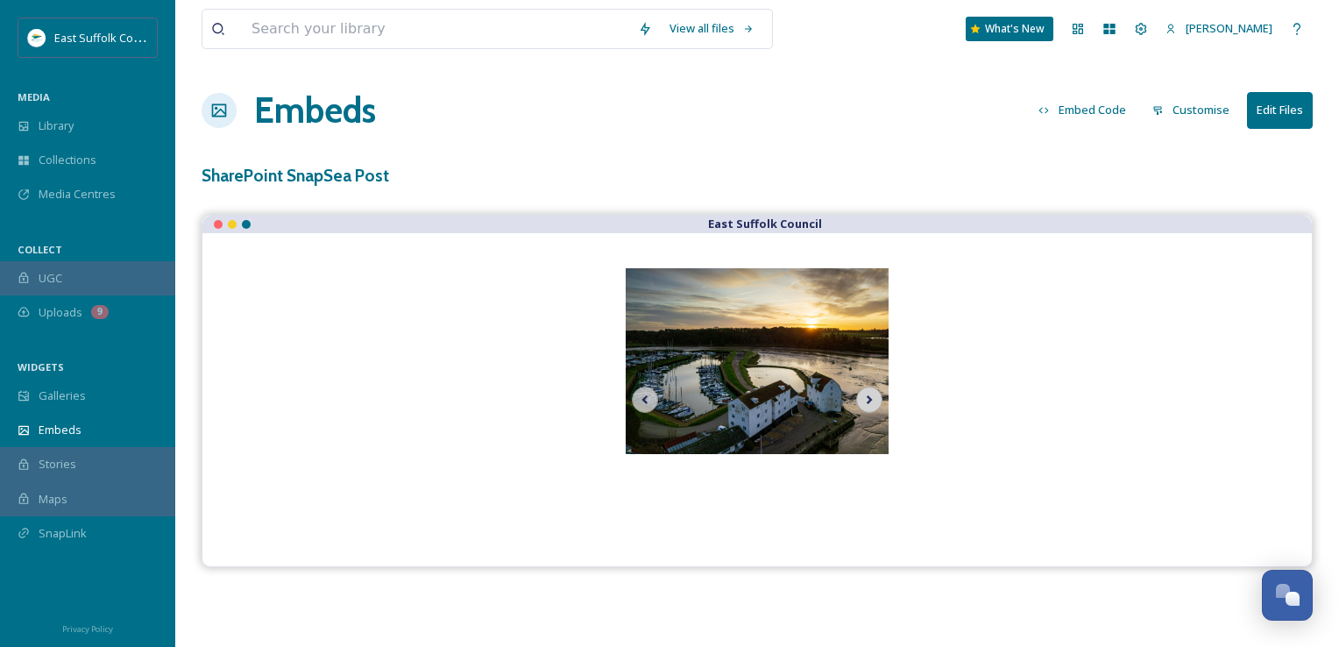
click at [869, 399] on icon at bounding box center [869, 399] width 6 height 9
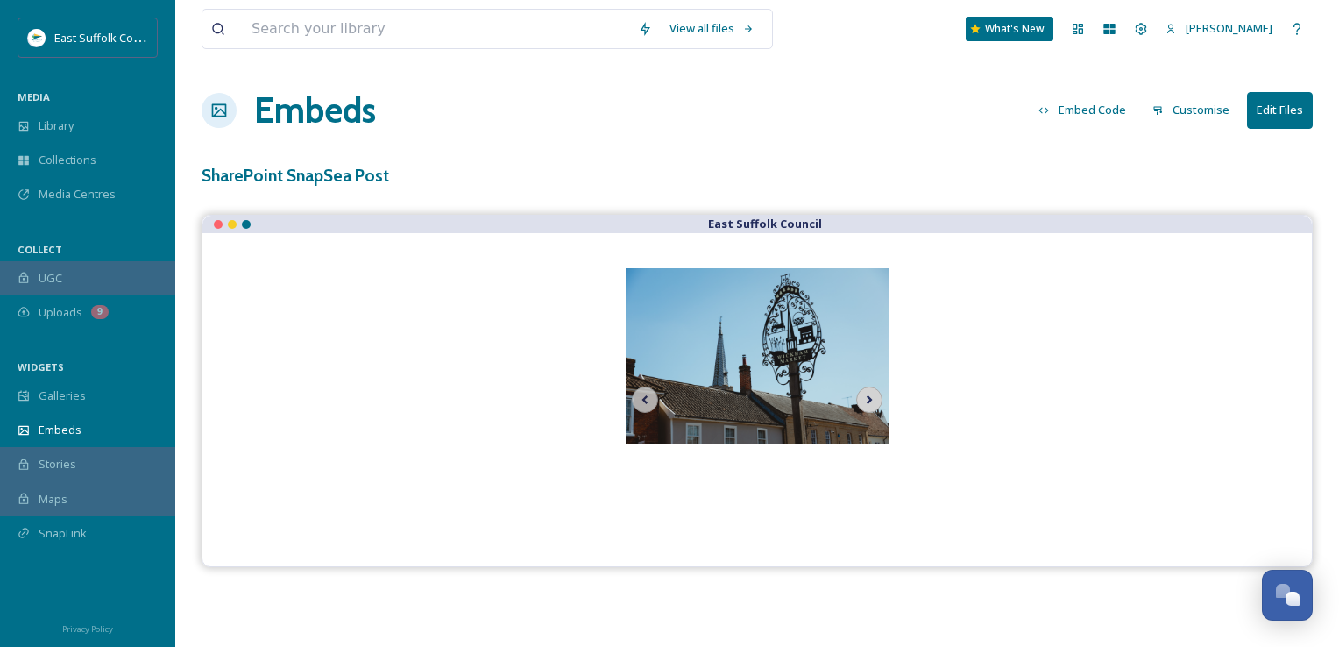
click at [869, 399] on icon at bounding box center [869, 399] width 6 height 9
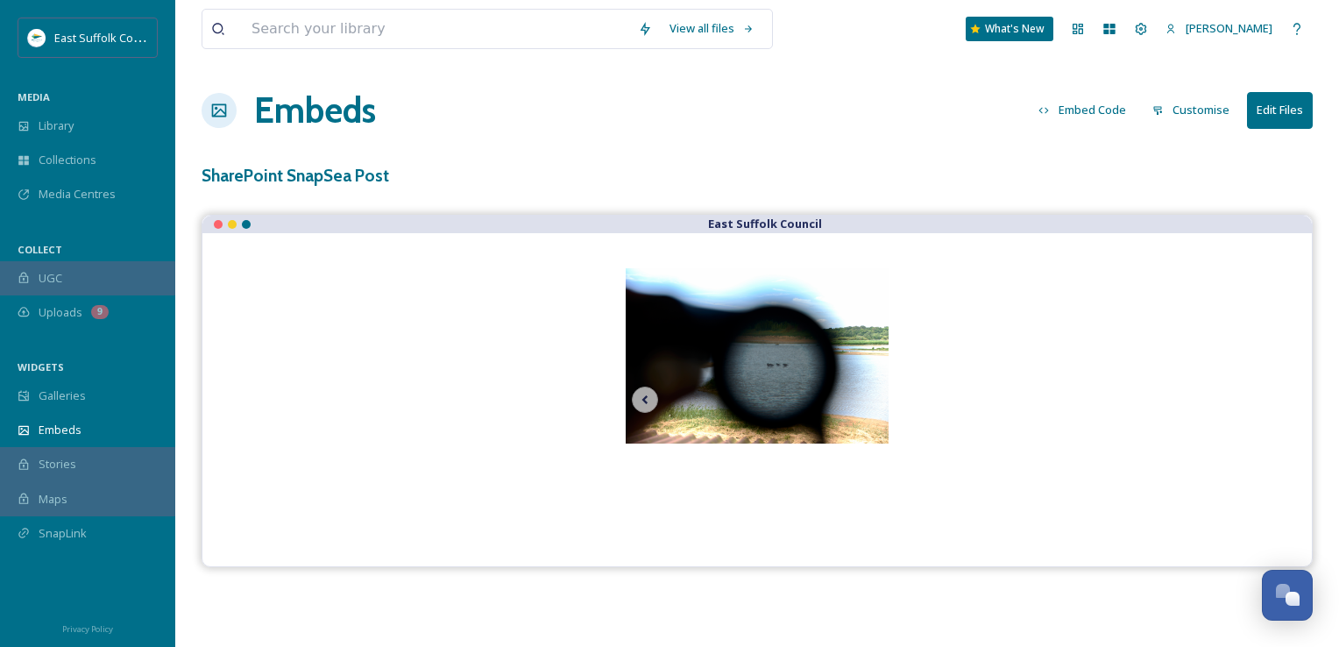
click at [869, 399] on img at bounding box center [757, 355] width 263 height 175
drag, startPoint x: 617, startPoint y: 385, endPoint x: 624, endPoint y: 392, distance: 9.9
click at [624, 392] on div "[PERSON_NAME] @crisp-design [DATE] [PERSON_NAME] @crisp-design [PERSON_NAME] @c…" at bounding box center [756, 399] width 1039 height 263
drag, startPoint x: 624, startPoint y: 392, endPoint x: 634, endPoint y: 393, distance: 10.6
click at [631, 393] on img at bounding box center [757, 355] width 263 height 175
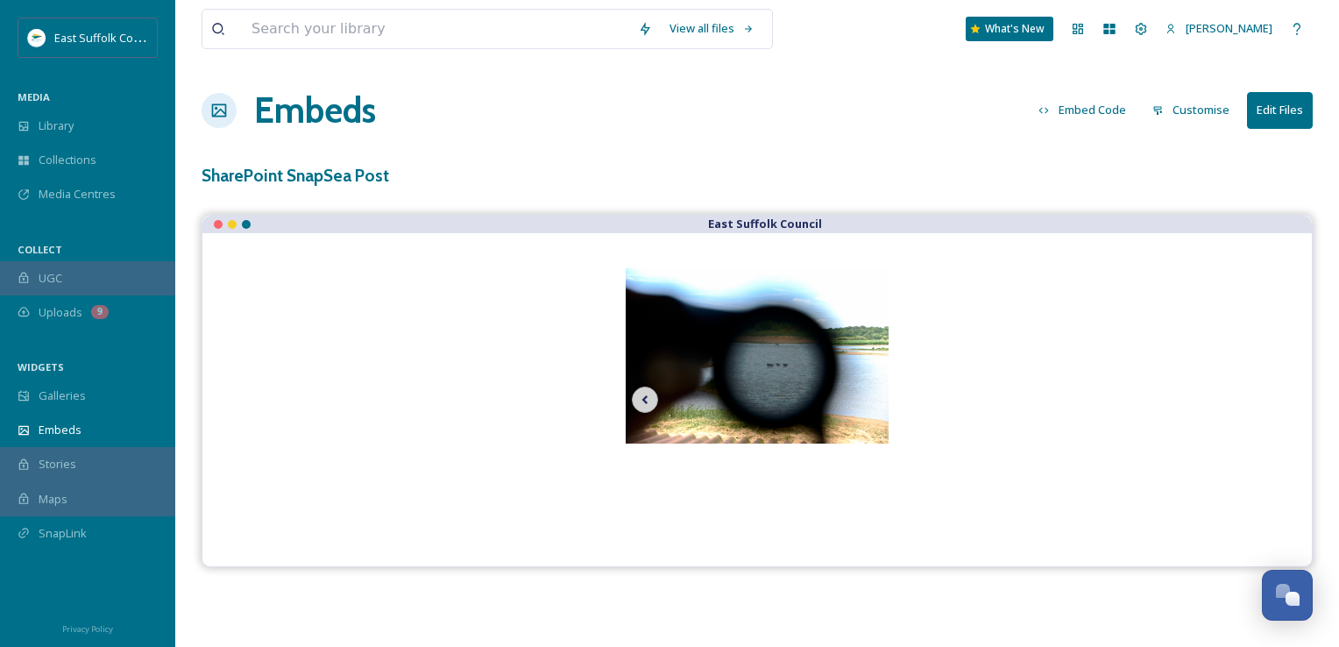
click at [638, 399] on icon at bounding box center [645, 399] width 25 height 26
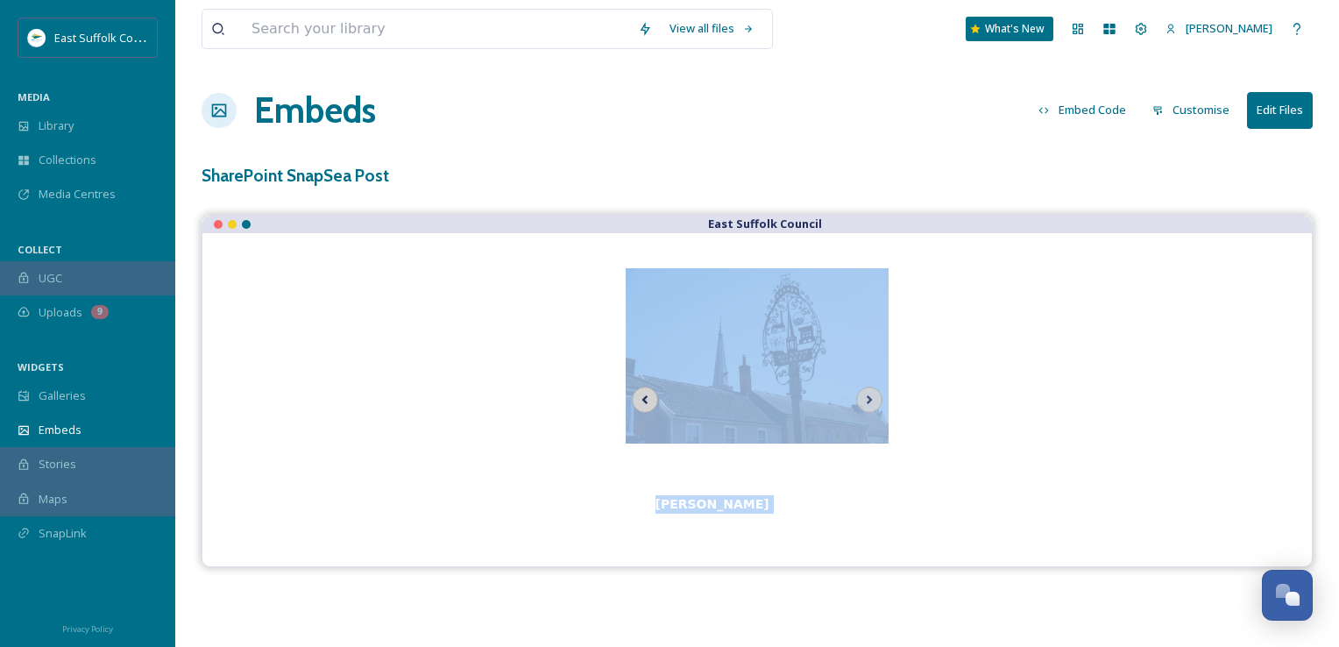
click at [639, 400] on icon at bounding box center [645, 399] width 25 height 26
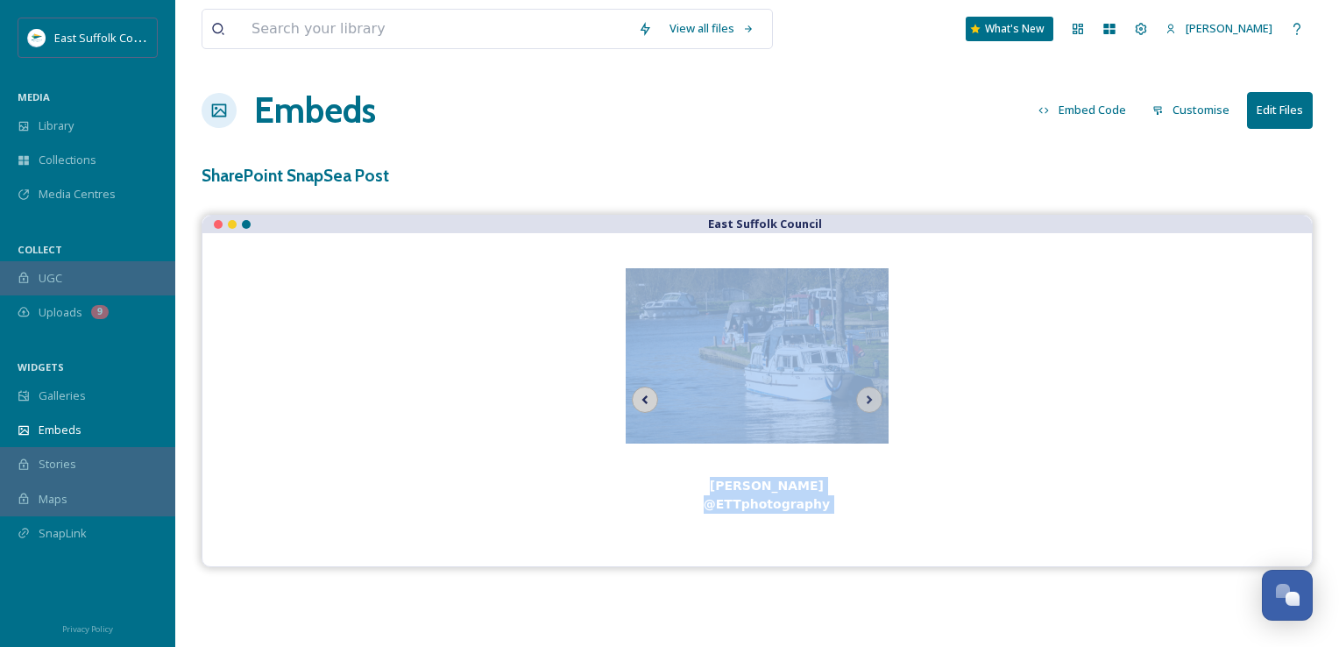
click at [640, 401] on icon at bounding box center [645, 399] width 25 height 26
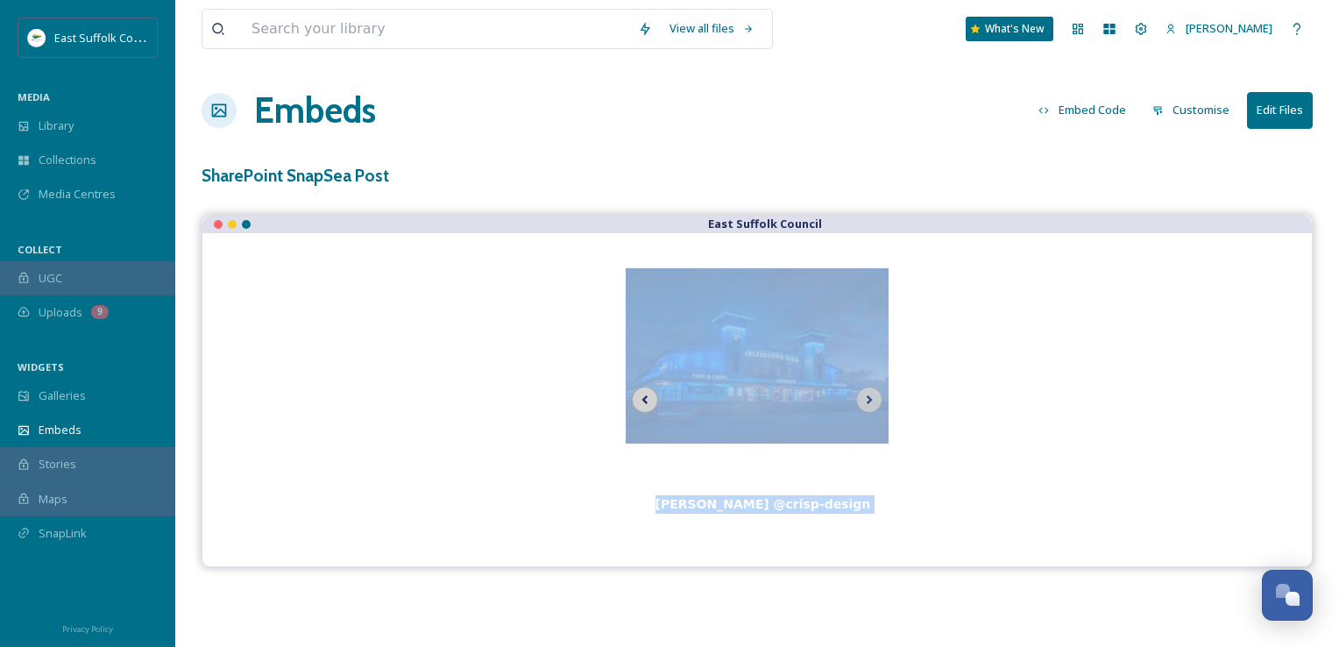
click at [640, 401] on icon at bounding box center [645, 399] width 25 height 26
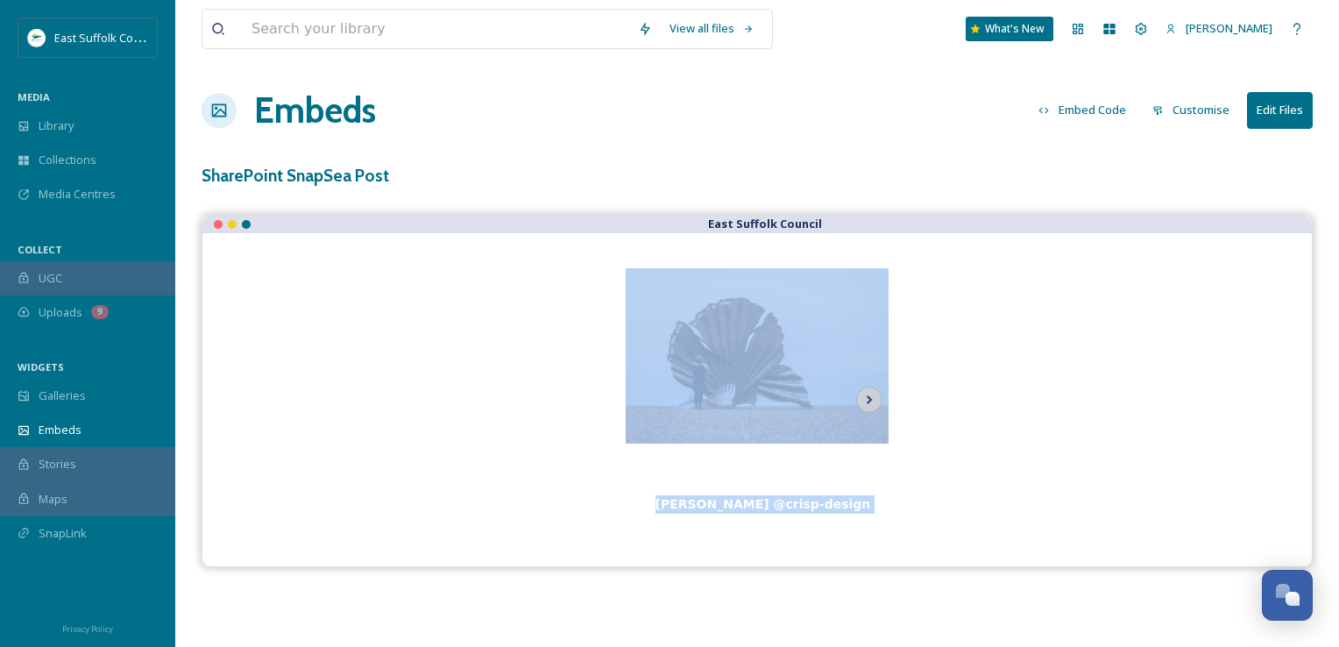
click at [640, 401] on img at bounding box center [757, 355] width 263 height 175
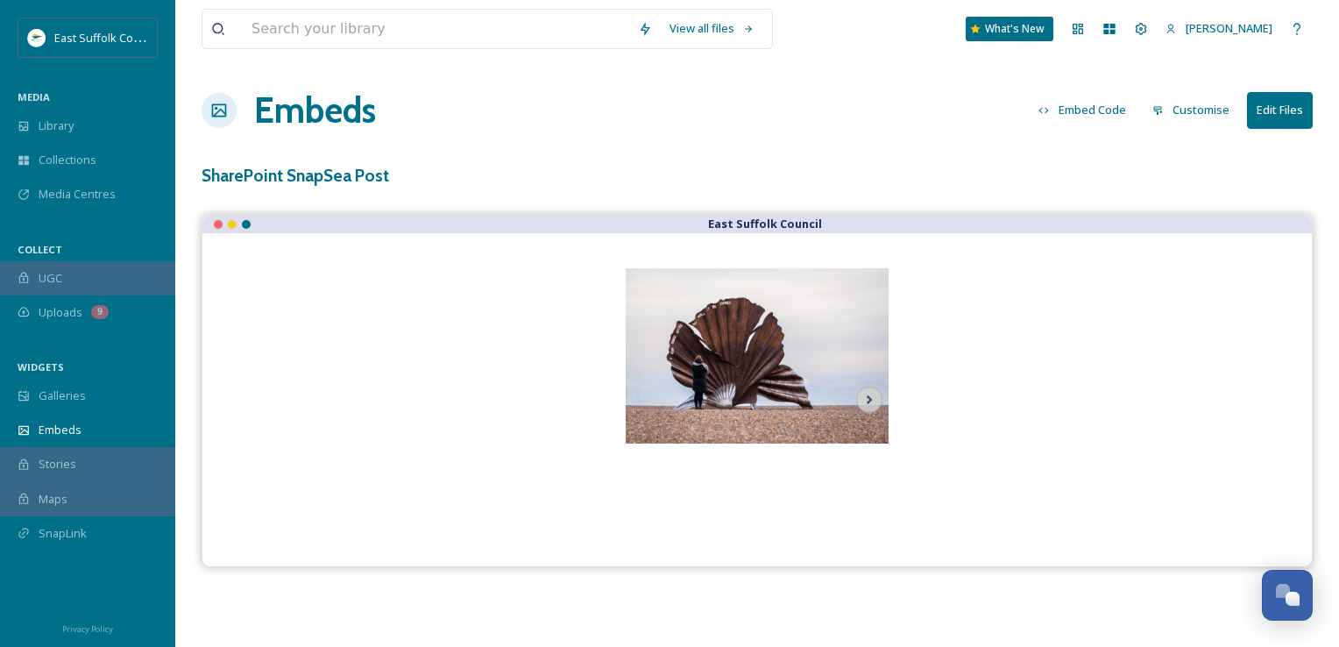
click at [1082, 182] on div "SharePoint SnapSea Post" at bounding box center [757, 175] width 1111 height 25
click at [1227, 101] on button "Customise" at bounding box center [1191, 110] width 95 height 34
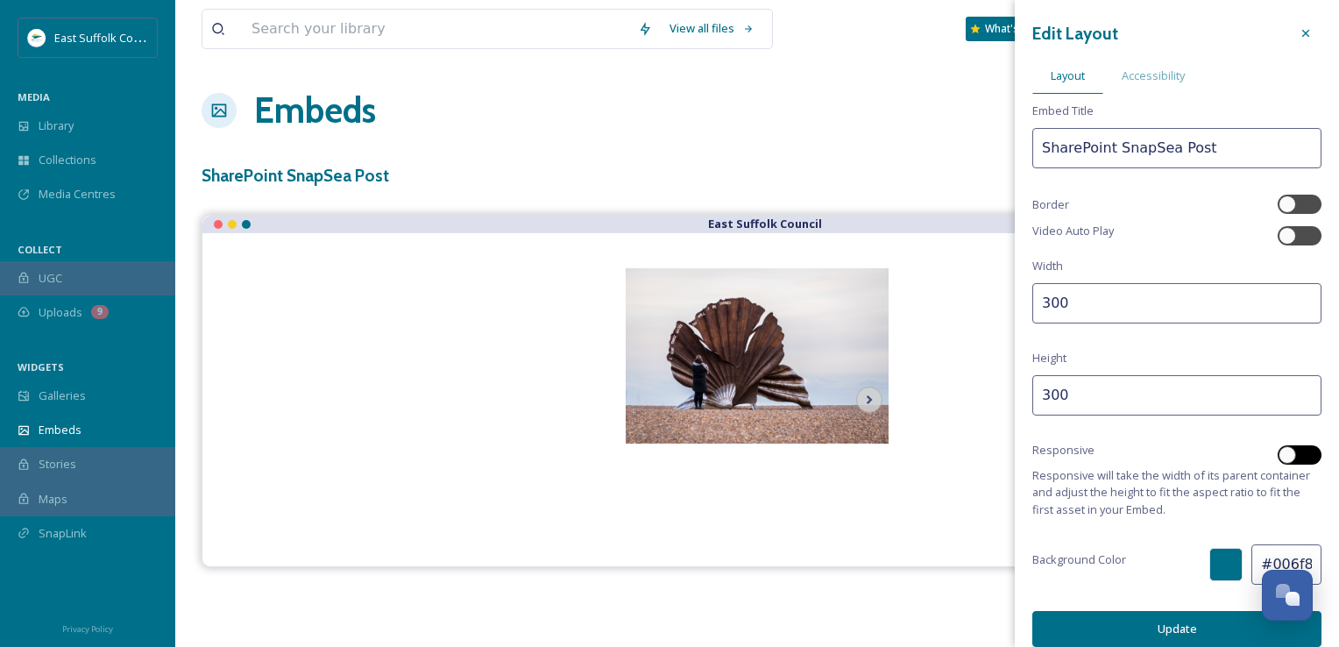
click at [1291, 461] on div at bounding box center [1300, 454] width 44 height 19
checkbox input "true"
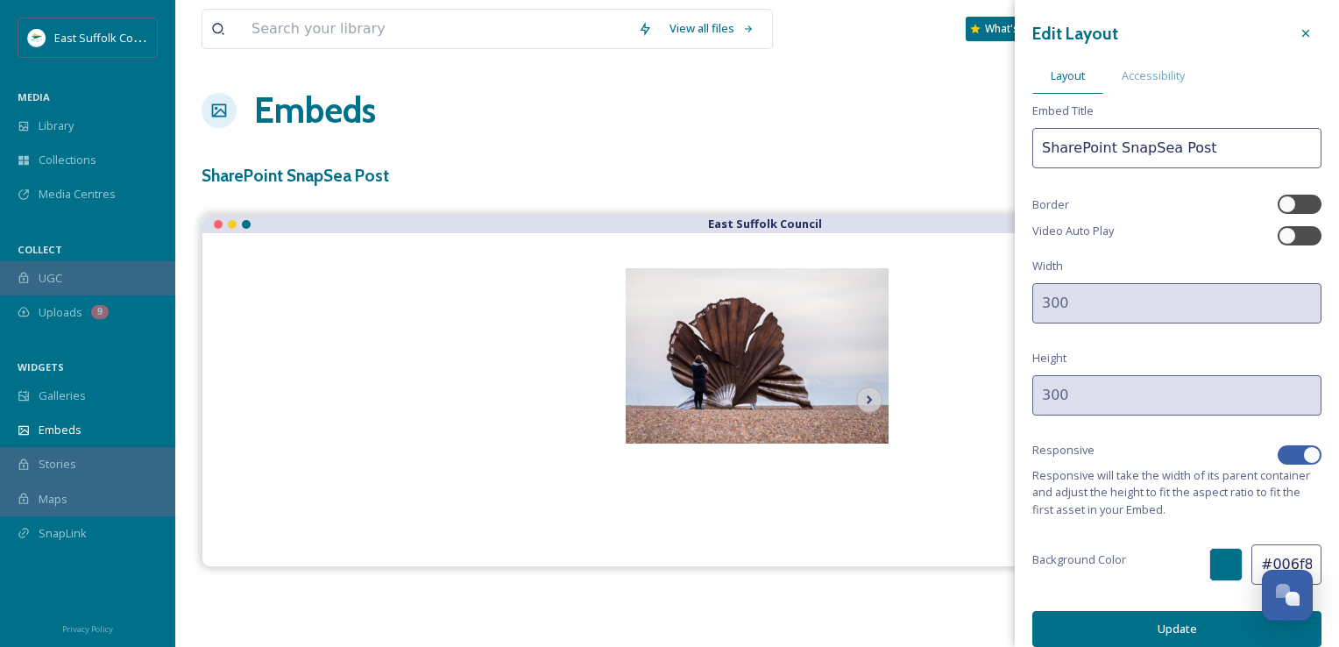
click at [1145, 616] on button "Update" at bounding box center [1176, 629] width 289 height 36
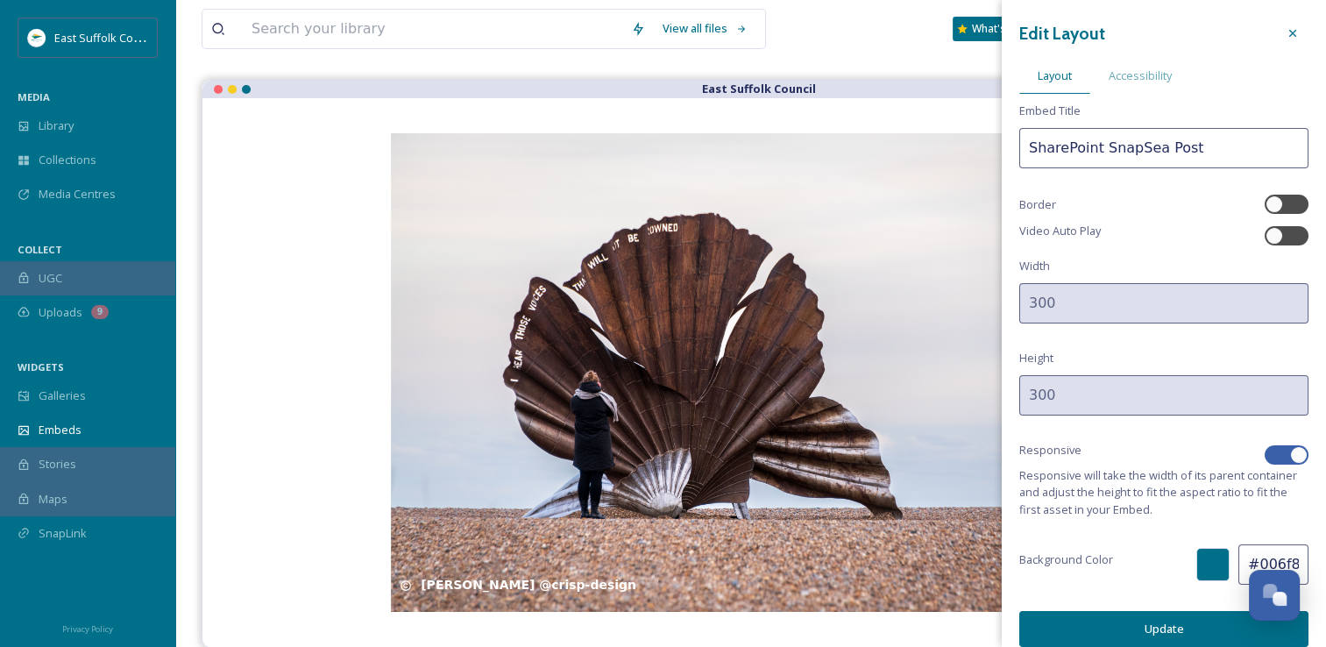
scroll to position [15, 0]
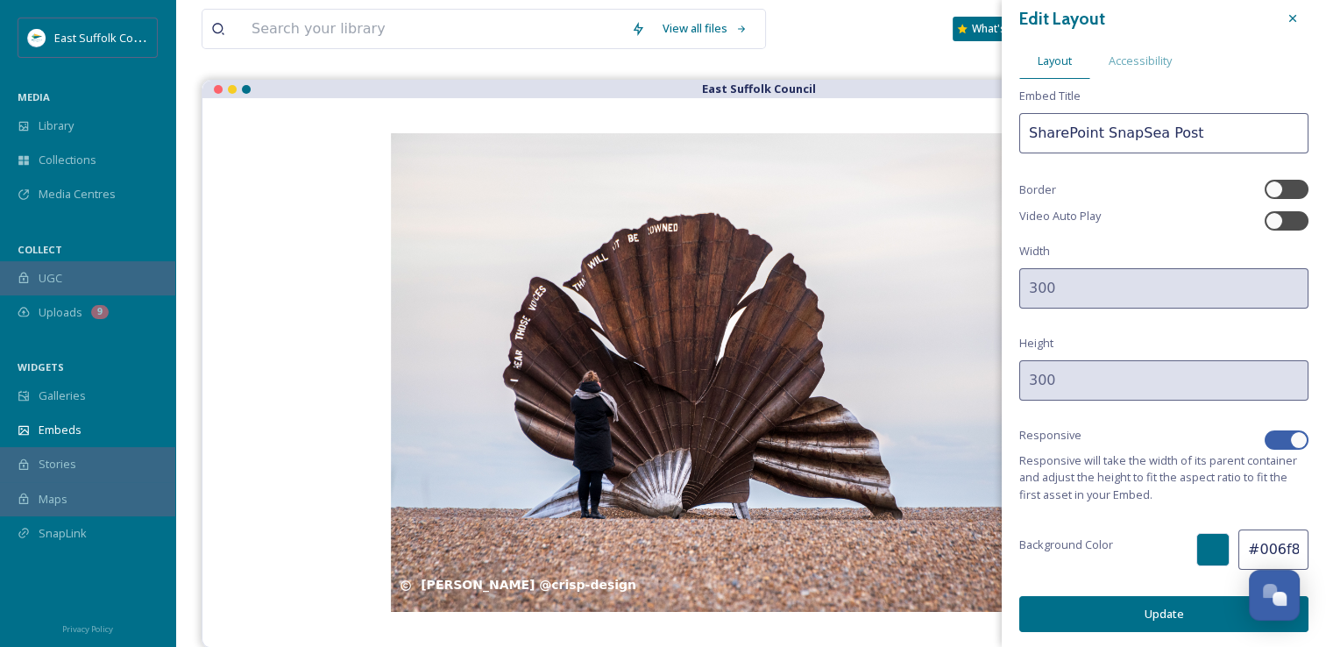
drag, startPoint x: 1275, startPoint y: 11, endPoint x: 1273, endPoint y: 26, distance: 15.1
click at [1286, 12] on icon at bounding box center [1293, 18] width 14 height 14
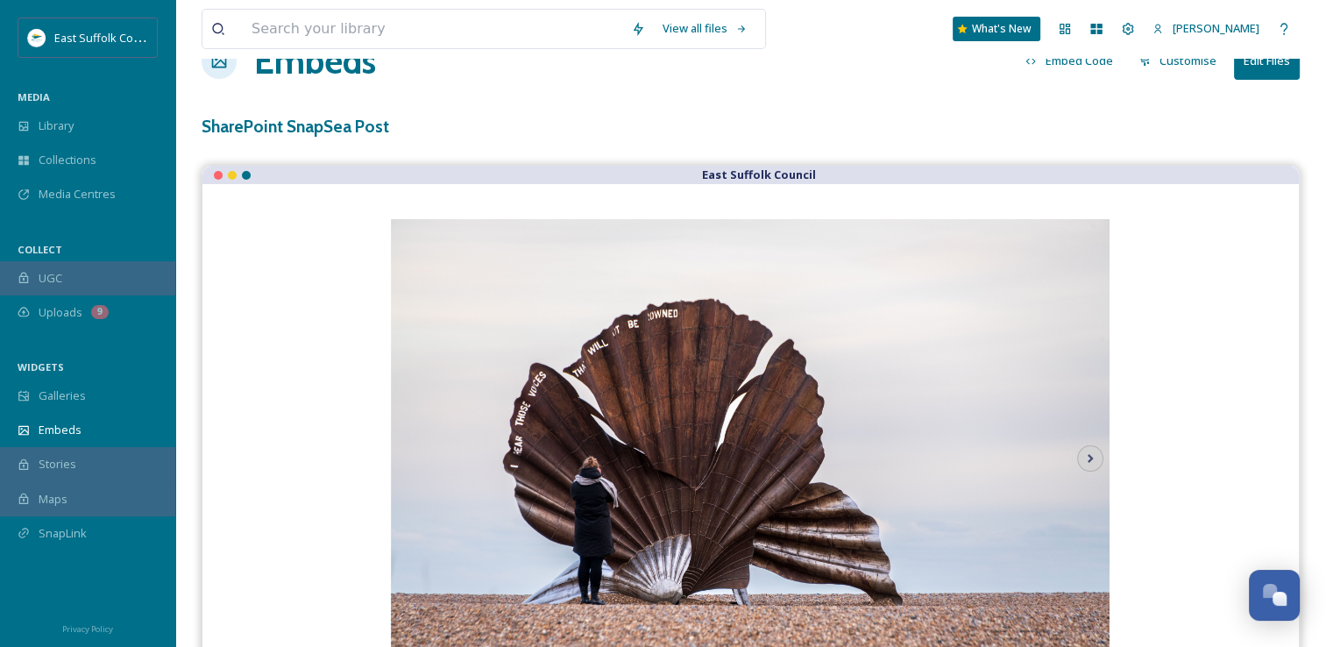
scroll to position [0, 0]
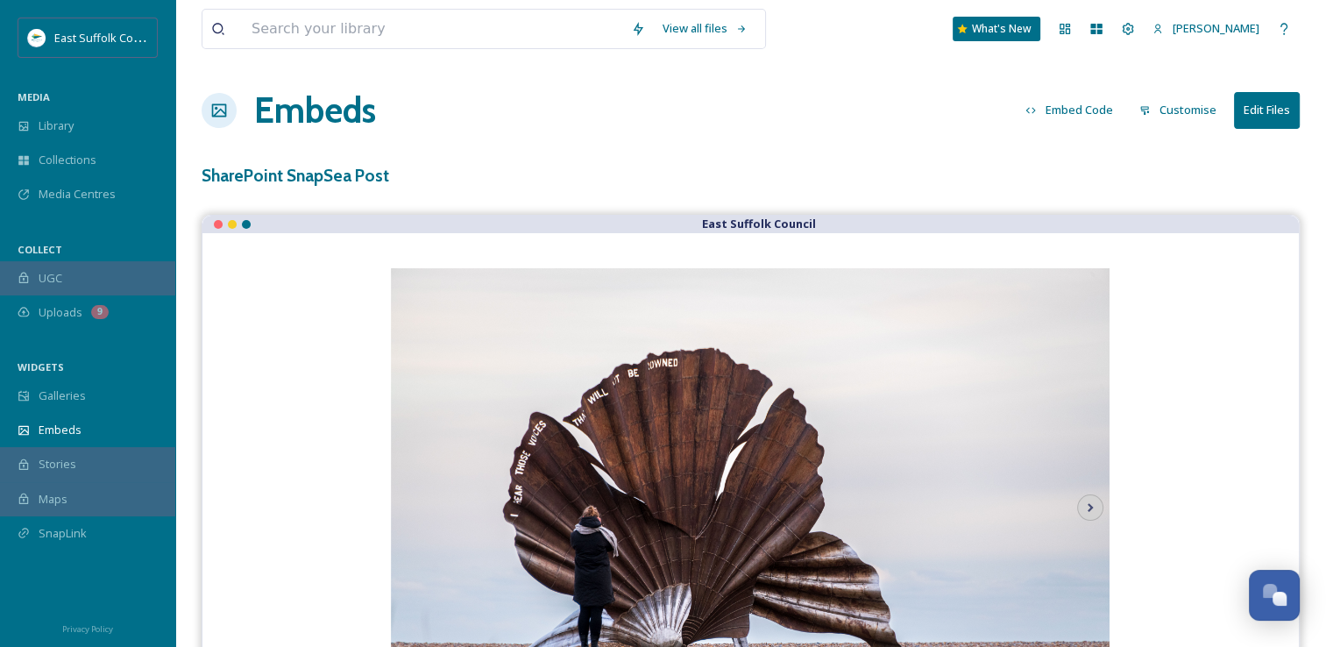
click at [1062, 109] on button "Embed Code" at bounding box center [1069, 110] width 105 height 34
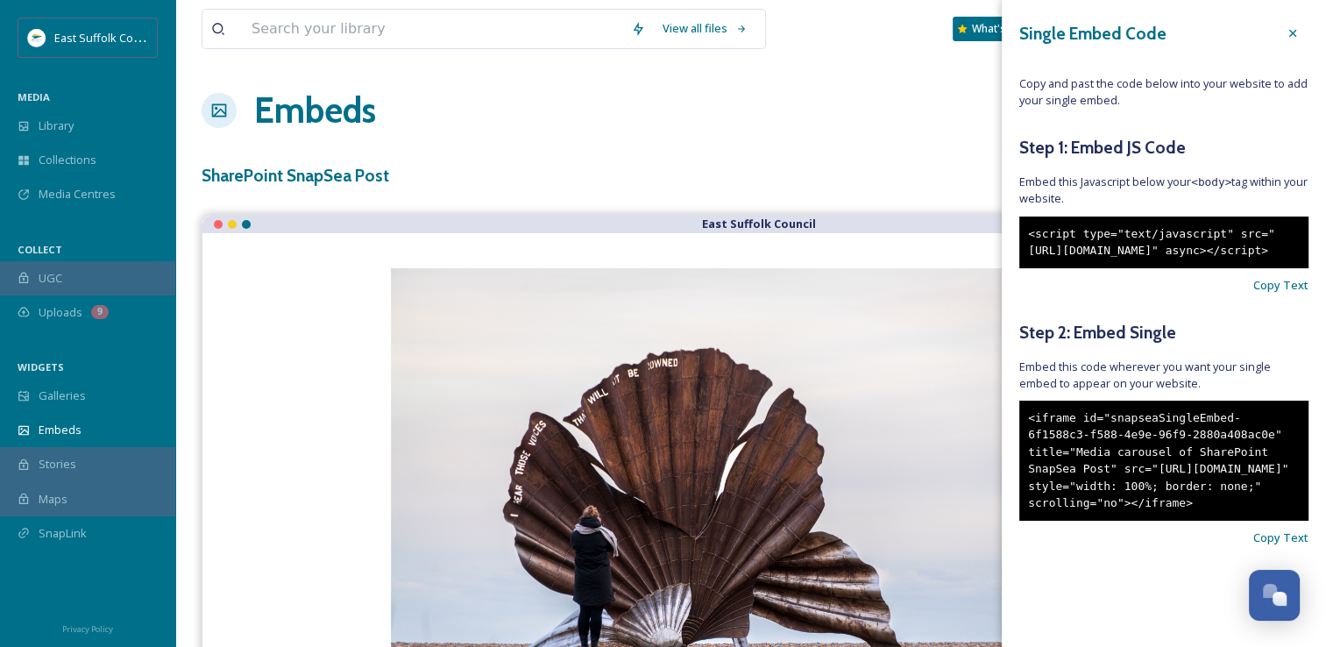
scroll to position [21, 0]
click at [1253, 546] on span "Copy Text" at bounding box center [1280, 537] width 55 height 17
click at [625, 141] on div "View all files What's New [PERSON_NAME] Embeds Embed Code Customise Edit Files …" at bounding box center [750, 391] width 1151 height 783
